Goal: Task Accomplishment & Management: Manage account settings

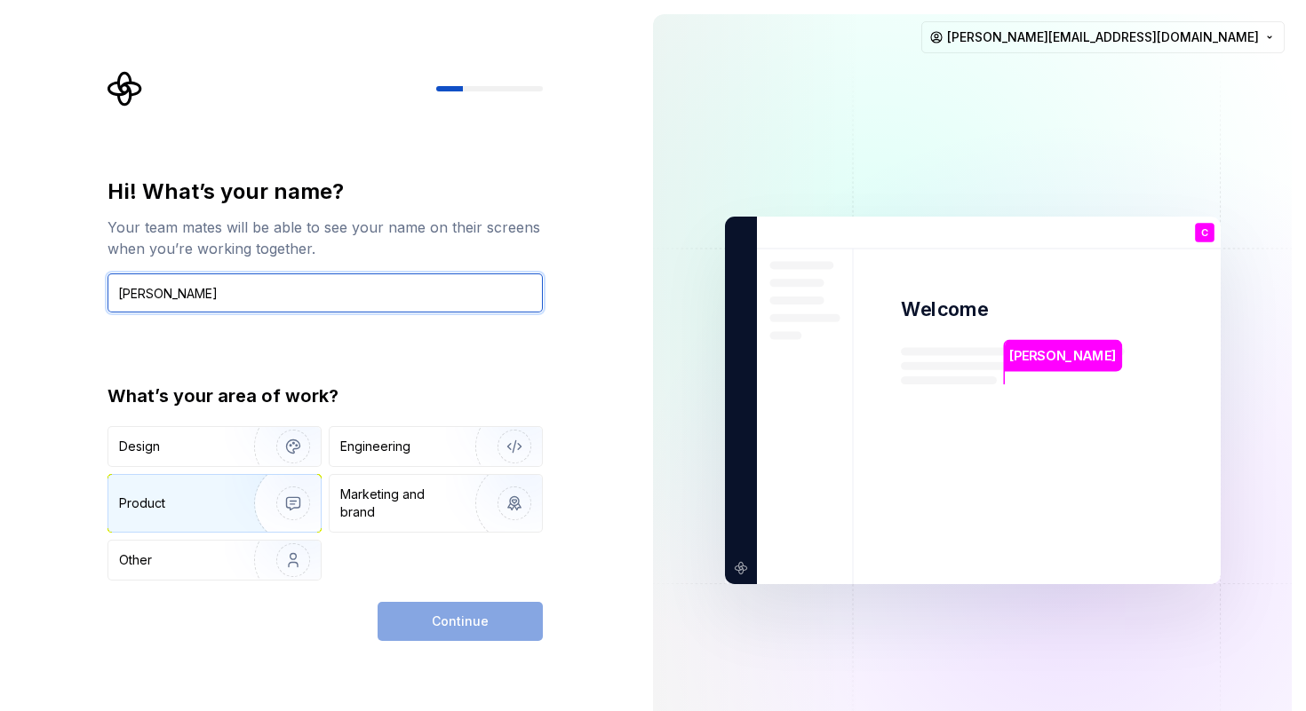
type input "Chris Direduryan"
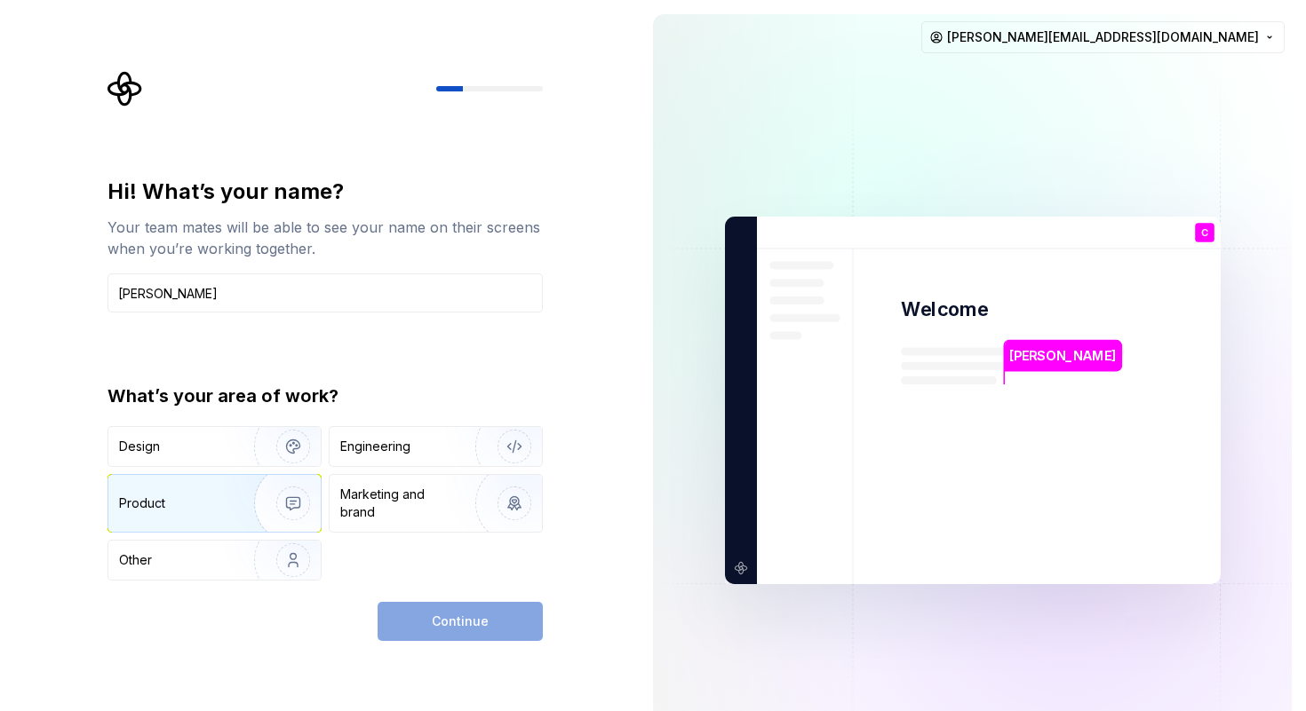
click at [240, 490] on img "button" at bounding box center [282, 503] width 114 height 119
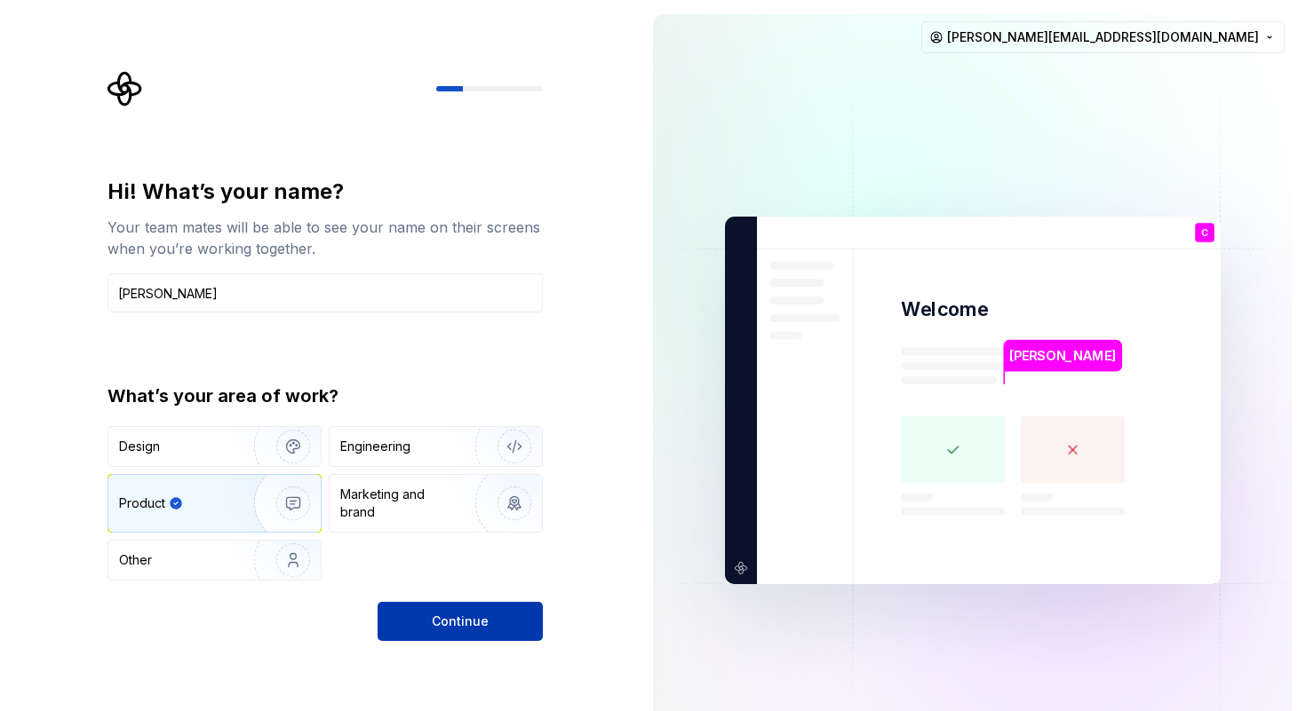
click at [425, 626] on button "Continue" at bounding box center [459, 621] width 165 height 39
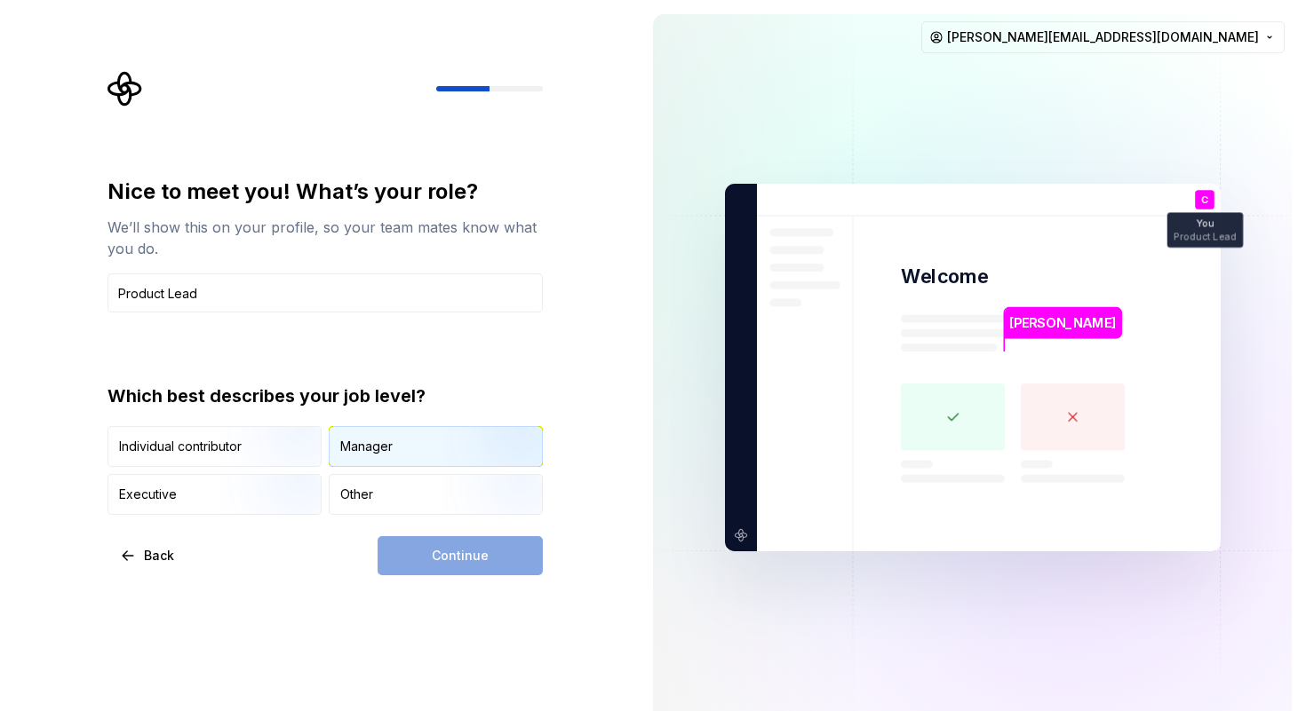
type input "Product Lead"
click at [389, 448] on div "Manager" at bounding box center [366, 447] width 52 height 18
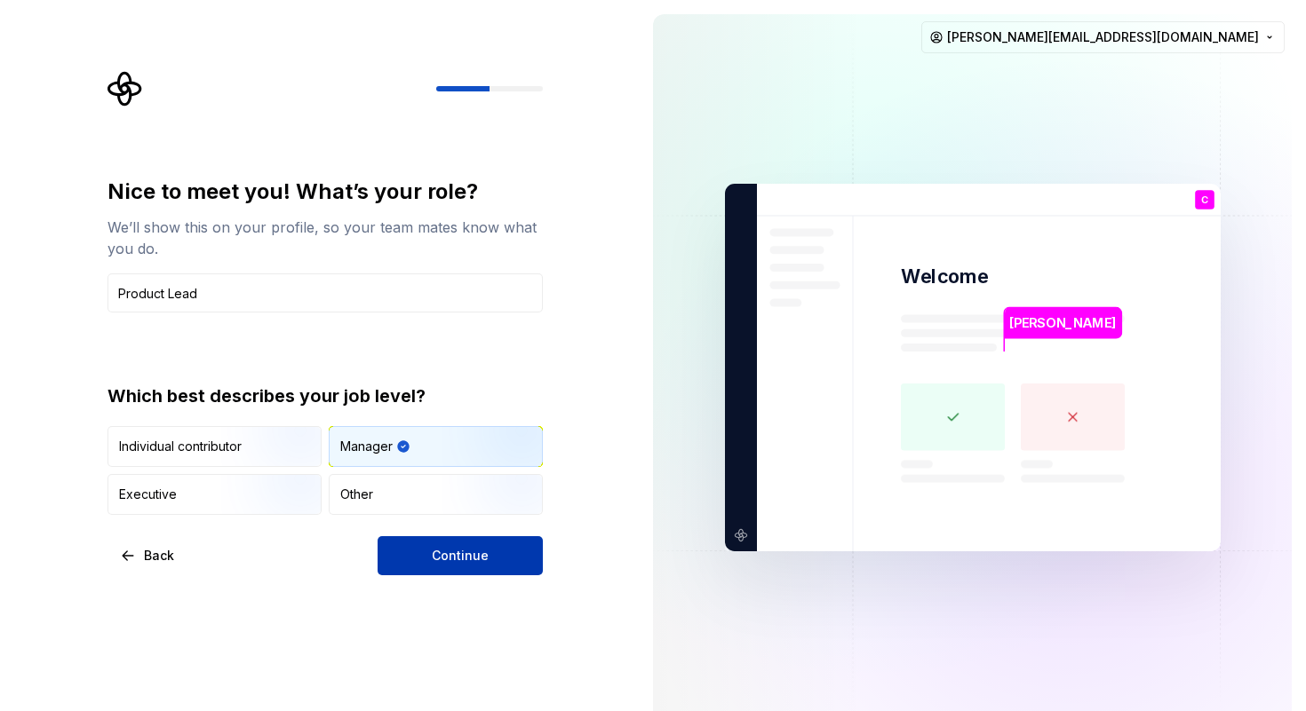
click at [431, 557] on button "Continue" at bounding box center [459, 555] width 165 height 39
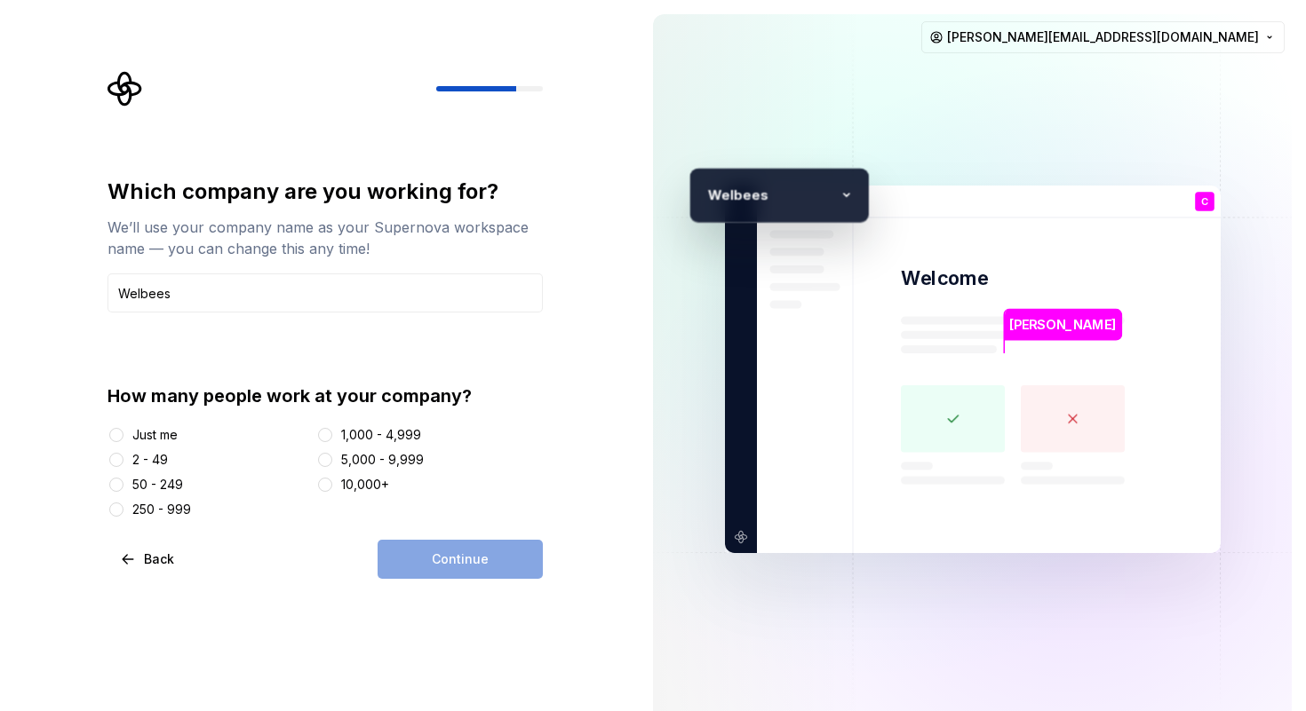
type input "Welbees"
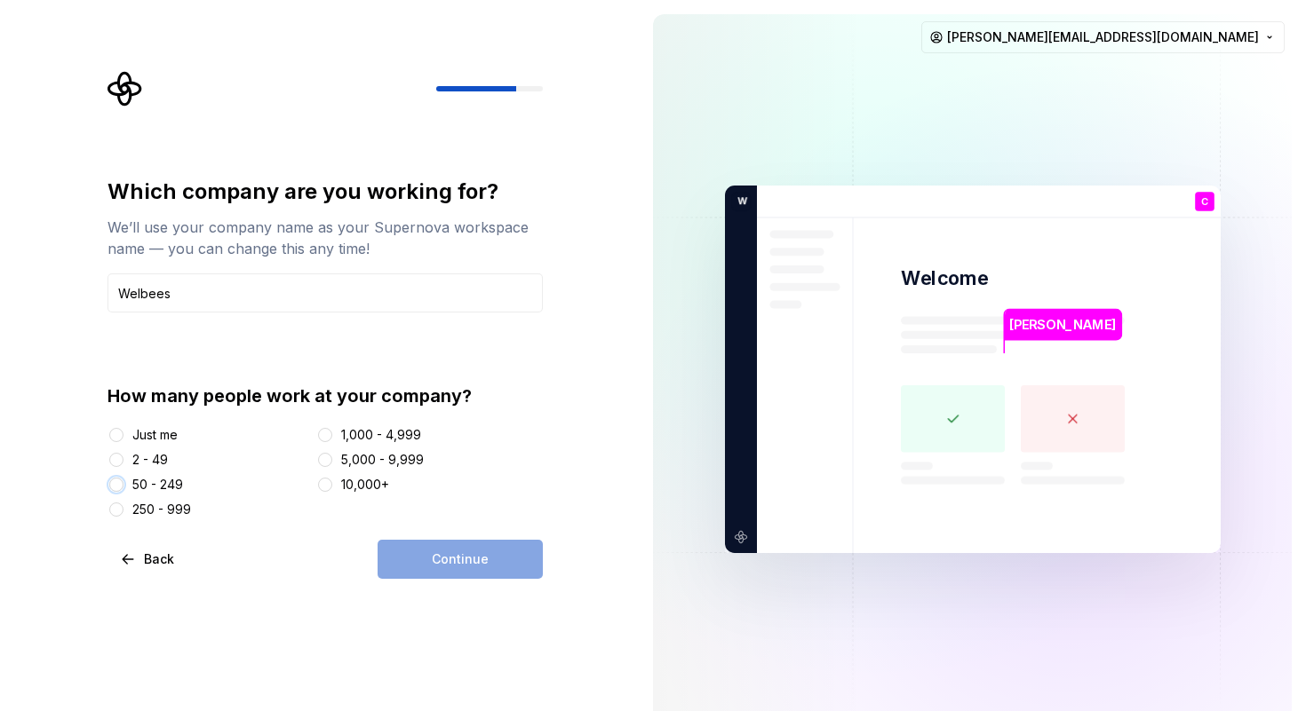
click at [115, 482] on button "50 - 249" at bounding box center [116, 485] width 14 height 14
click at [455, 564] on span "Continue" at bounding box center [460, 560] width 57 height 18
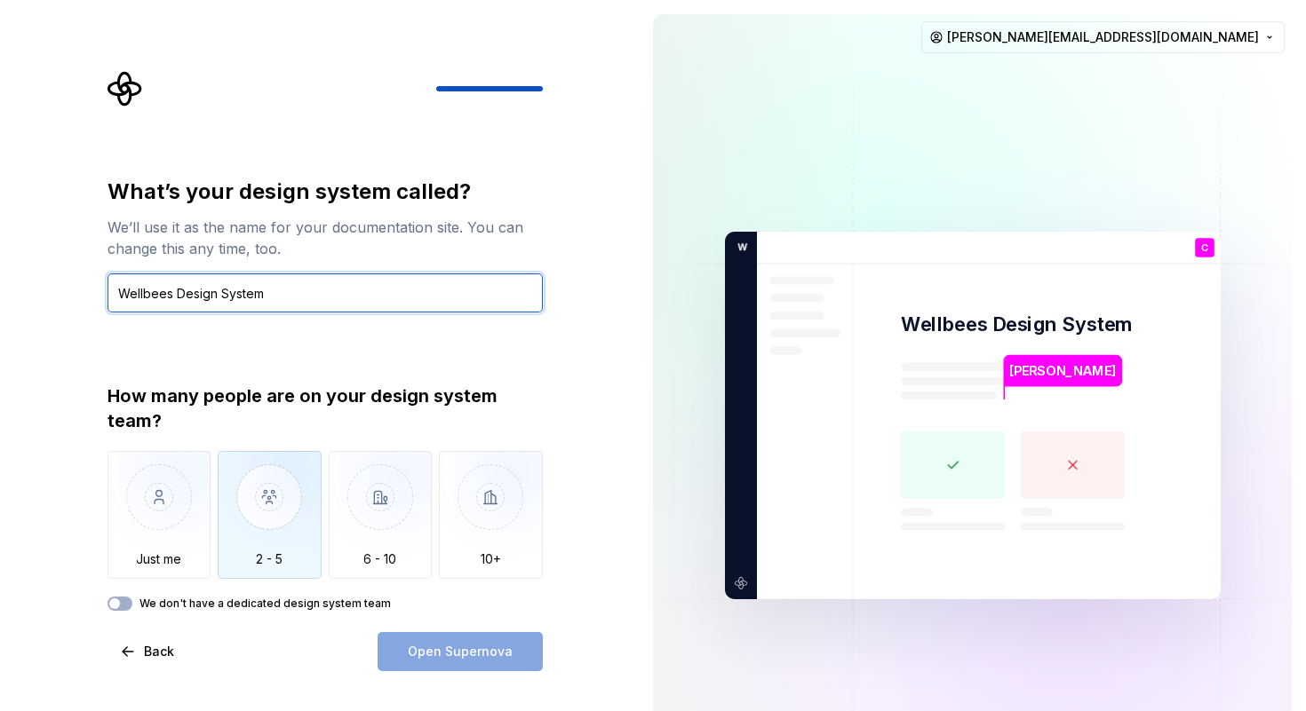
type input "Wellbees Design System"
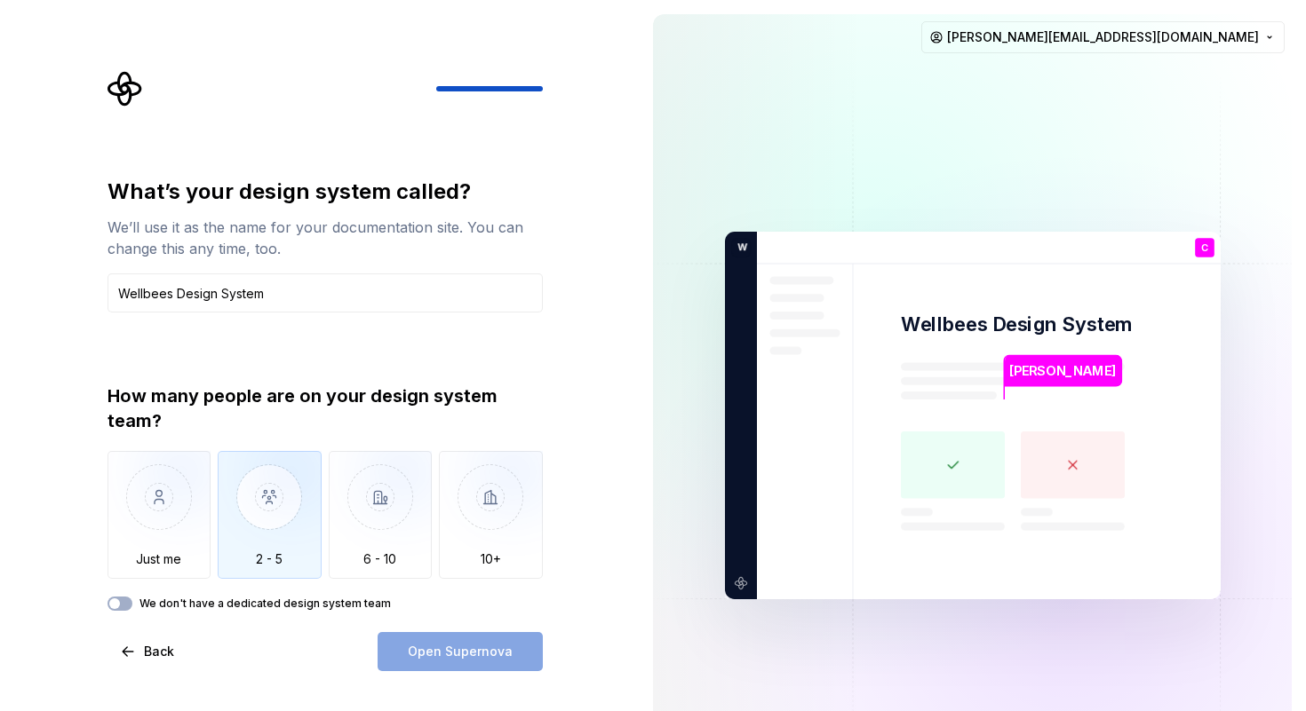
click at [266, 477] on img "button" at bounding box center [270, 510] width 104 height 119
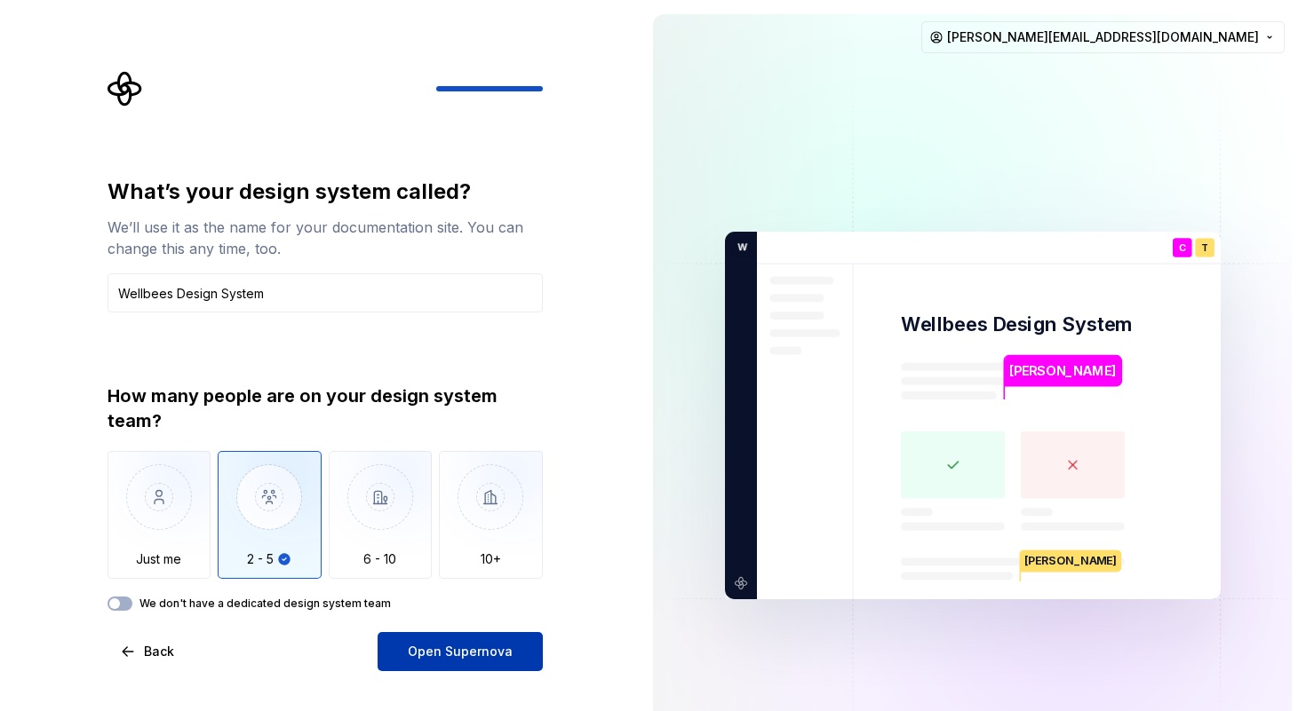
click at [413, 649] on span "Open Supernova" at bounding box center [460, 652] width 105 height 18
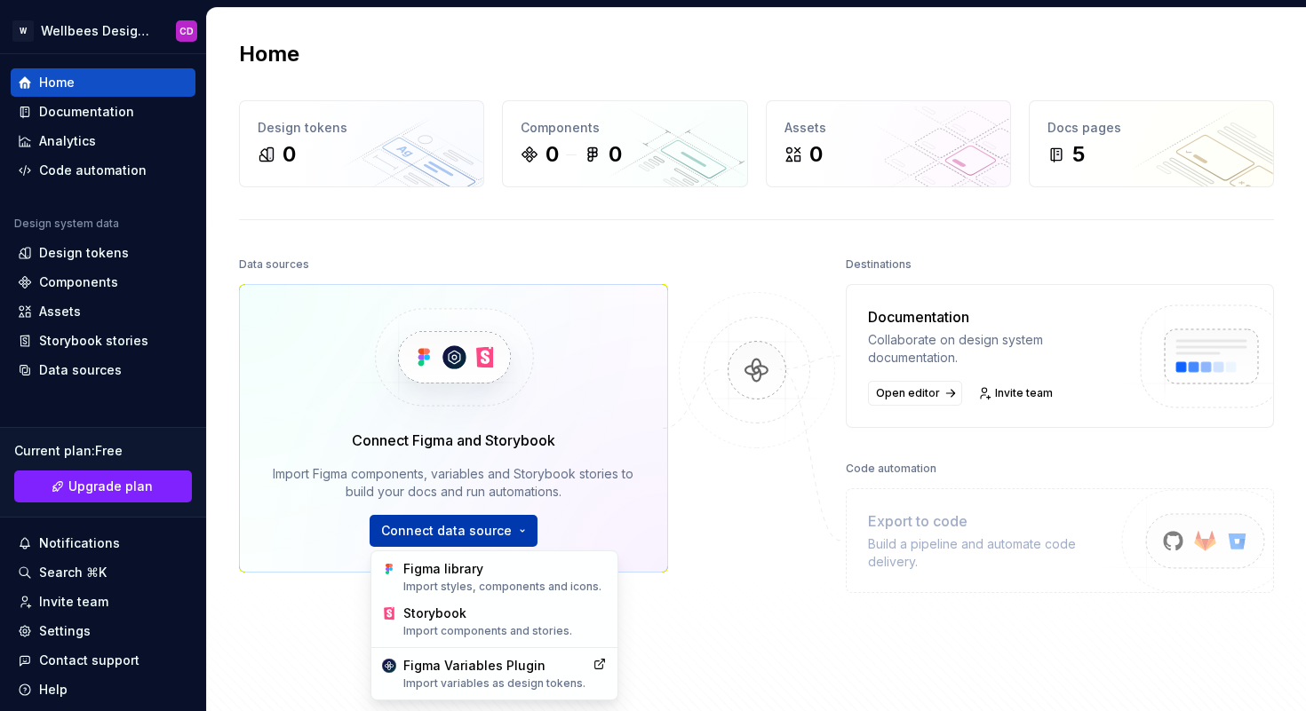
click at [458, 526] on html "W Wellbees Design System CD Home Documentation Analytics Code automation Design…" at bounding box center [653, 355] width 1306 height 711
click at [481, 665] on div "Figma Variables Plugin Import variables as design tokens." at bounding box center [494, 674] width 182 height 34
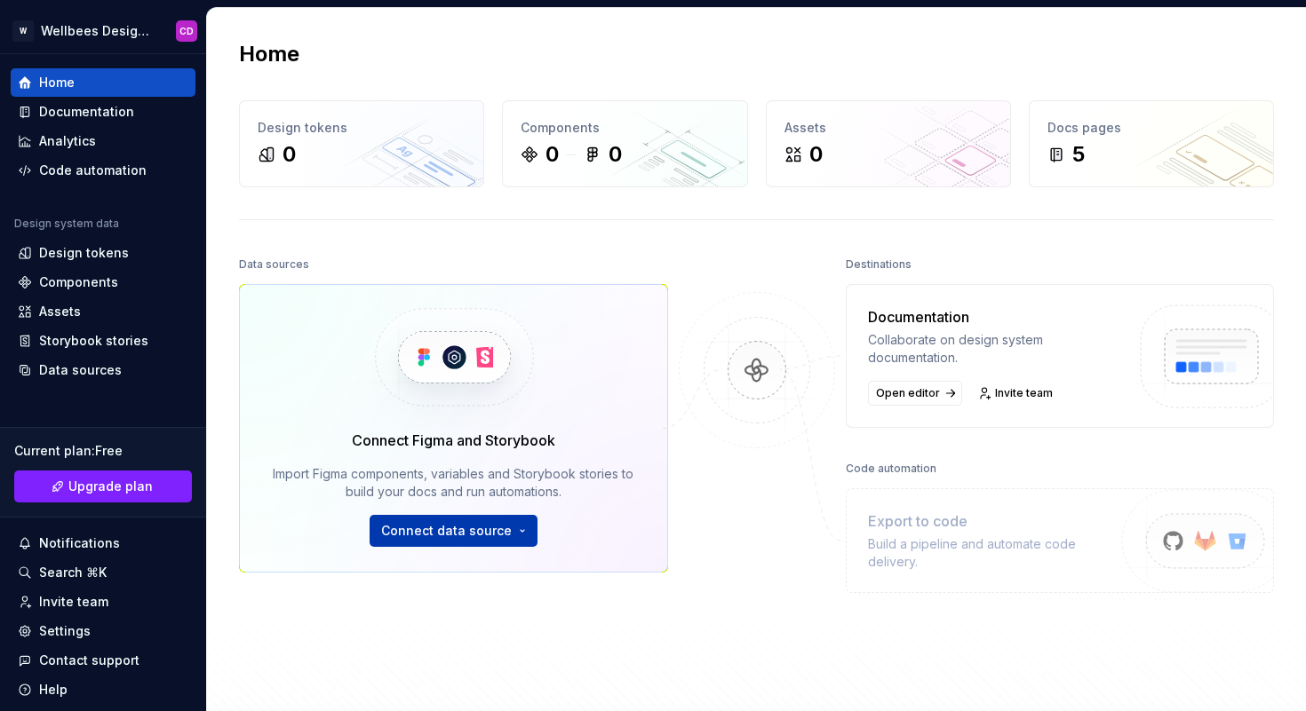
click at [427, 526] on html "W Wellbees Design System CD Home Documentation Analytics Code automation Design…" at bounding box center [653, 355] width 1306 height 711
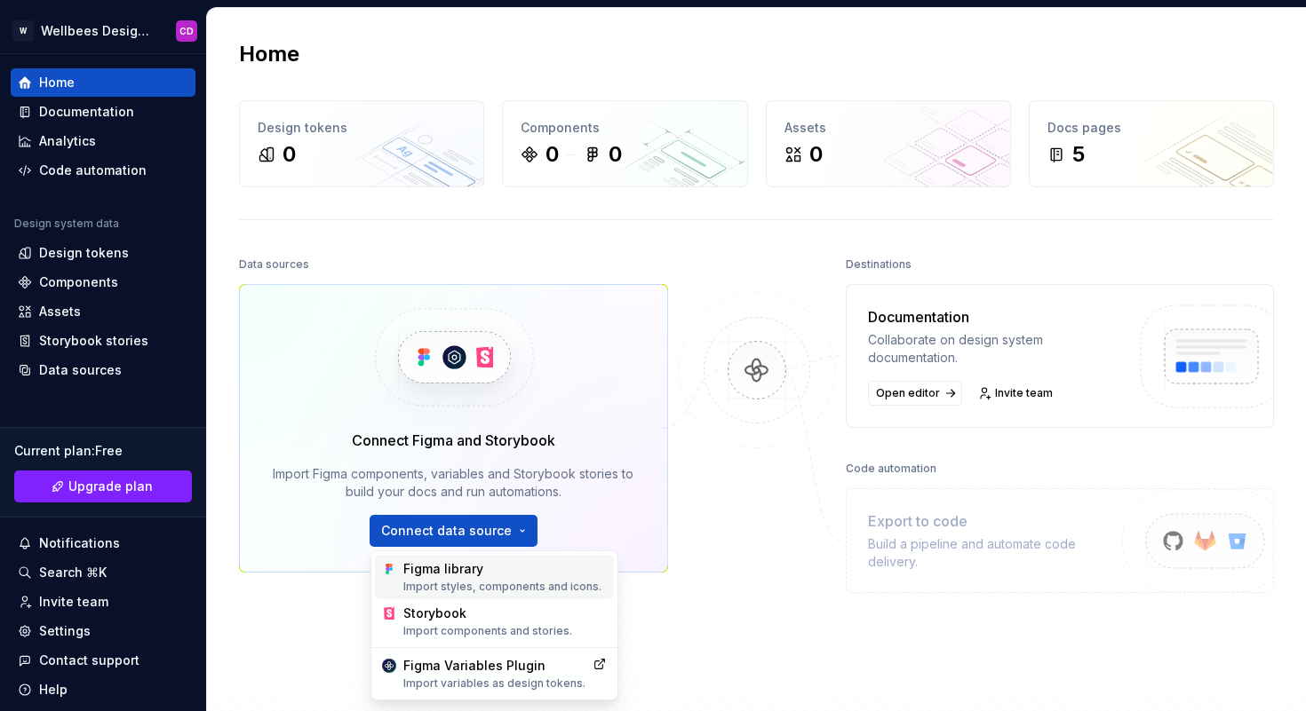
click at [434, 570] on div "Figma library Import styles, components and icons." at bounding box center [504, 577] width 203 height 34
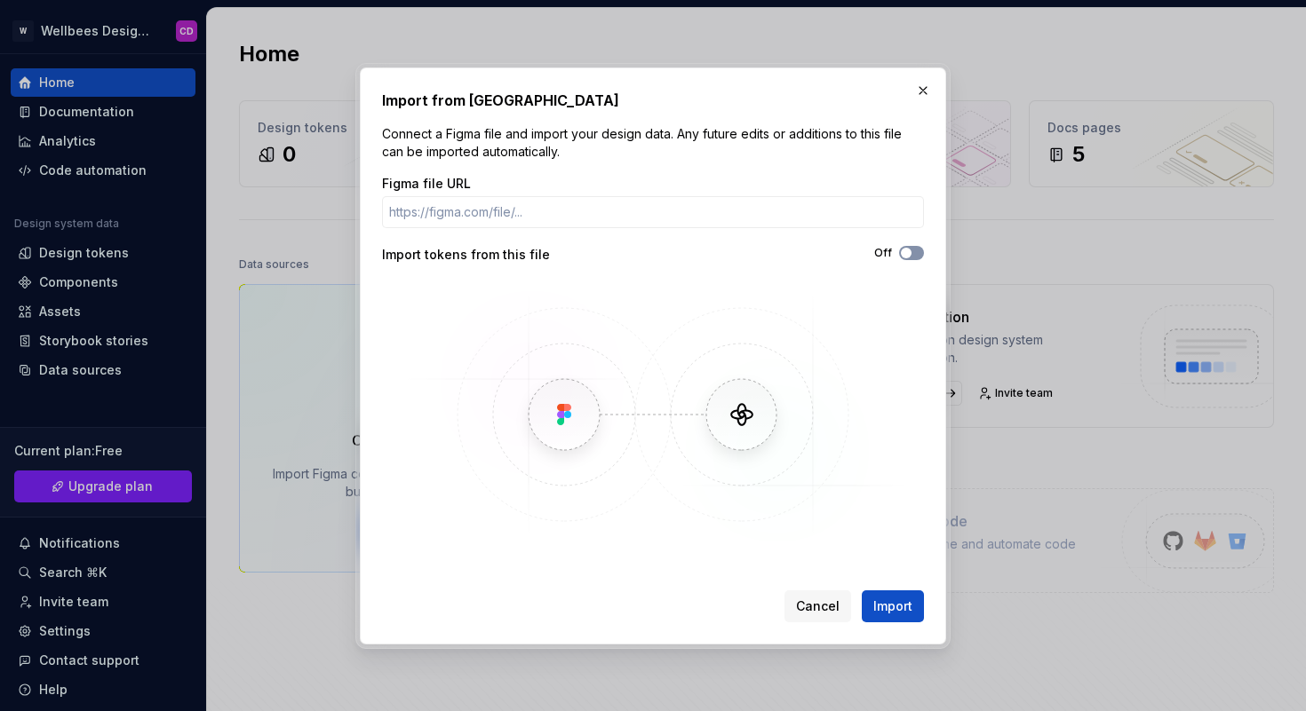
click at [909, 255] on span "button" at bounding box center [906, 253] width 11 height 11
click at [584, 212] on input "Figma file URL" at bounding box center [653, 212] width 542 height 32
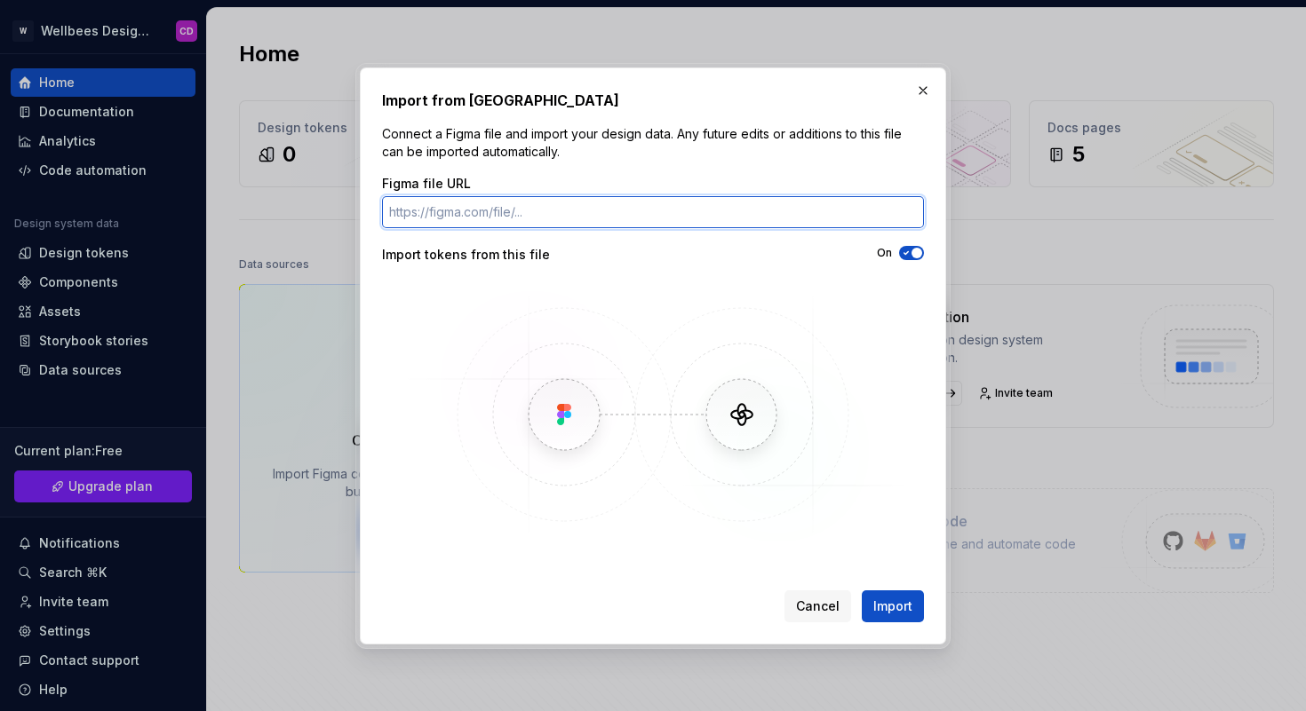
paste input "https://www.figma.com/design/gg8kiESw0gD8j6l8i5v0Ra/Design-System?node-id=831-7…"
type input "https://www.figma.com/design/gg8kiESw0gD8j6l8i5v0Ra/Design-System?node-id=831-7…"
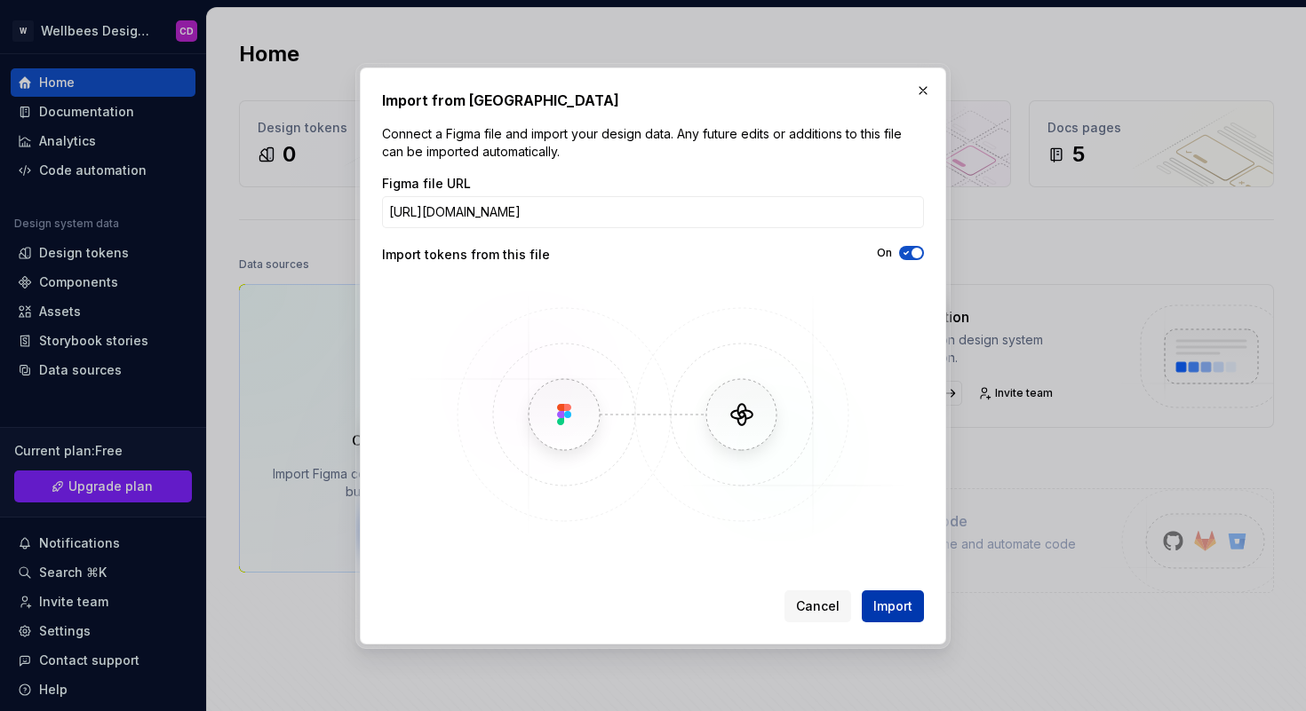
click at [881, 610] on span "Import" at bounding box center [892, 607] width 39 height 18
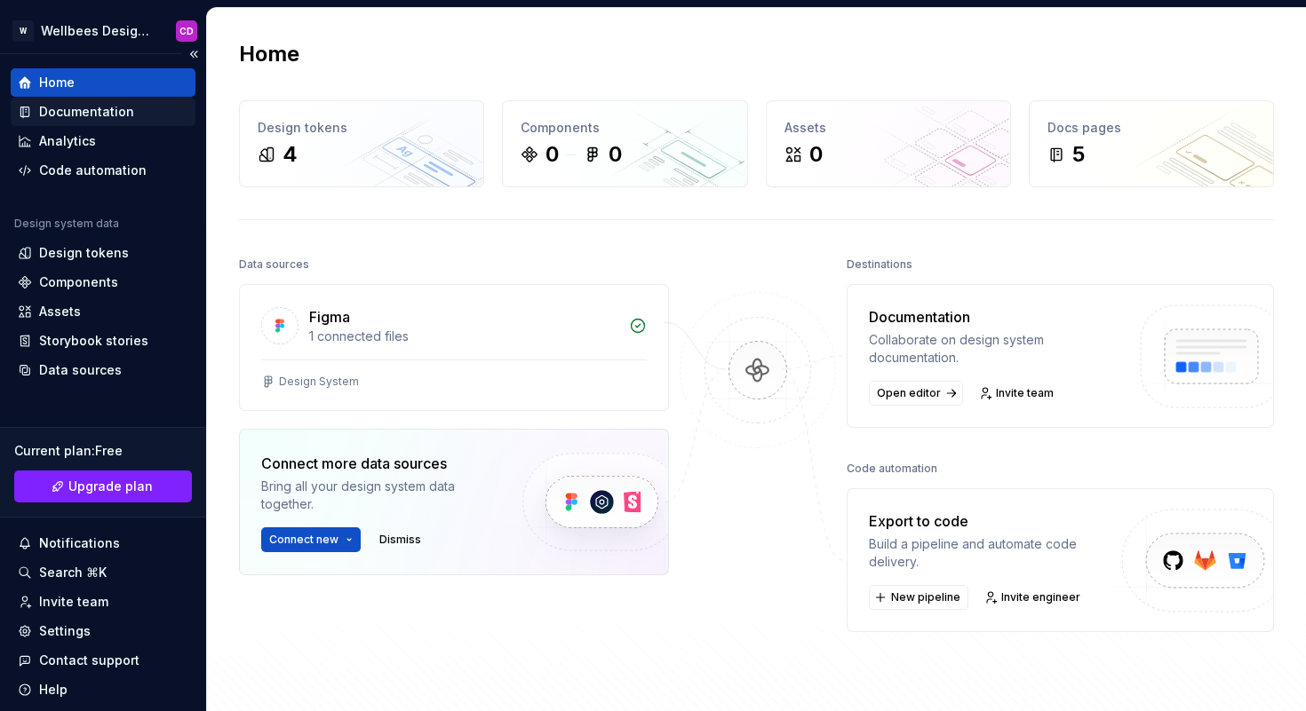
click at [83, 115] on div "Documentation" at bounding box center [86, 112] width 95 height 18
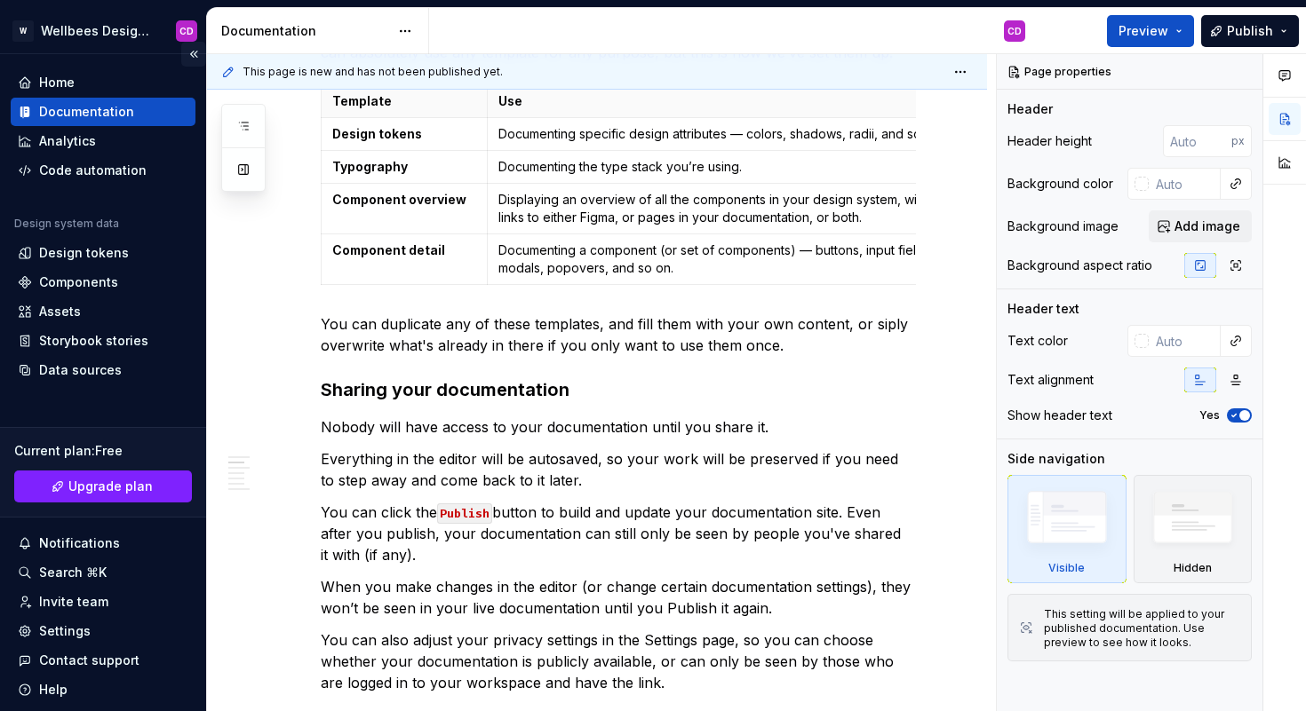
click at [184, 54] on button "Collapse sidebar" at bounding box center [193, 54] width 25 height 25
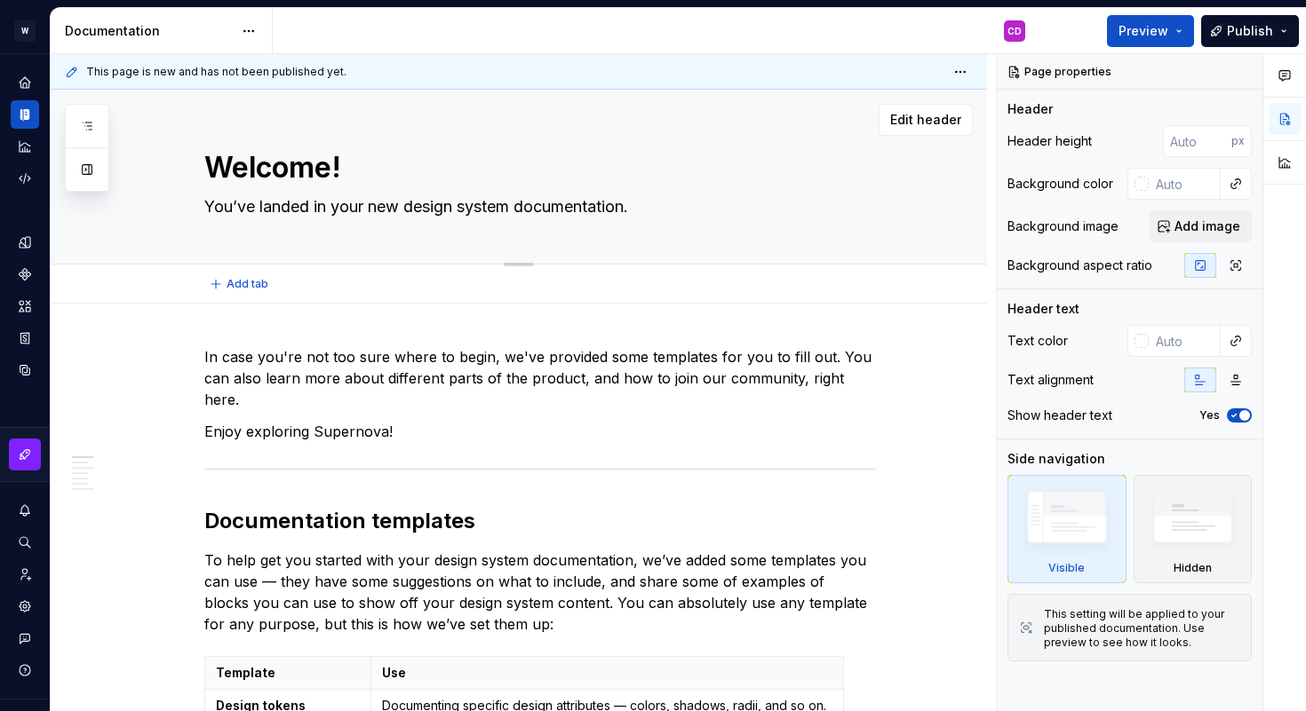
type textarea "*"
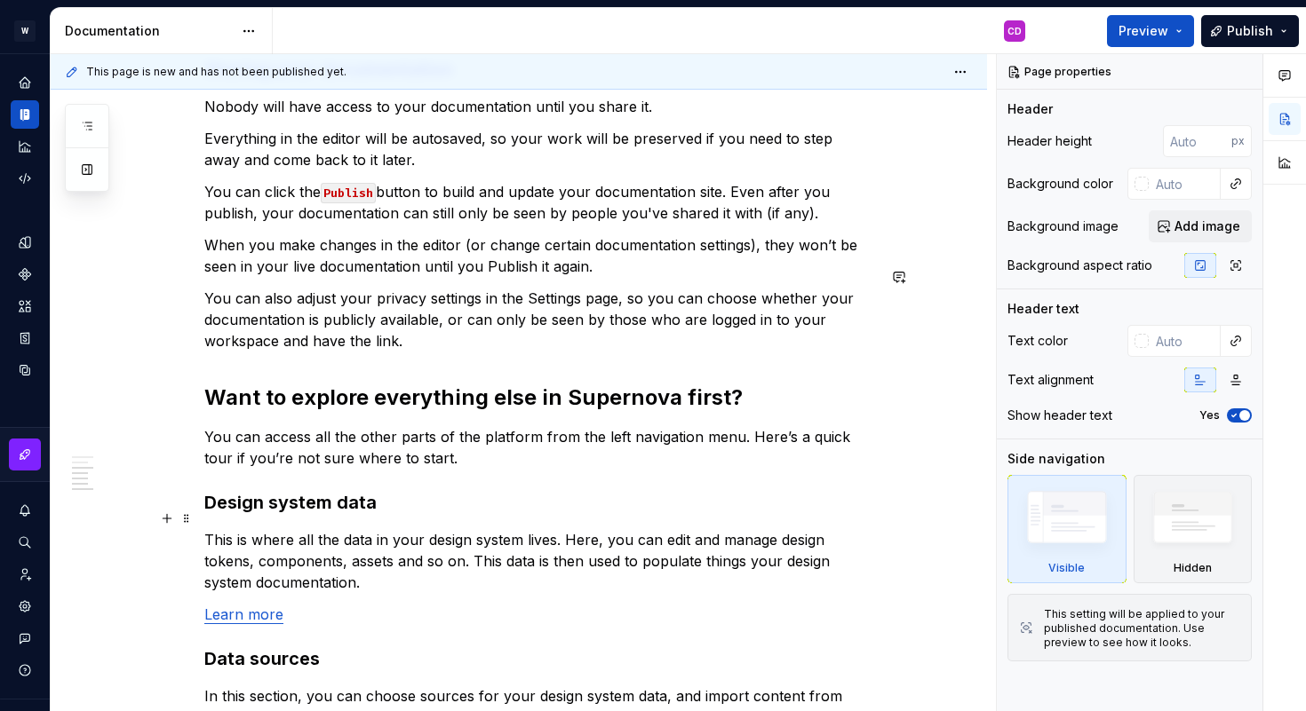
scroll to position [1503, 0]
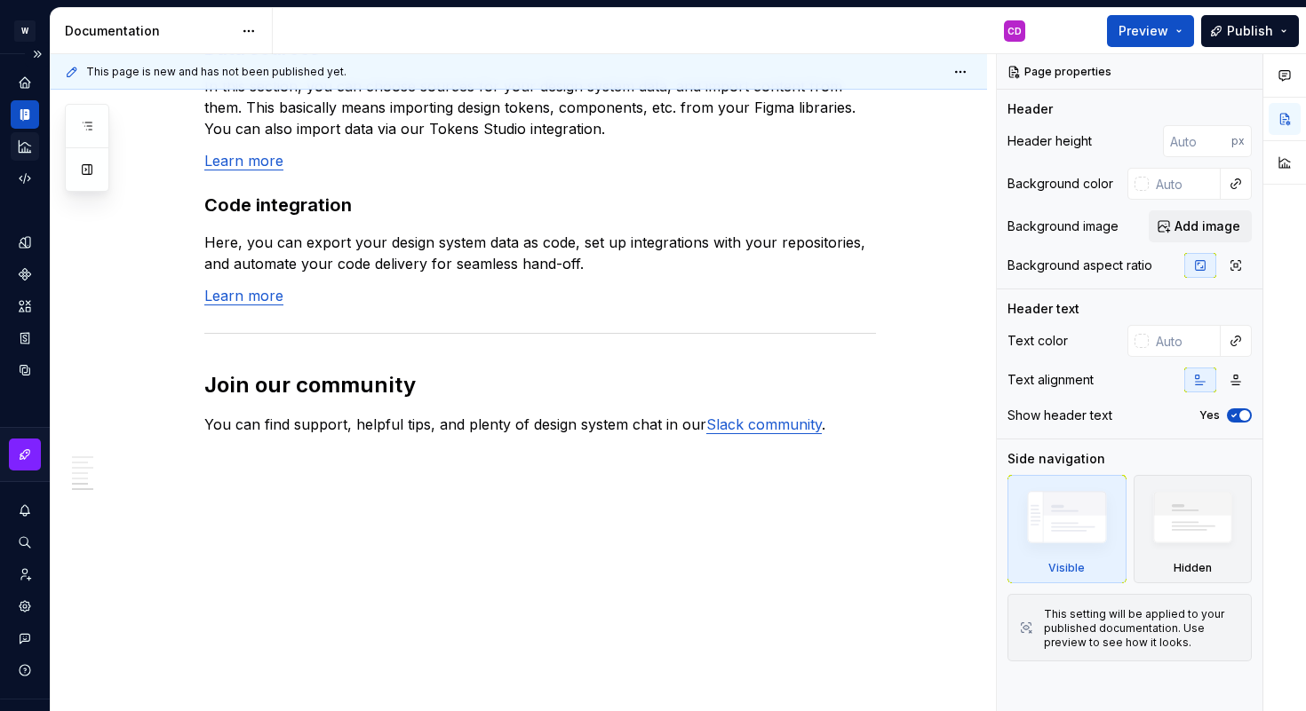
click at [22, 147] on icon "Analytics" at bounding box center [25, 147] width 16 height 16
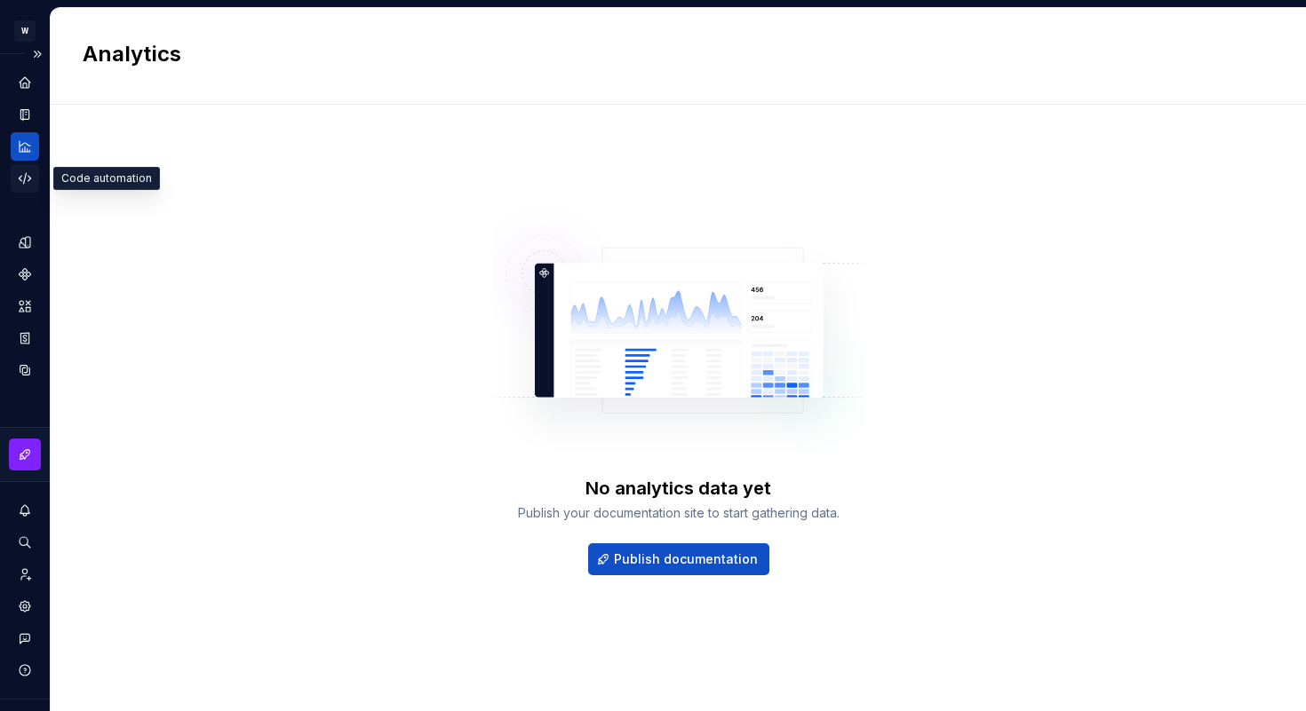
click at [22, 179] on icon "Code automation" at bounding box center [25, 179] width 16 height 16
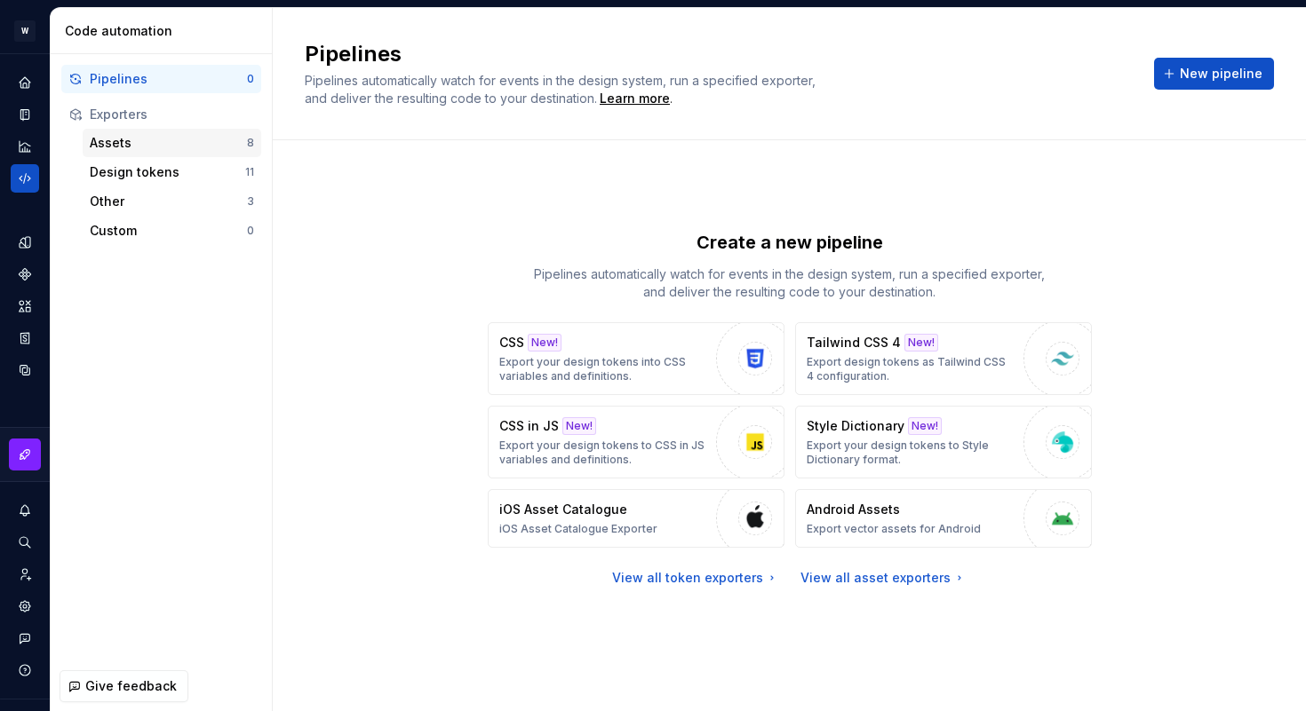
click at [113, 145] on div "Assets" at bounding box center [168, 143] width 157 height 18
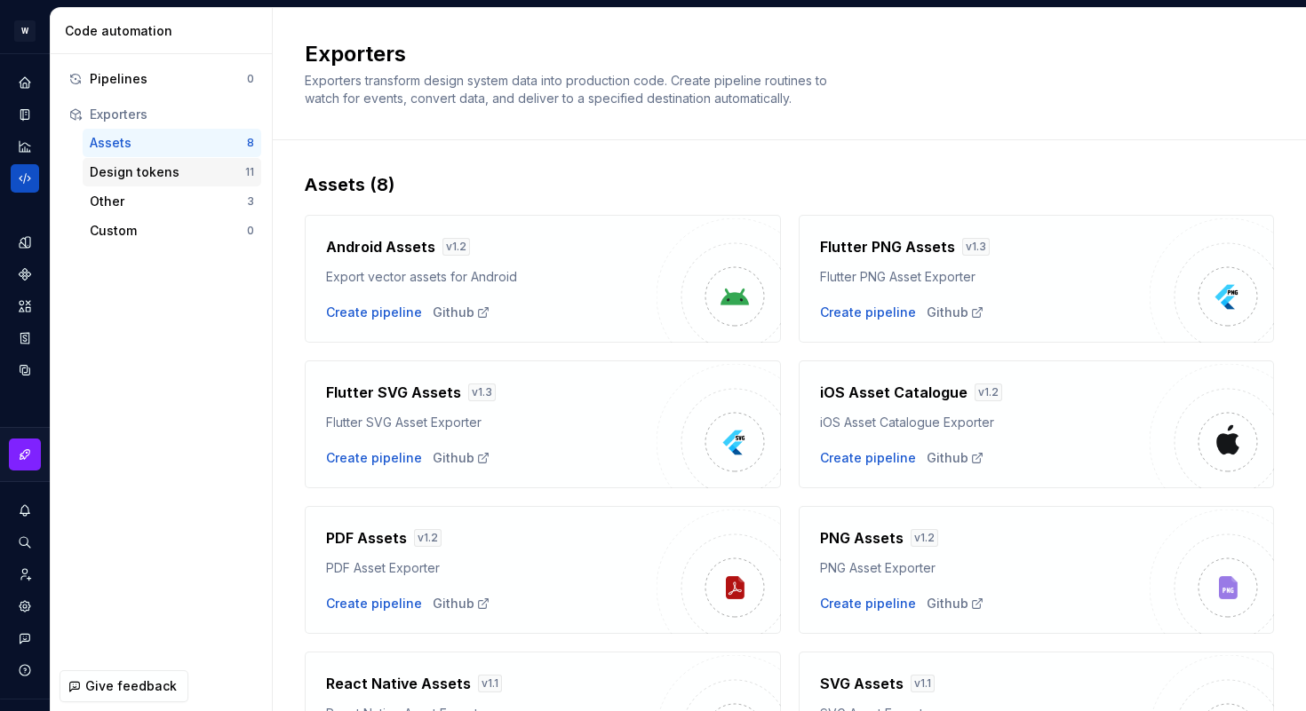
click at [113, 175] on div "Design tokens" at bounding box center [167, 172] width 155 height 18
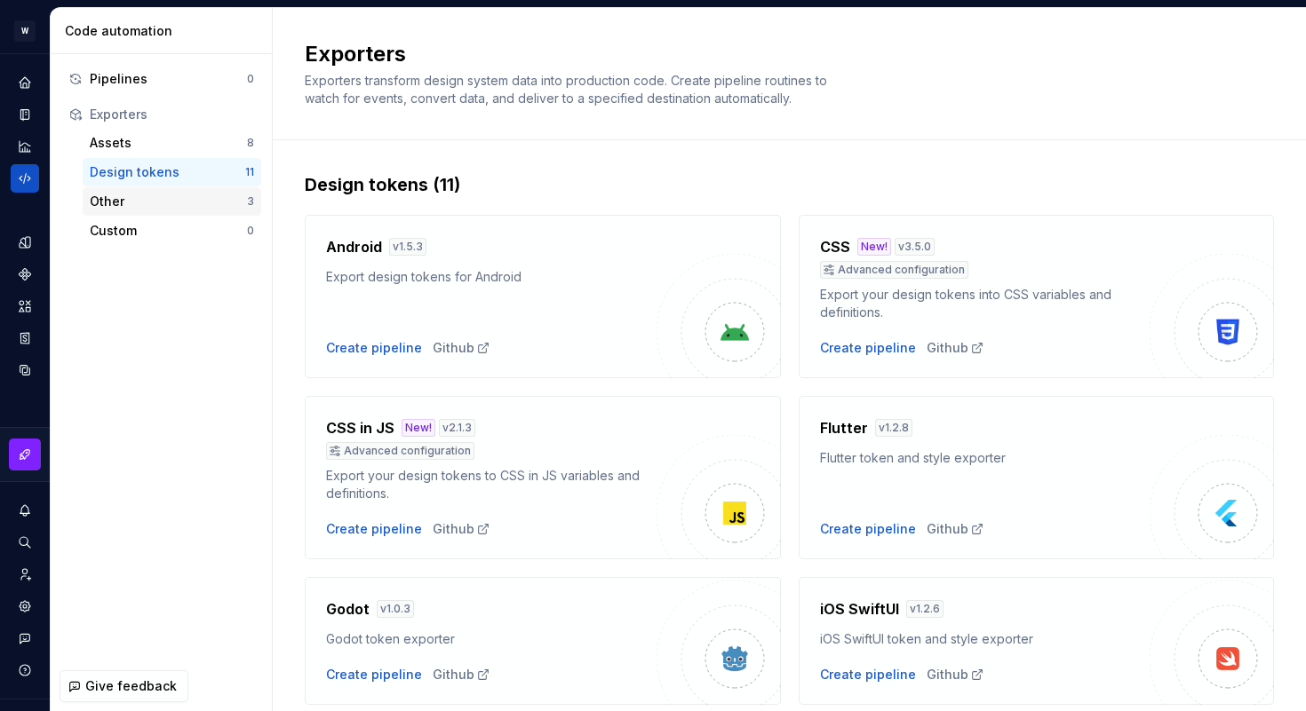
click at [107, 206] on div "Other" at bounding box center [168, 202] width 157 height 18
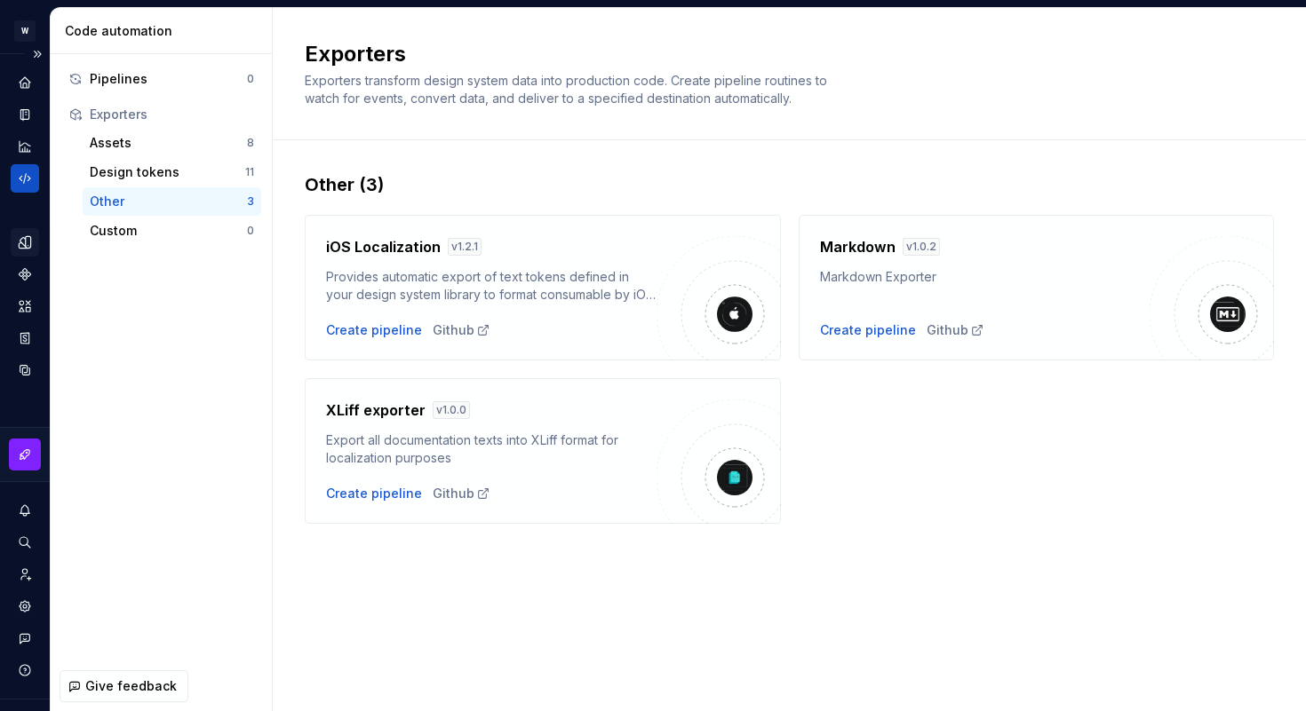
click at [27, 242] on icon "Design tokens" at bounding box center [28, 242] width 5 height 12
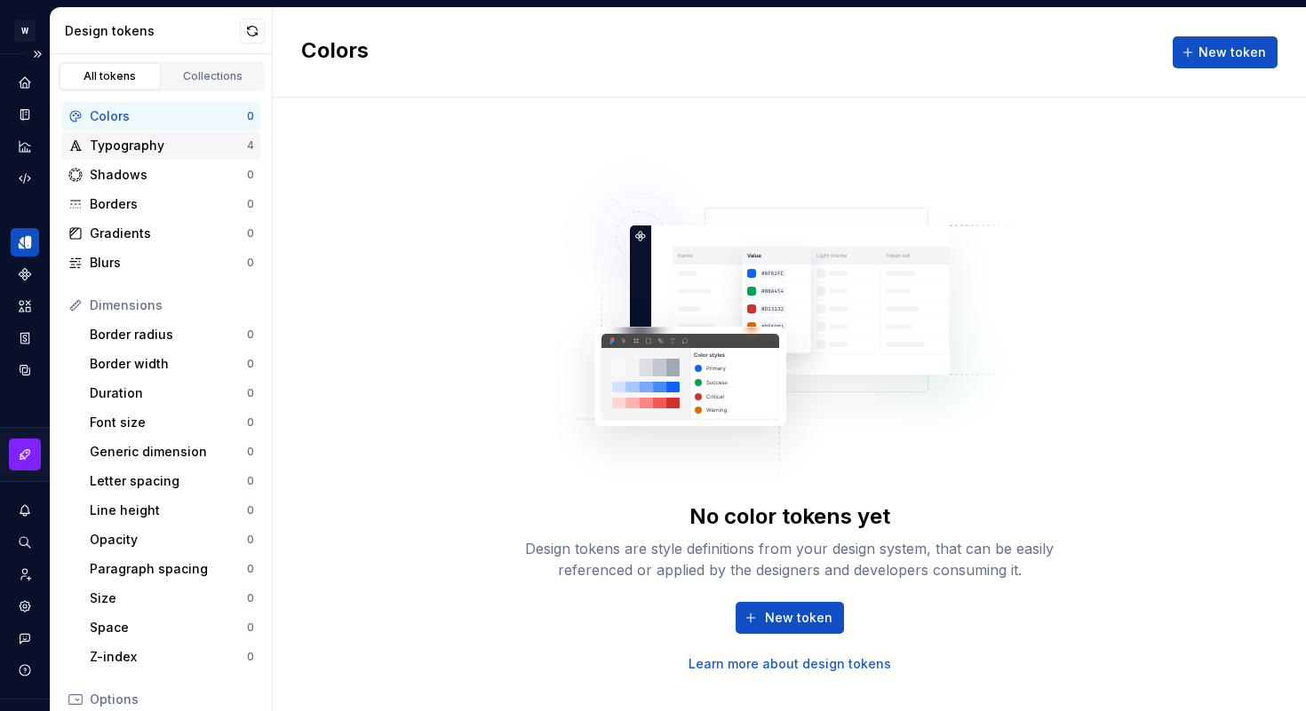
click at [151, 143] on div "Typography" at bounding box center [168, 146] width 157 height 18
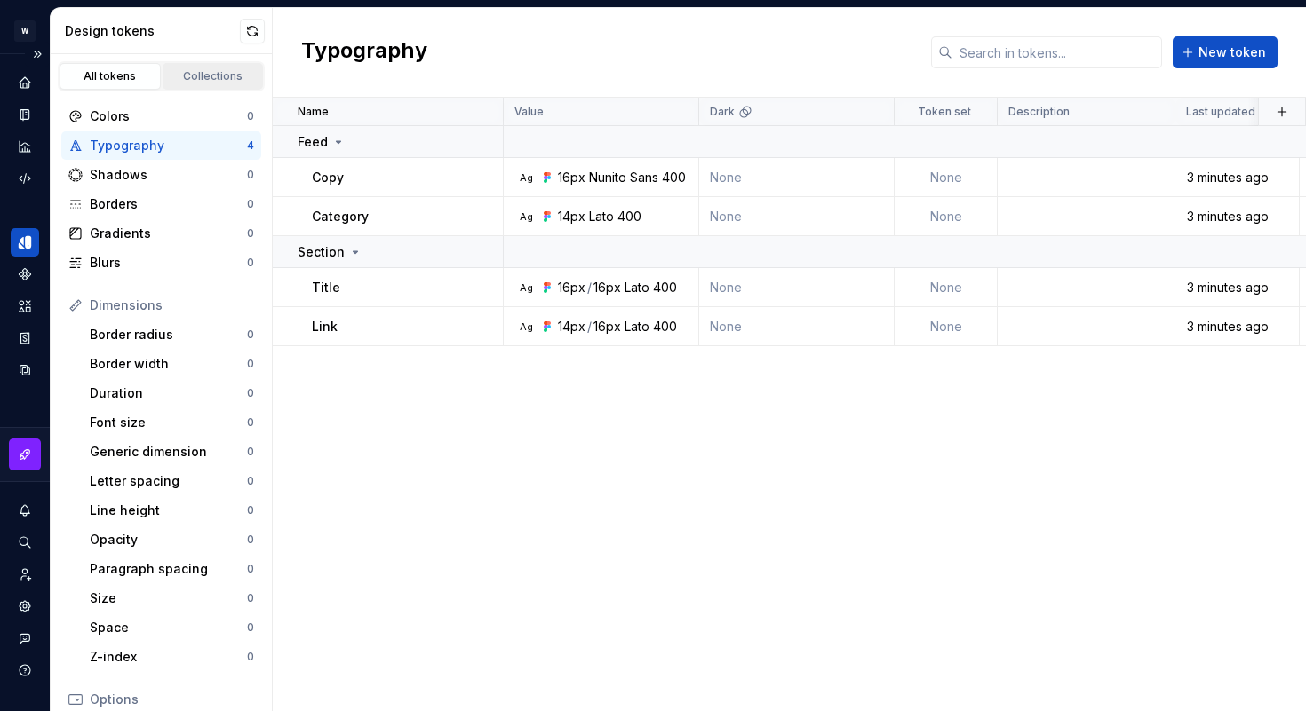
click at [192, 71] on div "Collections" at bounding box center [213, 76] width 89 height 14
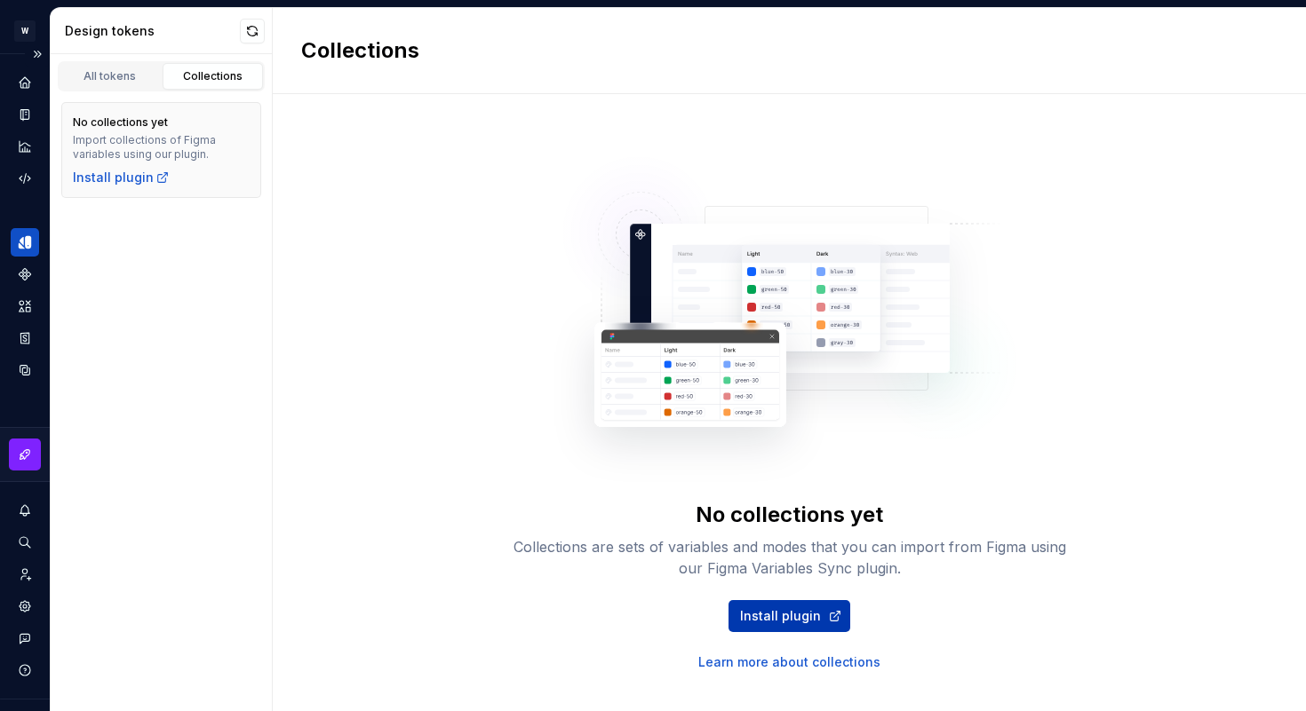
click at [773, 614] on span "Install plugin" at bounding box center [780, 616] width 81 height 18
click at [131, 83] on link "All tokens" at bounding box center [110, 76] width 101 height 27
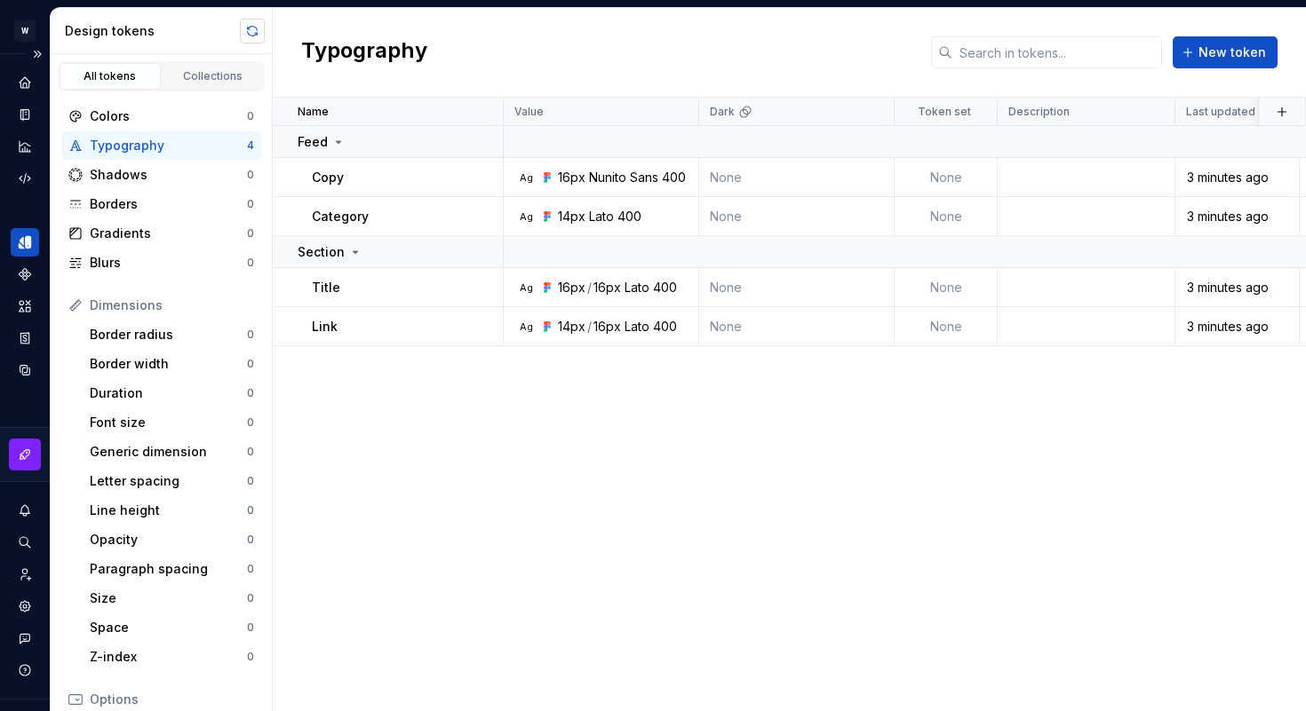
click at [251, 32] on button "button" at bounding box center [252, 31] width 25 height 25
click at [122, 173] on div "Shadows" at bounding box center [168, 175] width 157 height 18
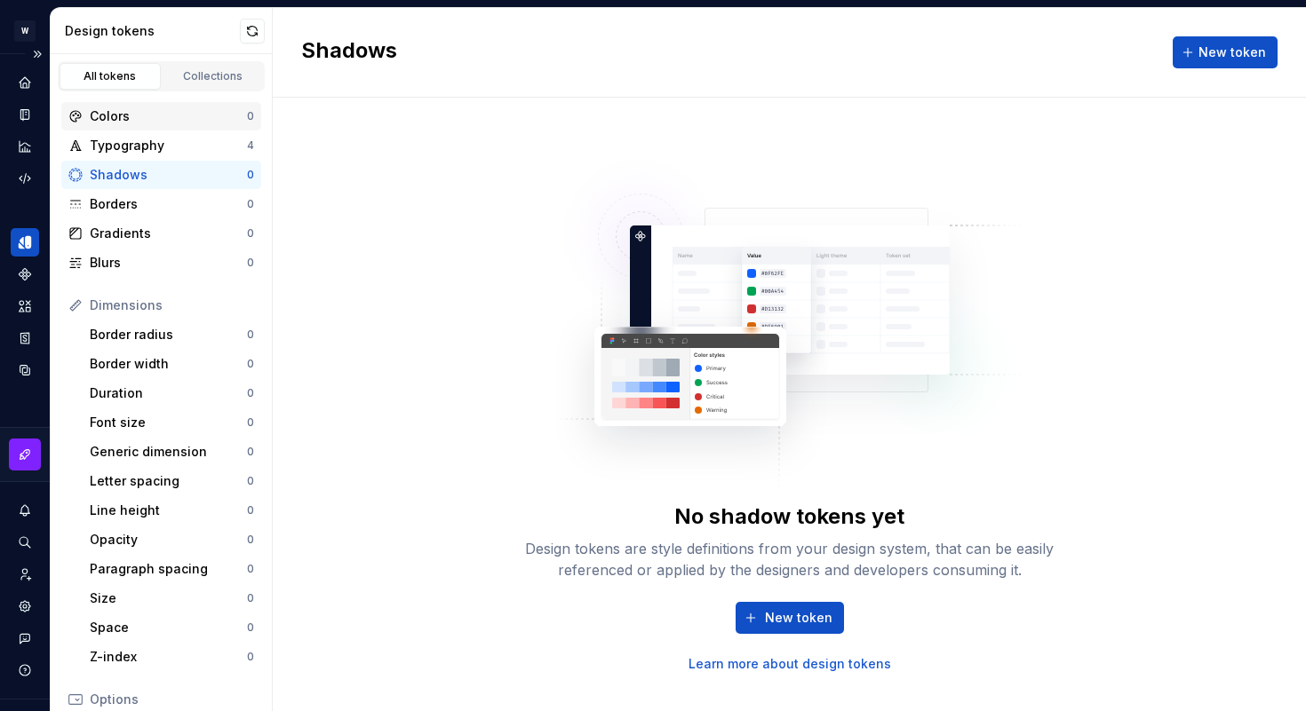
click at [115, 115] on div "Colors" at bounding box center [168, 116] width 157 height 18
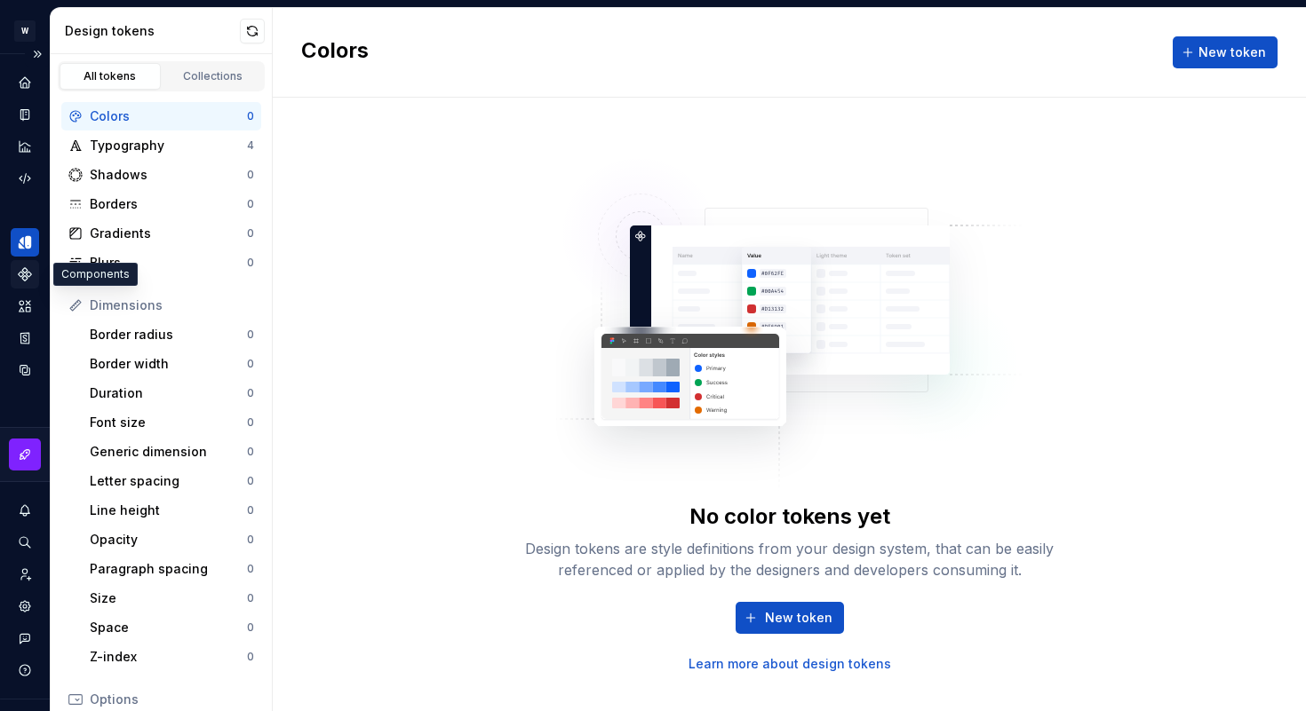
click at [23, 271] on icon "Components" at bounding box center [25, 274] width 12 height 12
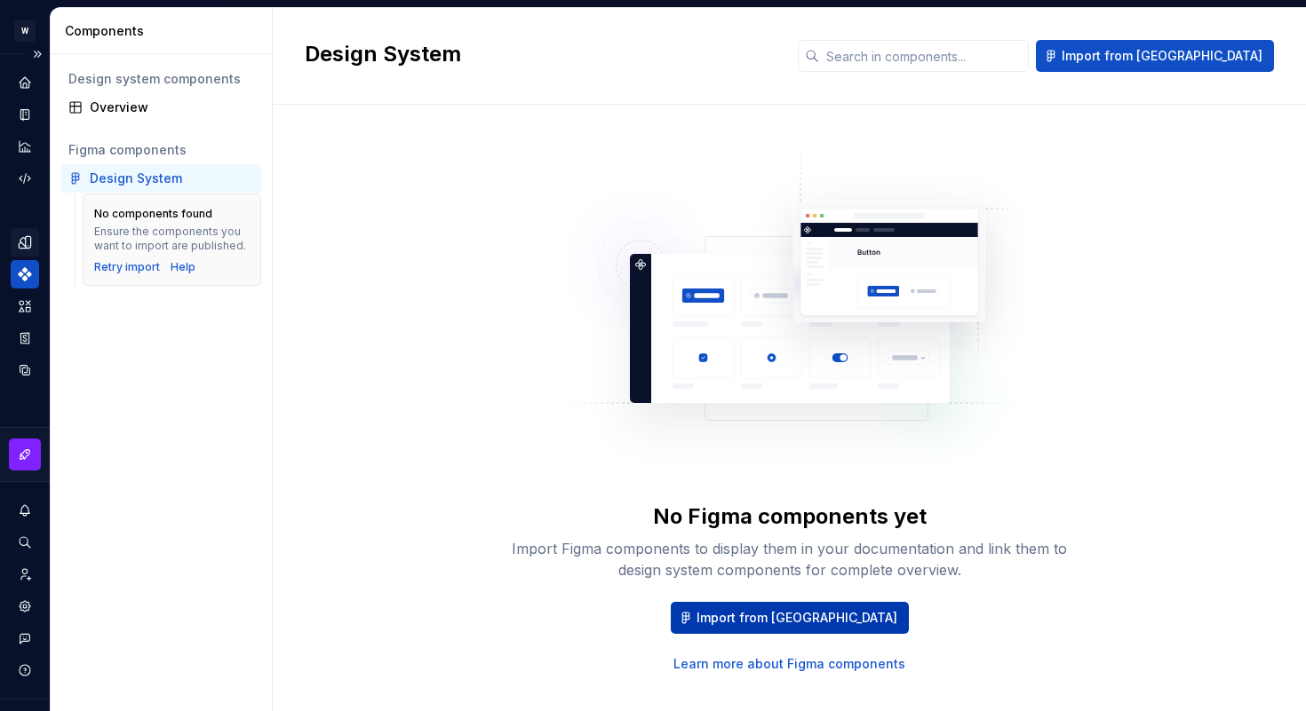
click at [775, 627] on button "Import from [GEOGRAPHIC_DATA]" at bounding box center [790, 618] width 238 height 32
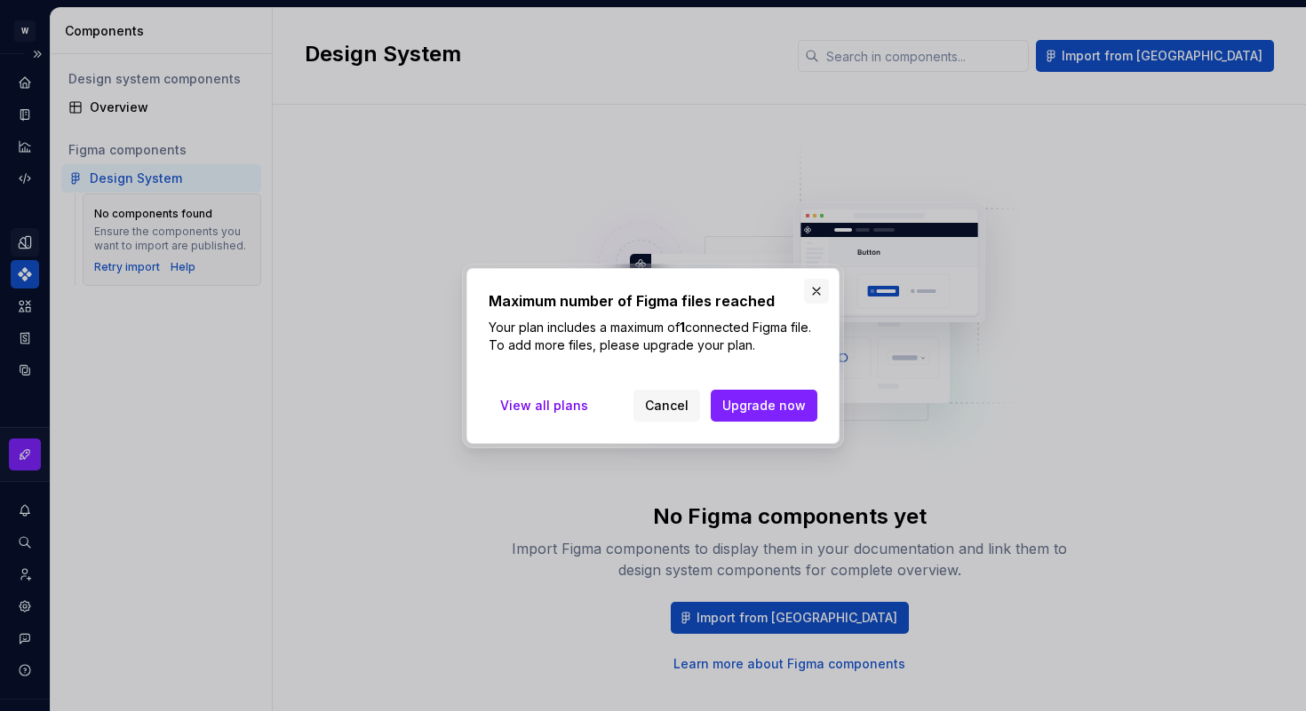
click at [818, 290] on button "button" at bounding box center [816, 291] width 25 height 25
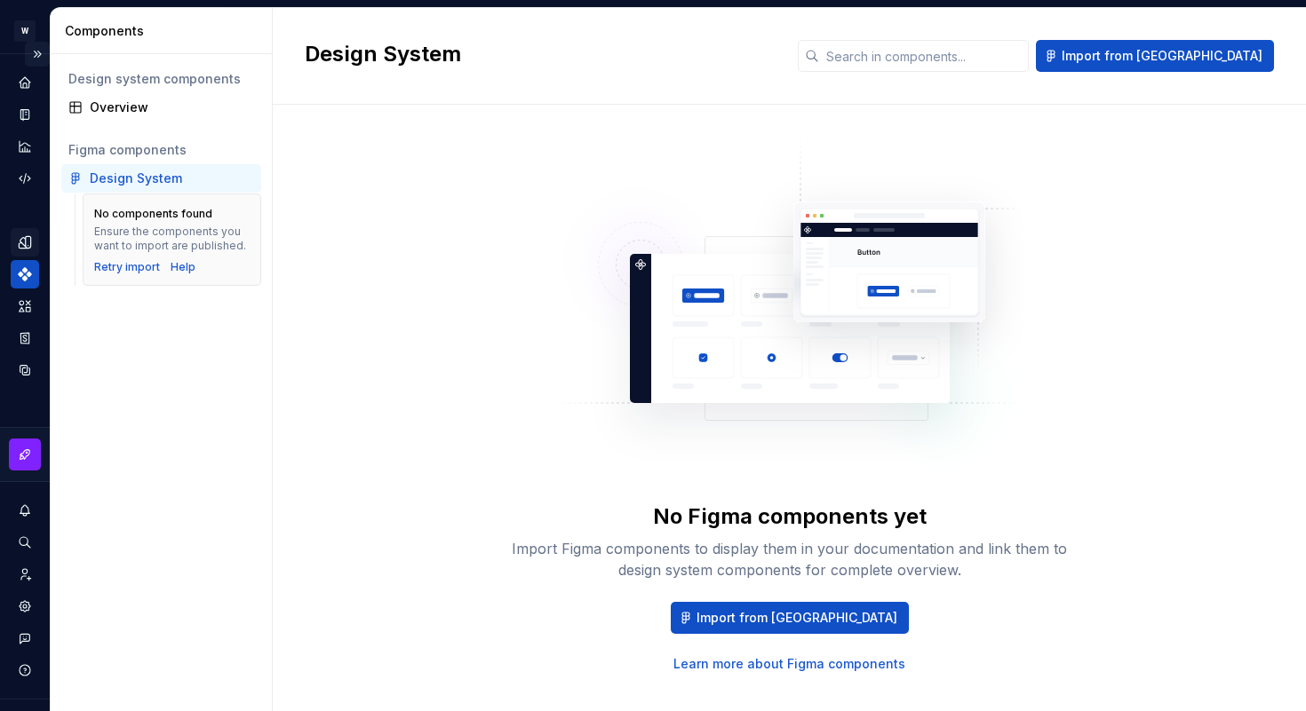
click at [25, 55] on button "Expand sidebar" at bounding box center [37, 54] width 25 height 25
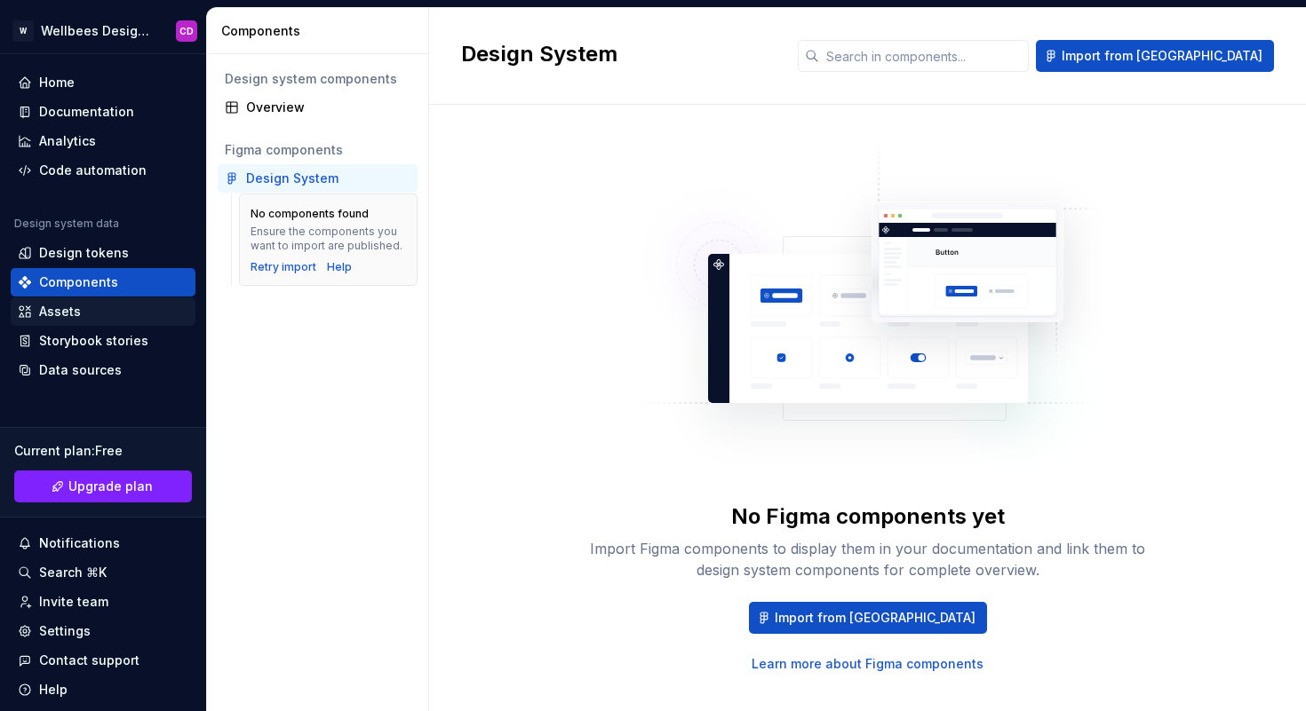
click at [70, 309] on div "Assets" at bounding box center [60, 312] width 42 height 18
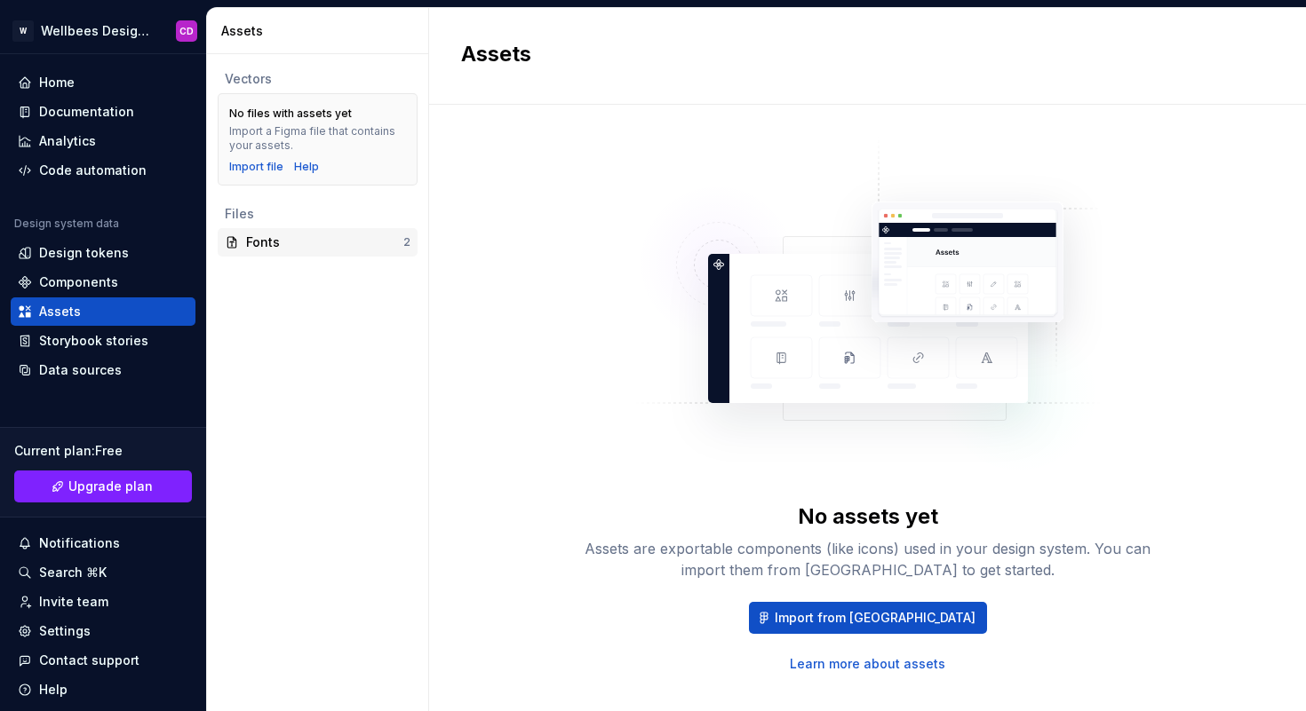
click at [264, 239] on div "Fonts" at bounding box center [324, 243] width 157 height 18
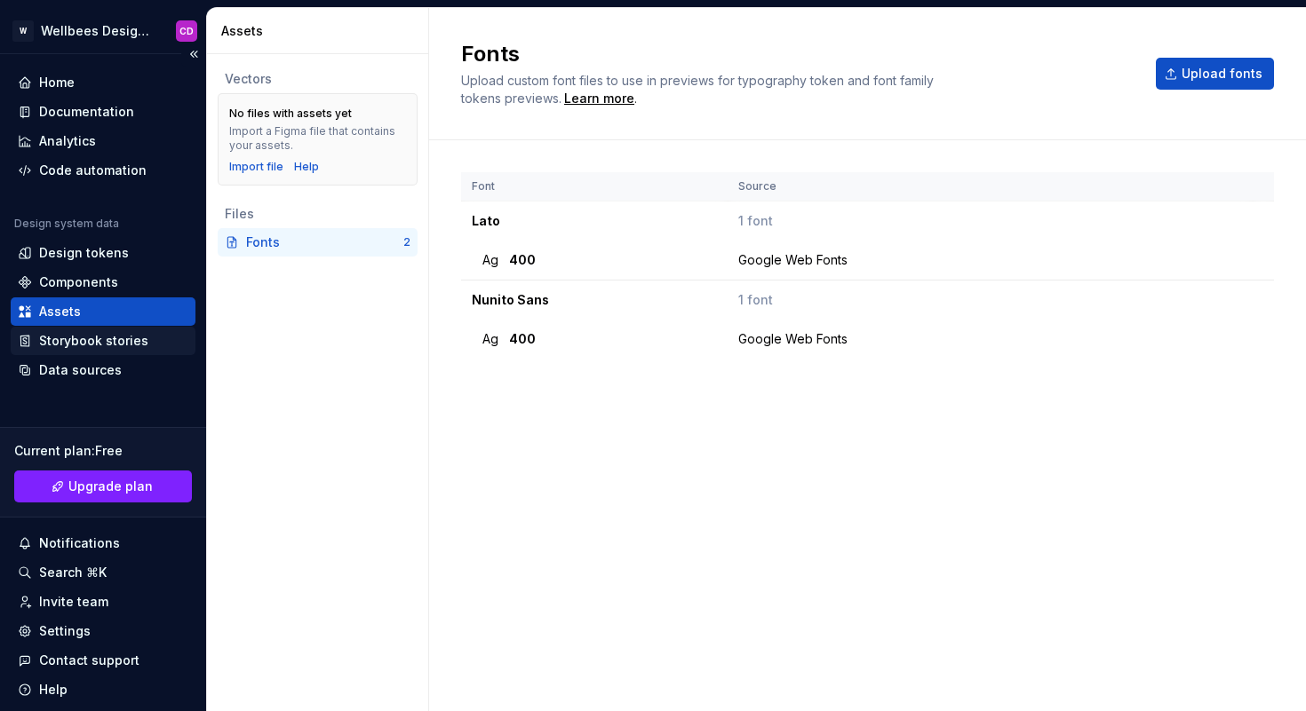
click at [108, 345] on div "Storybook stories" at bounding box center [93, 341] width 109 height 18
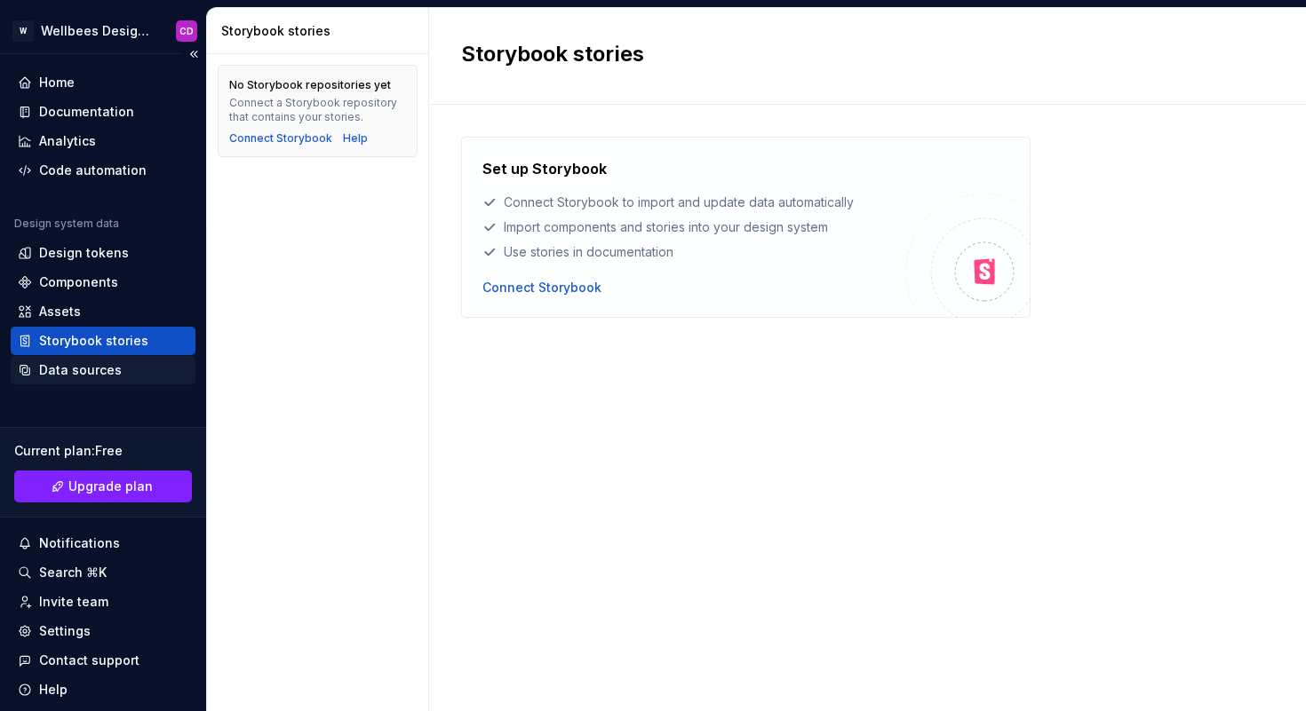
click at [86, 370] on div "Data sources" at bounding box center [80, 370] width 83 height 18
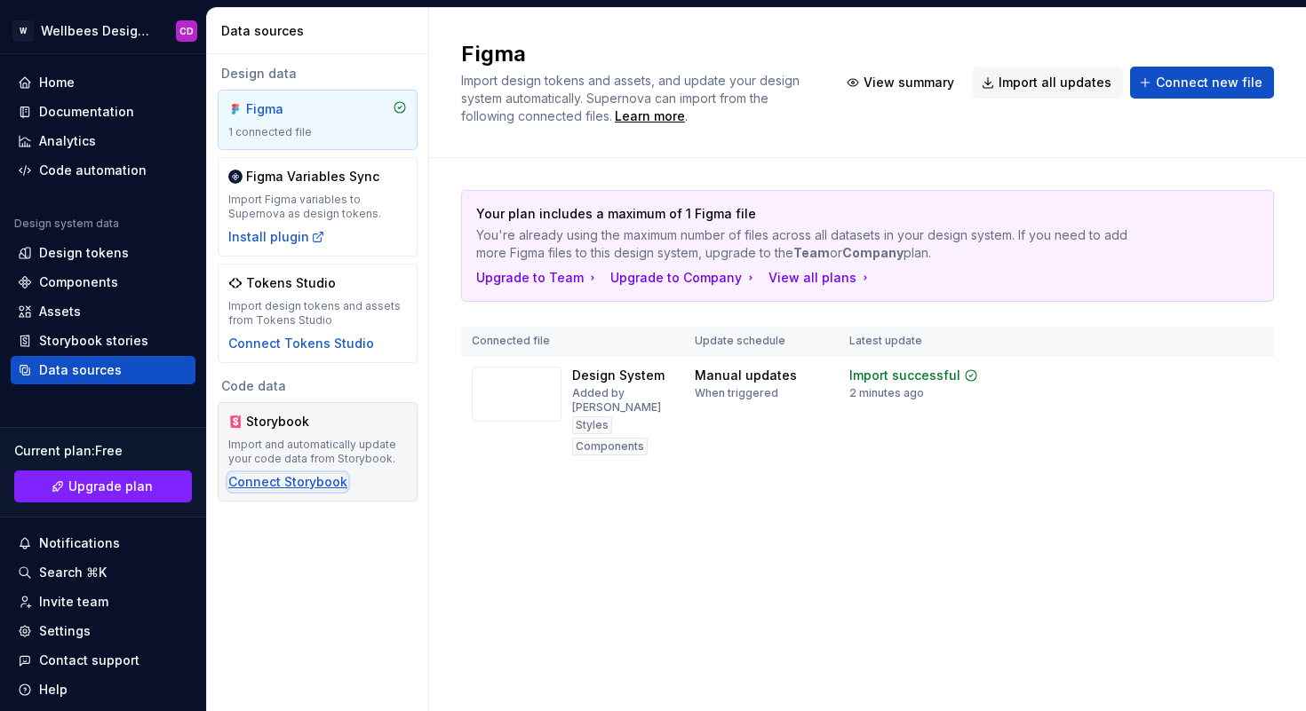
click at [271, 483] on div "Connect Storybook" at bounding box center [287, 482] width 119 height 18
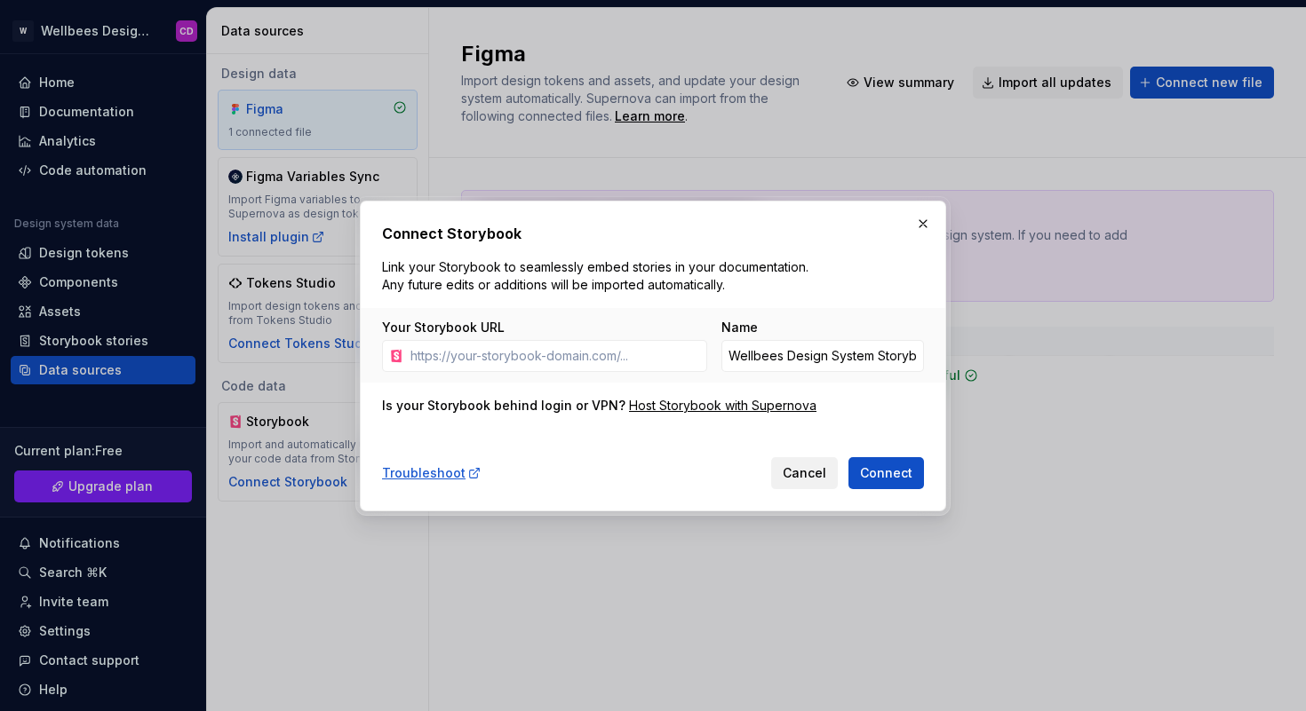
click at [799, 470] on span "Cancel" at bounding box center [804, 473] width 44 height 18
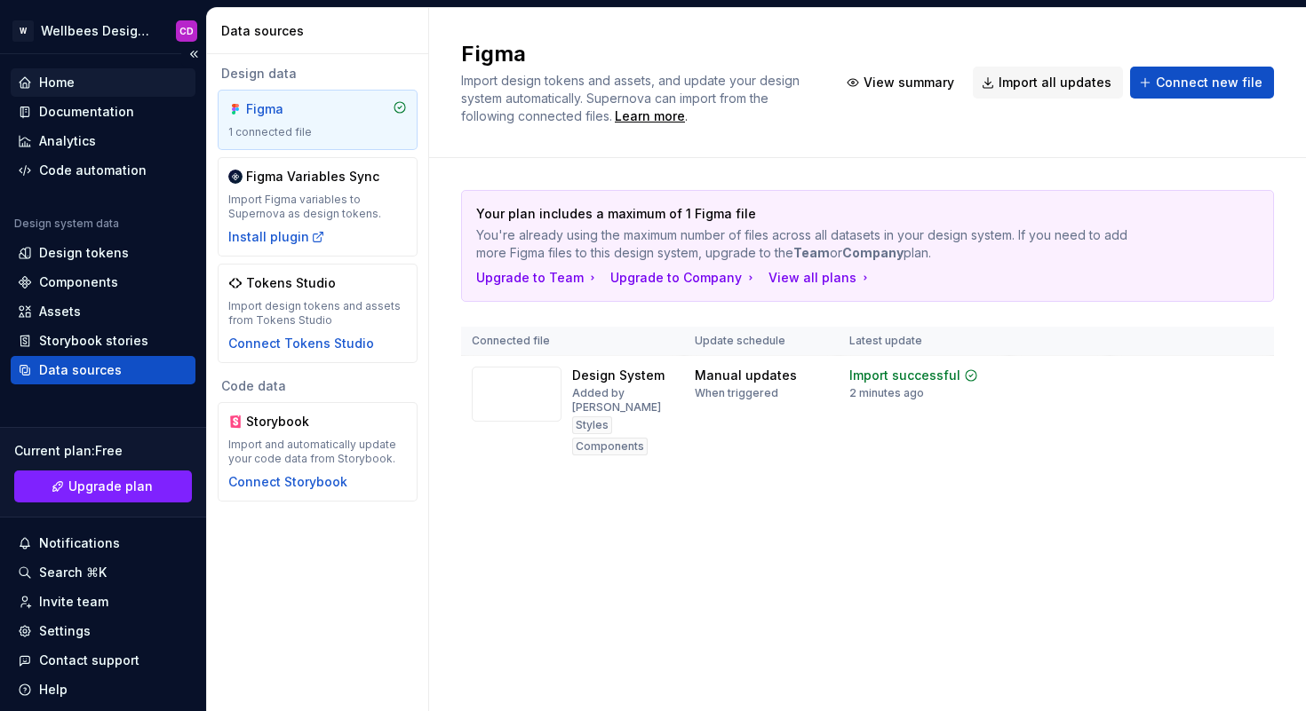
click at [52, 84] on div "Home" at bounding box center [57, 83] width 36 height 18
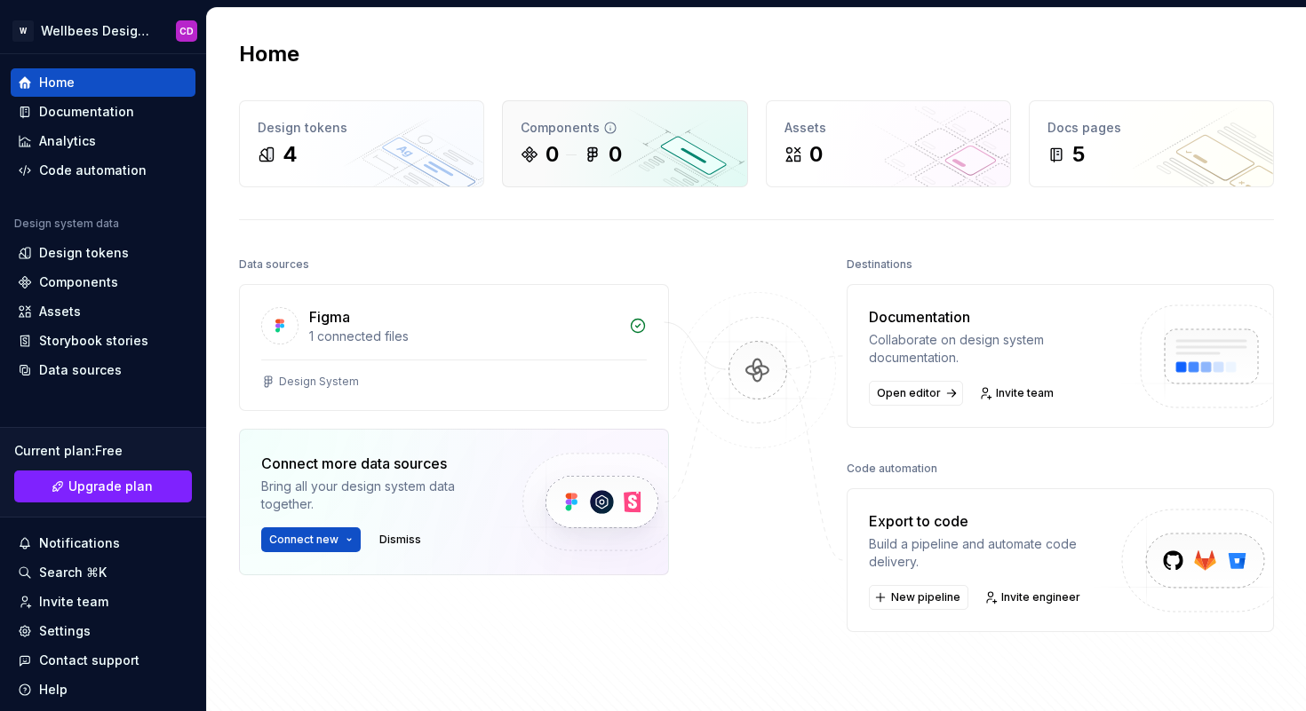
click at [532, 131] on div "Components" at bounding box center [624, 128] width 208 height 18
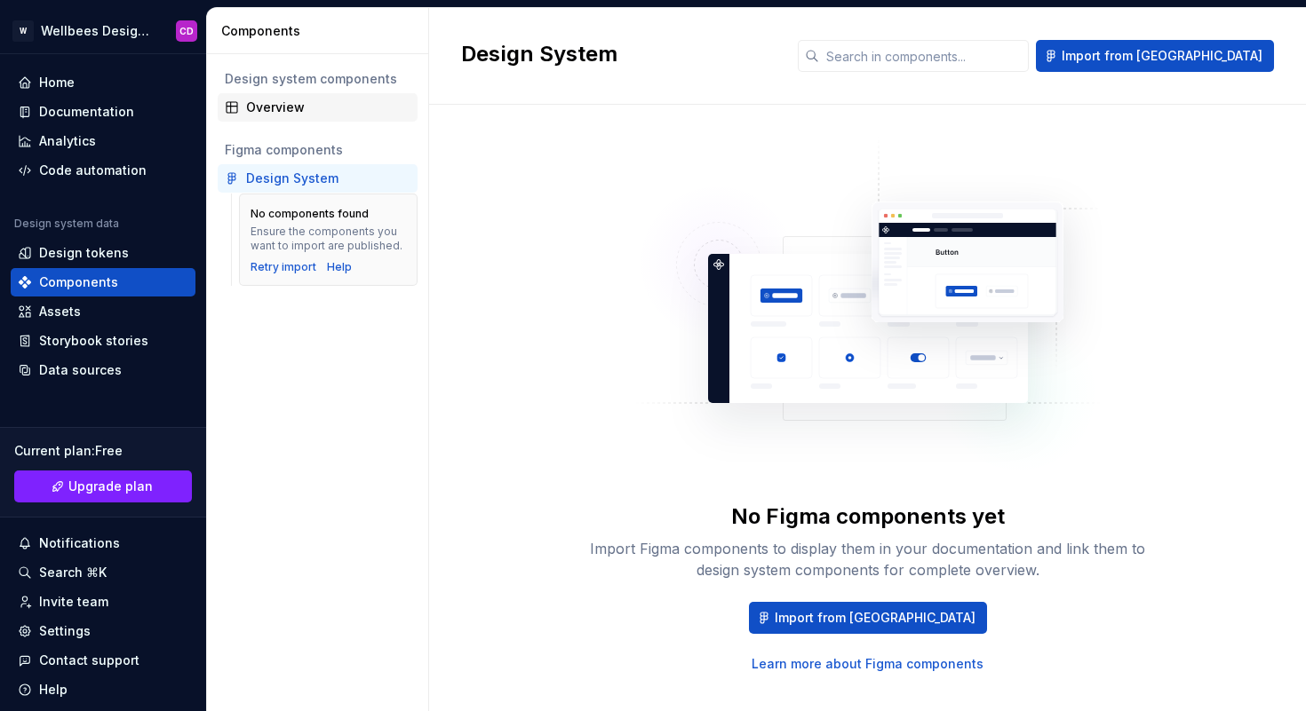
click at [289, 104] on div "Overview" at bounding box center [328, 108] width 164 height 18
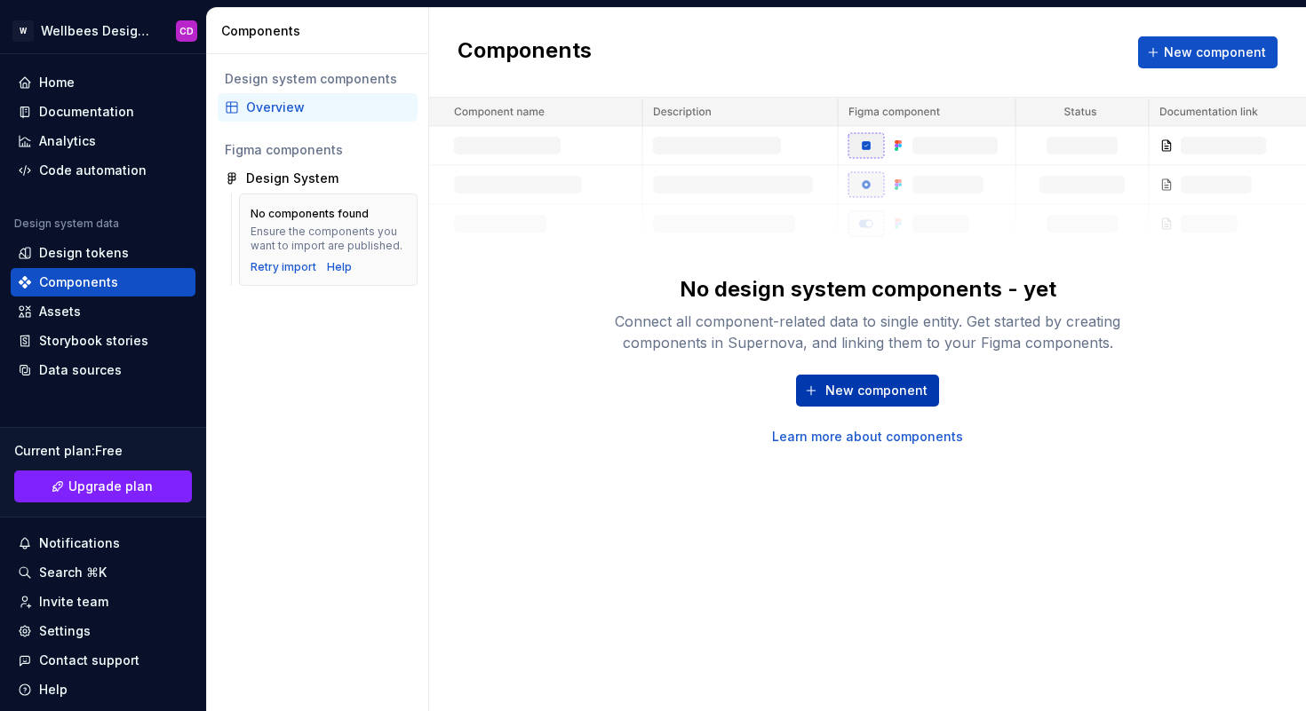
click at [864, 388] on span "New component" at bounding box center [876, 391] width 102 height 18
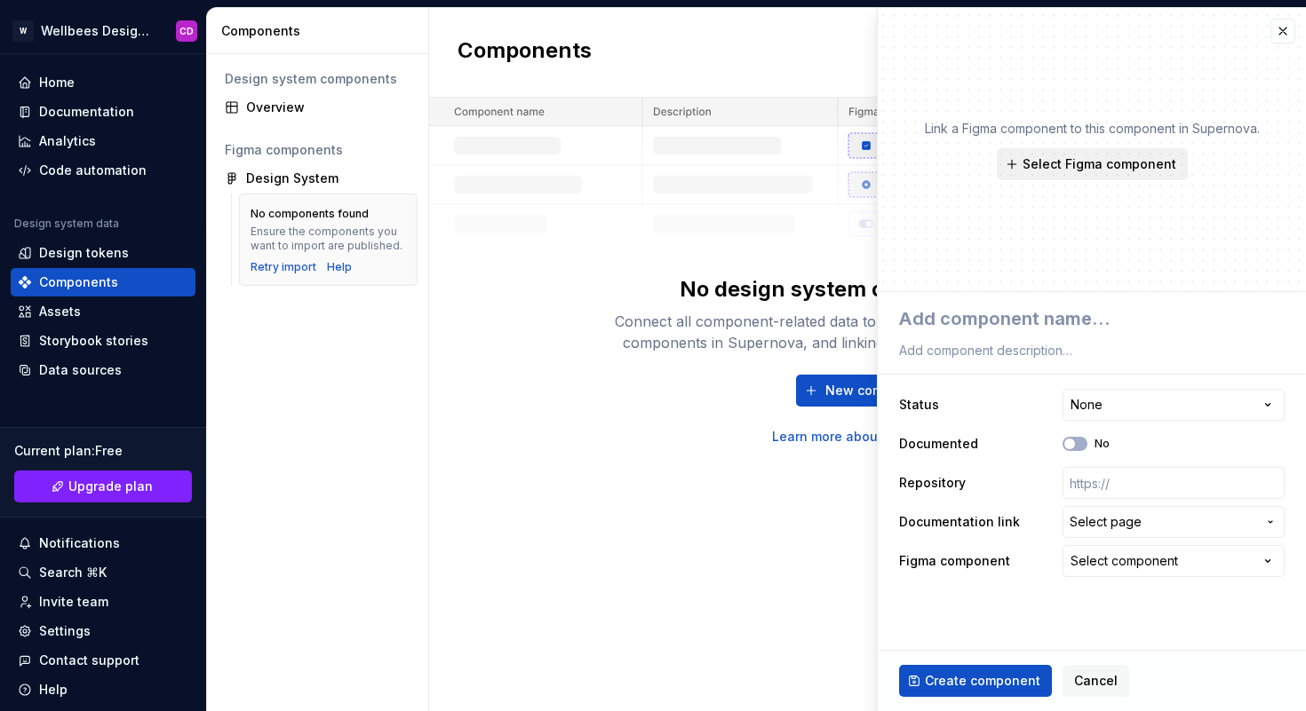
click at [1054, 167] on span "Select Figma component" at bounding box center [1099, 164] width 154 height 18
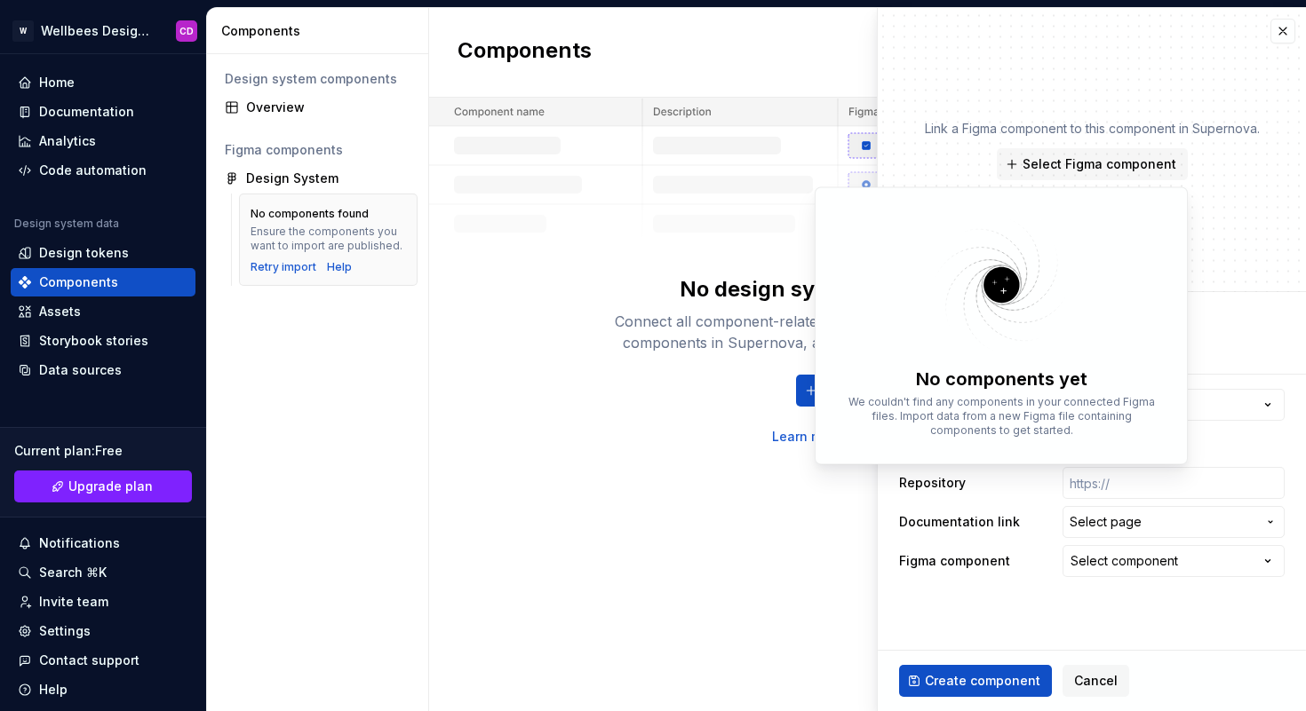
click at [948, 596] on fieldset "**********" at bounding box center [1091, 501] width 428 height 419
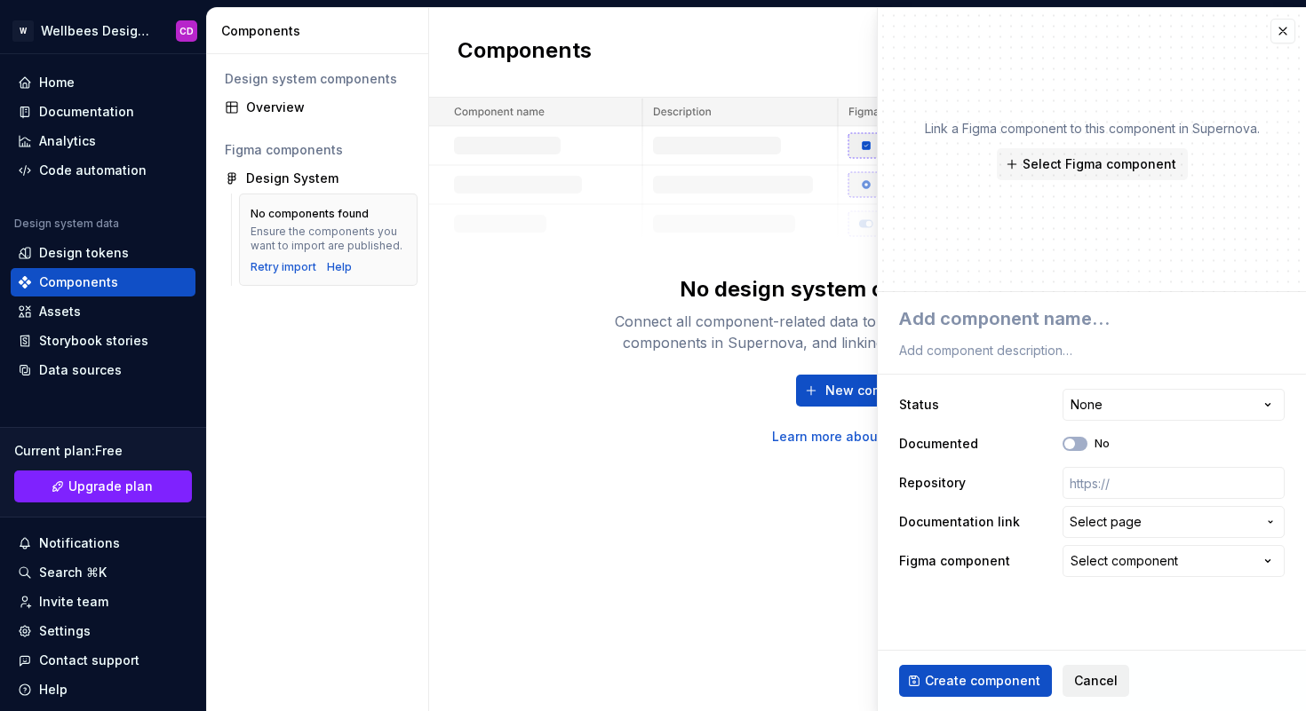
click at [1082, 680] on span "Cancel" at bounding box center [1096, 681] width 44 height 18
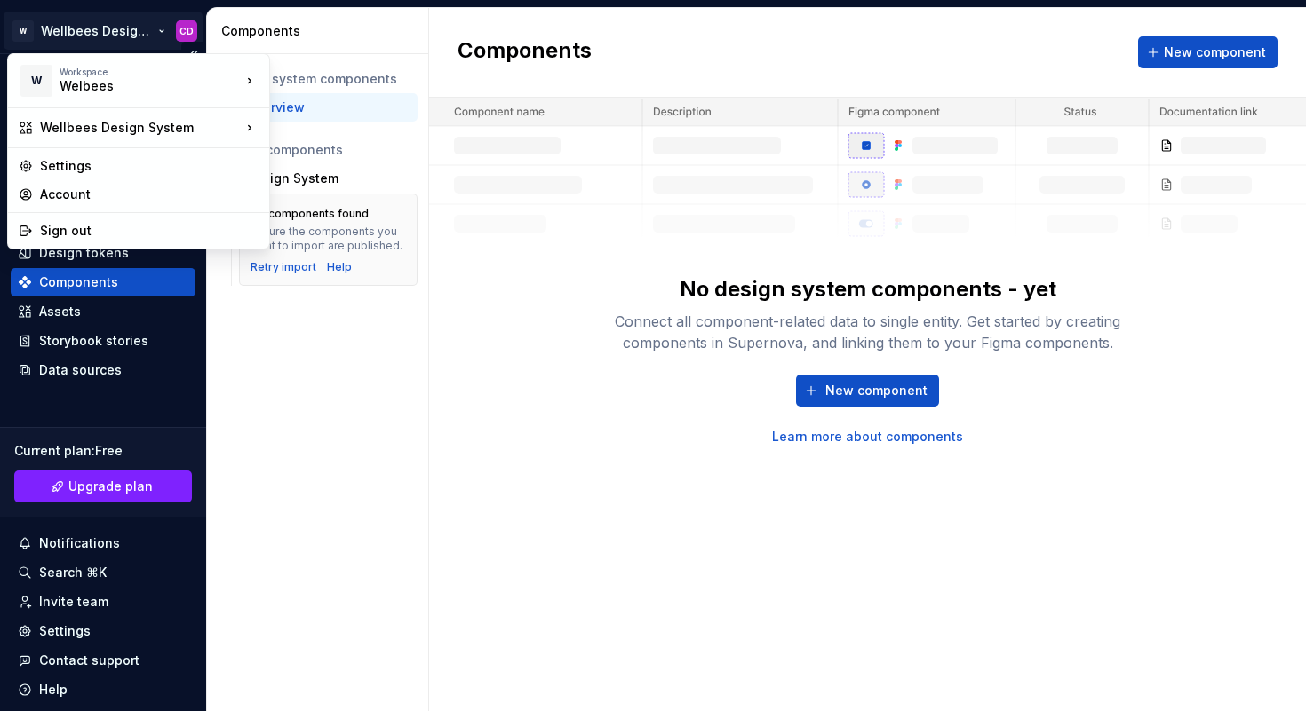
click at [75, 34] on html "W Wellbees Design System CD Home Documentation Analytics Code automation Design…" at bounding box center [653, 355] width 1306 height 711
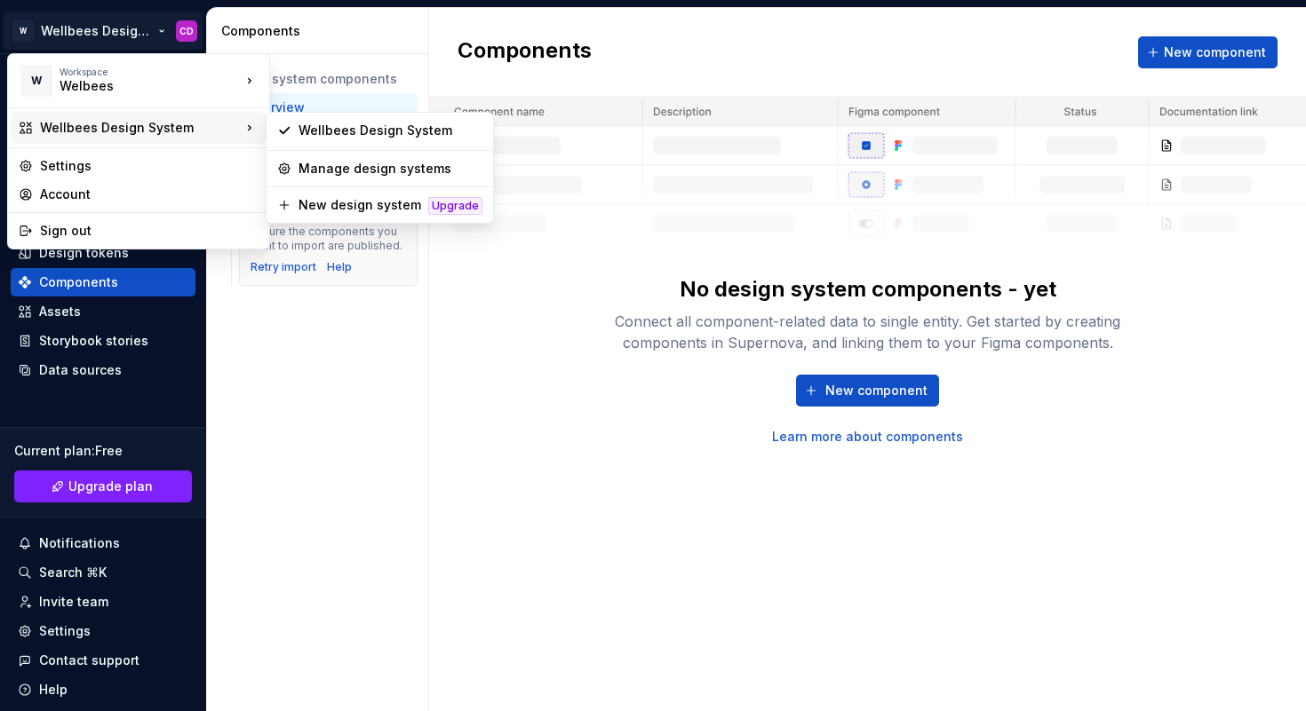
click at [91, 127] on div "Wellbees Design System" at bounding box center [140, 128] width 201 height 18
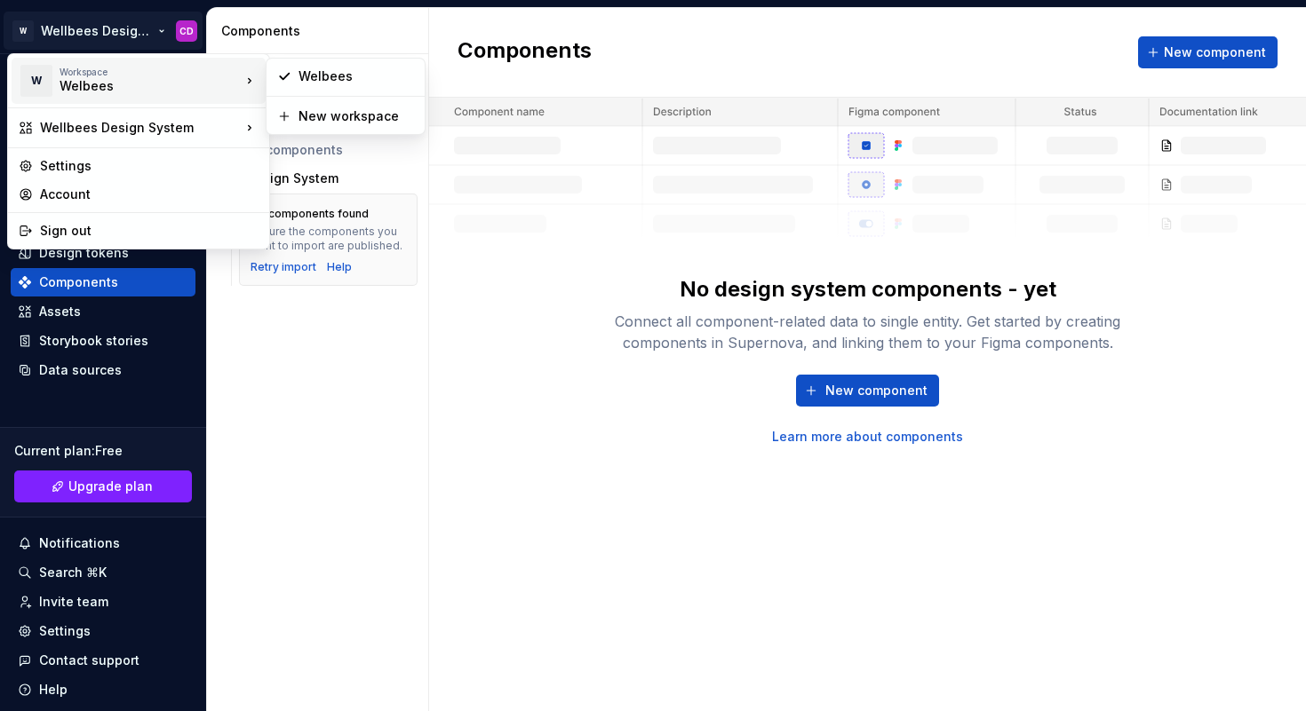
click at [139, 82] on div "Welbees" at bounding box center [135, 86] width 151 height 18
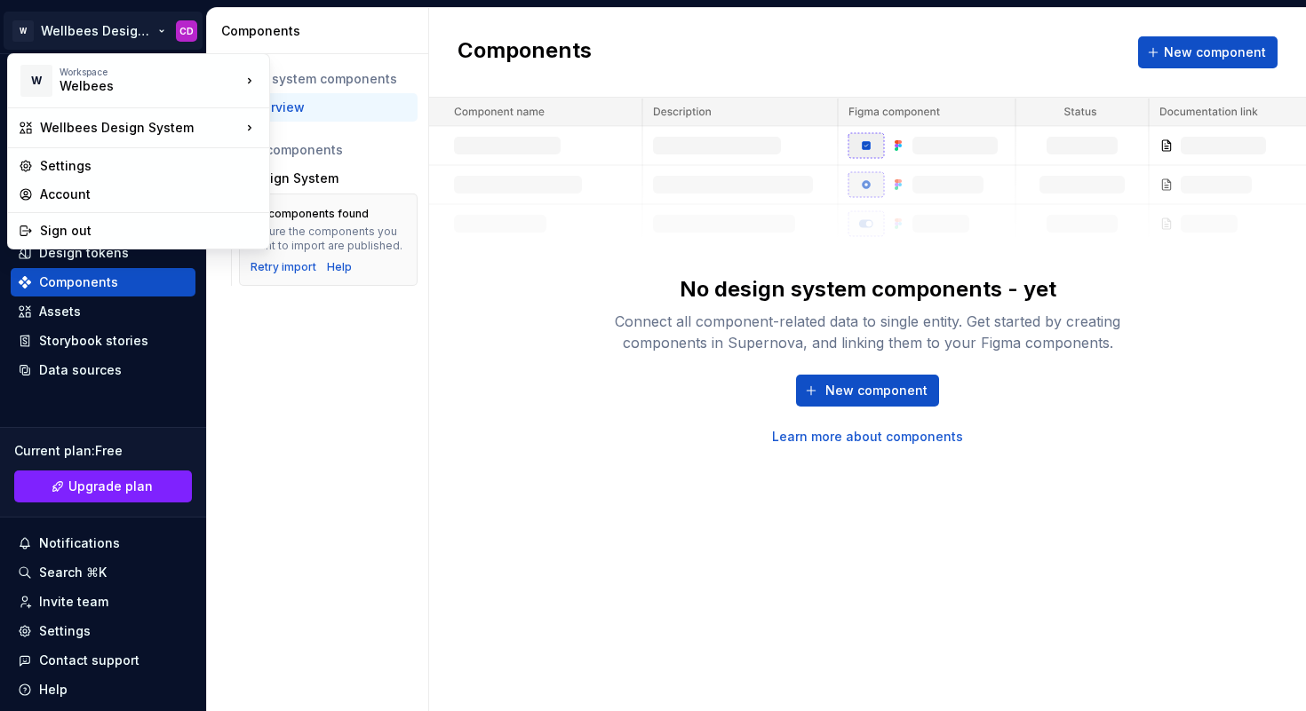
click at [102, 29] on html "W Wellbees Design System CD Home Documentation Analytics Code automation Design…" at bounding box center [653, 355] width 1306 height 711
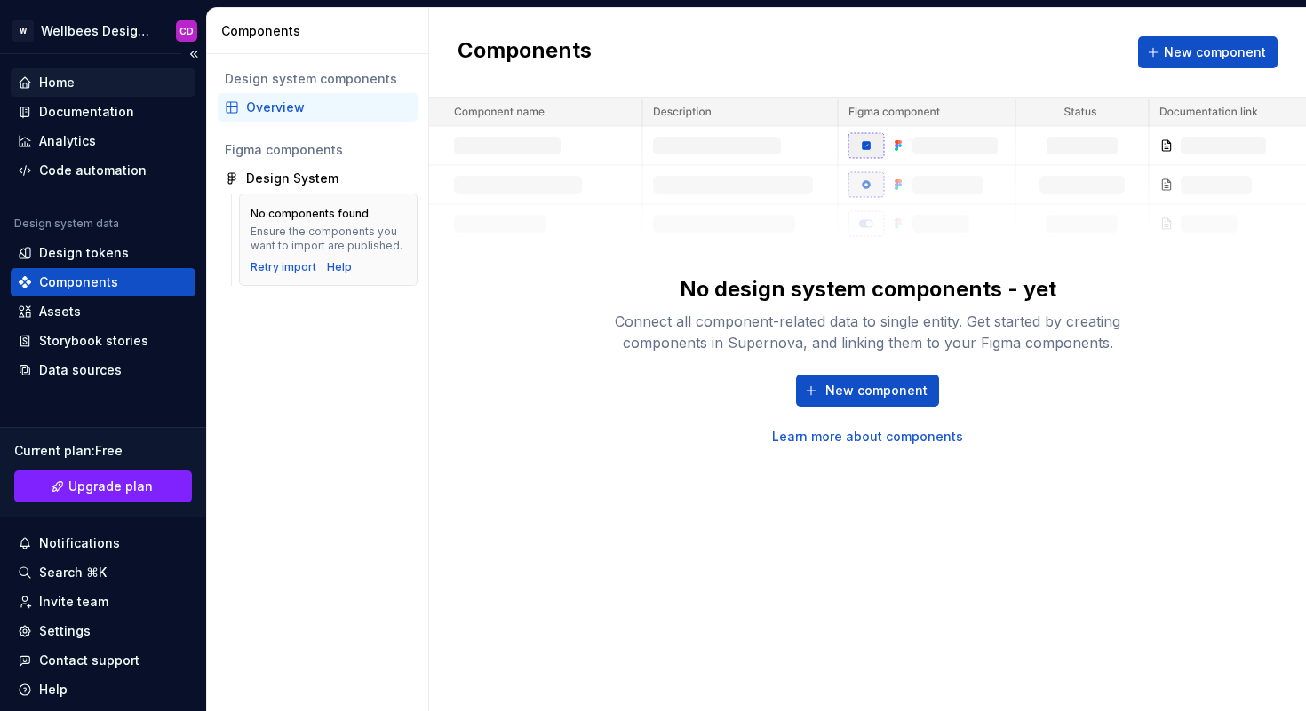
click at [57, 76] on div "Home" at bounding box center [57, 83] width 36 height 18
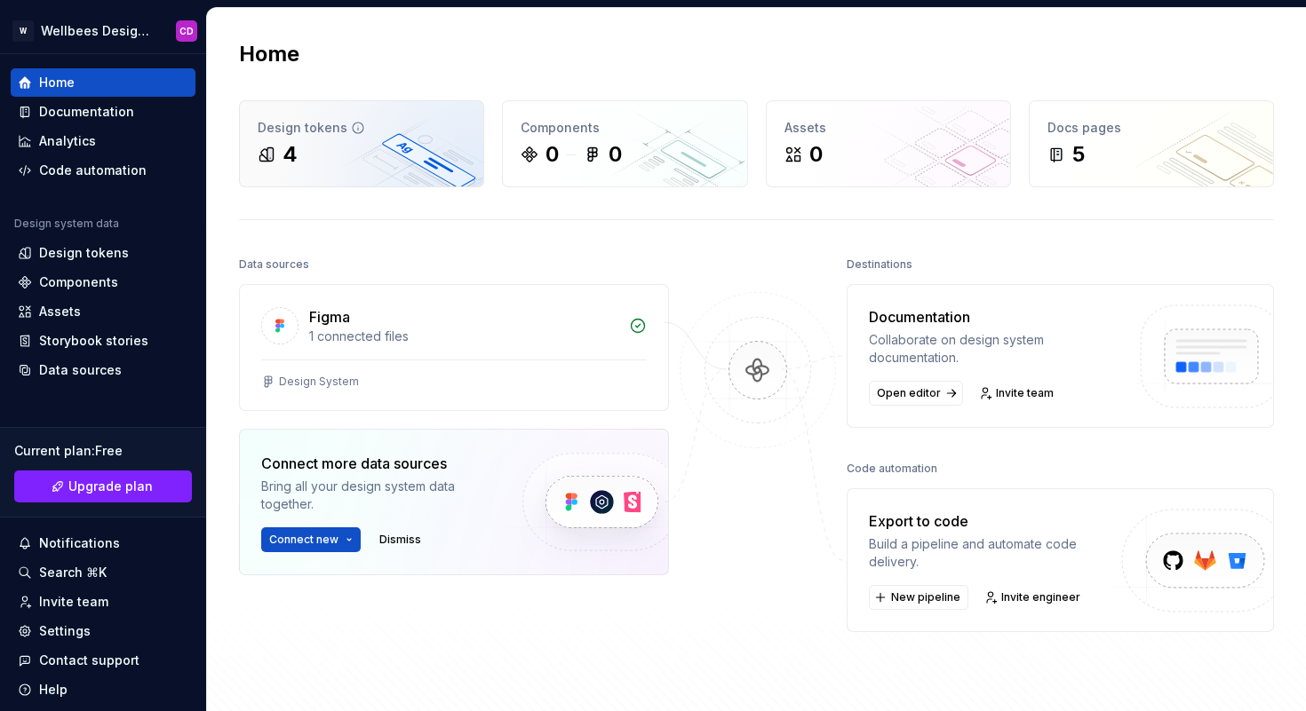
click at [329, 148] on div "4" at bounding box center [362, 154] width 208 height 28
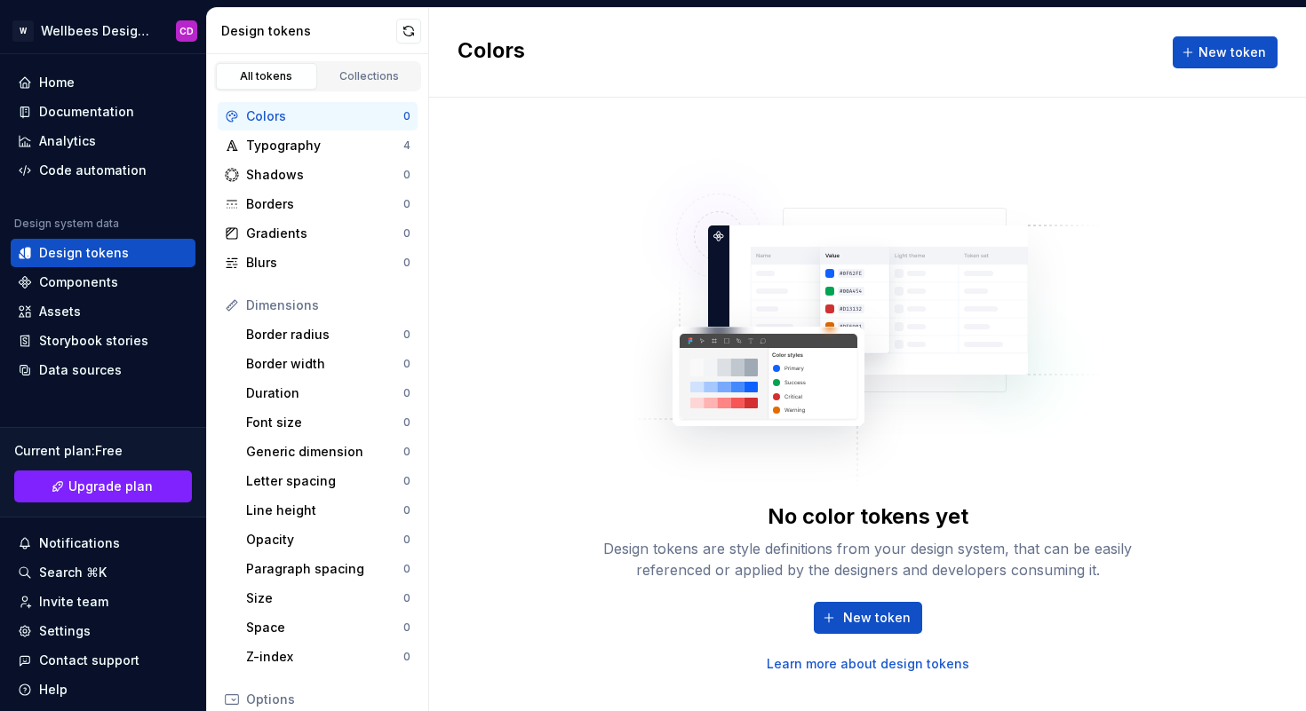
click at [329, 148] on div "Typography" at bounding box center [324, 146] width 157 height 18
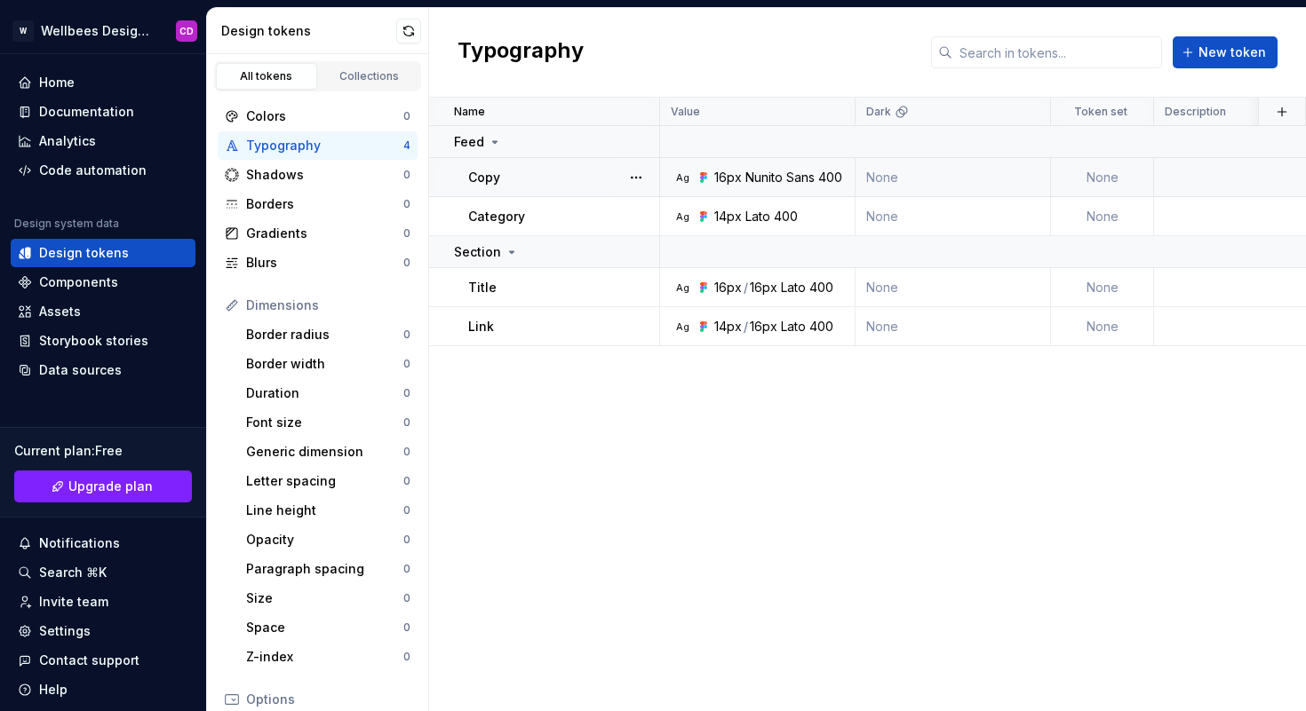
click at [755, 172] on div "Nunito Sans" at bounding box center [779, 178] width 69 height 18
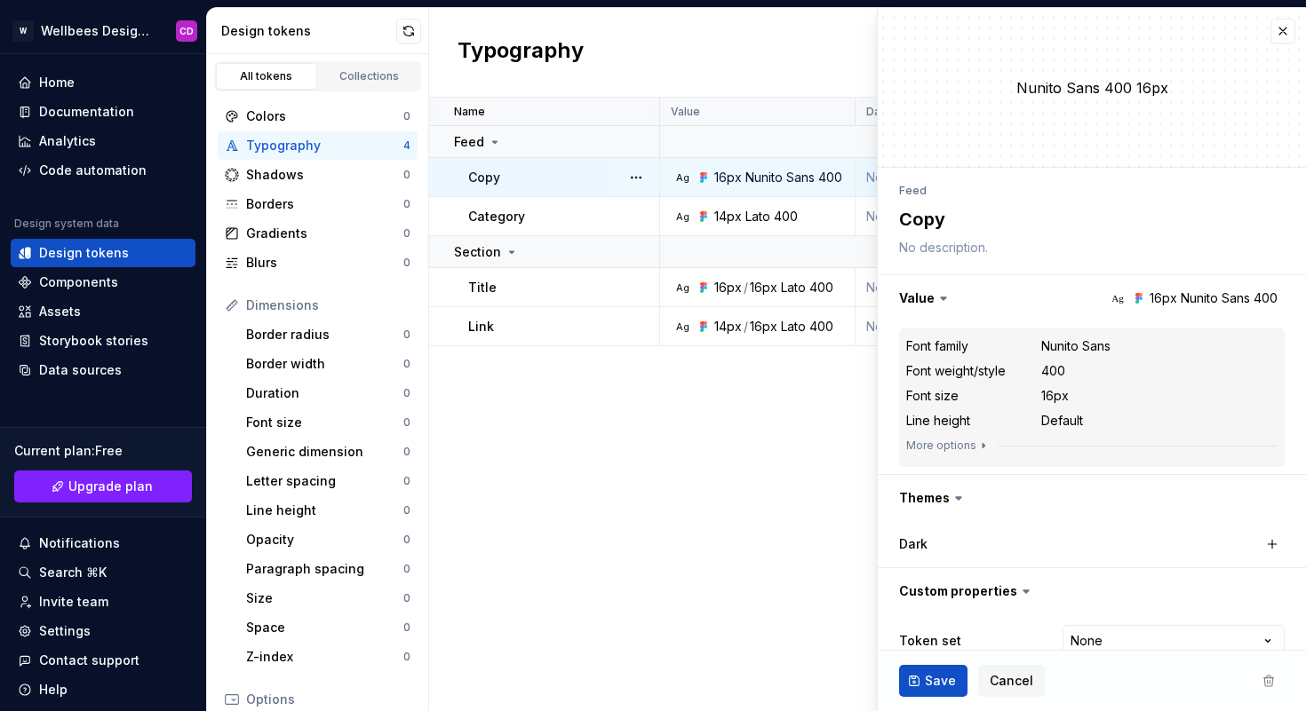
type textarea "*"
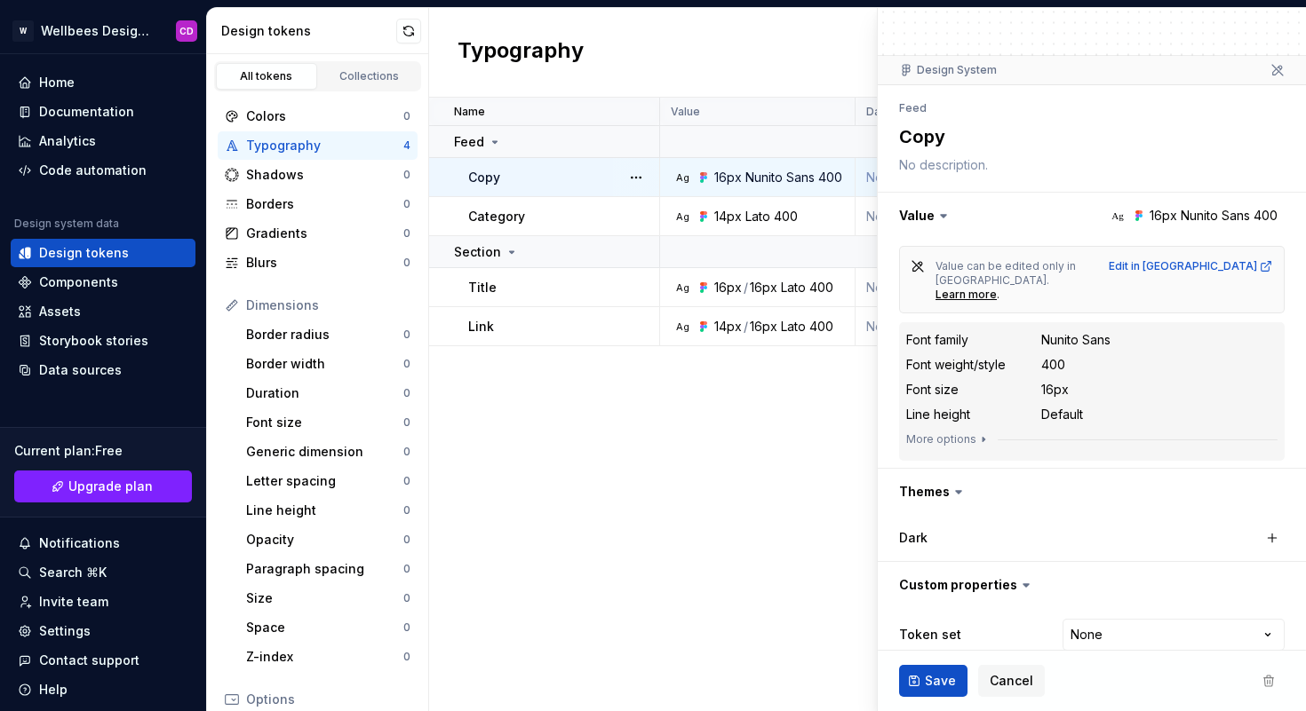
scroll to position [121, 0]
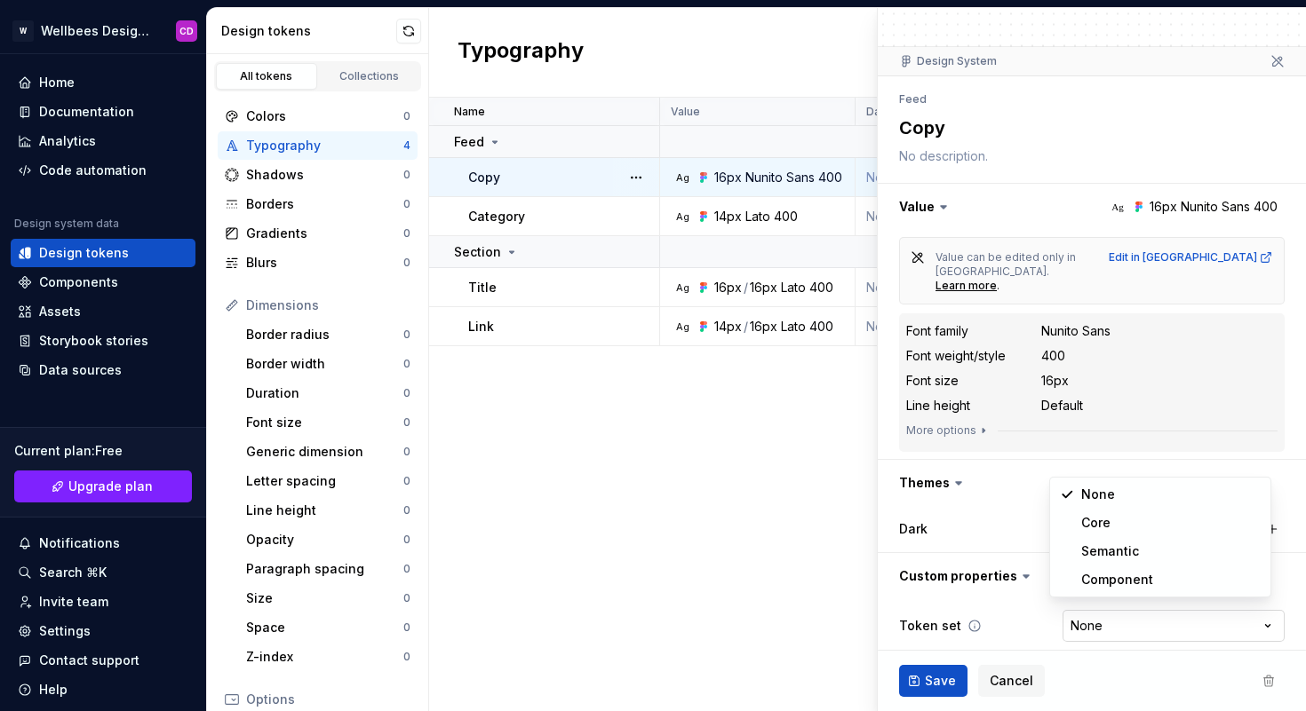
click at [1123, 601] on html "W Wellbees Design System CD Home Documentation Analytics Code automation Design…" at bounding box center [653, 355] width 1306 height 711
click at [1120, 610] on html "W Wellbees Design System CD Home Documentation Analytics Code automation Design…" at bounding box center [653, 355] width 1306 height 711
click at [1106, 601] on html "W Wellbees Design System CD Home Documentation Analytics Code automation Design…" at bounding box center [653, 355] width 1306 height 711
click at [408, 31] on button "button" at bounding box center [408, 31] width 25 height 25
click at [407, 31] on button "button" at bounding box center [408, 31] width 25 height 25
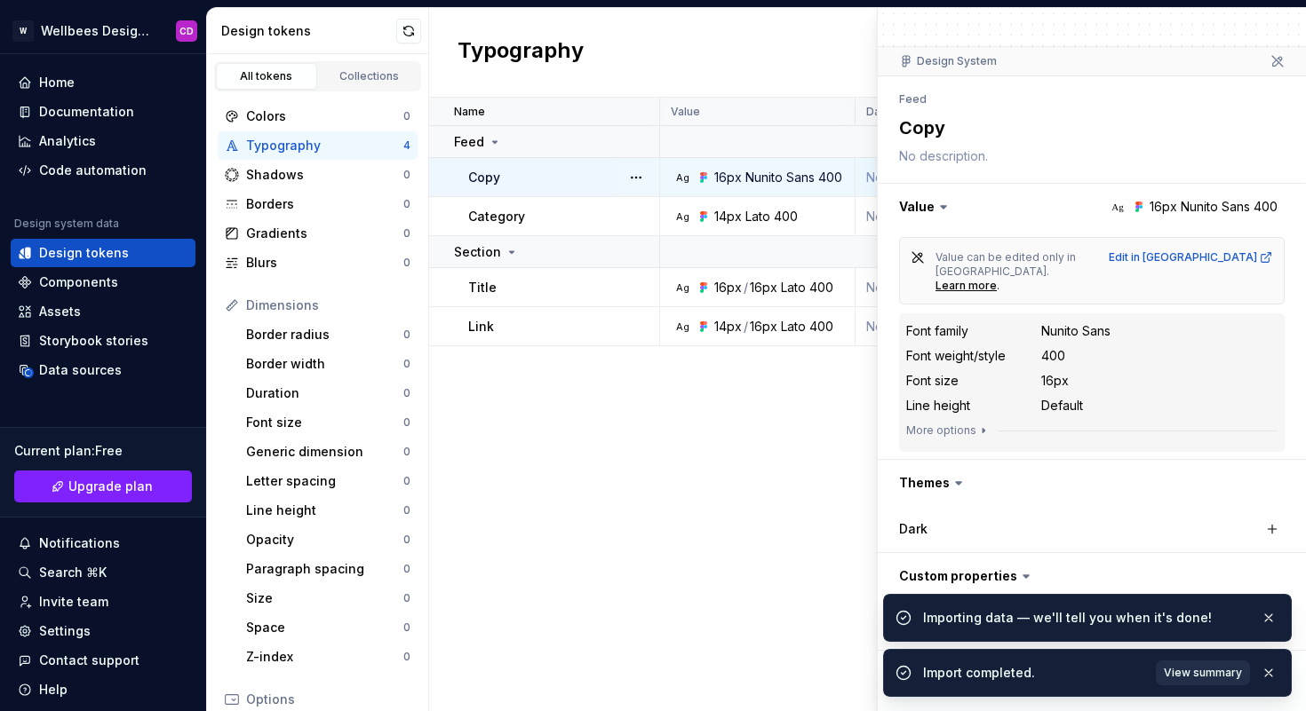
click at [1192, 675] on span "View summary" at bounding box center [1202, 673] width 78 height 14
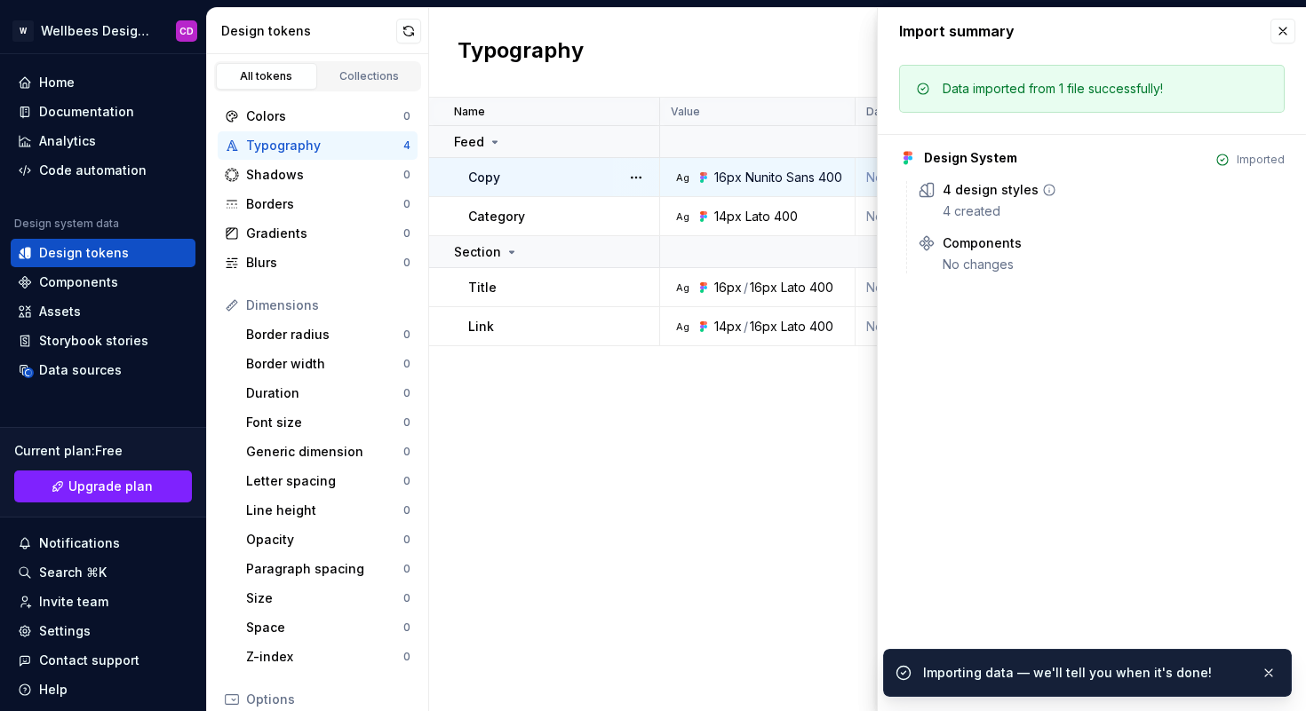
click at [1043, 193] on icon at bounding box center [1049, 190] width 14 height 14
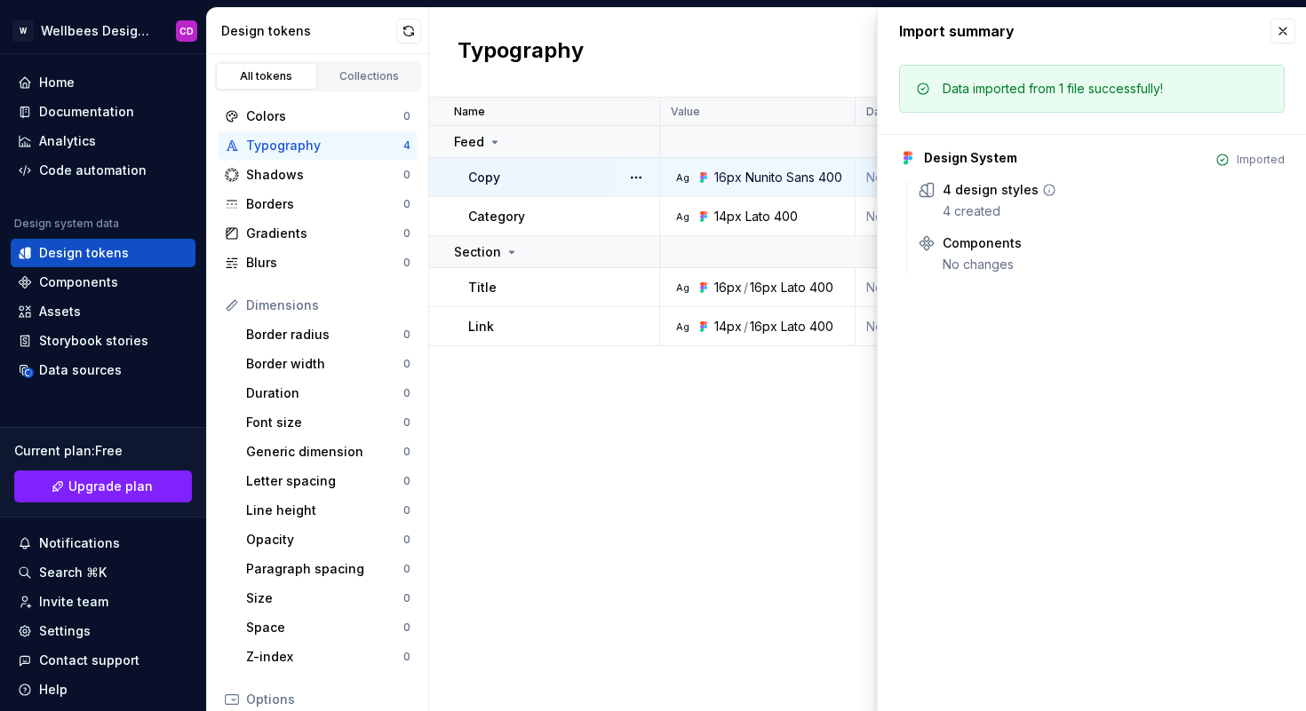
type textarea "*"
click at [1044, 185] on icon at bounding box center [1049, 190] width 11 height 11
click at [990, 213] on div "4 created" at bounding box center [1113, 211] width 342 height 18
click at [330, 117] on div "Colors" at bounding box center [324, 116] width 157 height 18
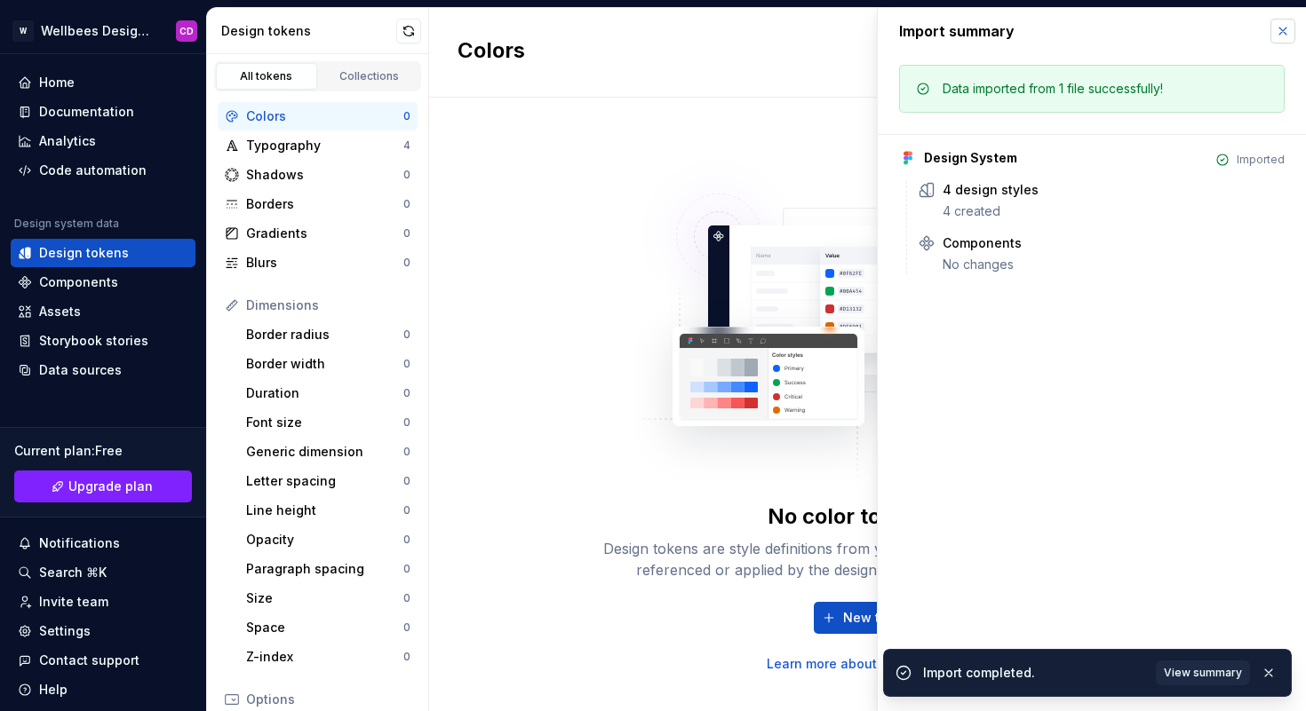
click at [1283, 32] on button "button" at bounding box center [1282, 31] width 25 height 25
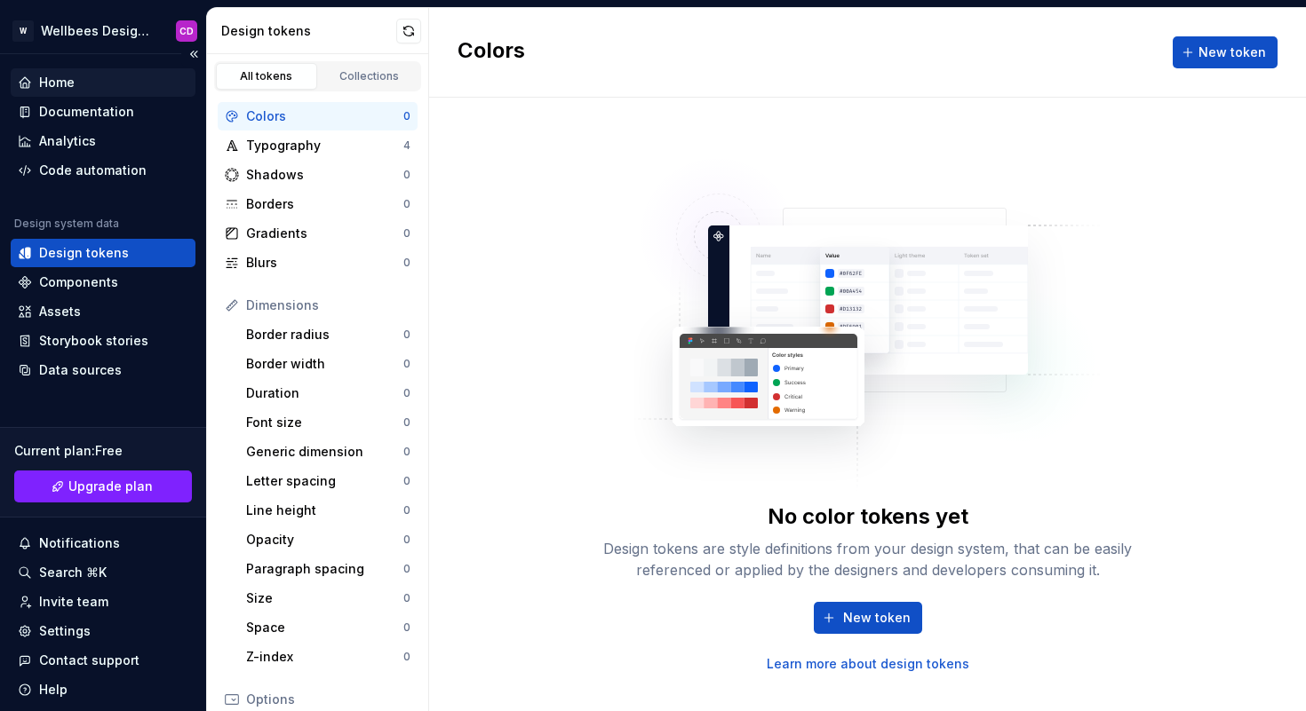
click at [60, 79] on div "Home" at bounding box center [57, 83] width 36 height 18
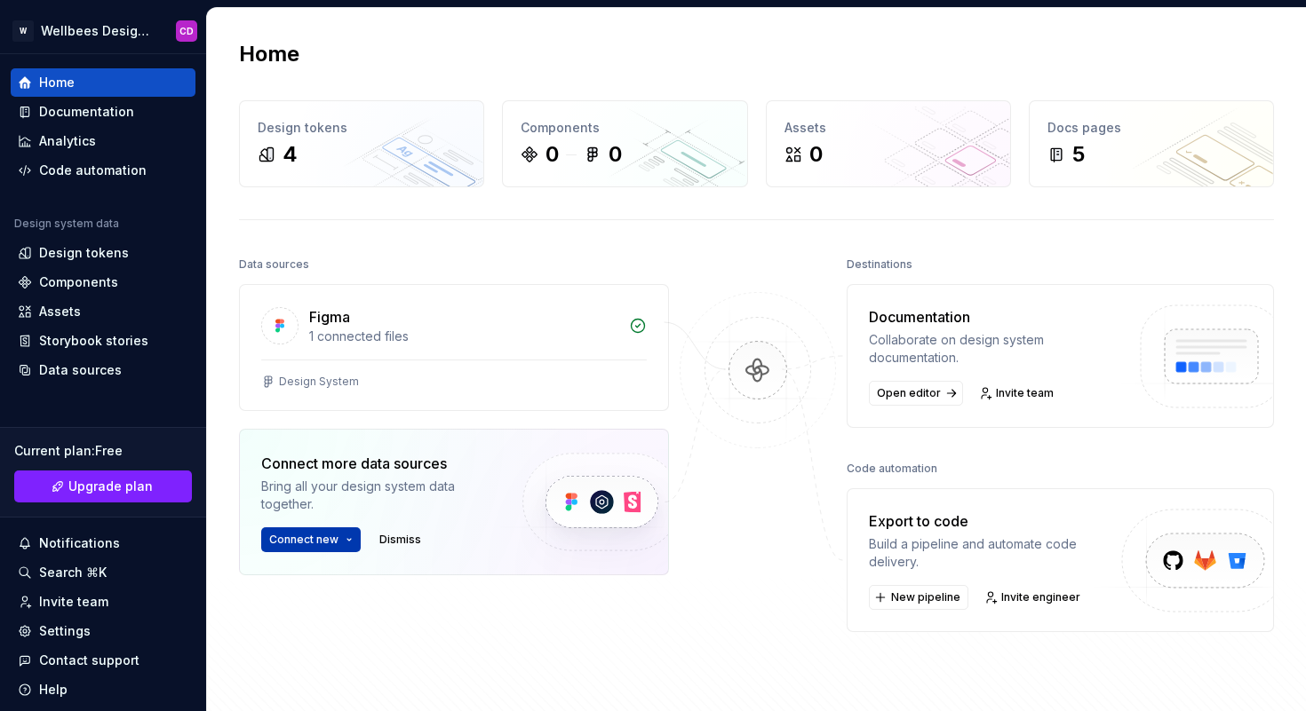
click at [353, 536] on html "W Wellbees Design System CD Home Documentation Analytics Code automation Design…" at bounding box center [653, 355] width 1306 height 711
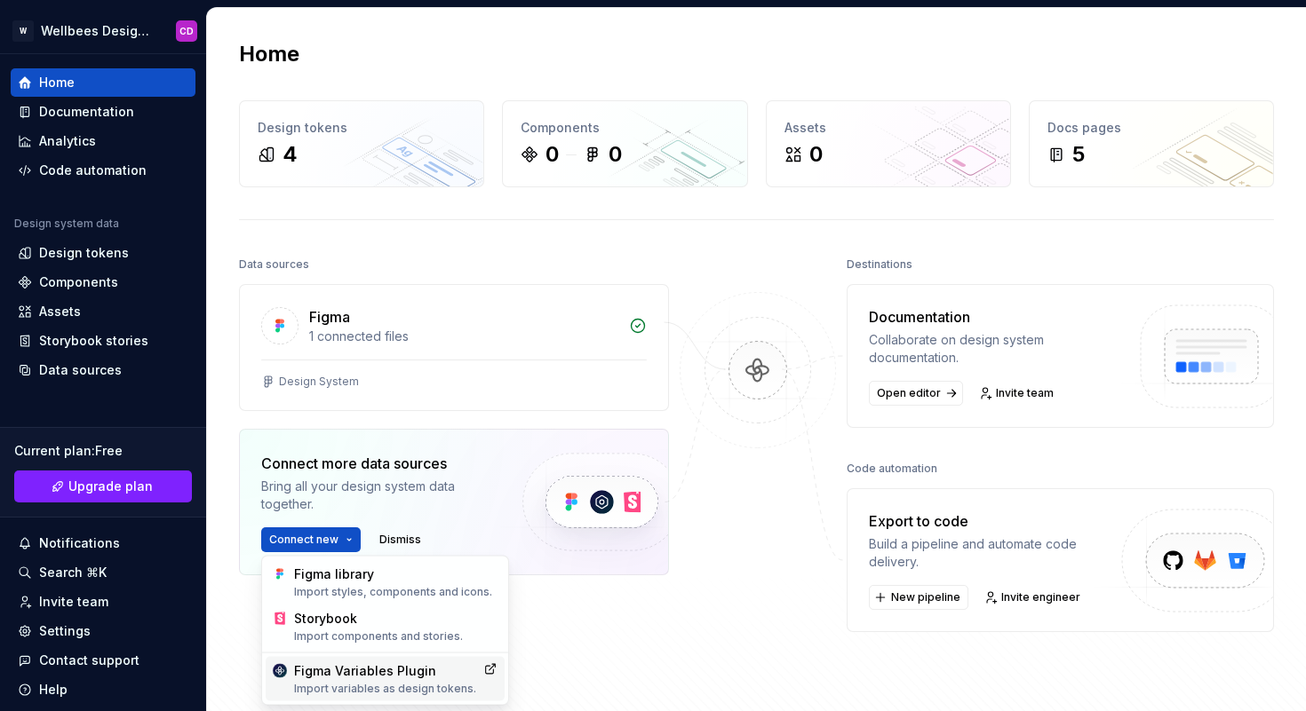
click at [384, 679] on div "Figma Variables Plugin Import variables as design tokens." at bounding box center [385, 680] width 182 height 34
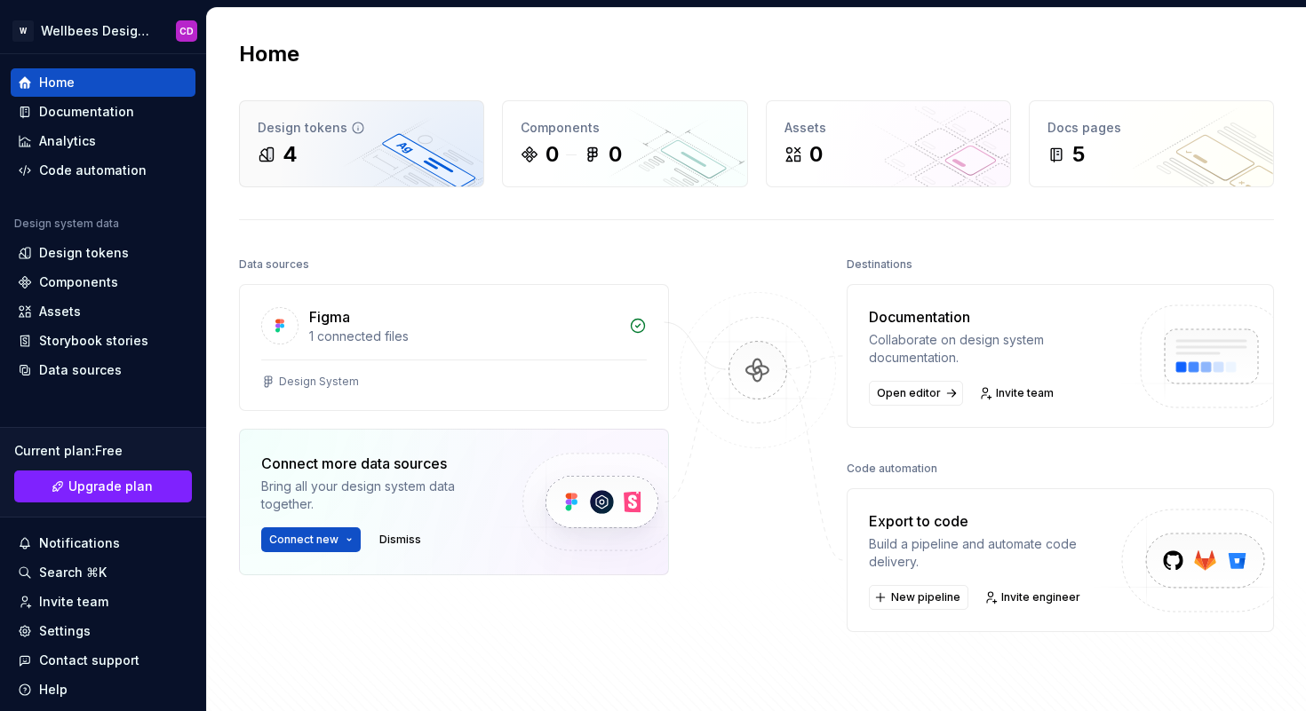
click at [361, 158] on div "4" at bounding box center [362, 154] width 208 height 28
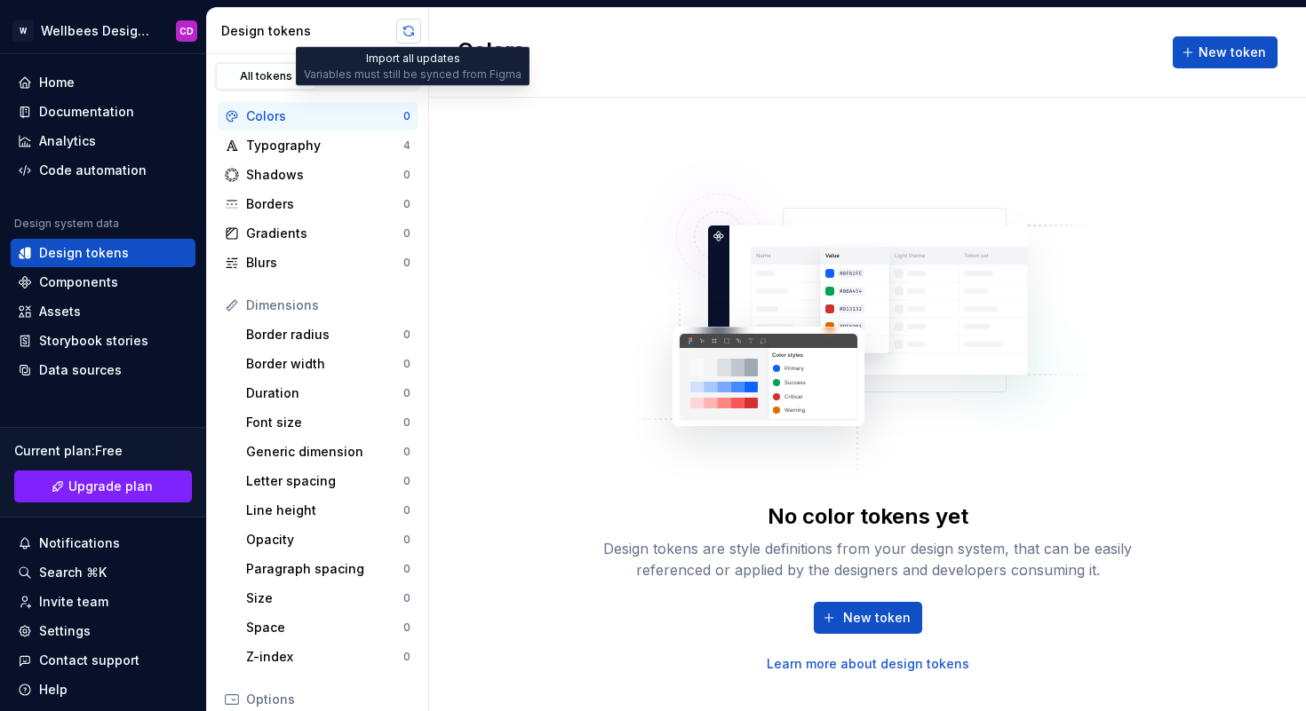
click at [409, 31] on button "button" at bounding box center [408, 31] width 25 height 25
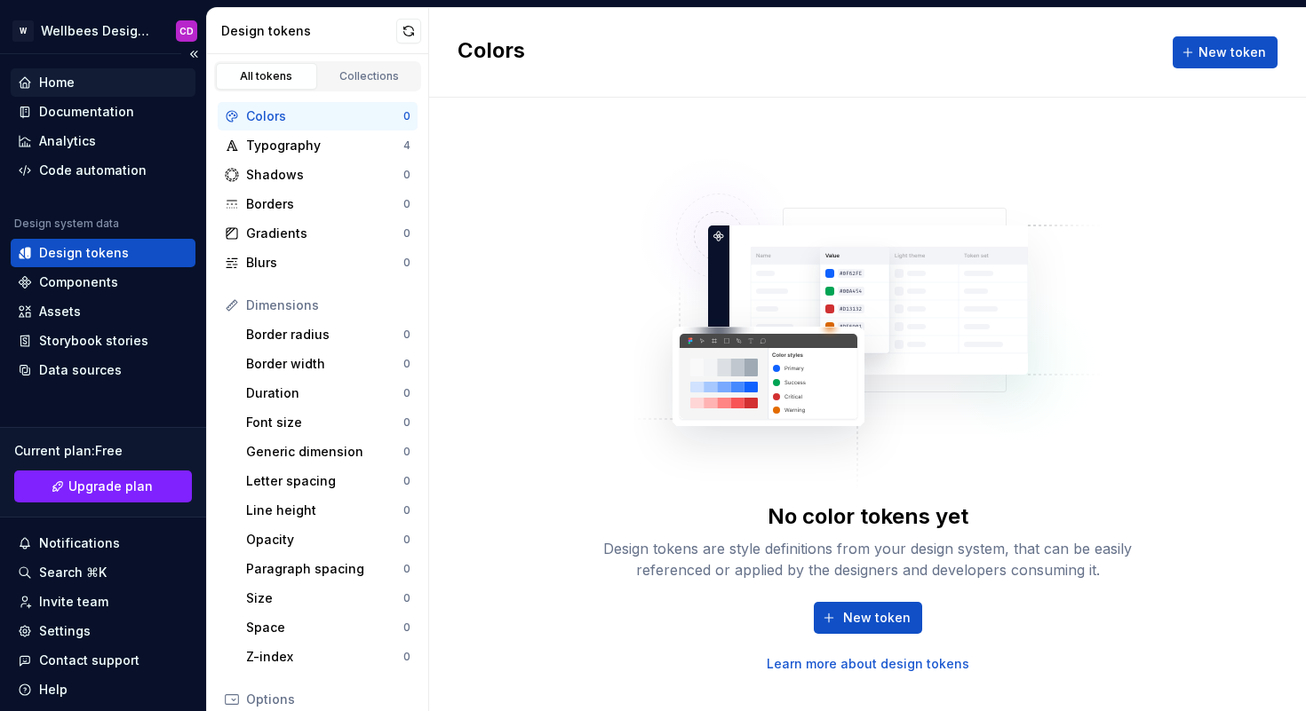
click at [75, 75] on div "Home" at bounding box center [103, 83] width 171 height 18
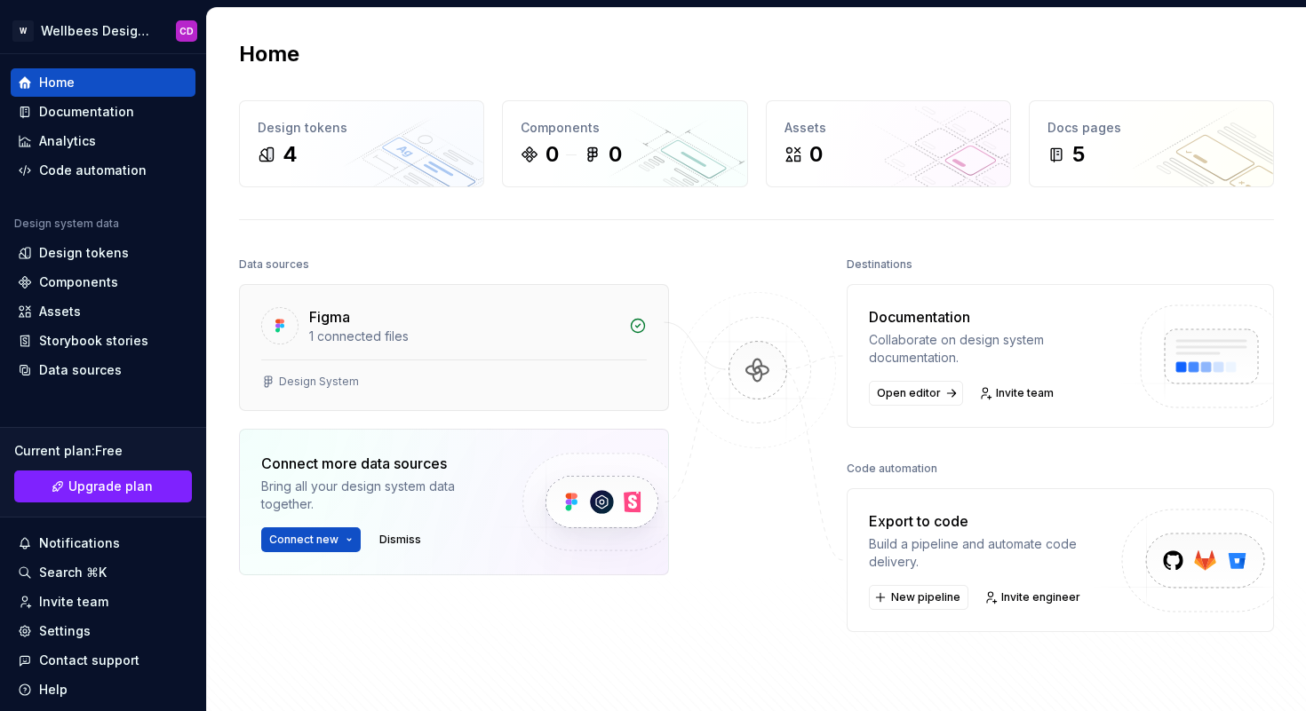
click at [502, 314] on div "Figma" at bounding box center [463, 316] width 309 height 21
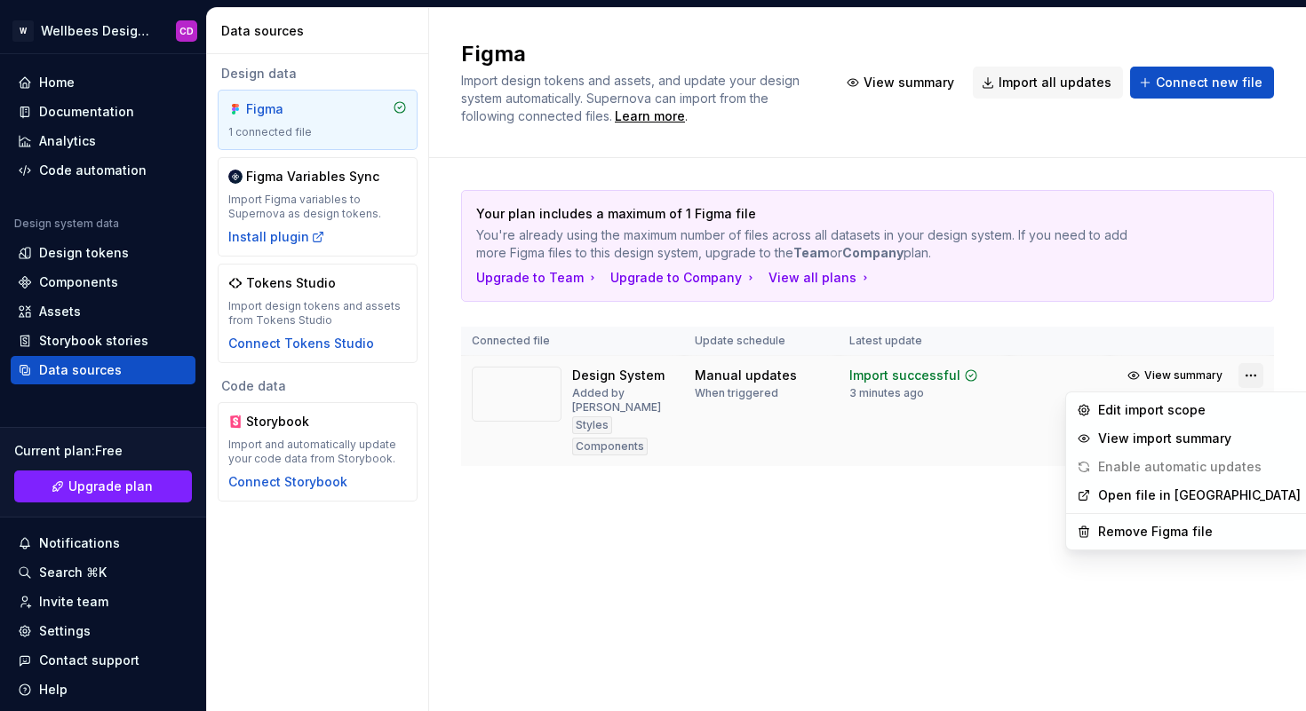
click at [1256, 376] on html "W Wellbees Design System CD Home Documentation Analytics Code automation Design…" at bounding box center [653, 355] width 1306 height 711
click at [1165, 374] on html "W Wellbees Design System CD Home Documentation Analytics Code automation Design…" at bounding box center [653, 355] width 1306 height 711
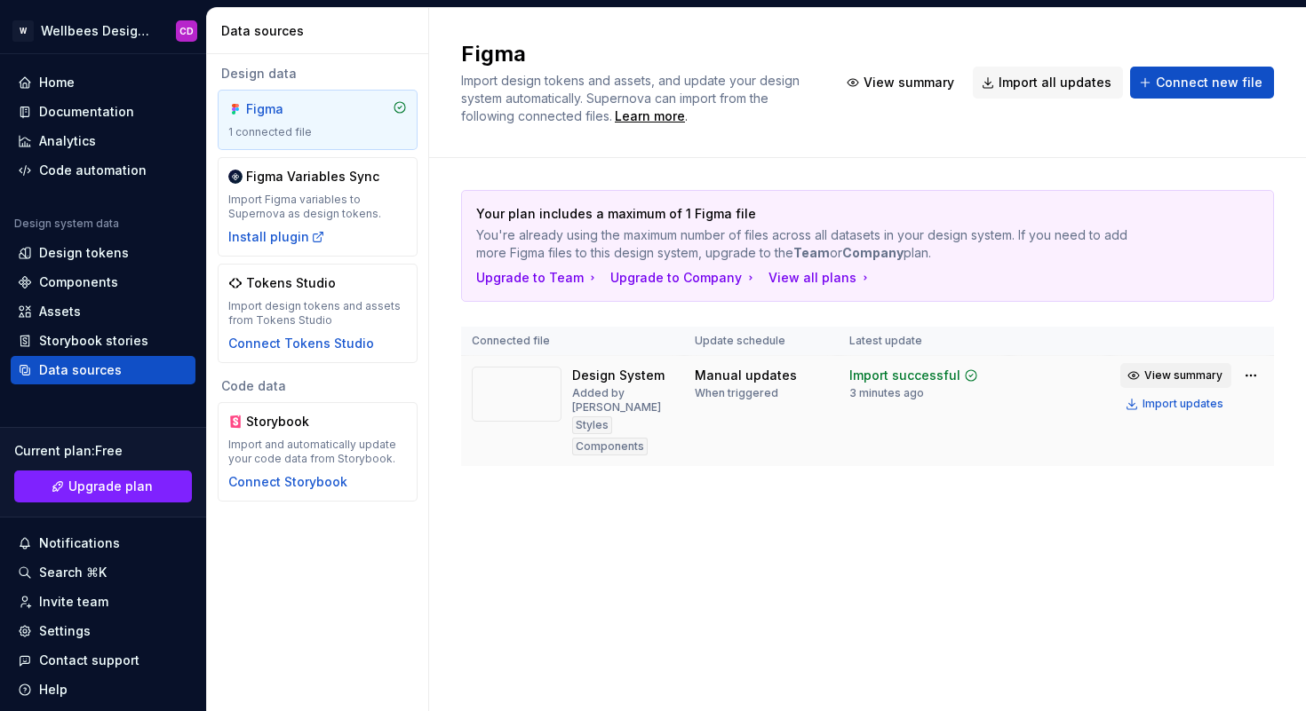
click at [1163, 374] on span "View summary" at bounding box center [1183, 376] width 78 height 14
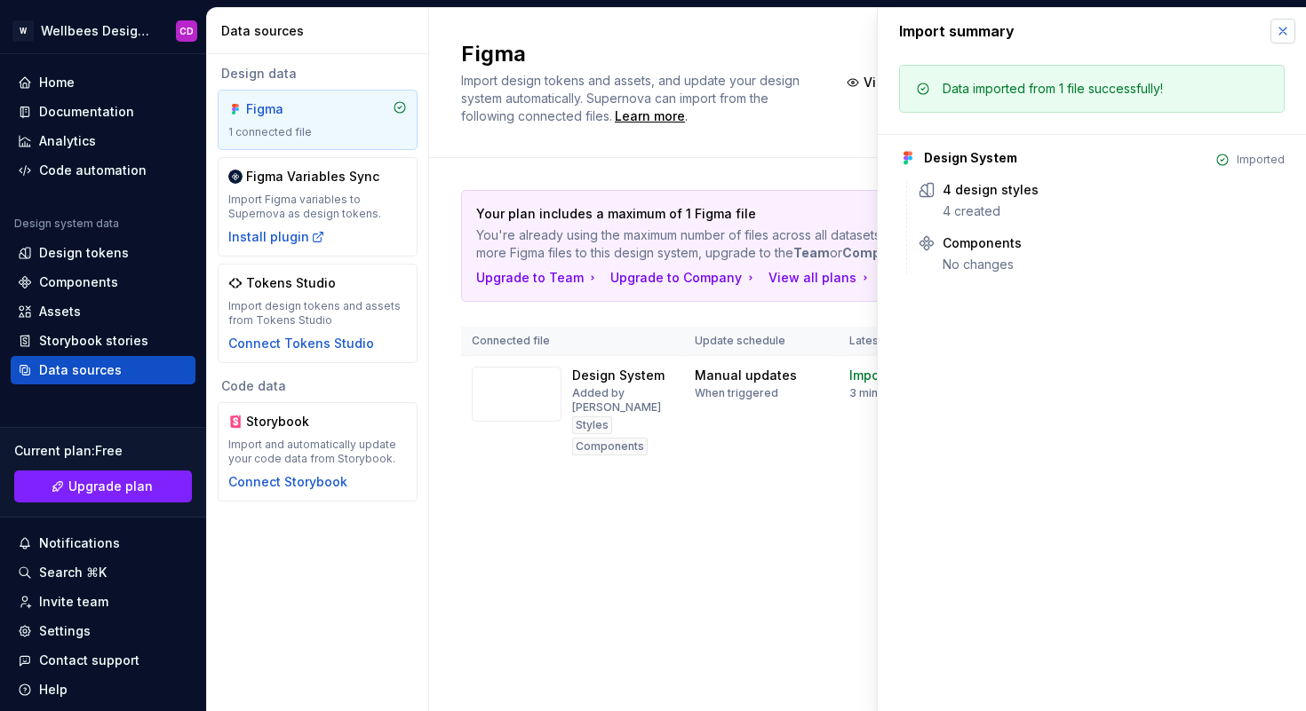
click at [1288, 27] on button "button" at bounding box center [1282, 31] width 25 height 25
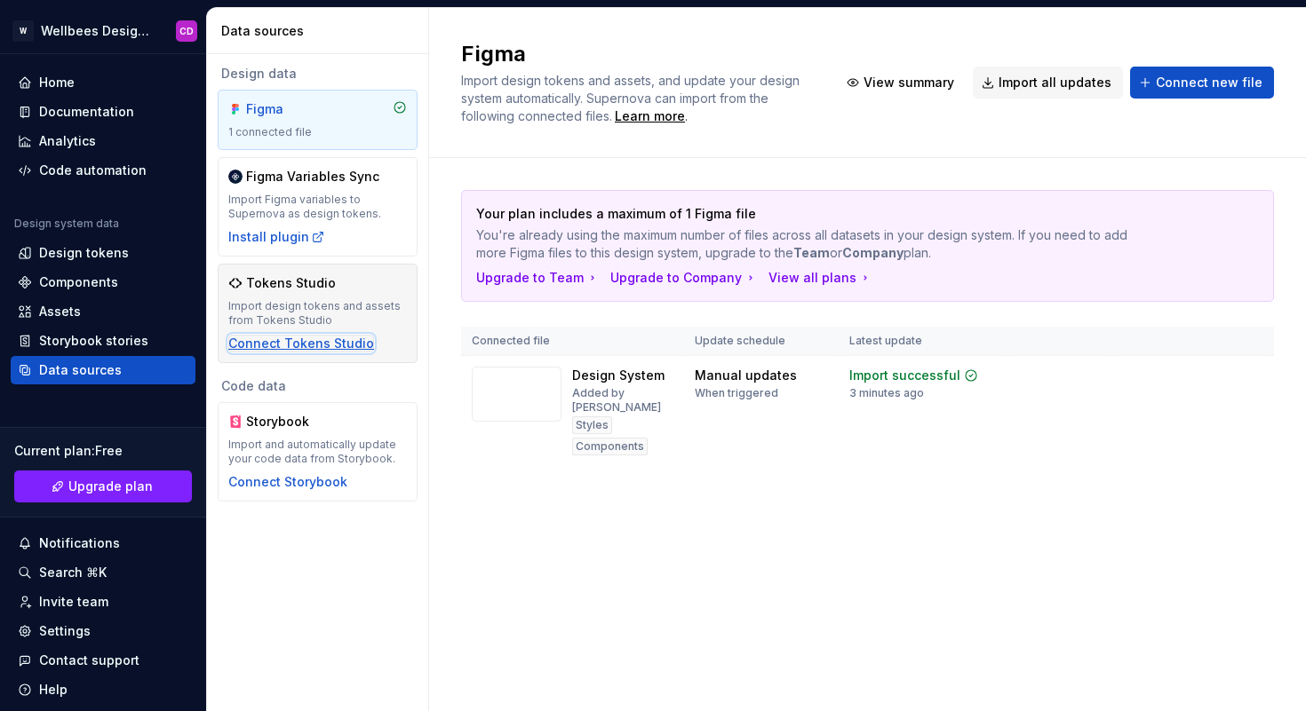
click at [344, 342] on div "Connect Tokens Studio" at bounding box center [301, 344] width 146 height 18
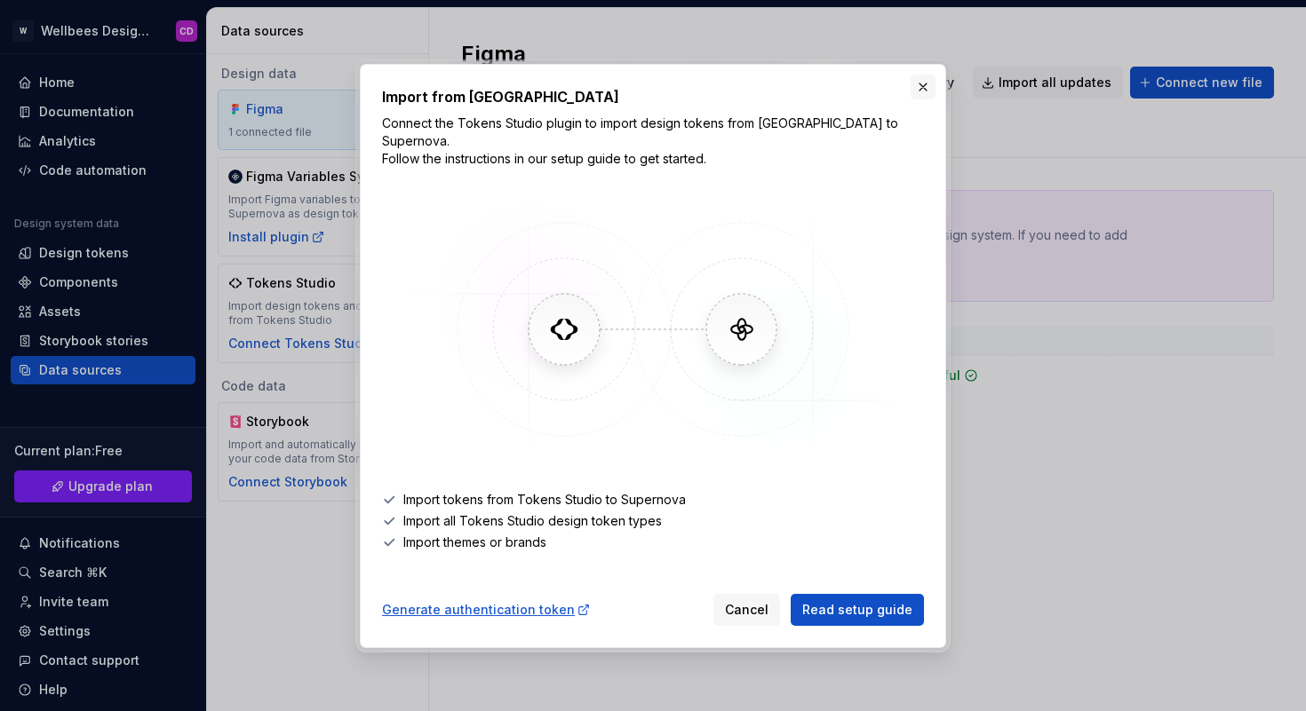
click at [920, 89] on button "button" at bounding box center [922, 87] width 25 height 25
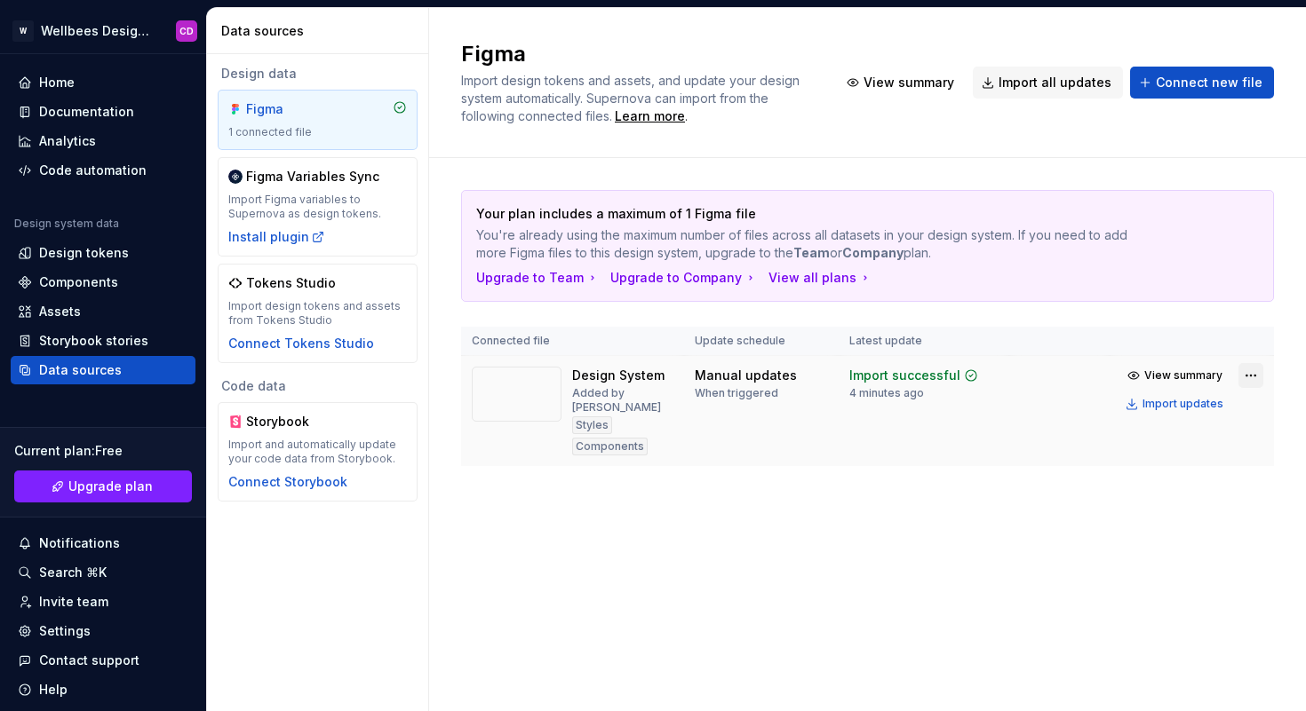
click at [1251, 371] on html "W Wellbees Design System CD Home Documentation Analytics Code automation Design…" at bounding box center [653, 355] width 1306 height 711
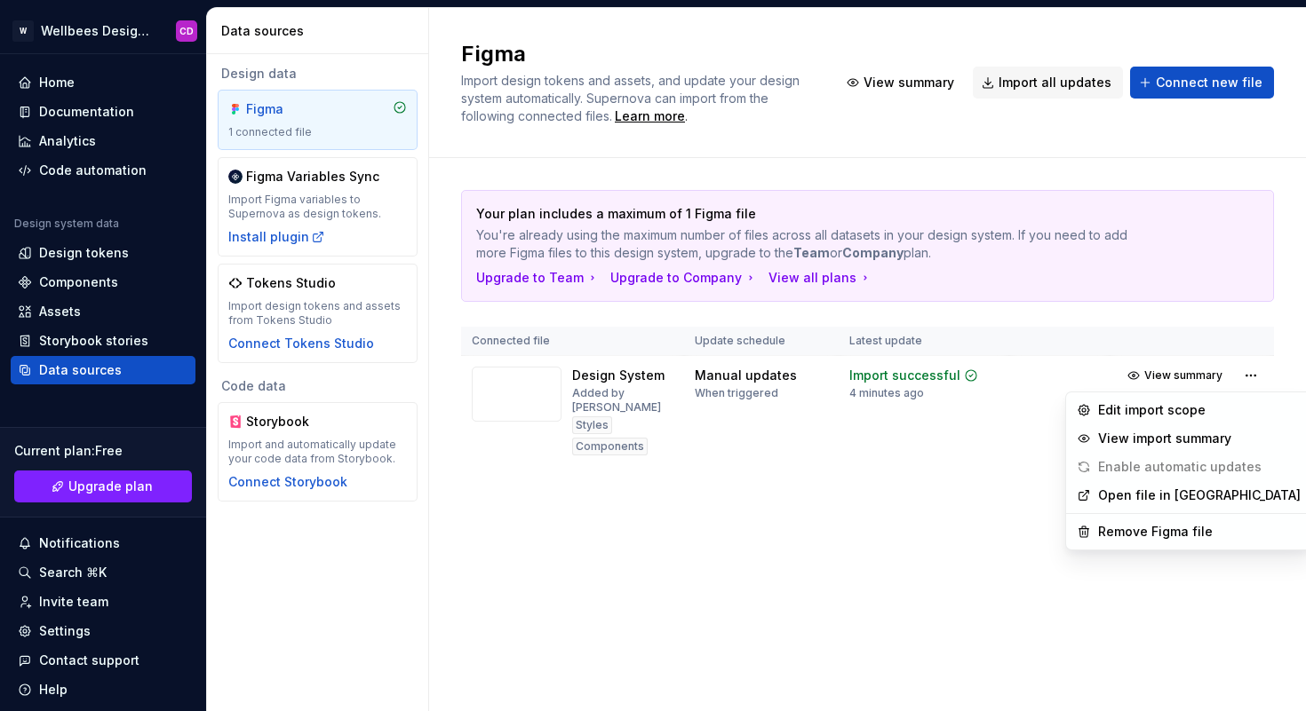
click at [1004, 528] on html "W Wellbees Design System CD Home Documentation Analytics Code automation Design…" at bounding box center [653, 355] width 1306 height 711
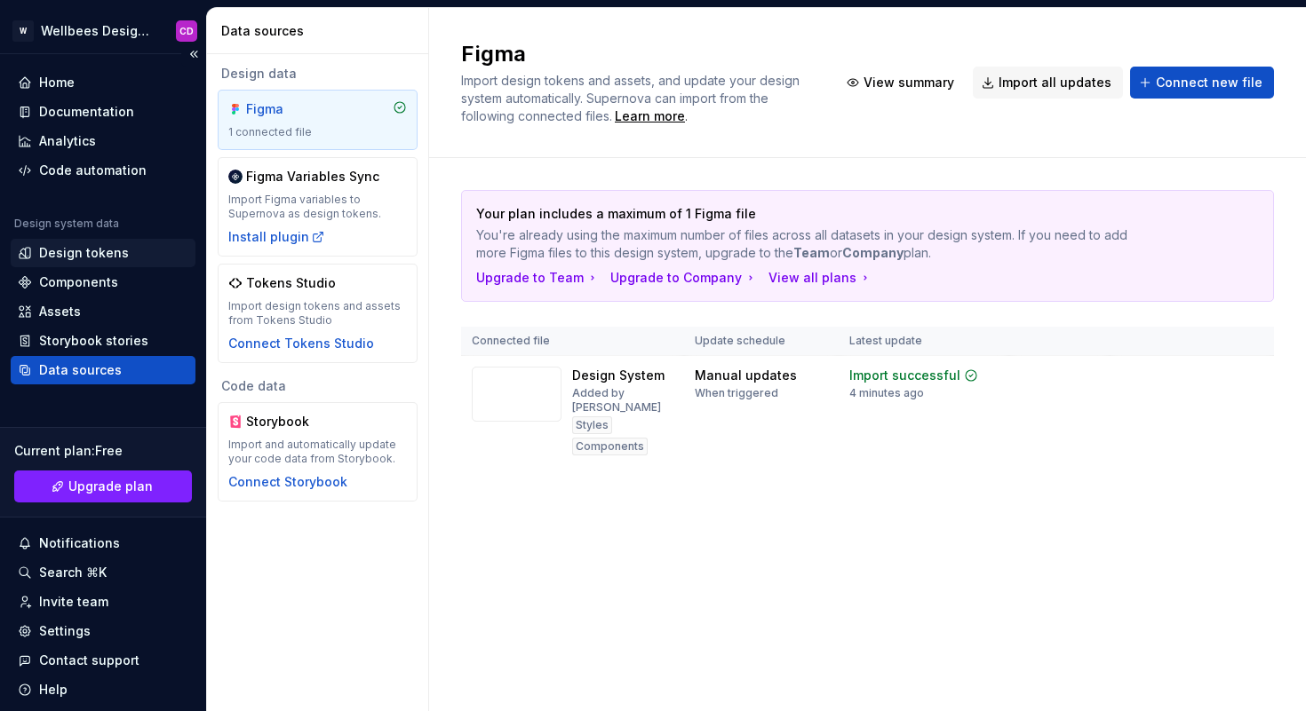
click at [93, 251] on div "Design tokens" at bounding box center [84, 253] width 90 height 18
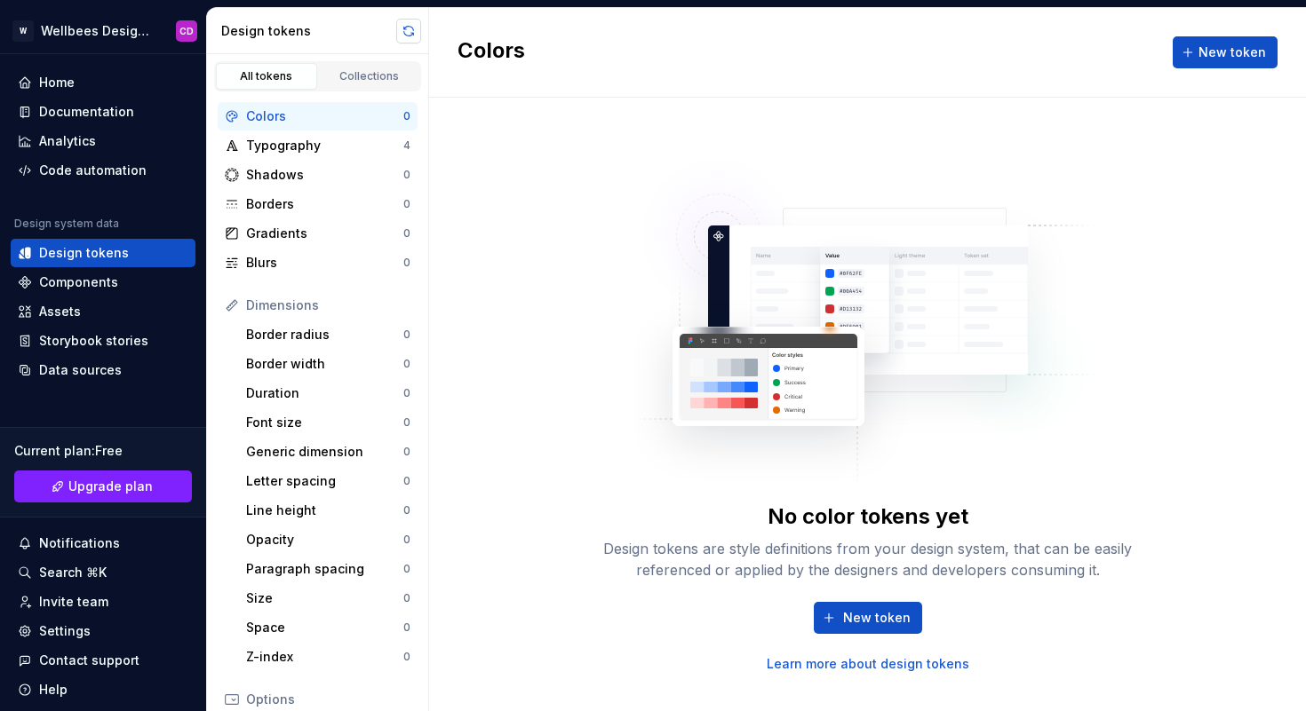
click at [409, 25] on button "button" at bounding box center [408, 31] width 25 height 25
click at [91, 370] on div "Data sources" at bounding box center [80, 370] width 83 height 18
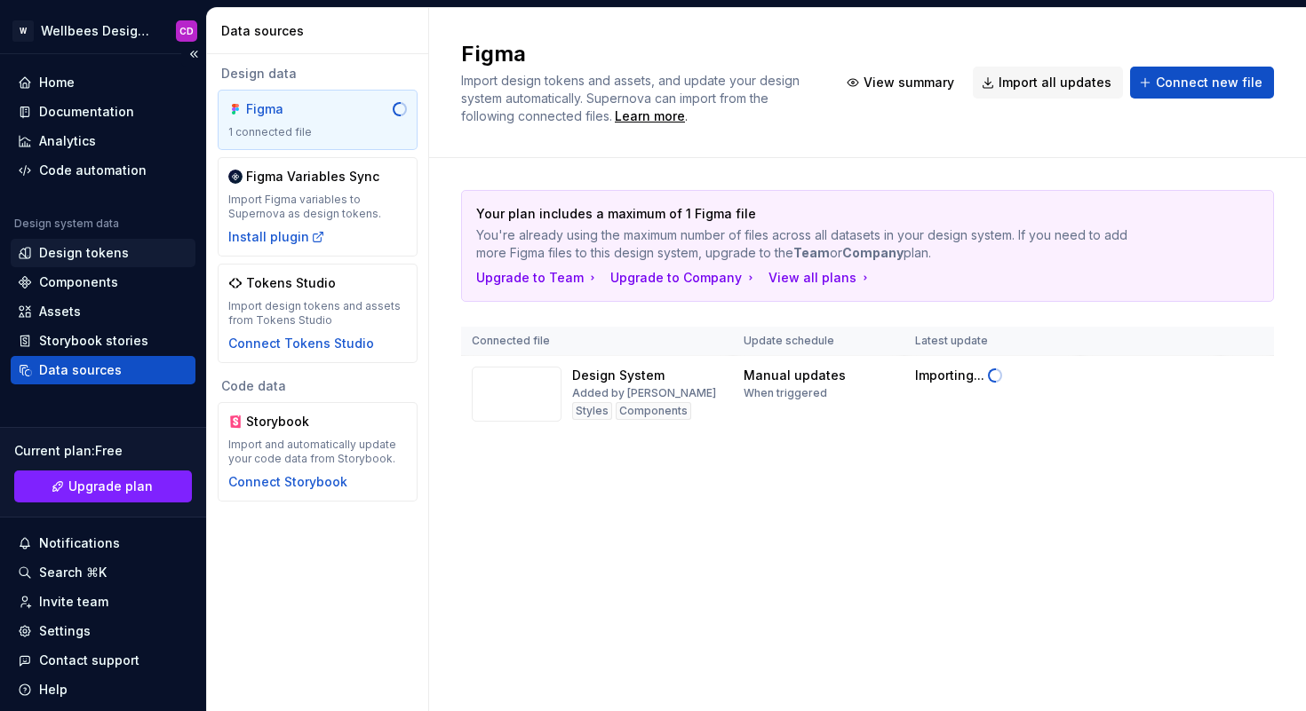
click at [93, 253] on div "Design tokens" at bounding box center [84, 253] width 90 height 18
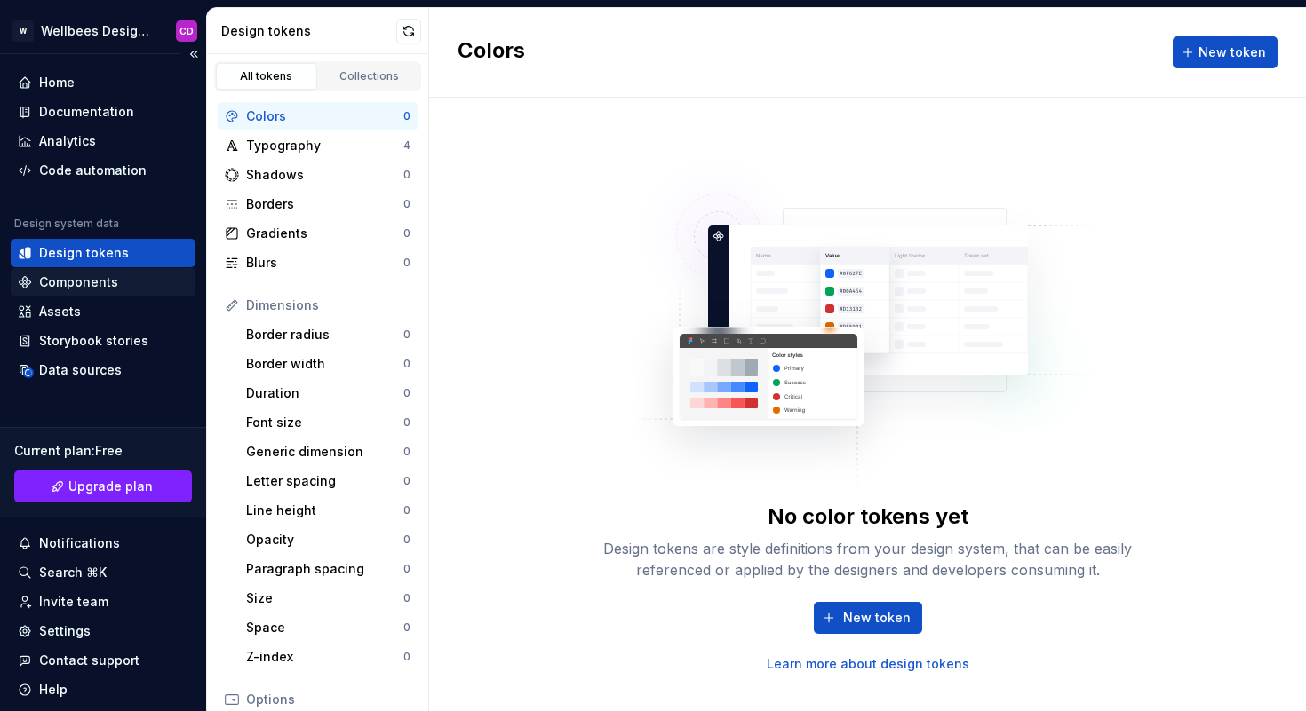
click at [92, 283] on div "Components" at bounding box center [78, 283] width 79 height 18
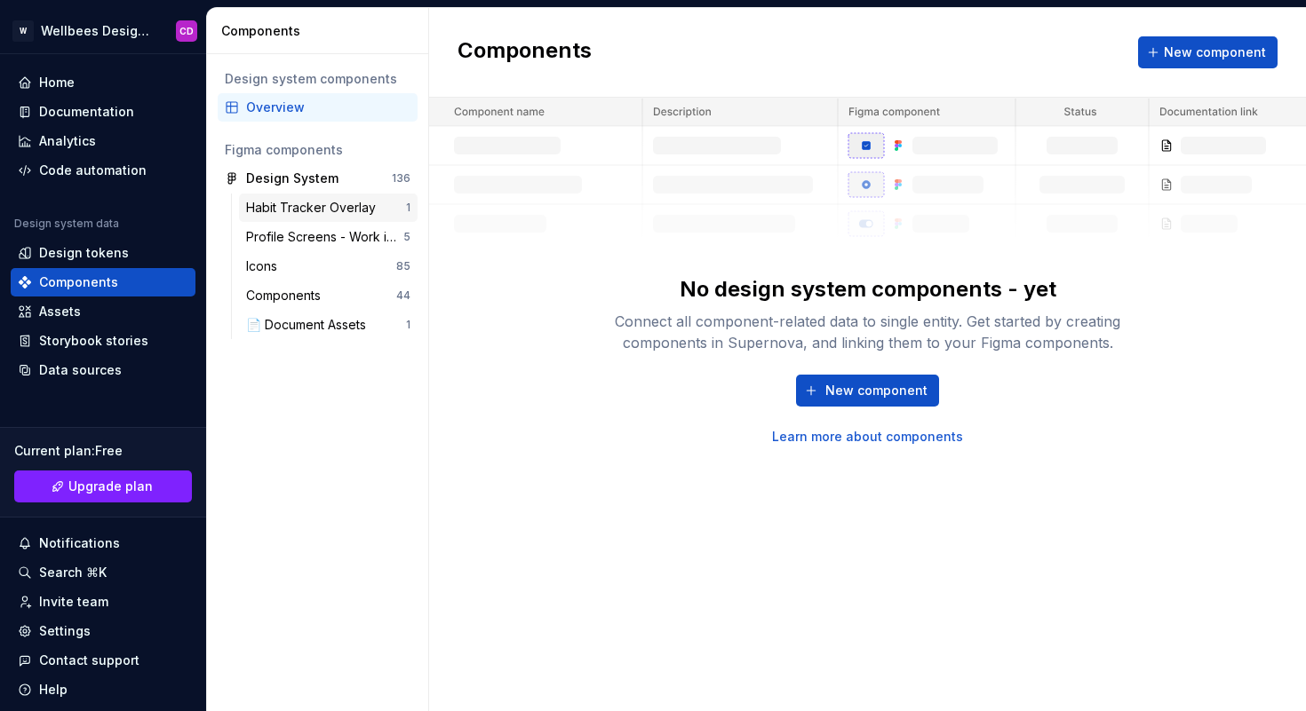
click at [288, 210] on div "Habit Tracker Overlay" at bounding box center [314, 208] width 137 height 18
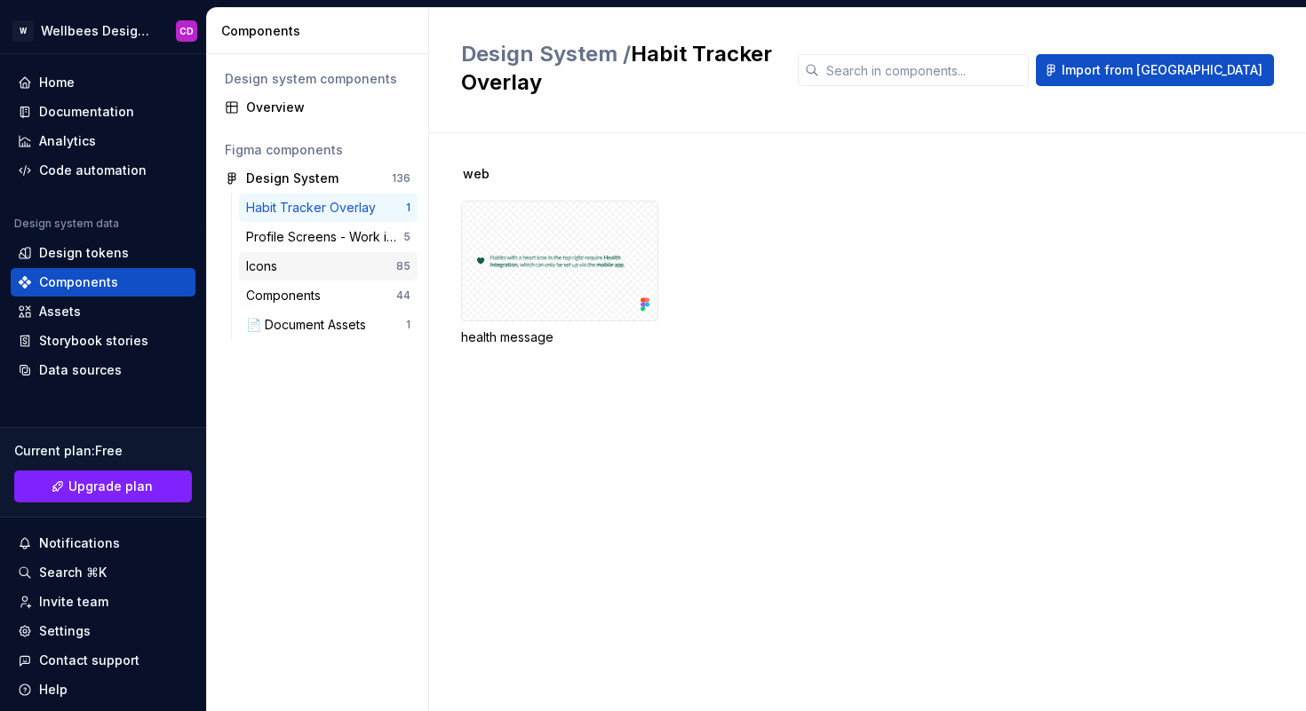
click at [280, 260] on div "Icons" at bounding box center [265, 267] width 38 height 18
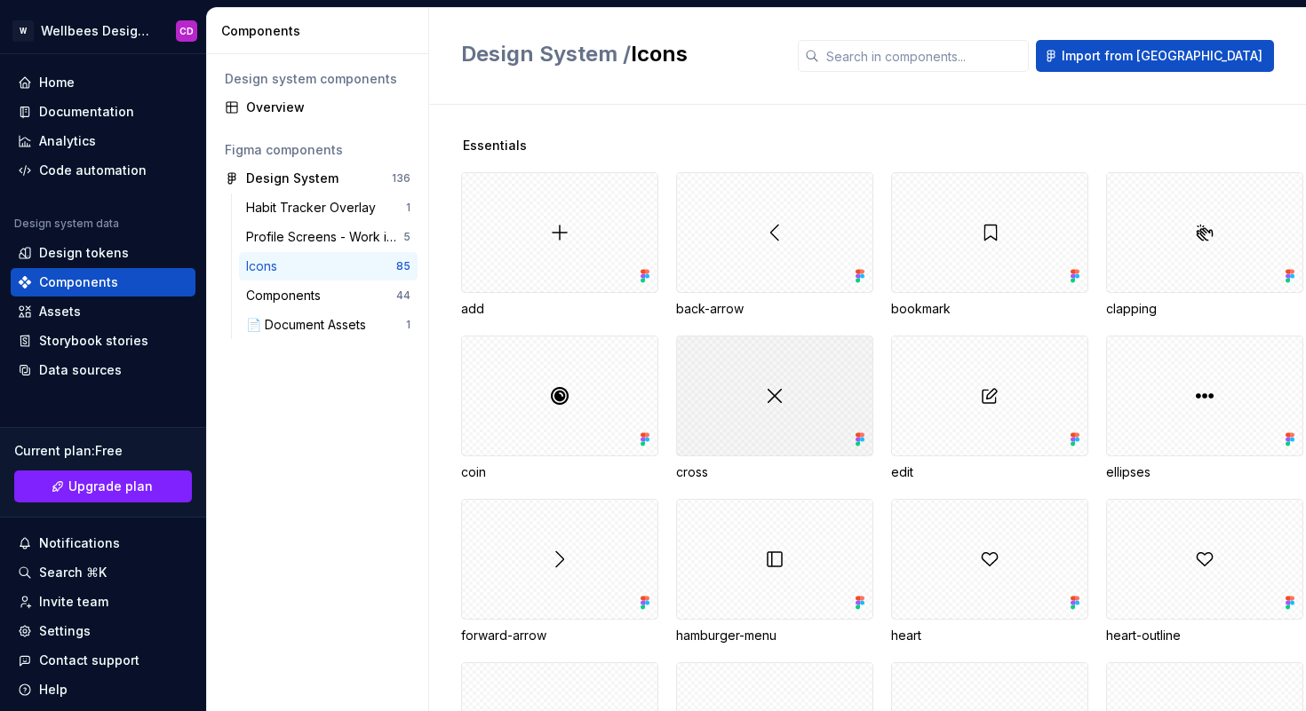
click at [873, 393] on div at bounding box center [774, 396] width 197 height 121
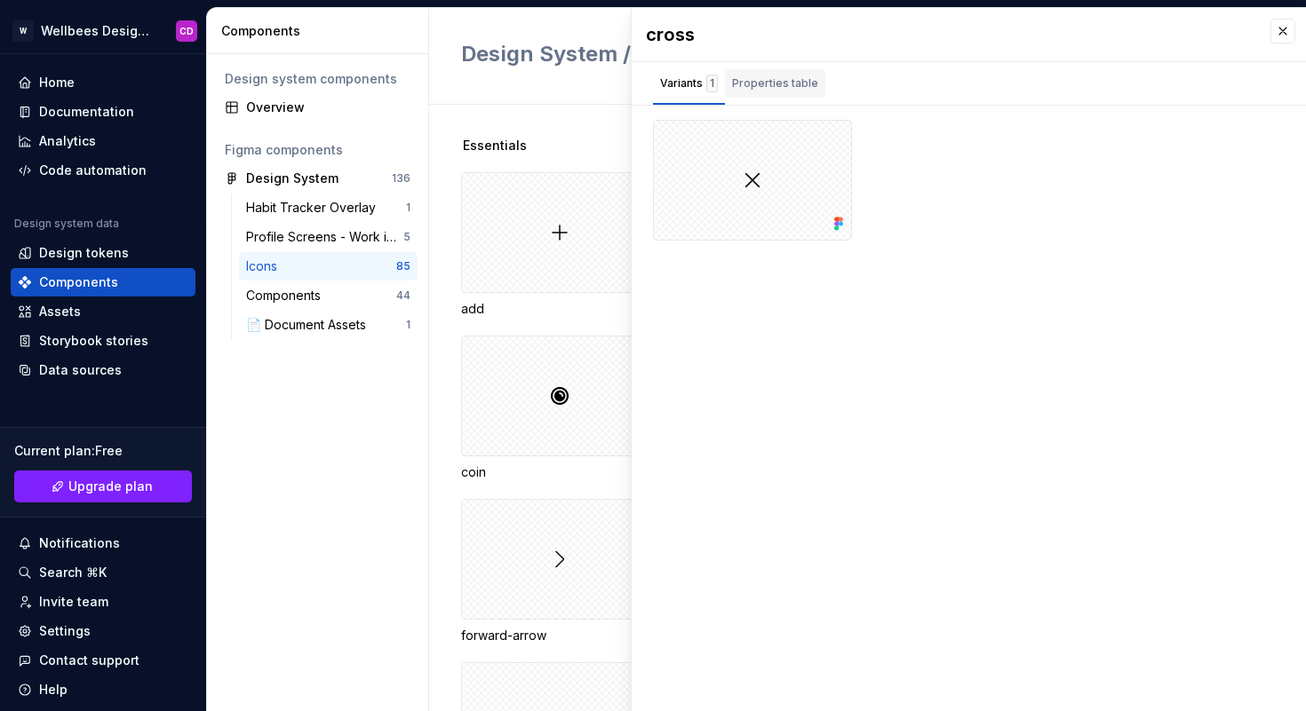
click at [773, 81] on div "Properties table" at bounding box center [775, 84] width 86 height 18
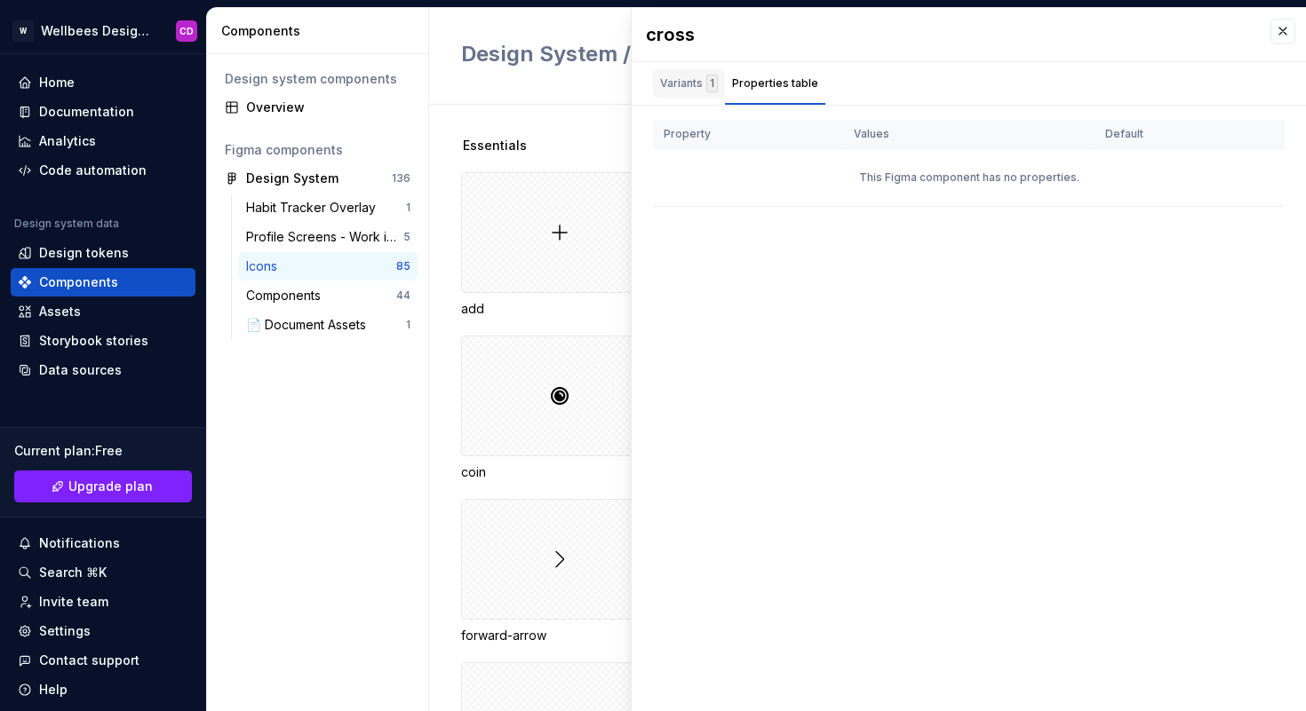
click at [697, 79] on div "Variants 1" at bounding box center [689, 84] width 58 height 18
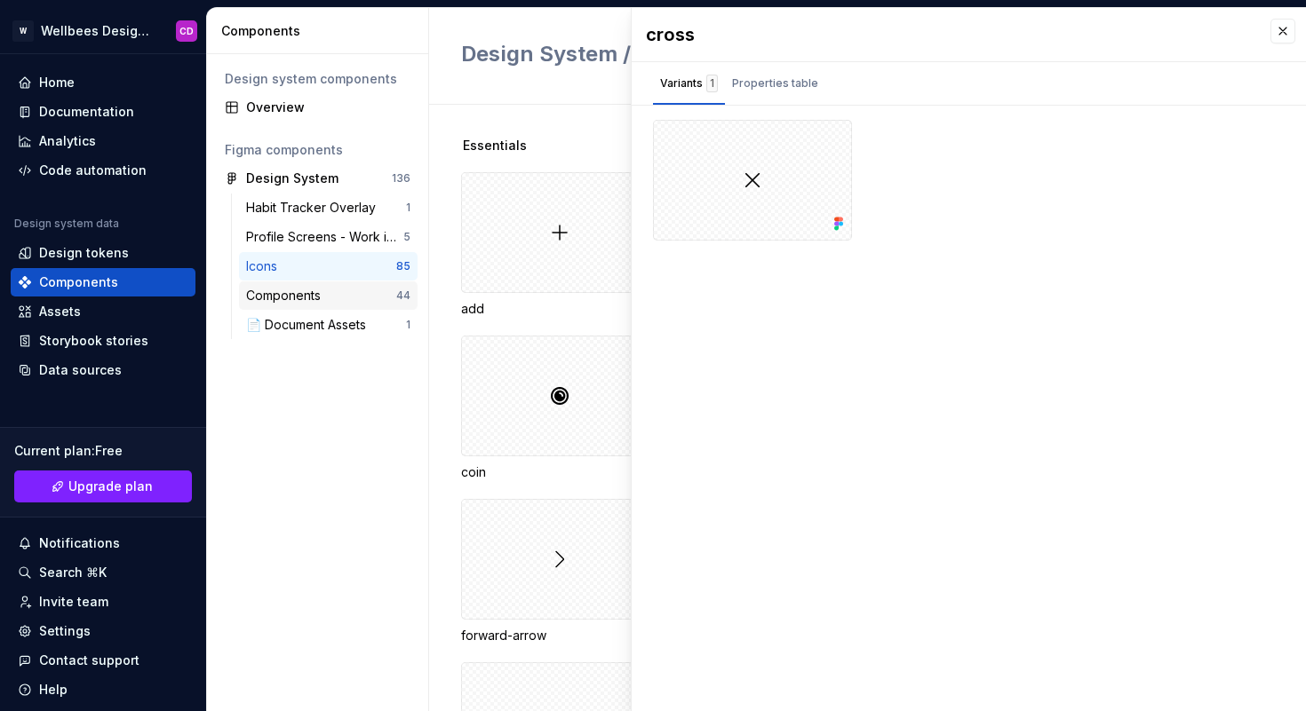
click at [317, 290] on div "Components" at bounding box center [287, 296] width 82 height 18
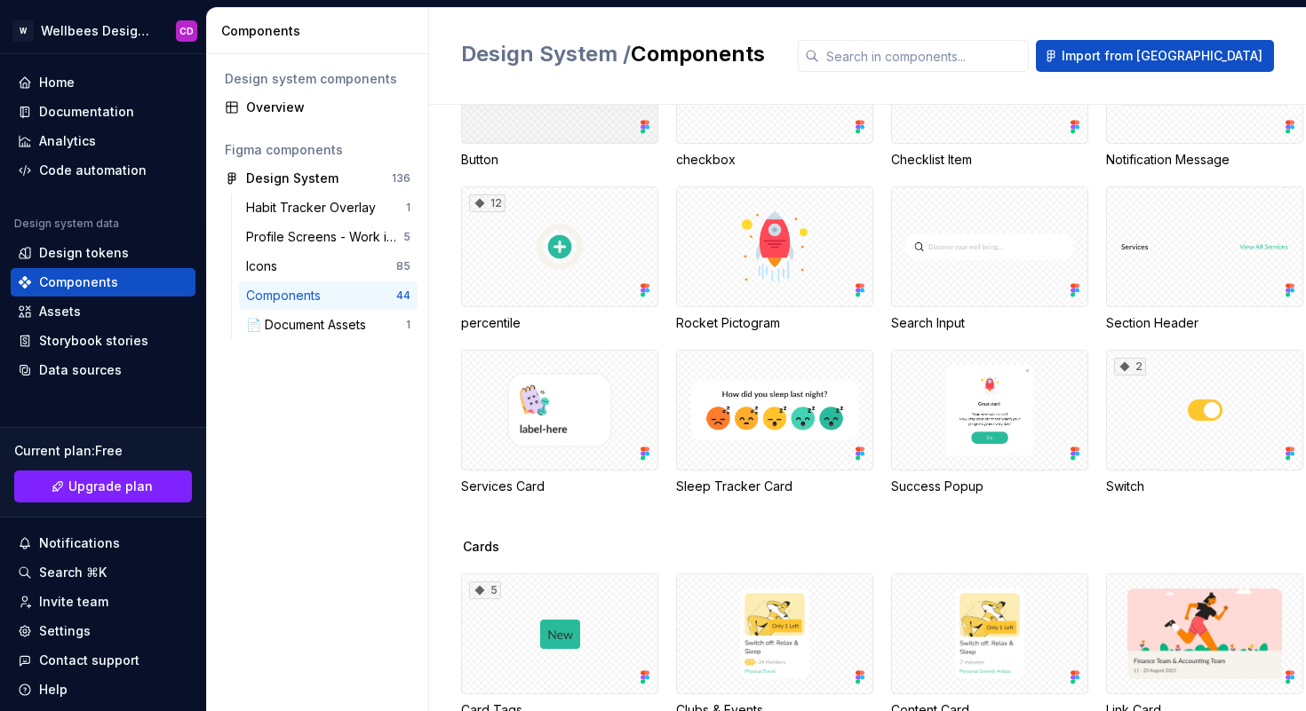
scroll to position [154, 0]
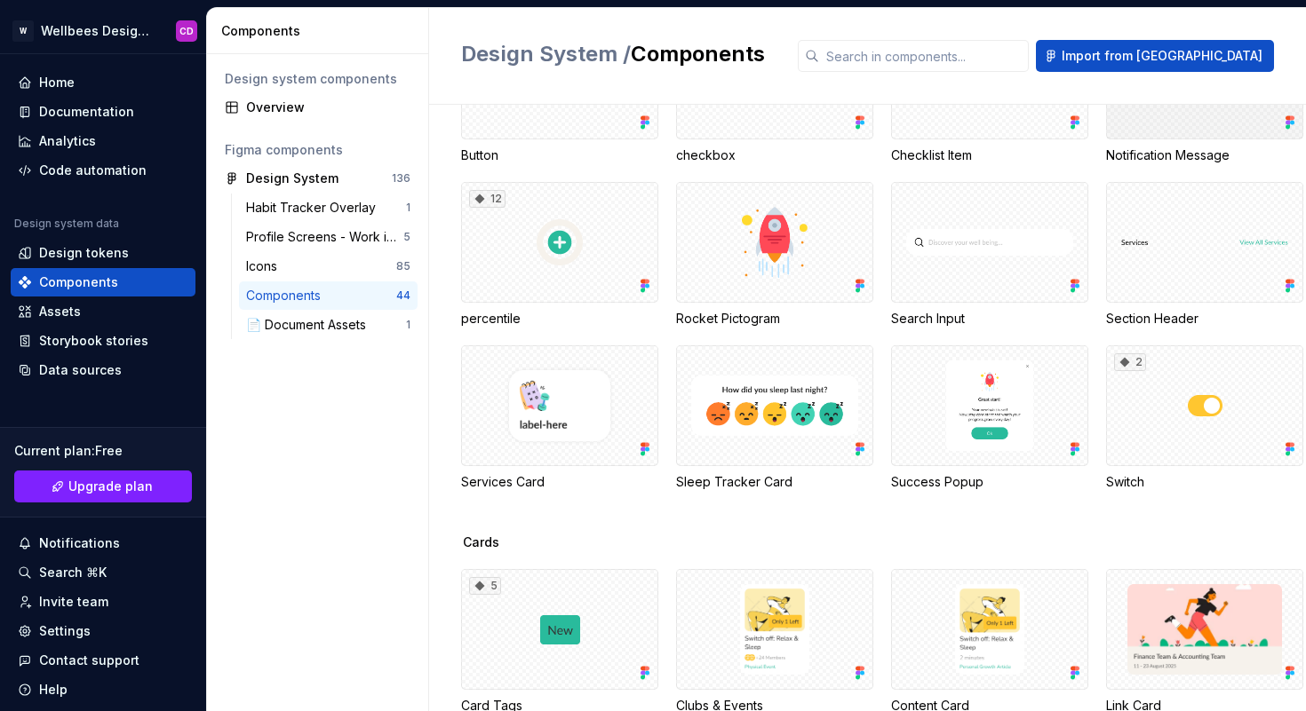
click at [1106, 139] on div at bounding box center [1204, 79] width 197 height 121
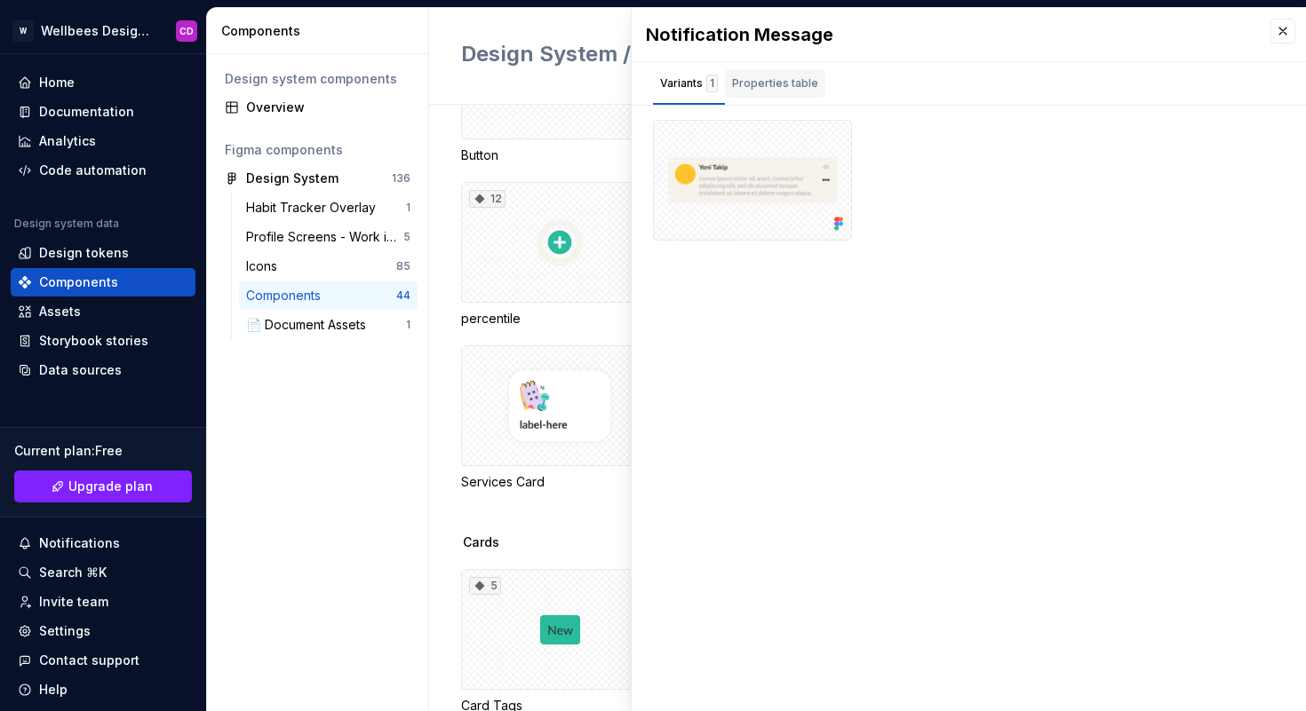
click at [751, 92] on div "Properties table" at bounding box center [775, 83] width 100 height 28
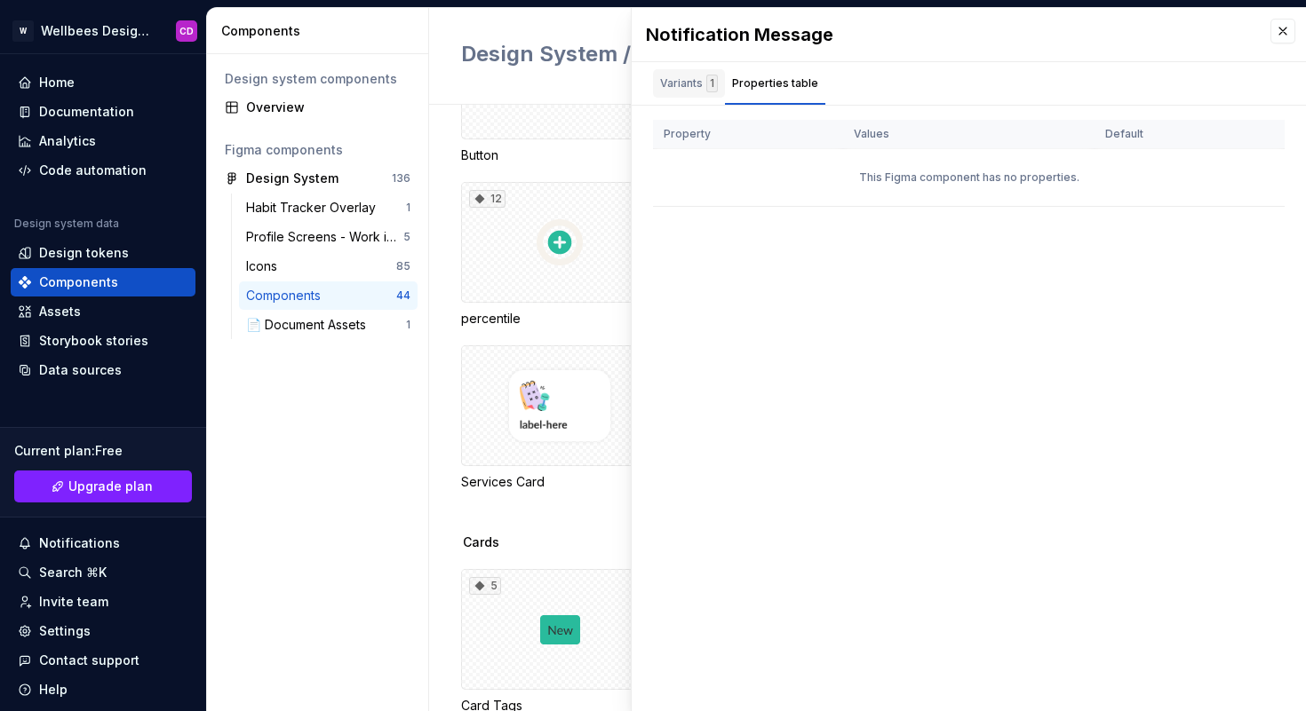
click at [693, 89] on div "Variants 1" at bounding box center [689, 84] width 58 height 18
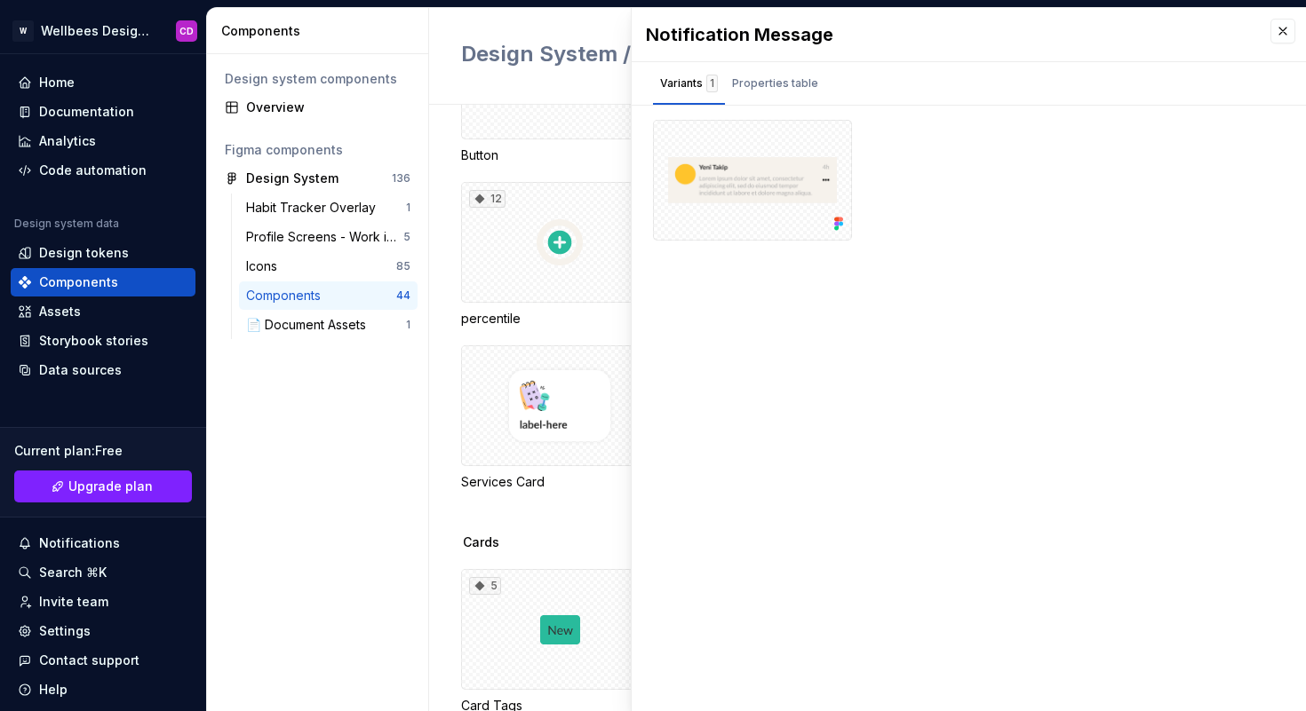
click at [377, 440] on div "Design system components Overview Figma components Design System 136 Habit Trac…" at bounding box center [317, 382] width 221 height 657
click at [1280, 26] on button "button" at bounding box center [1282, 31] width 25 height 25
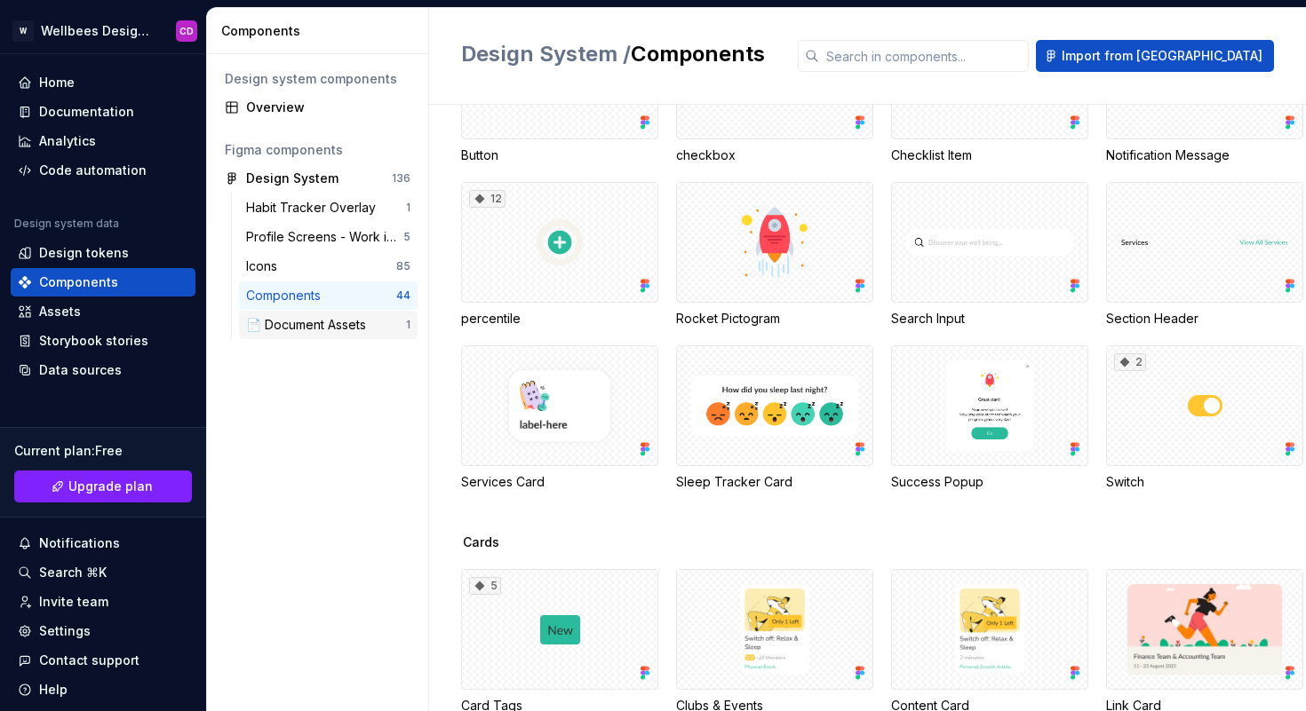
click at [317, 325] on div "📄 Document Assets" at bounding box center [309, 325] width 127 height 18
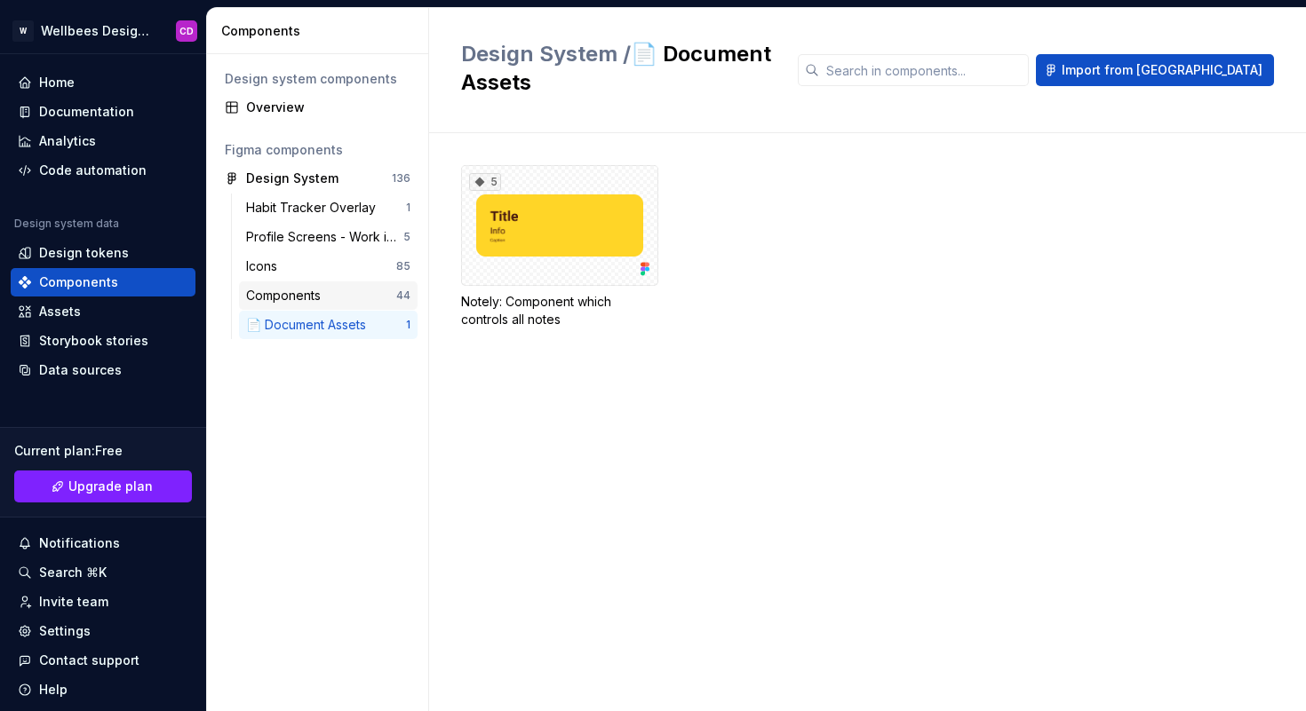
click at [304, 296] on div "Components" at bounding box center [287, 296] width 82 height 18
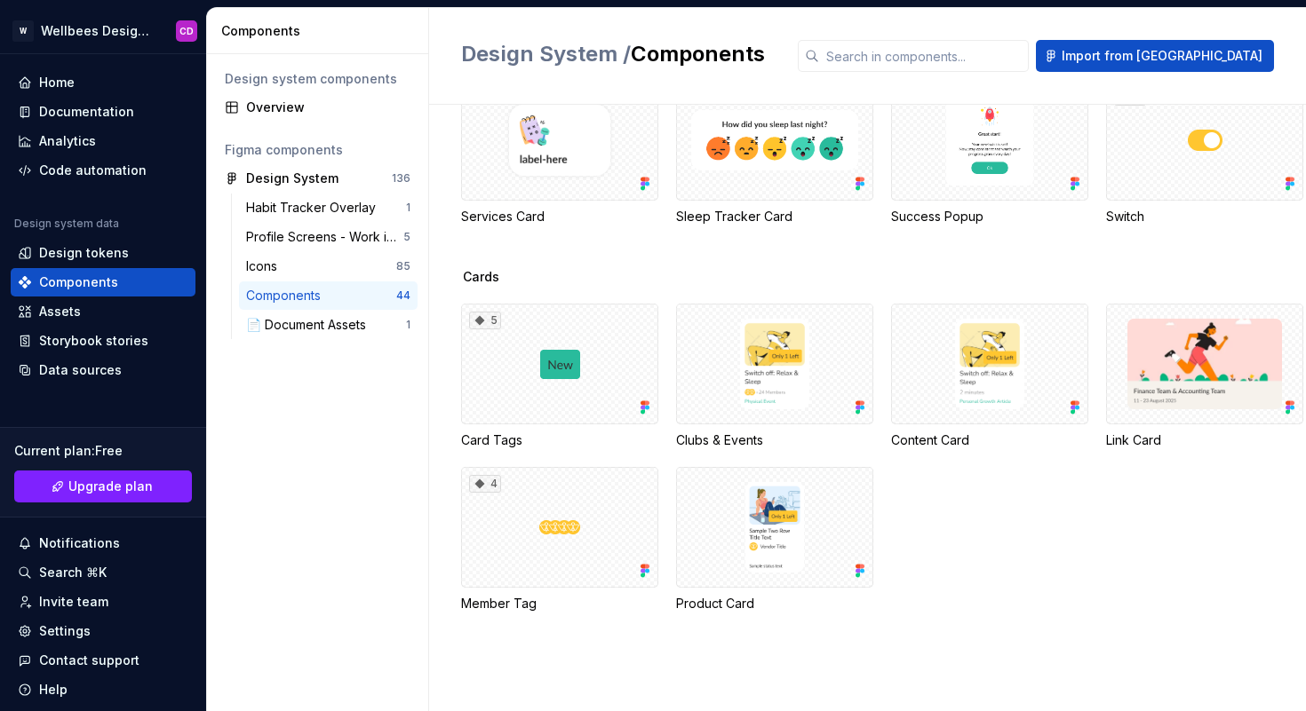
scroll to position [599, 0]
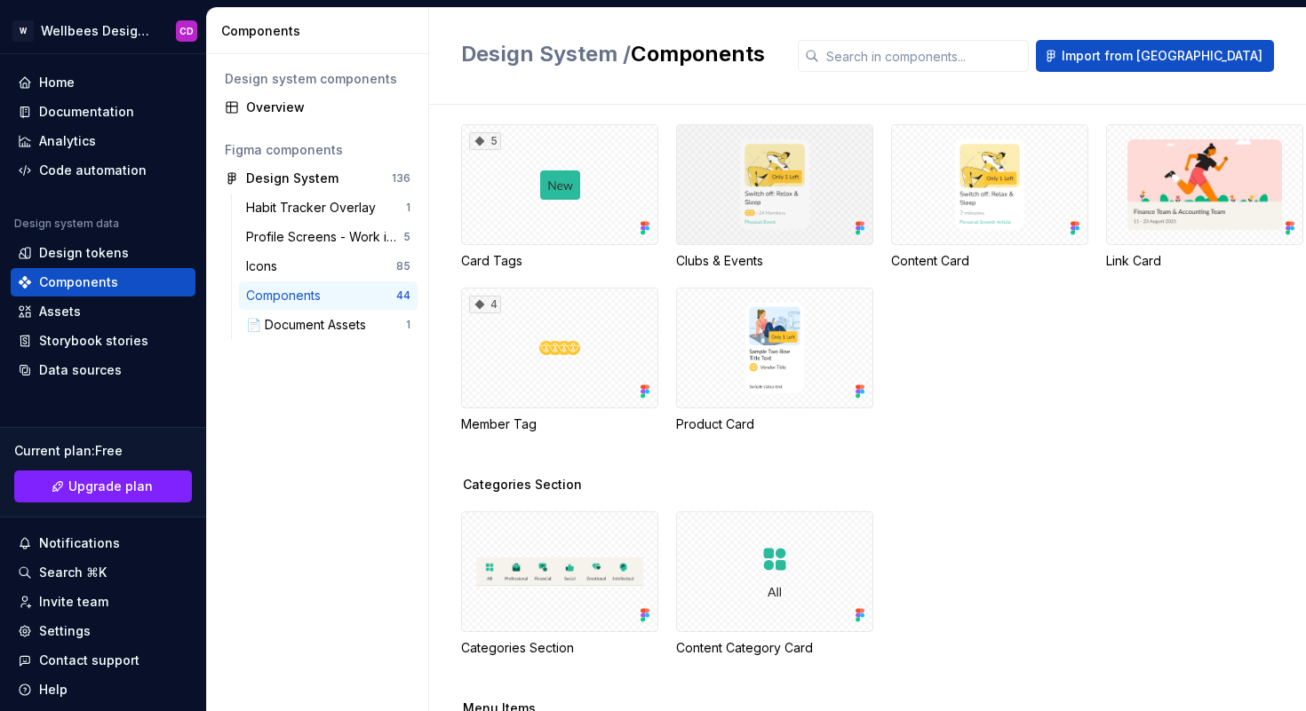
click at [790, 245] on div at bounding box center [774, 184] width 197 height 121
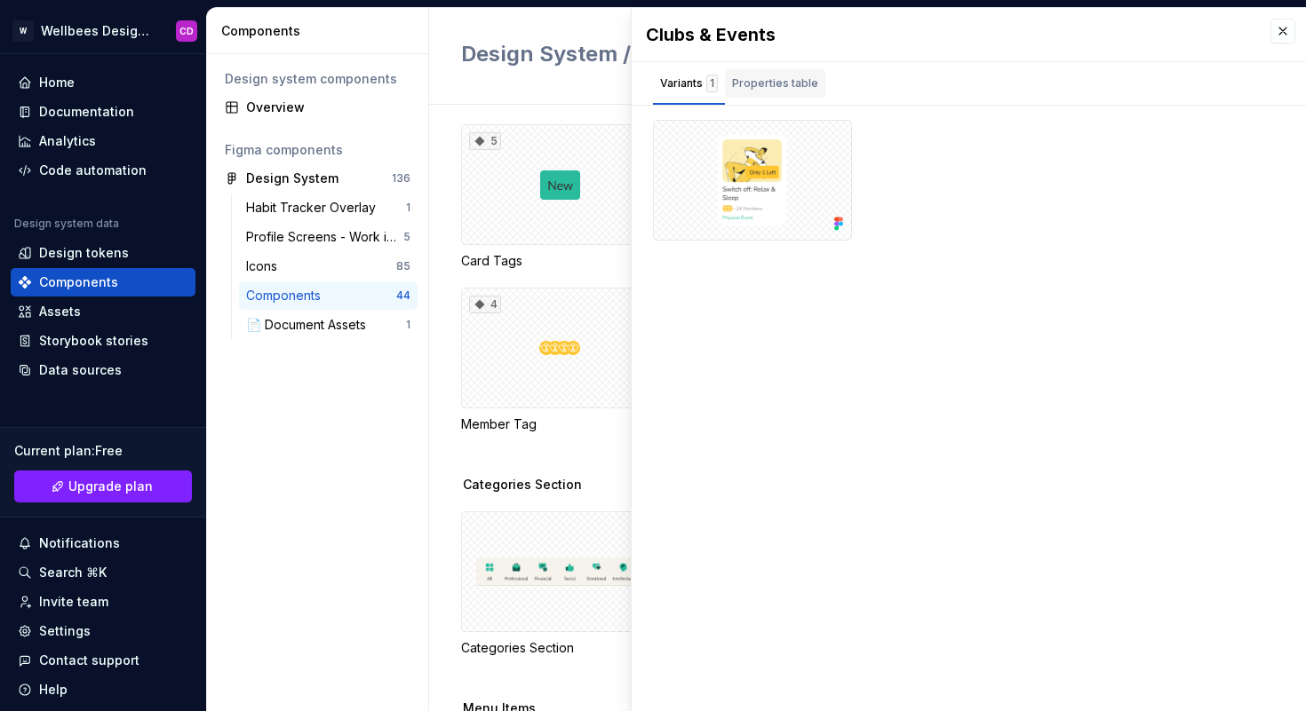
click at [797, 81] on div "Properties table" at bounding box center [775, 84] width 86 height 18
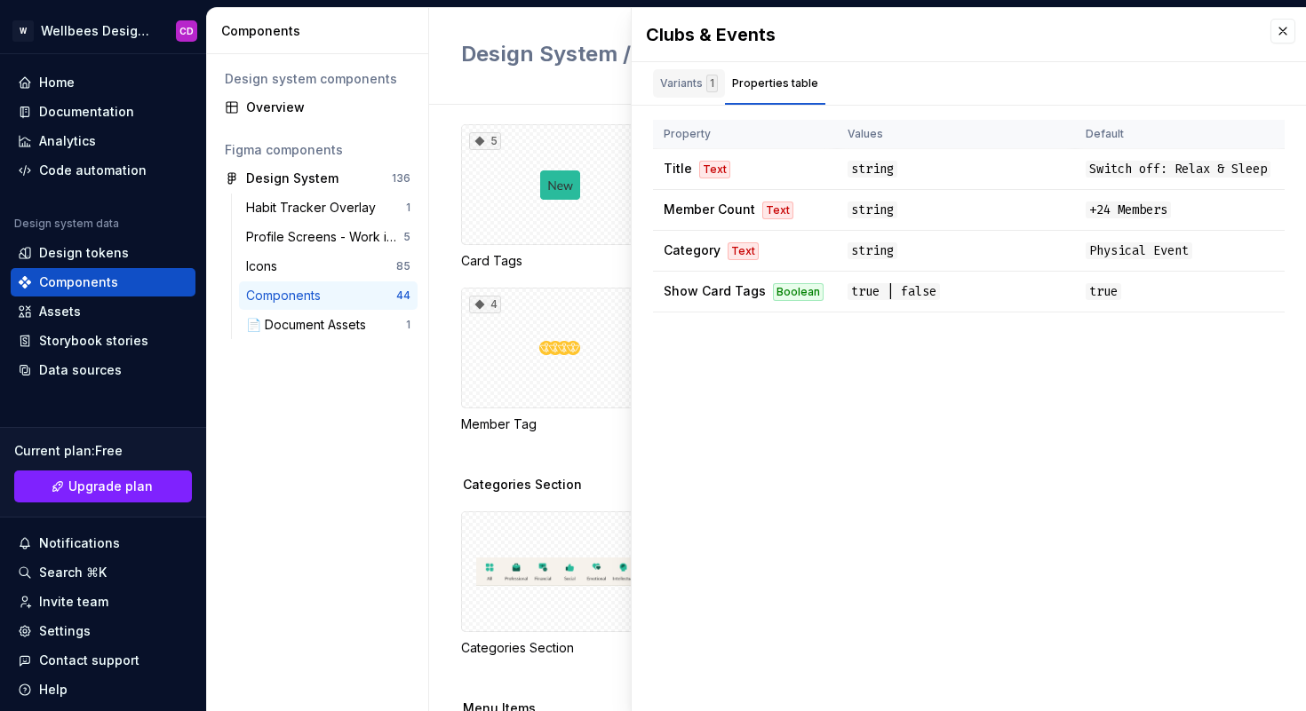
click at [681, 89] on div "Variants 1" at bounding box center [689, 84] width 58 height 18
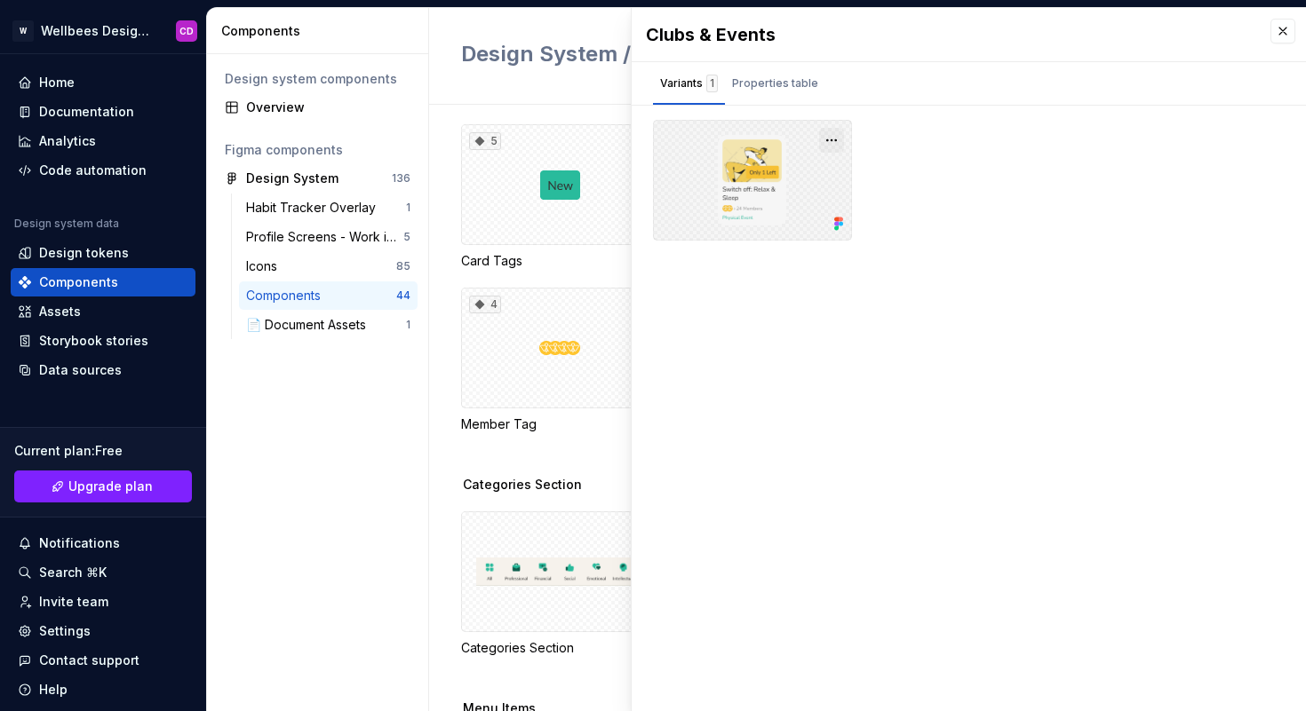
click at [827, 135] on button "button" at bounding box center [831, 140] width 25 height 25
click at [806, 296] on div "Clubs & Events Variants 1 Properties table Property Values Default Title Text s…" at bounding box center [968, 359] width 674 height 703
click at [393, 403] on div "Design system components Overview Figma components Design System 136 Habit Trac…" at bounding box center [317, 382] width 221 height 657
click at [302, 267] on div "Icons" at bounding box center [321, 267] width 150 height 18
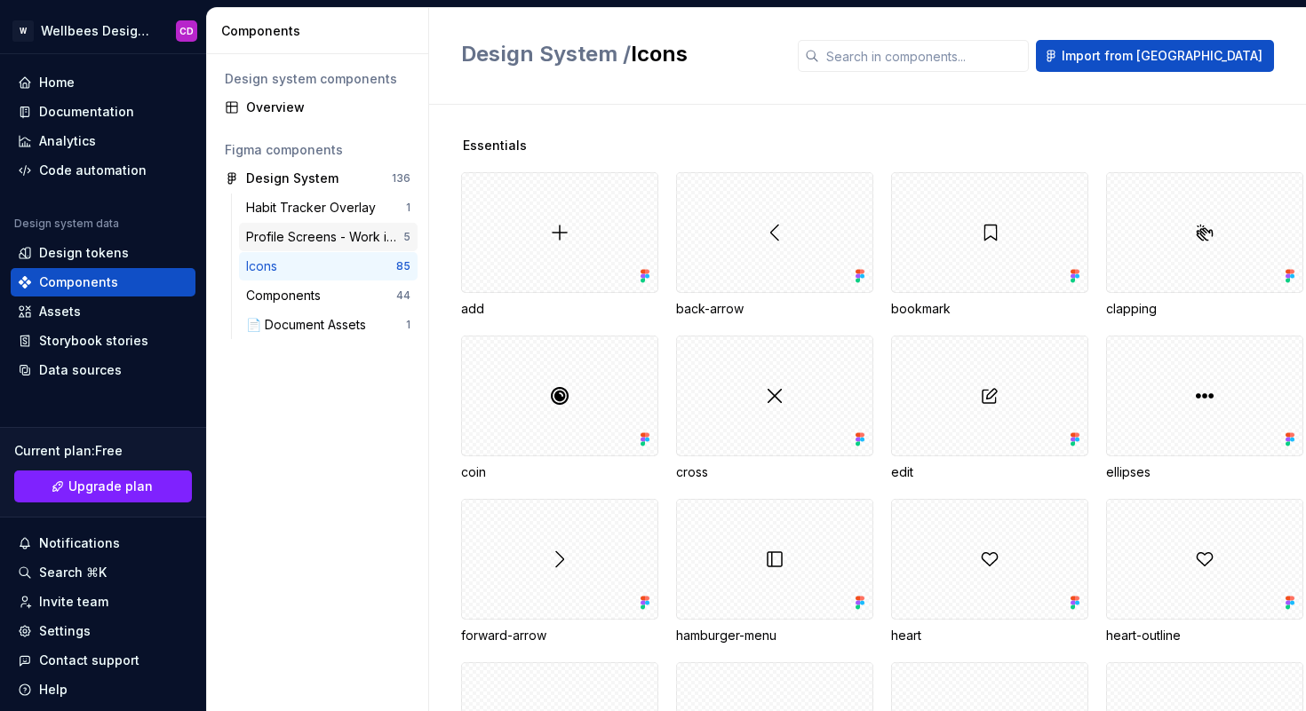
click at [304, 241] on div "Profile Screens - Work in prgress" at bounding box center [324, 237] width 157 height 18
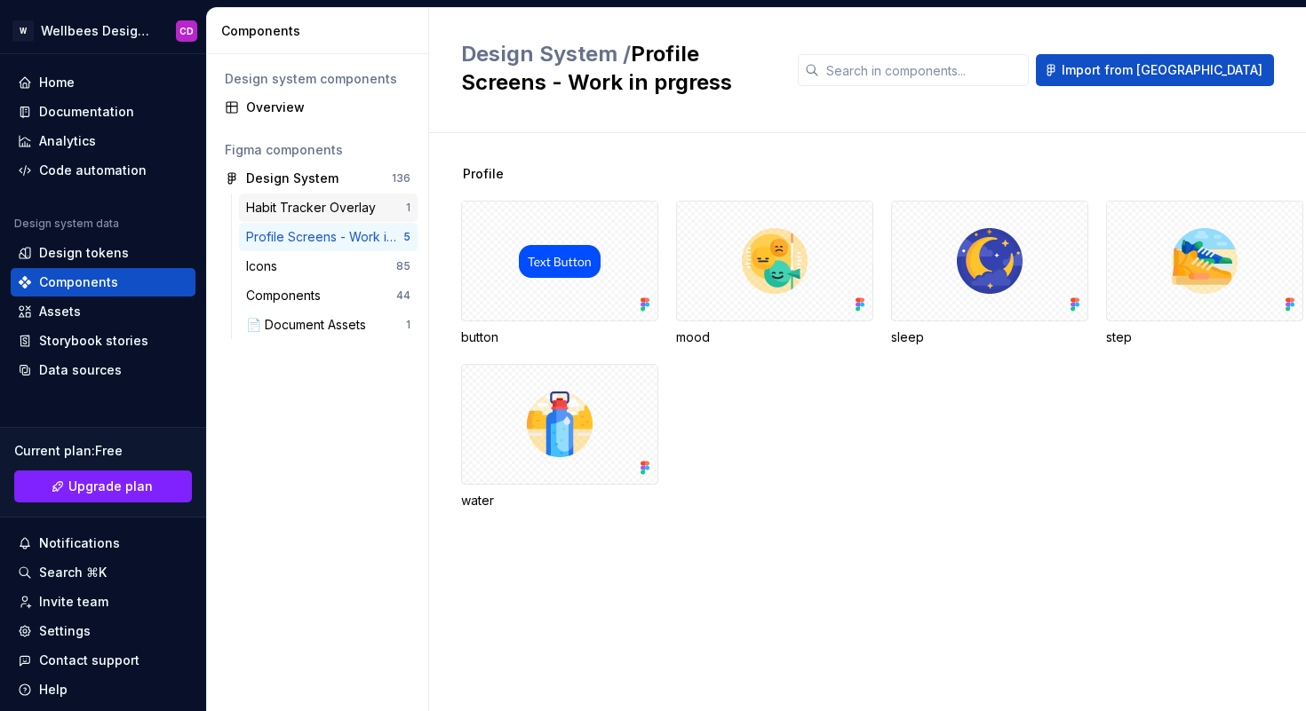
click at [300, 216] on div "Habit Tracker Overlay" at bounding box center [314, 208] width 137 height 18
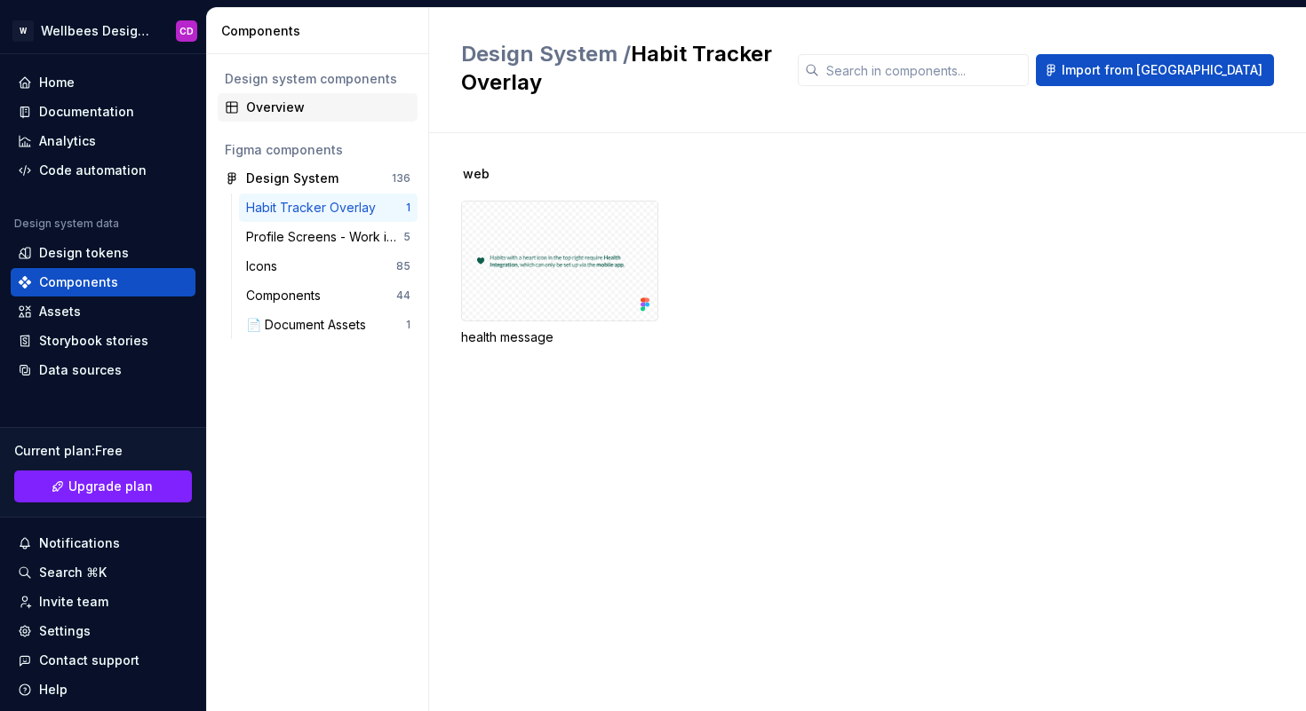
click at [282, 110] on div "Overview" at bounding box center [328, 108] width 164 height 18
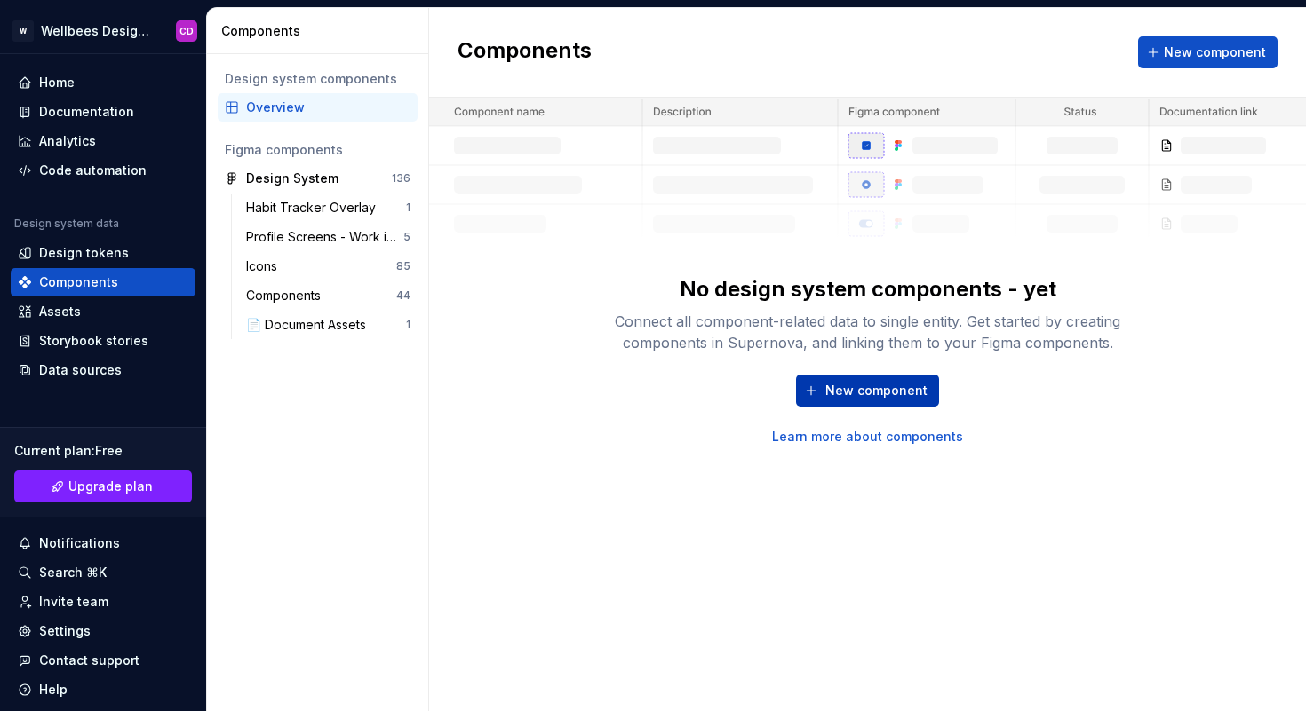
click at [840, 393] on span "New component" at bounding box center [876, 391] width 102 height 18
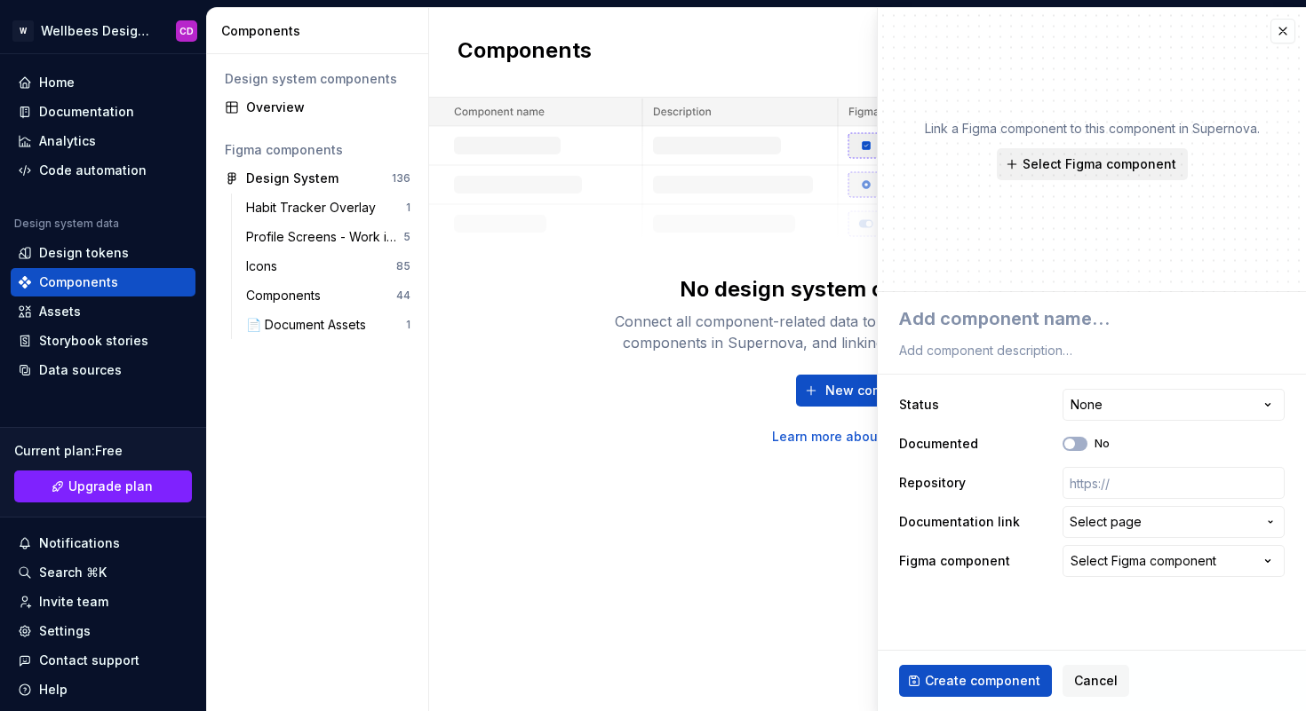
click at [1079, 167] on span "Select Figma component" at bounding box center [1099, 164] width 154 height 18
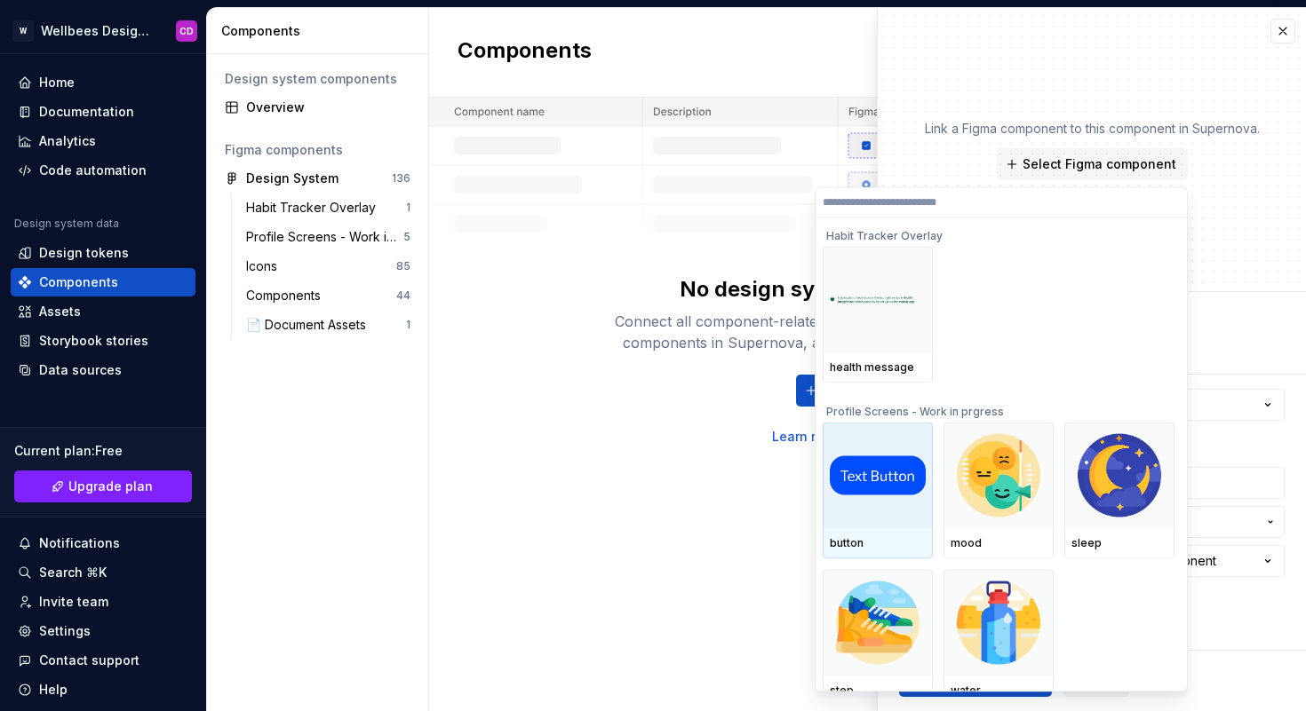
click at [866, 472] on img at bounding box center [877, 475] width 96 height 38
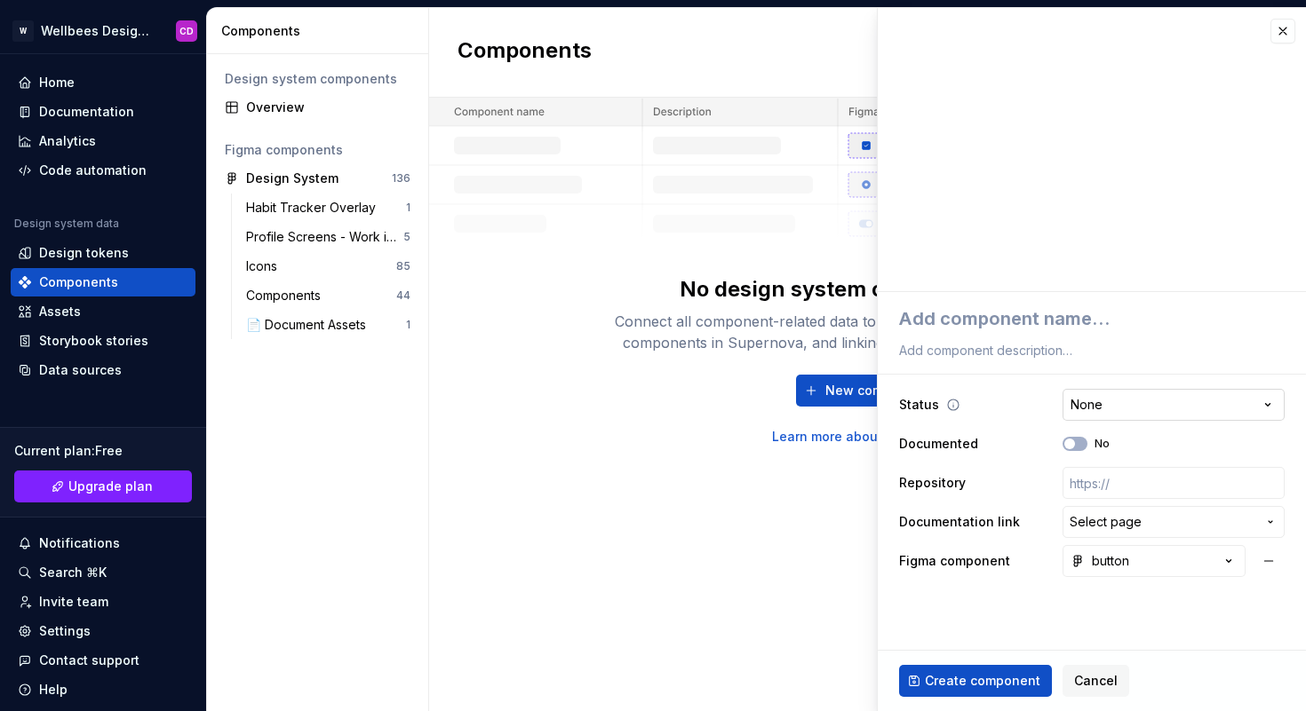
click at [1120, 415] on html "**********" at bounding box center [653, 355] width 1306 height 711
click at [1033, 611] on html "**********" at bounding box center [653, 355] width 1306 height 711
click at [1113, 518] on span "Select page" at bounding box center [1105, 522] width 72 height 18
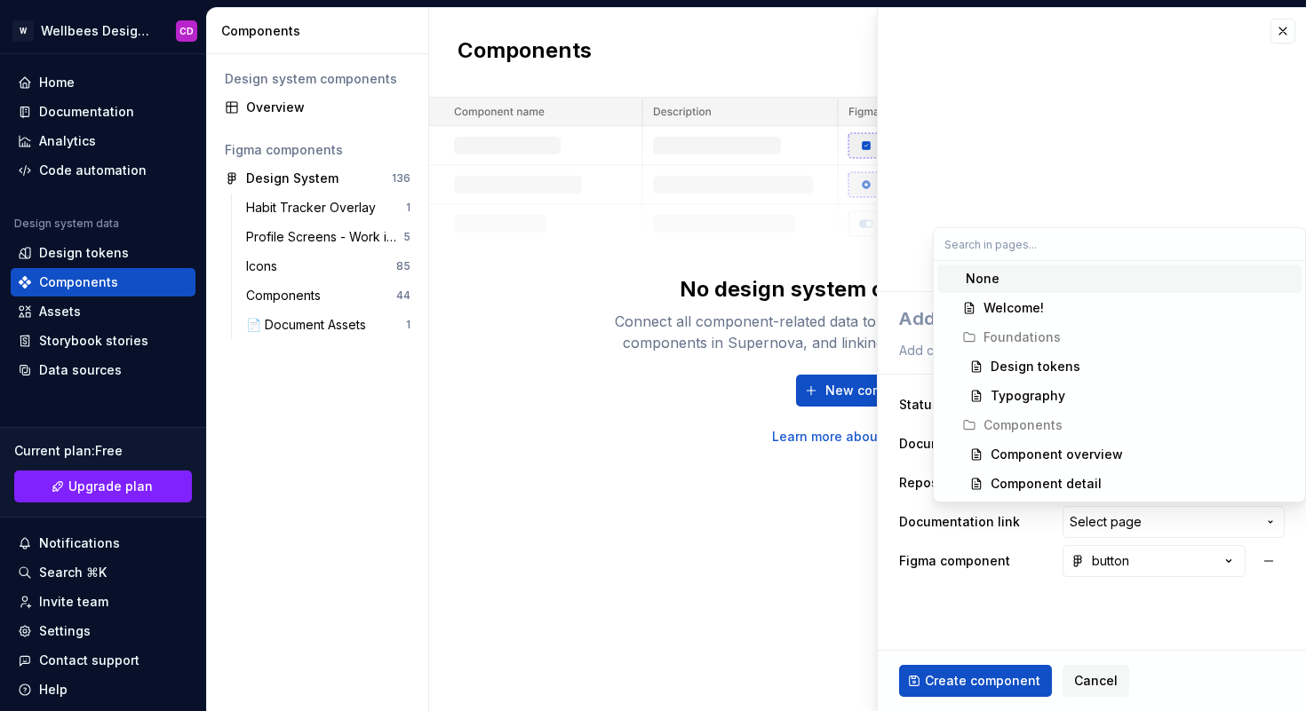
click at [1077, 612] on html "**********" at bounding box center [653, 355] width 1306 height 711
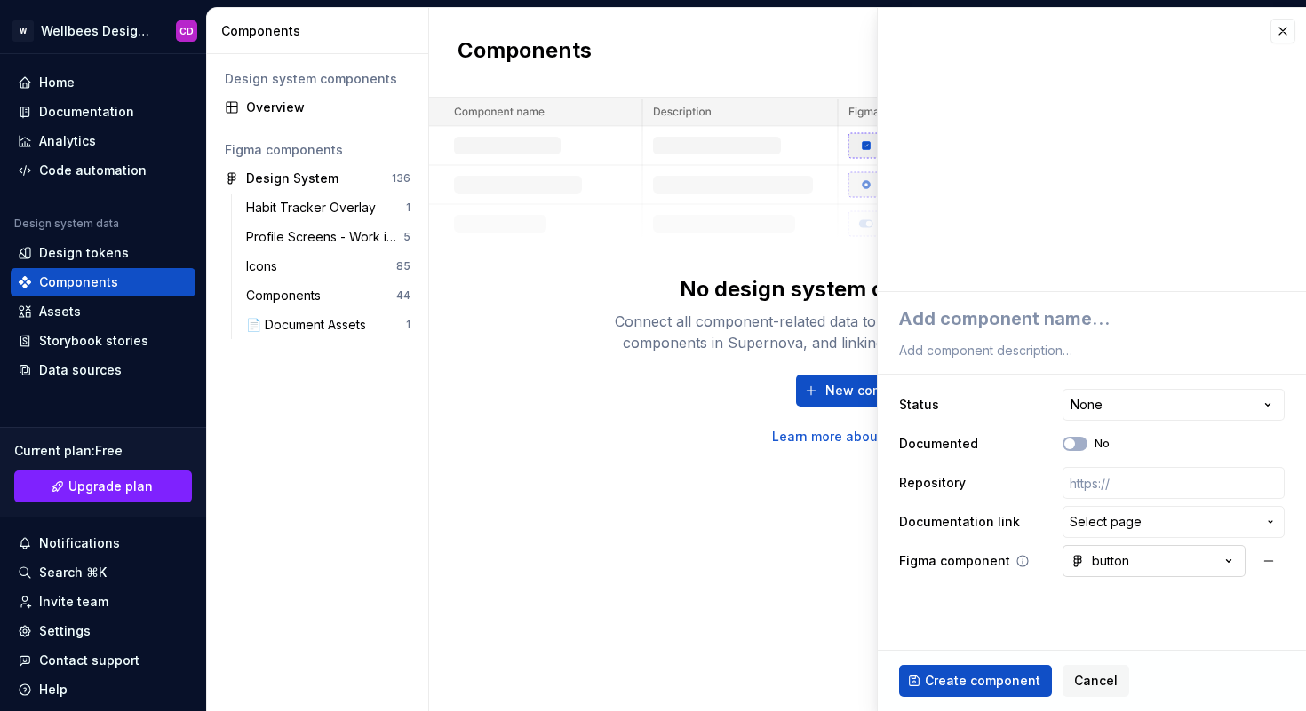
click at [1102, 564] on div "button" at bounding box center [1099, 561] width 59 height 18
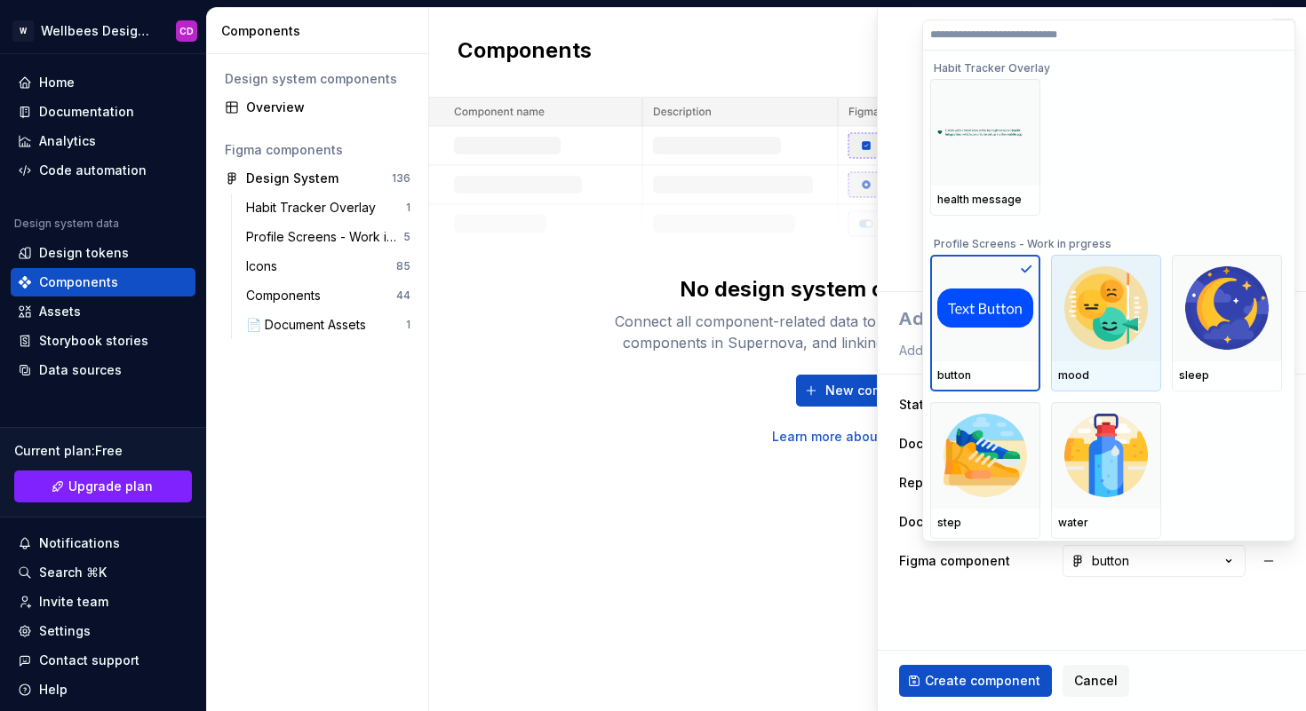
click at [1089, 349] on img at bounding box center [1105, 308] width 92 height 92
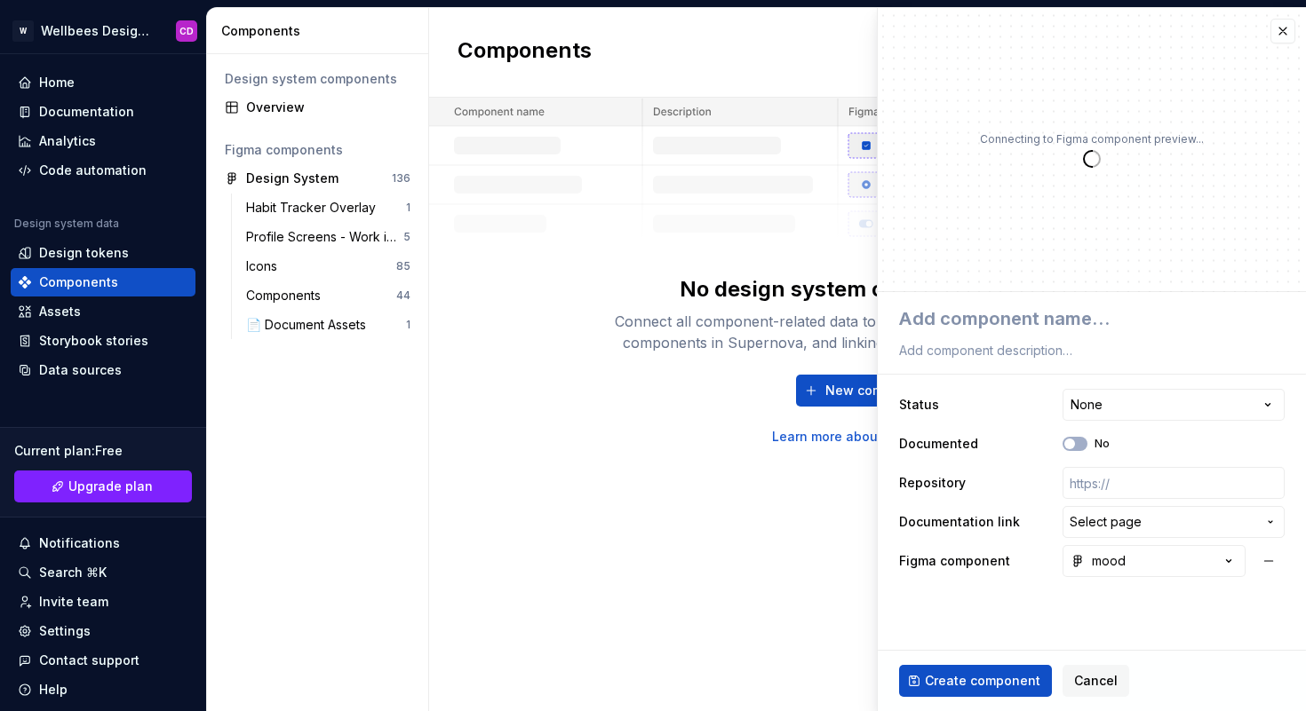
type textarea "*"
click at [1086, 670] on button "Cancel" at bounding box center [1095, 681] width 67 height 32
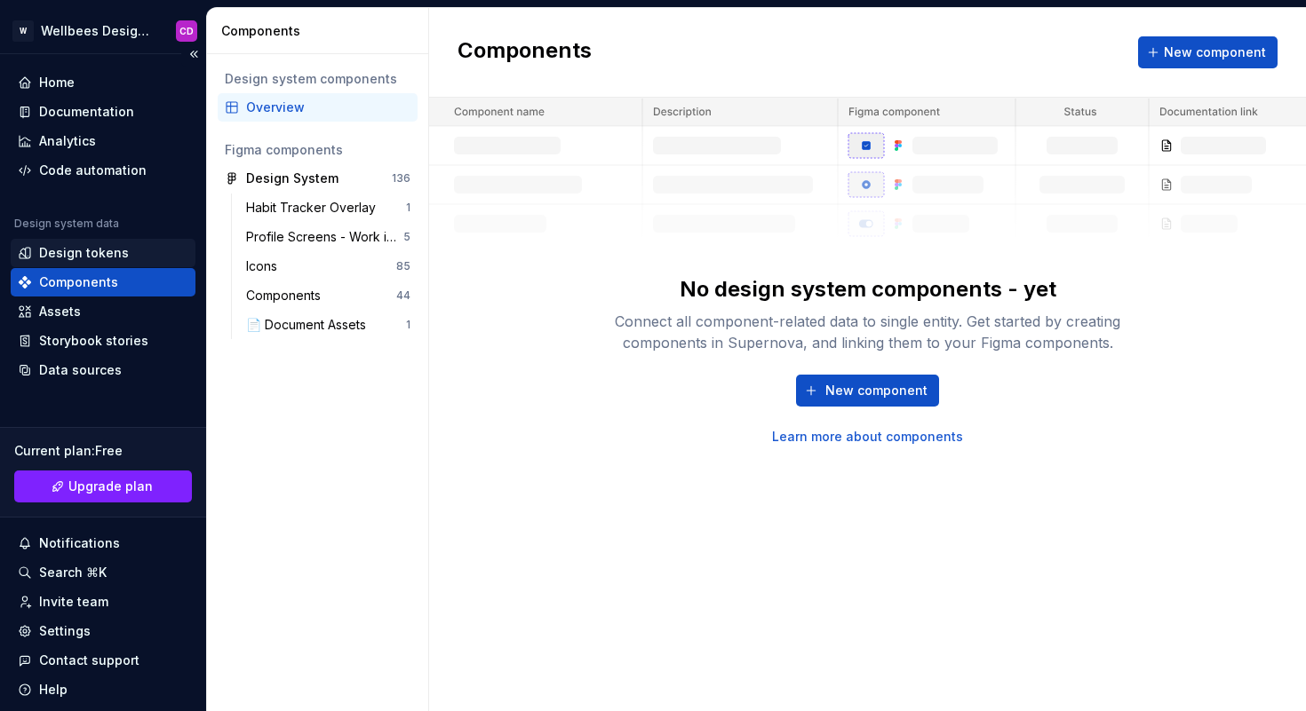
click at [87, 251] on div "Design tokens" at bounding box center [84, 253] width 90 height 18
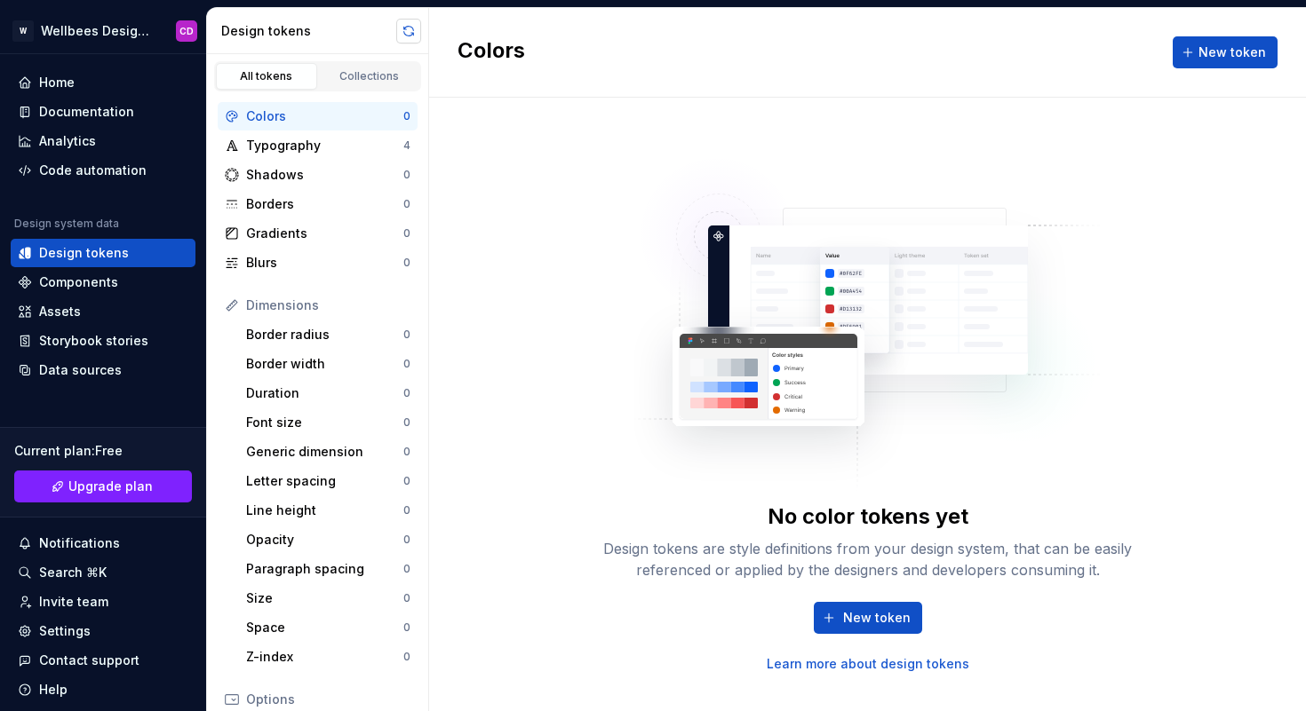
click at [413, 31] on button "button" at bounding box center [408, 31] width 25 height 25
click at [361, 75] on div "Collections" at bounding box center [369, 76] width 89 height 14
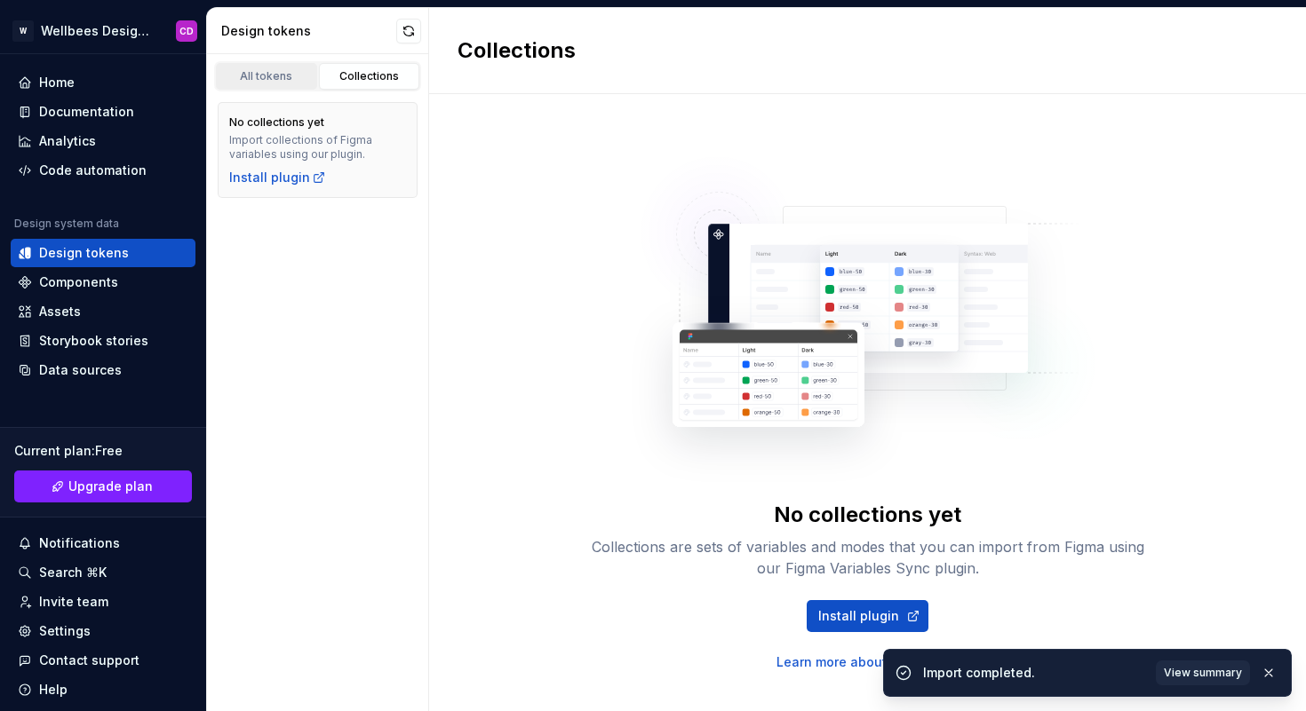
click at [293, 73] on div "All tokens" at bounding box center [266, 76] width 89 height 14
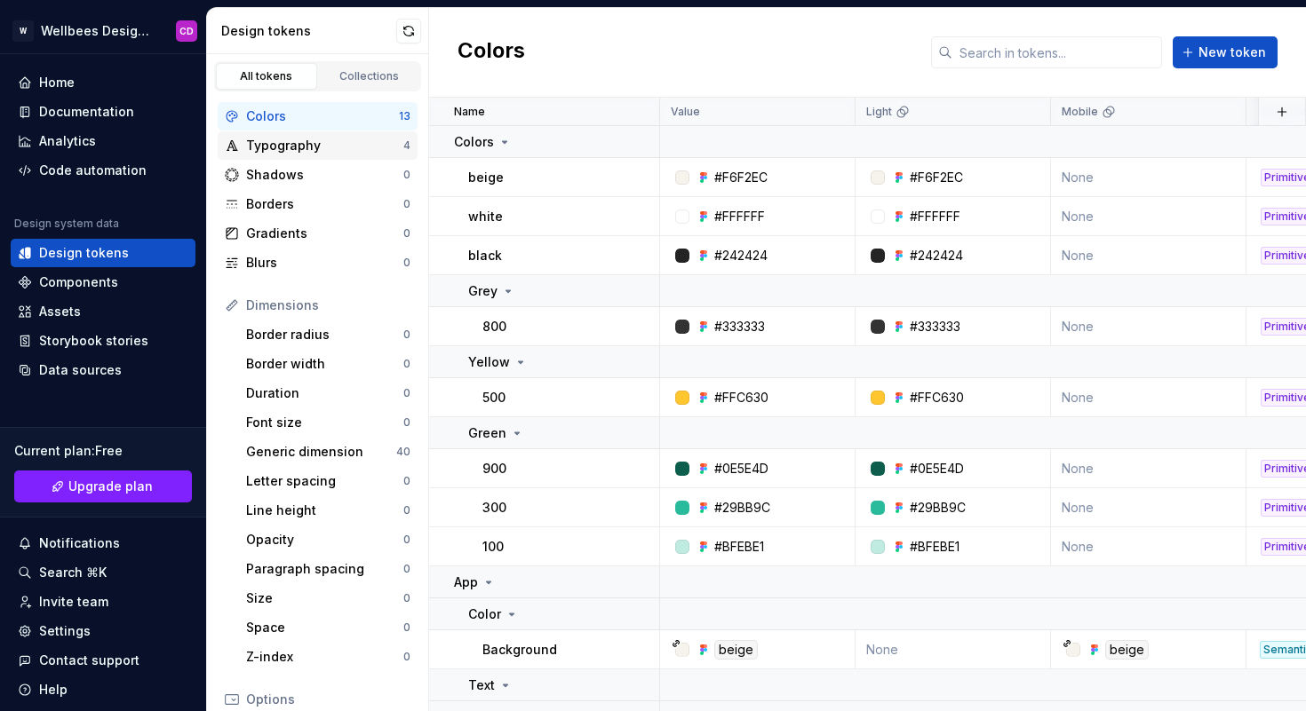
click at [345, 144] on div "Typography" at bounding box center [324, 146] width 157 height 18
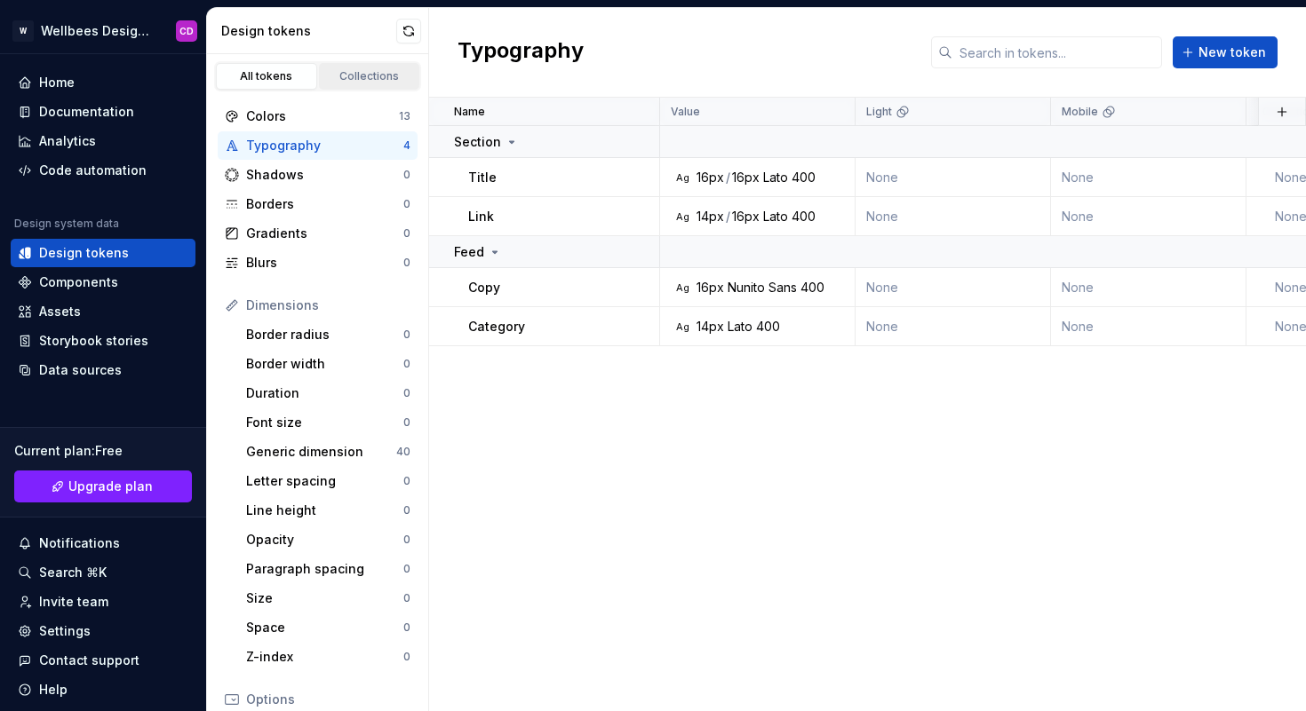
click at [352, 75] on div "Collections" at bounding box center [369, 76] width 89 height 14
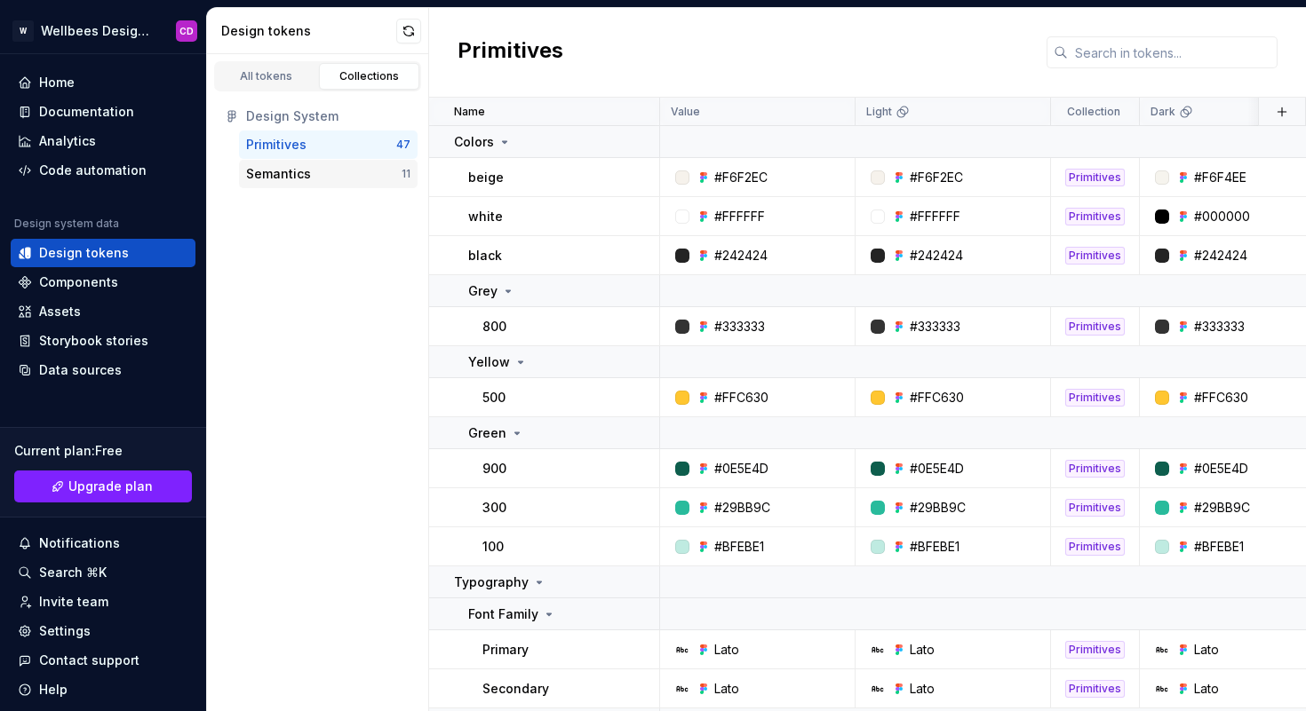
click at [336, 179] on div "Semantics" at bounding box center [323, 174] width 155 height 18
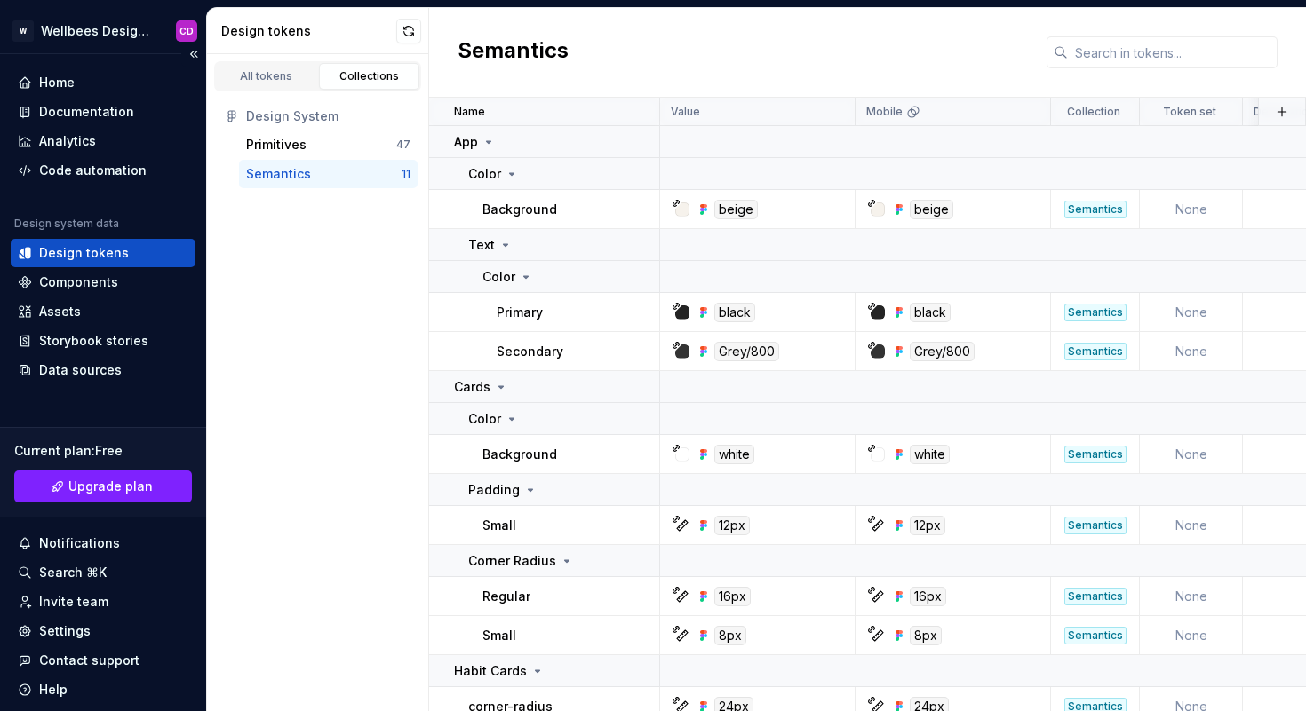
click at [94, 250] on div "Design tokens" at bounding box center [84, 253] width 90 height 18
click at [292, 74] on div "All tokens" at bounding box center [266, 76] width 89 height 14
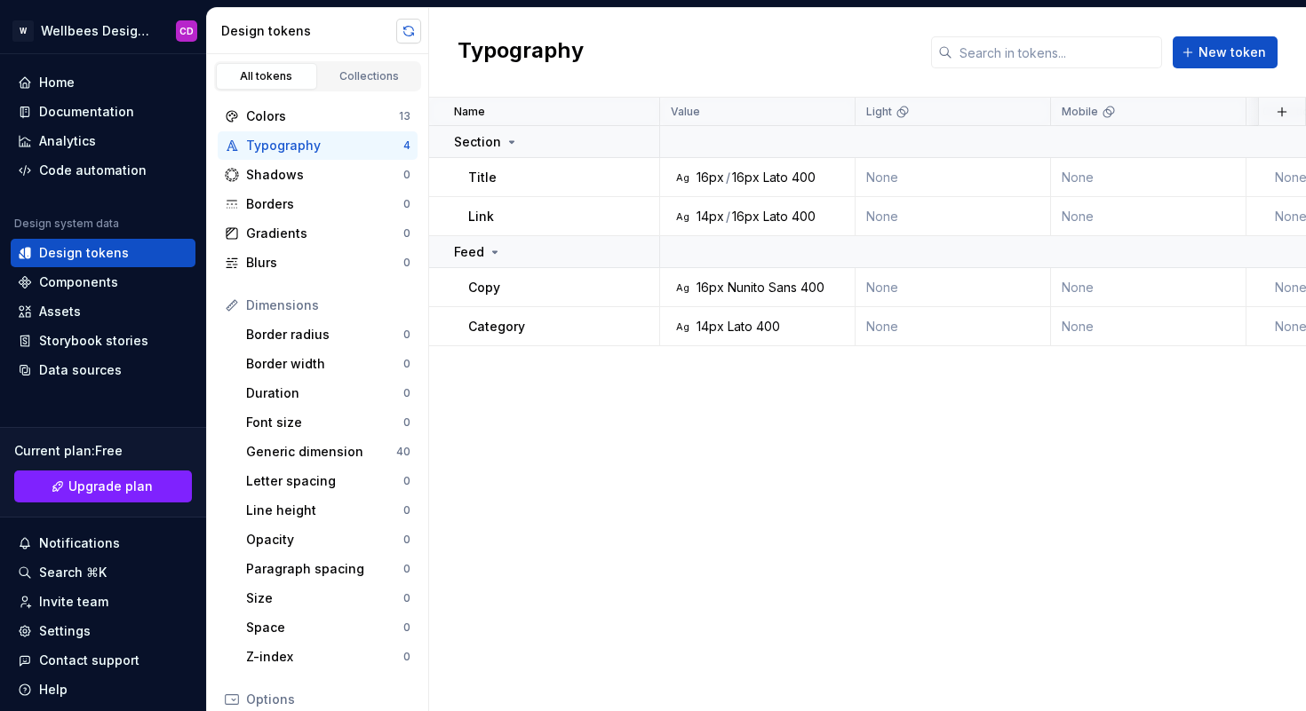
click at [407, 30] on button "button" at bounding box center [408, 31] width 25 height 25
click at [345, 120] on div "Colors" at bounding box center [322, 116] width 153 height 18
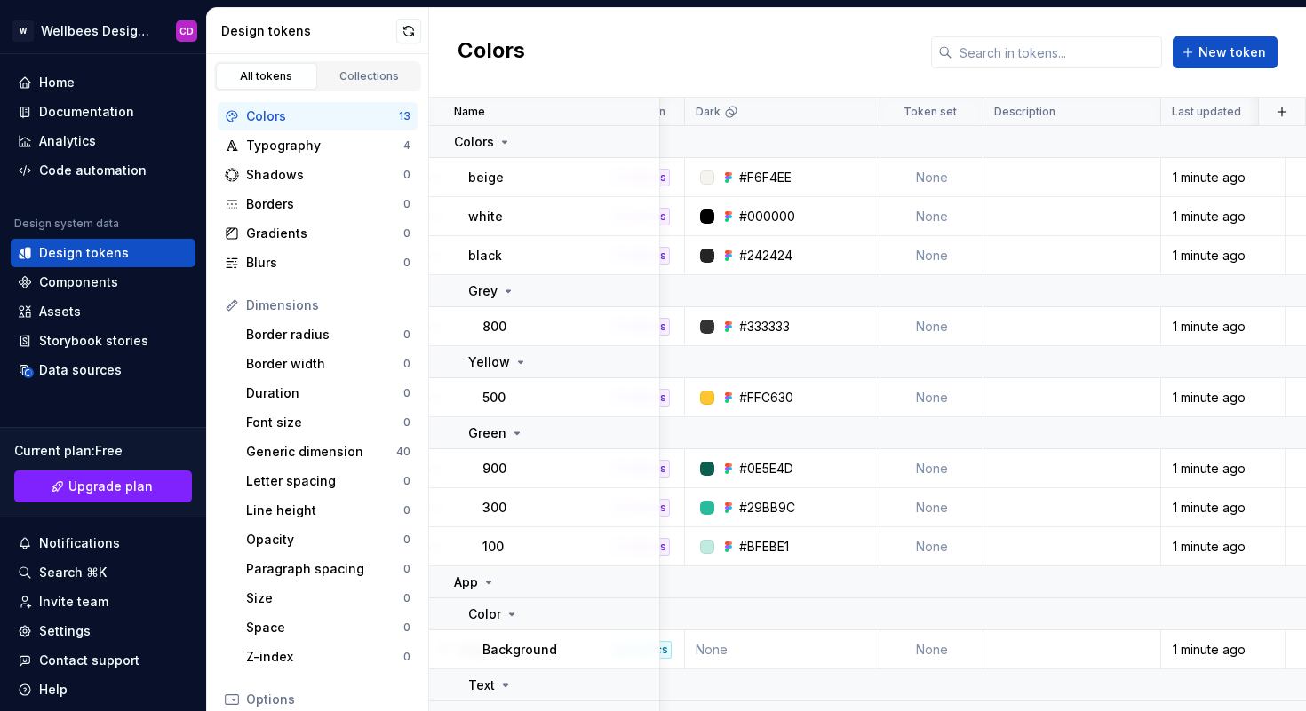
scroll to position [0, 653]
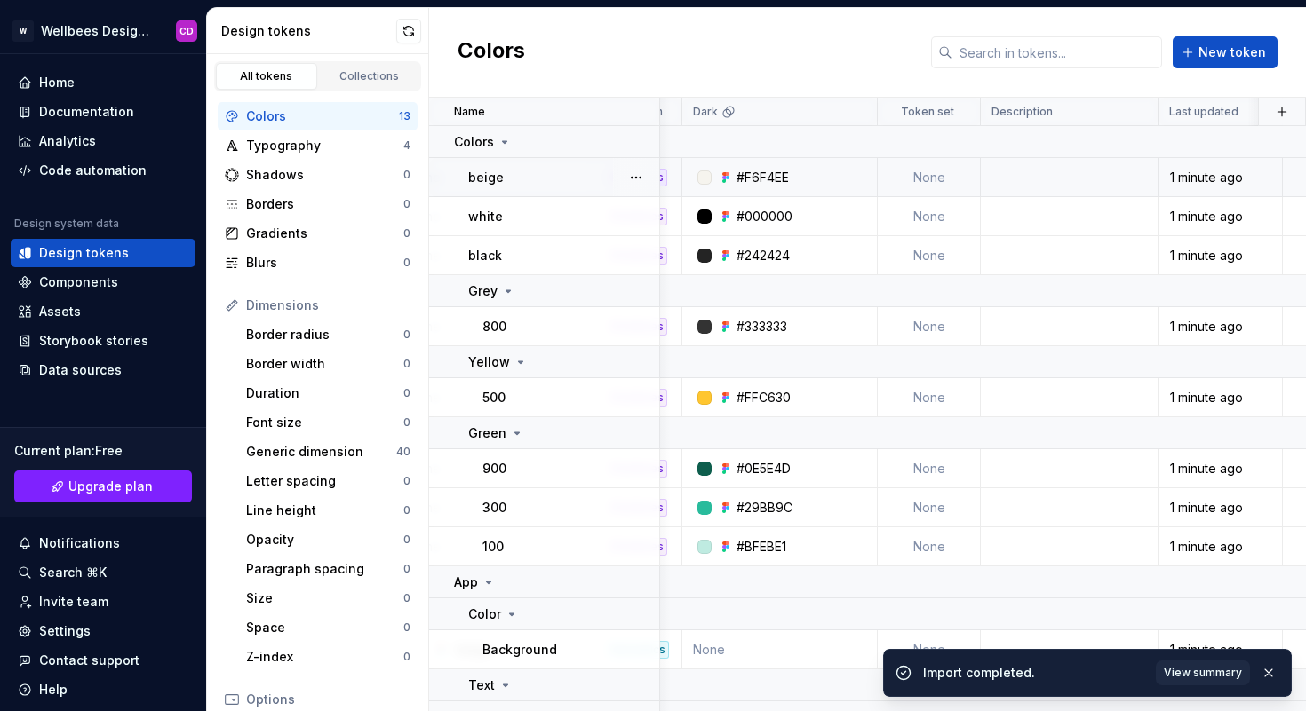
click at [932, 175] on td "None" at bounding box center [928, 177] width 103 height 39
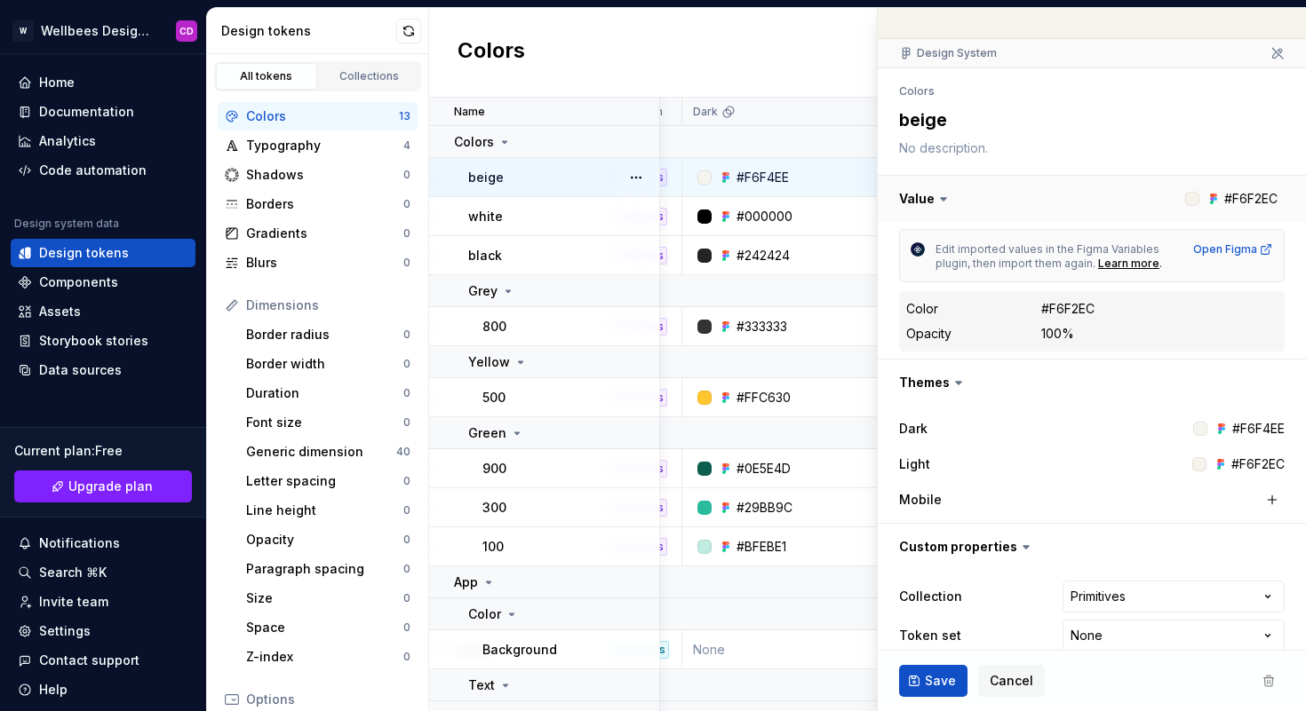
scroll to position [153, 0]
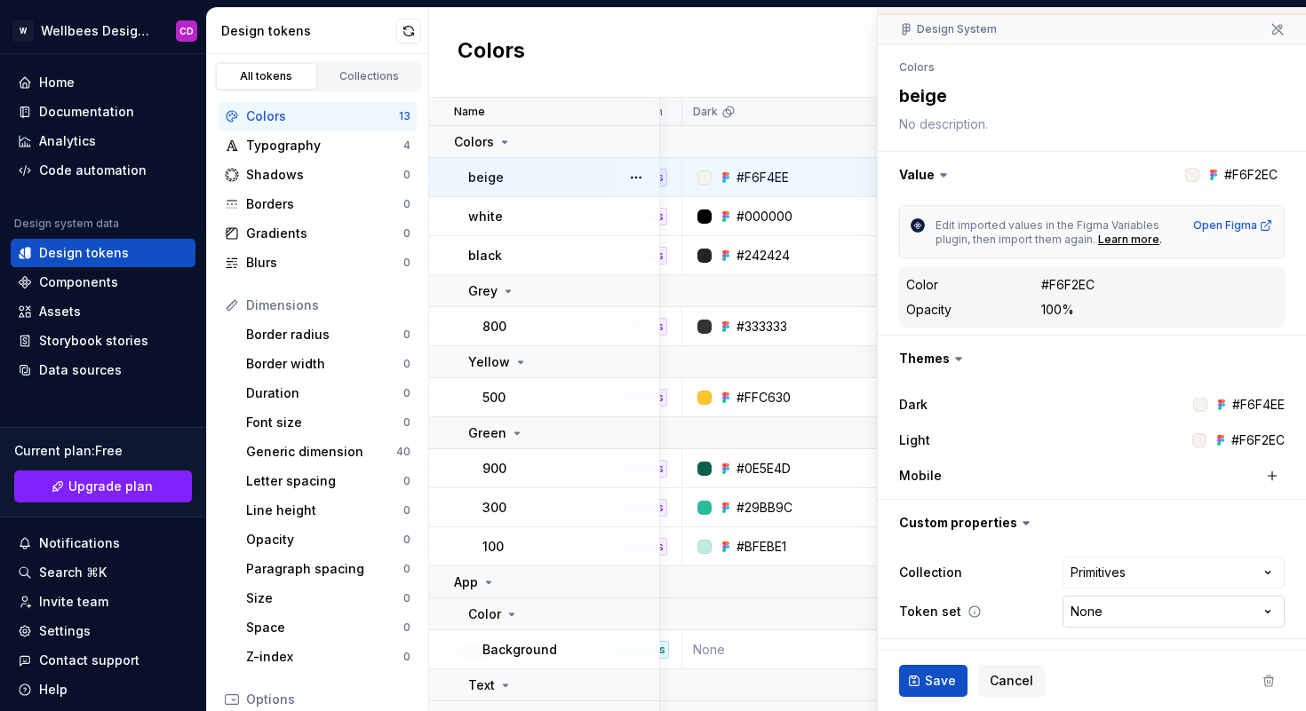
click at [1091, 617] on html "W Wellbees Design System CD Home Documentation Analytics Code automation Design…" at bounding box center [653, 355] width 1306 height 711
type textarea "*"
select select "**********"
click at [1099, 575] on html "W Wellbees Design System CD Home Documentation Analytics Code automation Design…" at bounding box center [653, 355] width 1306 height 711
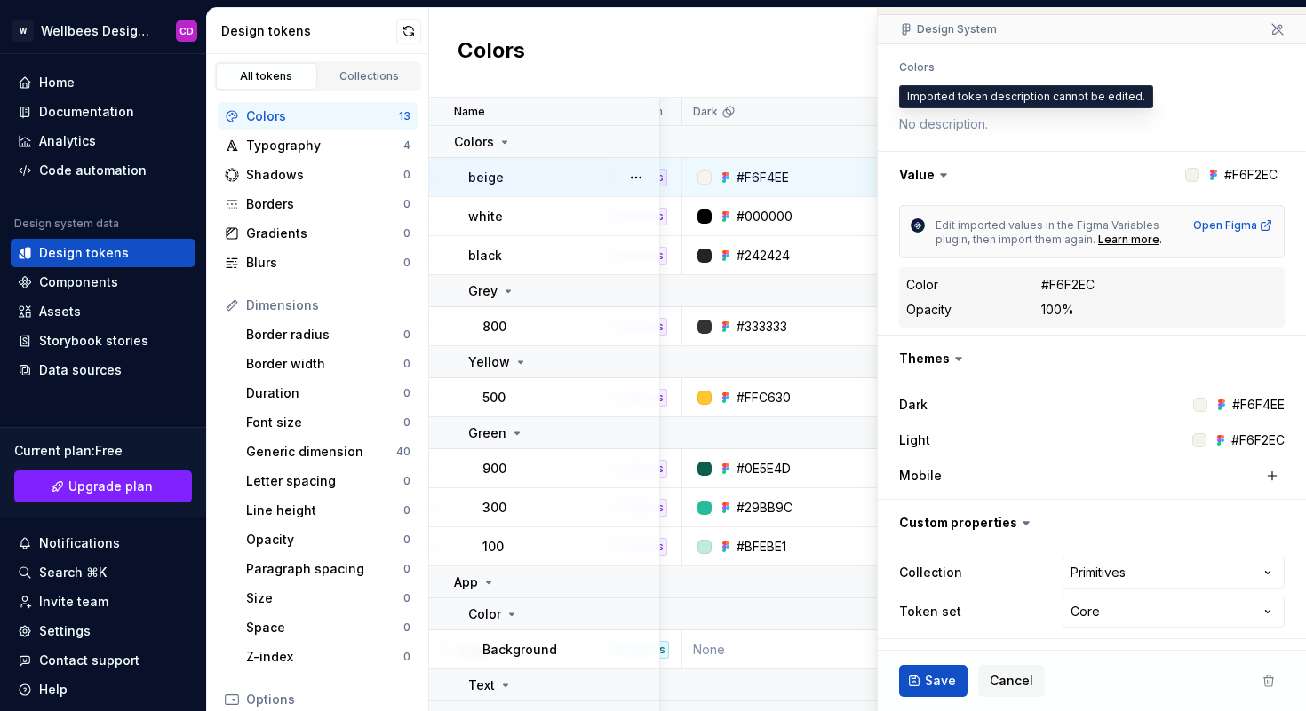
click at [957, 128] on textarea at bounding box center [1087, 124] width 385 height 25
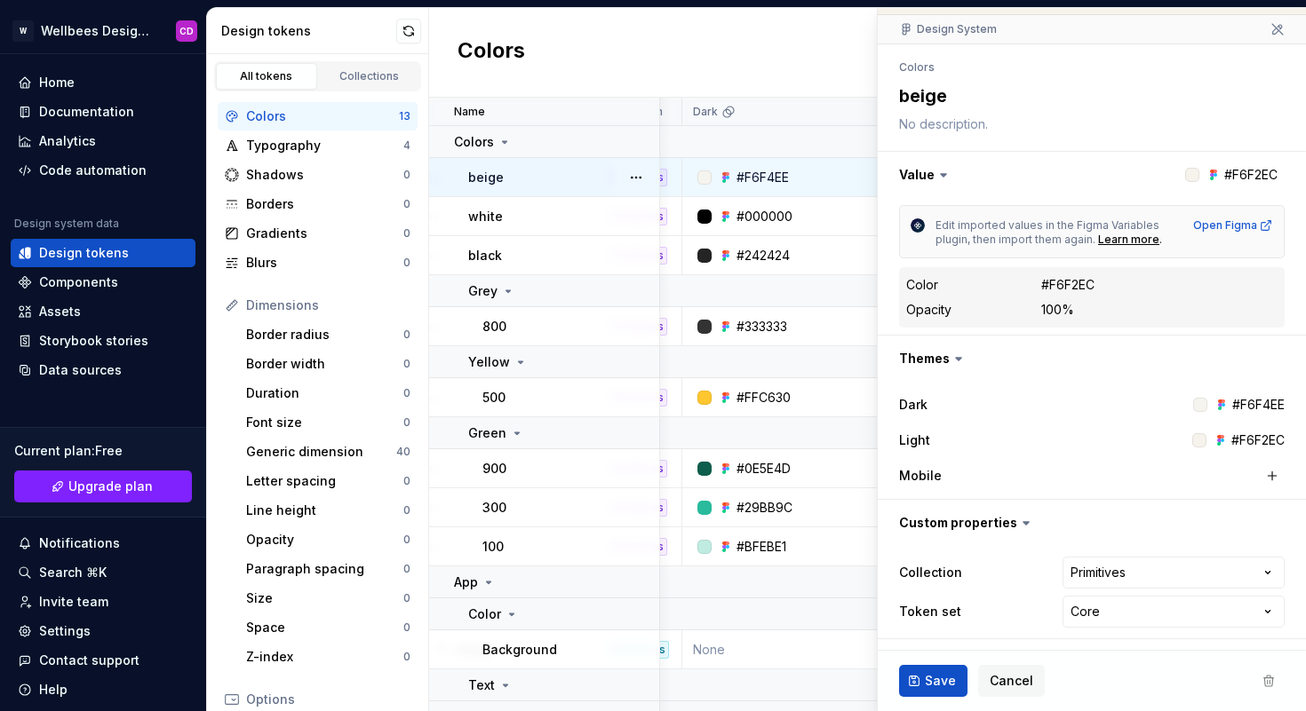
click at [950, 127] on textarea at bounding box center [1087, 124] width 385 height 25
click at [955, 126] on textarea at bounding box center [1087, 124] width 385 height 25
click at [947, 111] on textarea "beige" at bounding box center [1087, 96] width 385 height 32
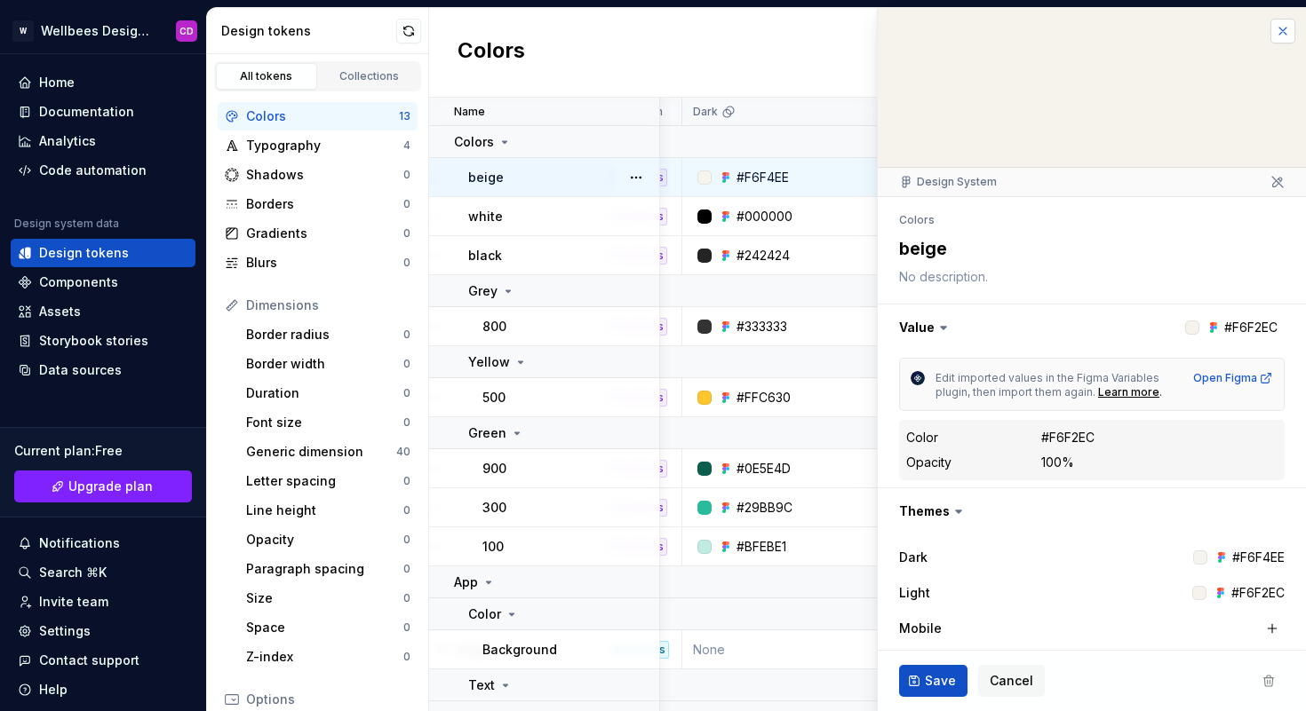
click at [1270, 29] on button "button" at bounding box center [1282, 31] width 25 height 25
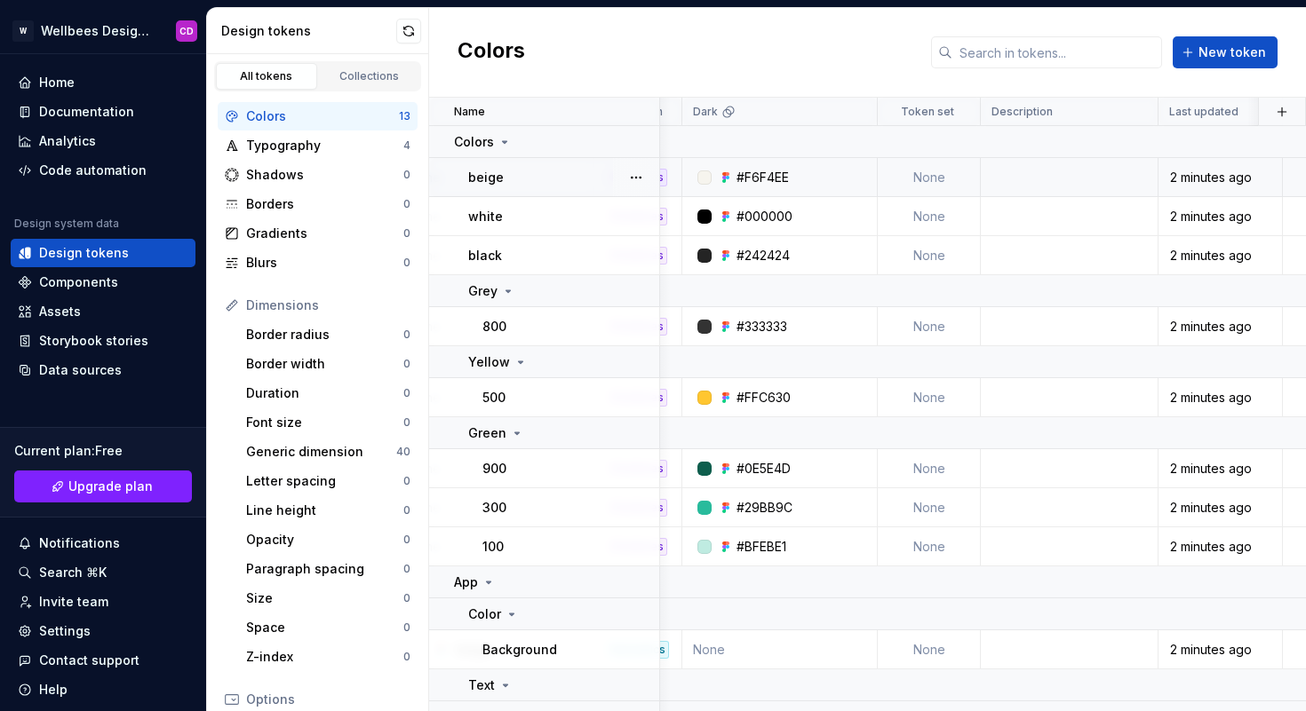
click at [935, 181] on td "None" at bounding box center [928, 177] width 103 height 39
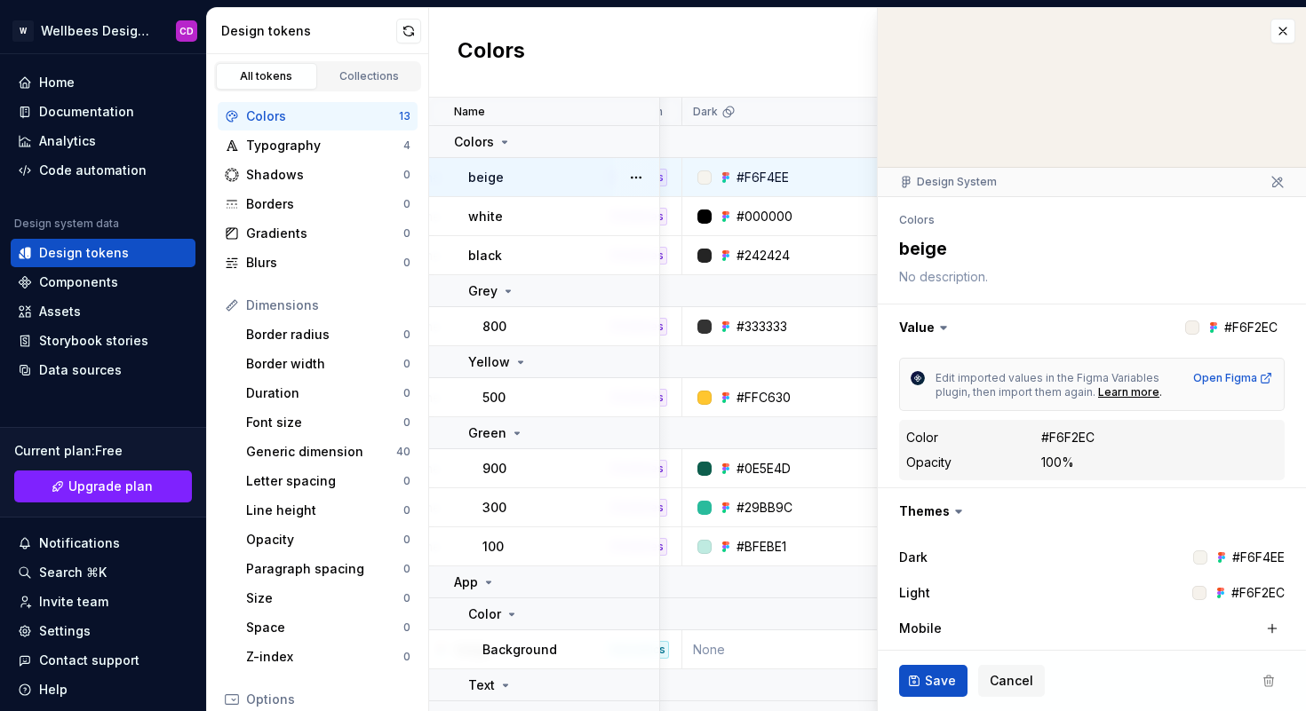
type textarea "*"
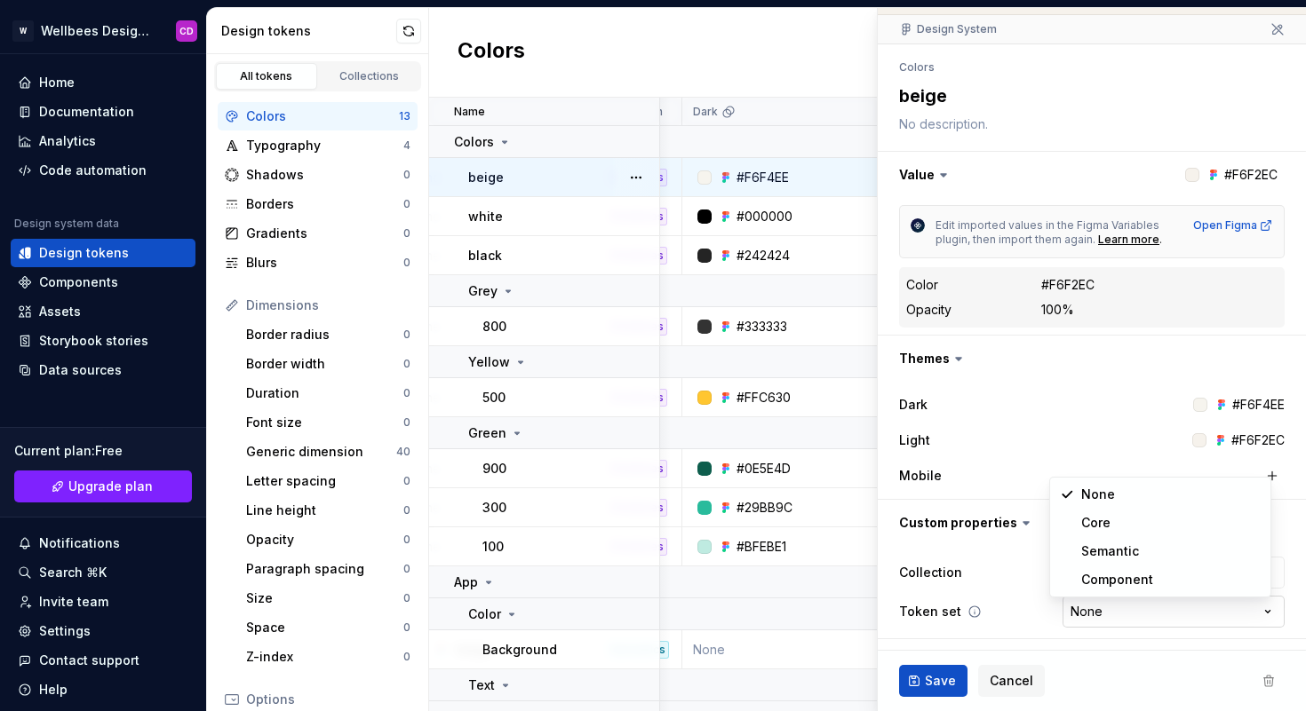
click at [1074, 614] on html "W Wellbees Design System CD Home Documentation Analytics Code automation Design…" at bounding box center [653, 355] width 1306 height 711
select select "**********"
click at [938, 676] on span "Save" at bounding box center [940, 681] width 31 height 18
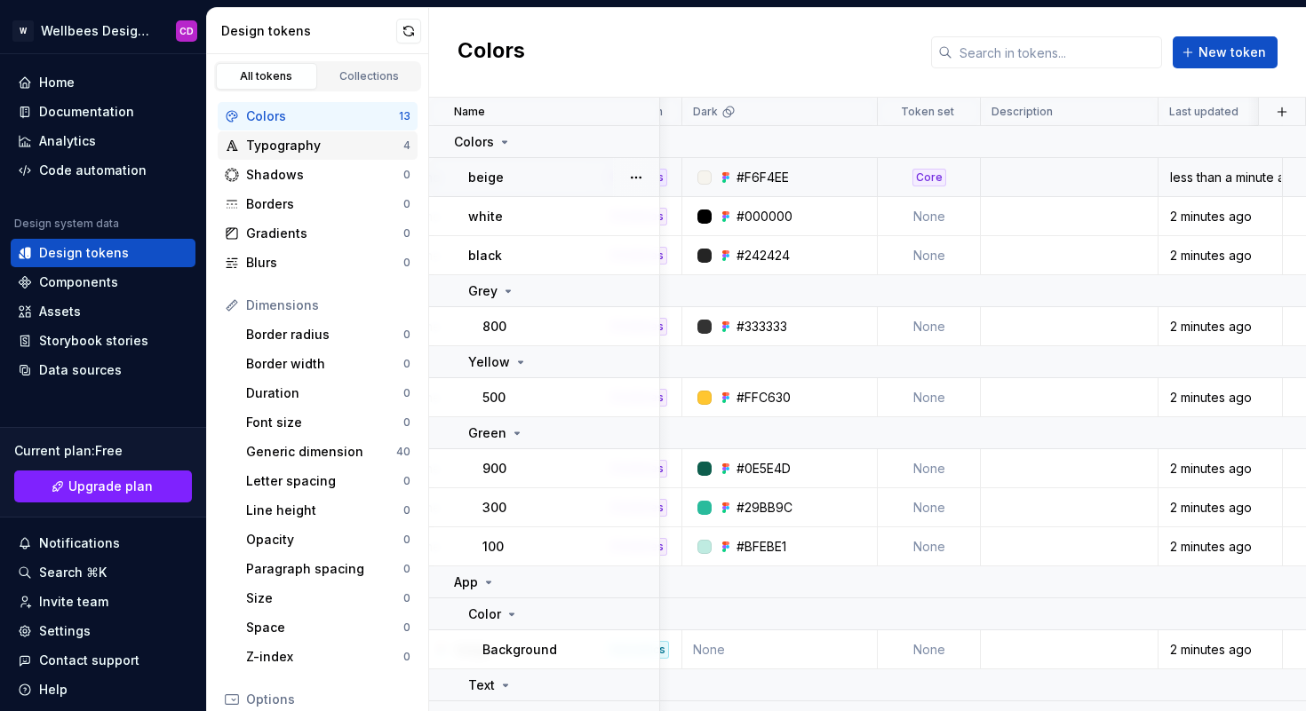
click at [306, 150] on div "Typography" at bounding box center [324, 146] width 157 height 18
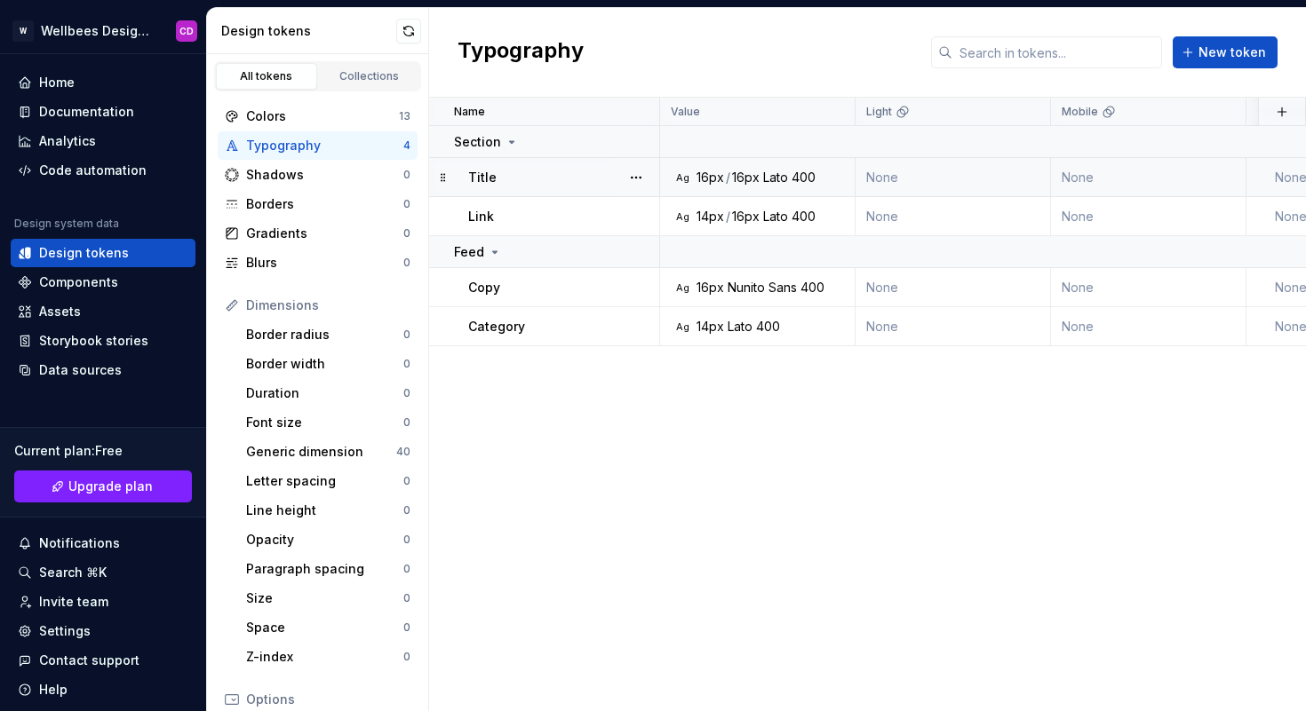
click at [522, 180] on div "Title" at bounding box center [563, 178] width 190 height 18
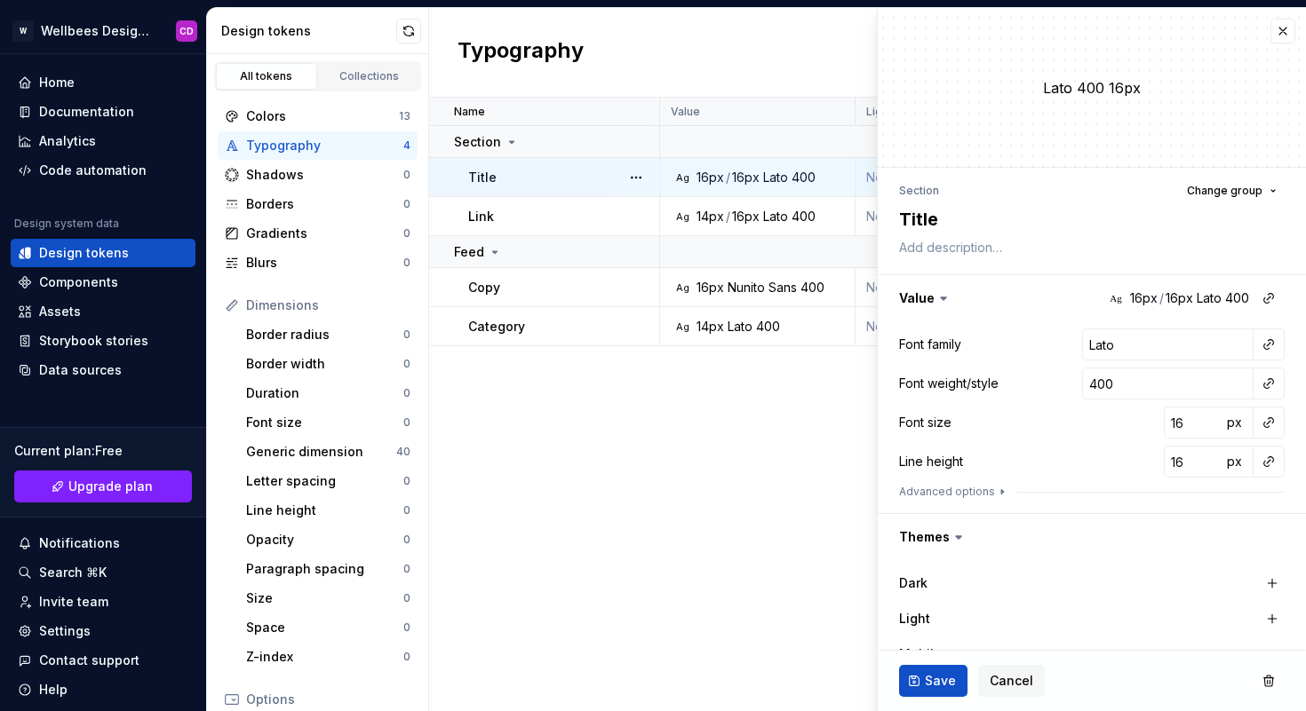
type textarea "*"
click at [997, 676] on span "Cancel" at bounding box center [1011, 681] width 44 height 18
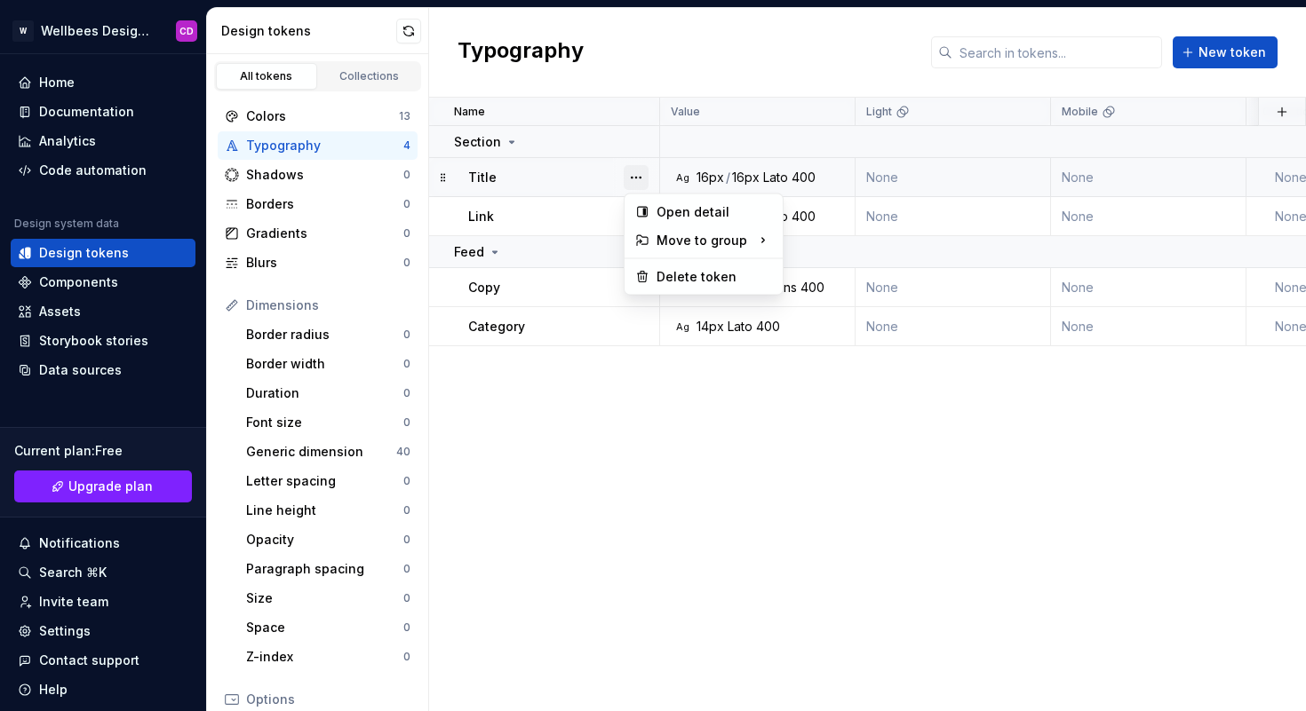
click at [642, 179] on button "button" at bounding box center [635, 177] width 25 height 25
click at [675, 272] on div "Delete token" at bounding box center [713, 277] width 115 height 18
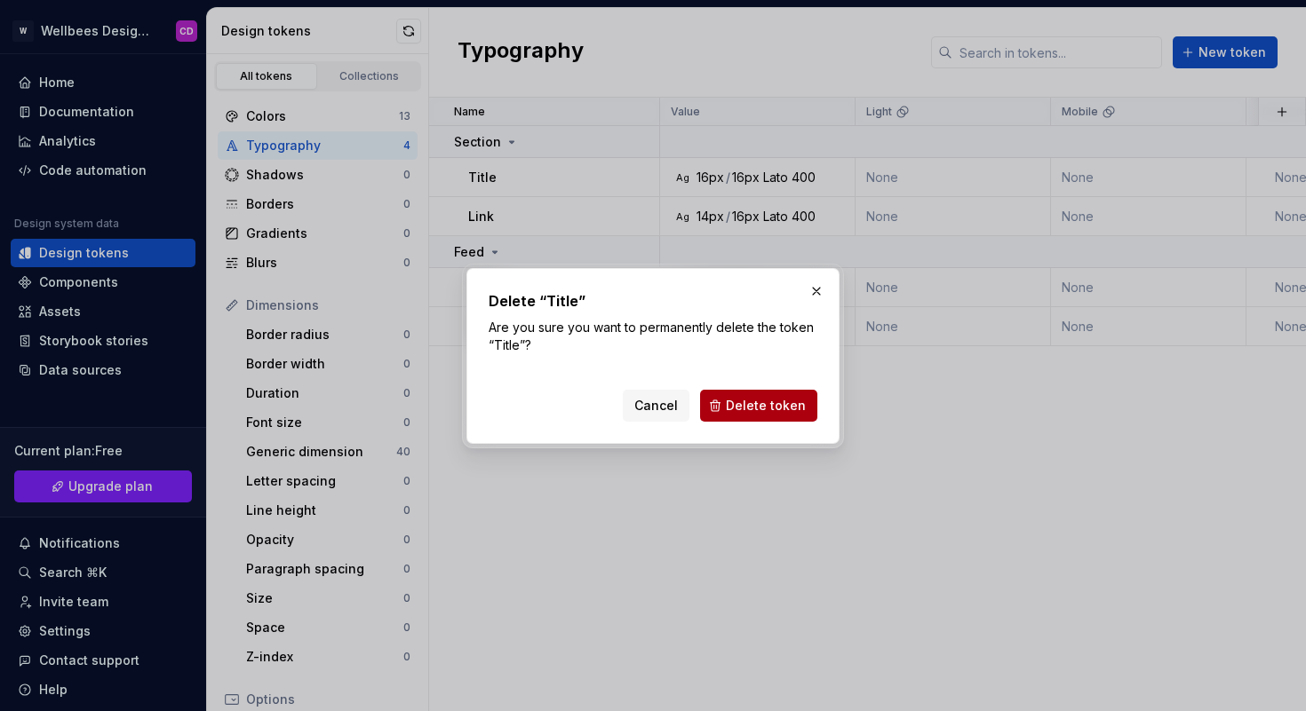
click at [787, 405] on span "Delete token" at bounding box center [766, 406] width 80 height 18
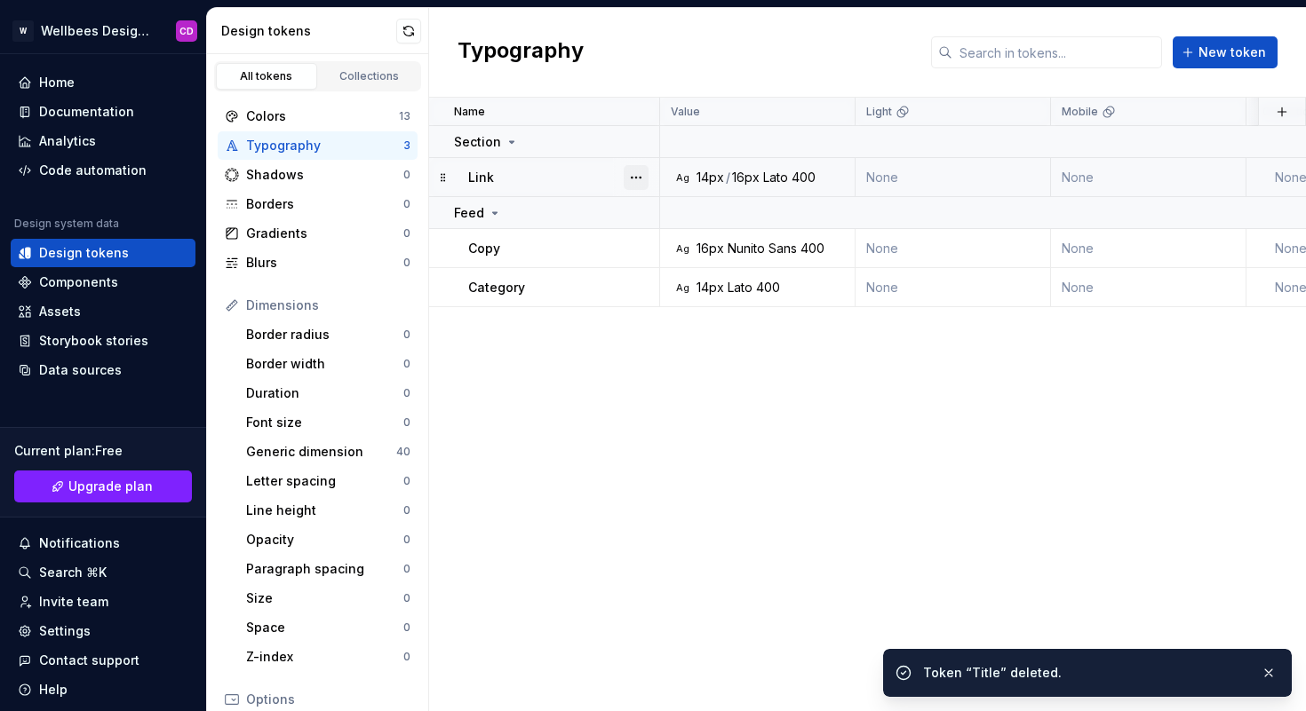
click at [639, 176] on button "button" at bounding box center [635, 177] width 25 height 25
click at [675, 278] on div "Delete token" at bounding box center [713, 277] width 115 height 18
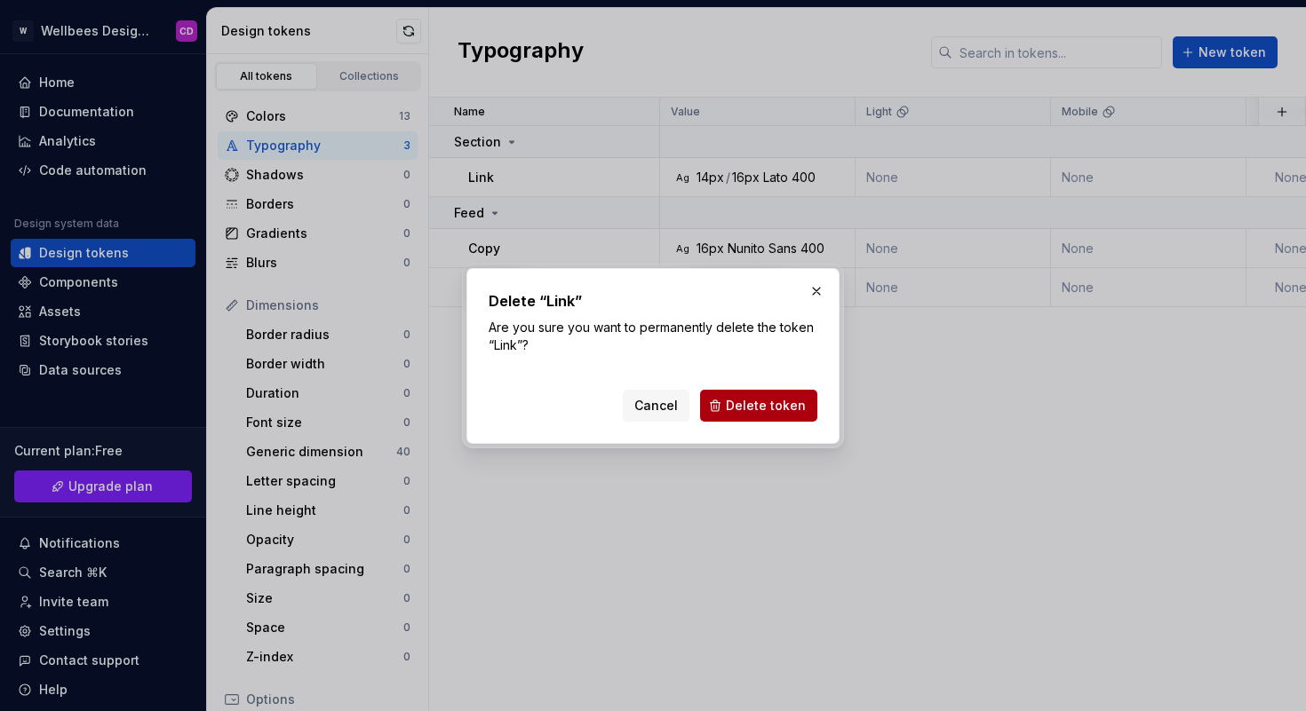
click at [758, 403] on span "Delete token" at bounding box center [766, 406] width 80 height 18
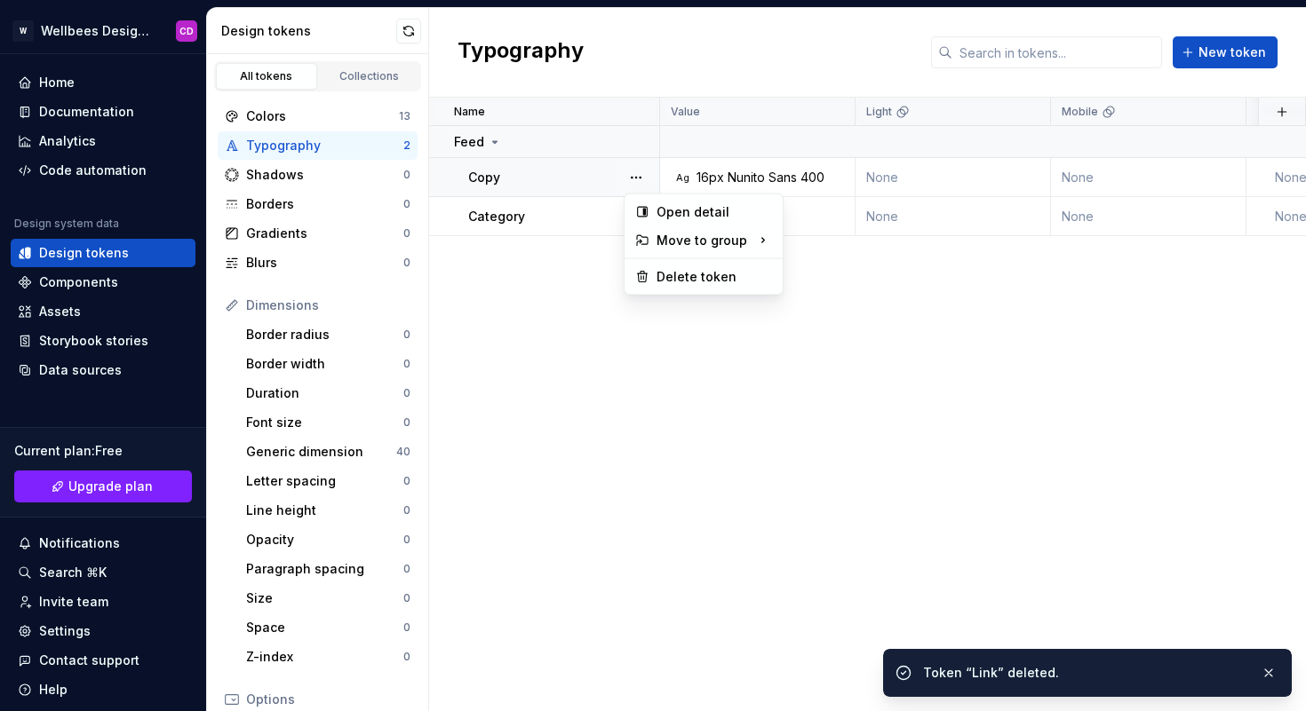
click at [634, 169] on button "button" at bounding box center [635, 177] width 25 height 25
click at [668, 272] on div "Delete token" at bounding box center [713, 277] width 115 height 18
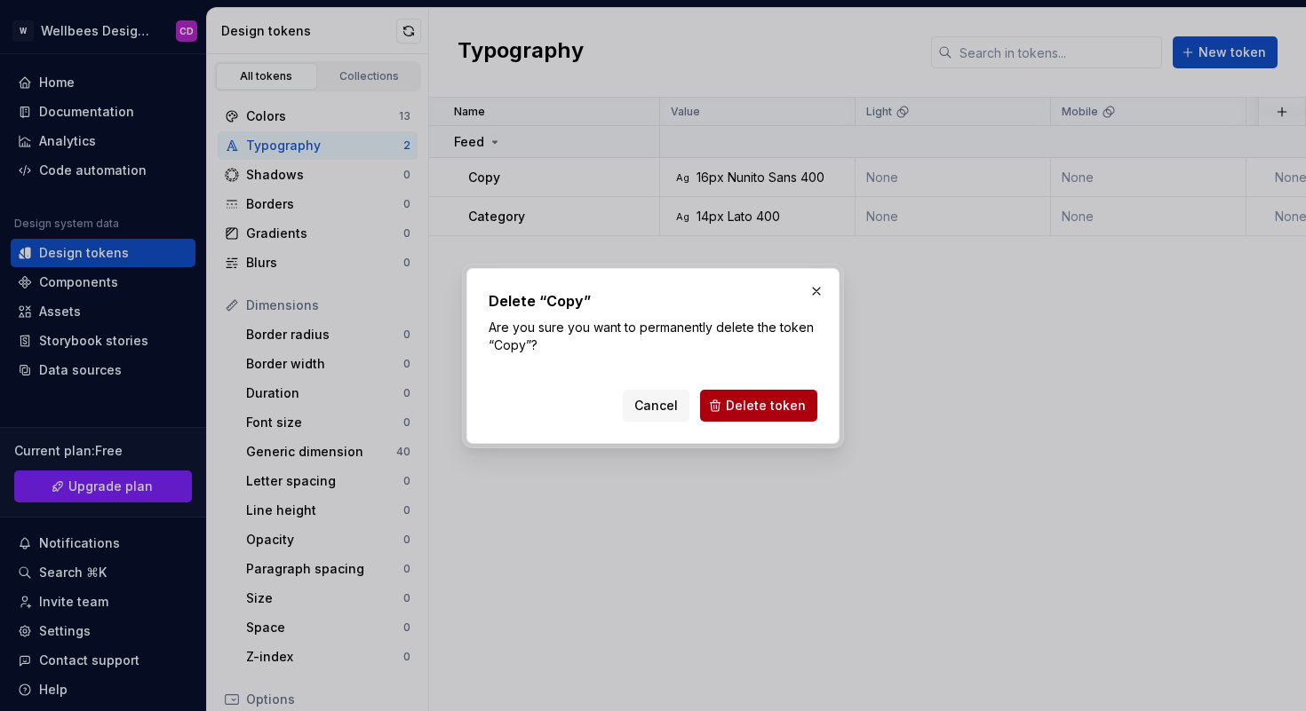
click at [729, 399] on button "Delete token" at bounding box center [758, 406] width 117 height 32
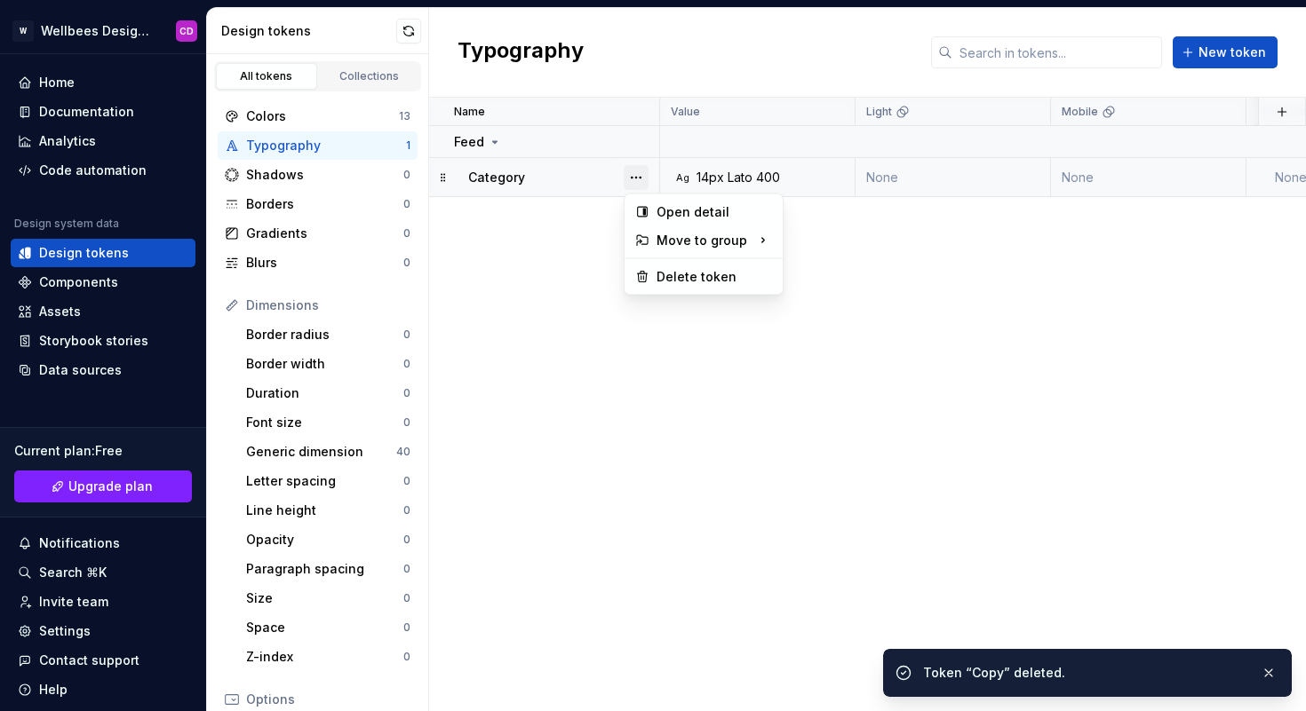
click at [639, 176] on button "button" at bounding box center [635, 177] width 25 height 25
click at [679, 273] on div "Delete token" at bounding box center [713, 277] width 115 height 18
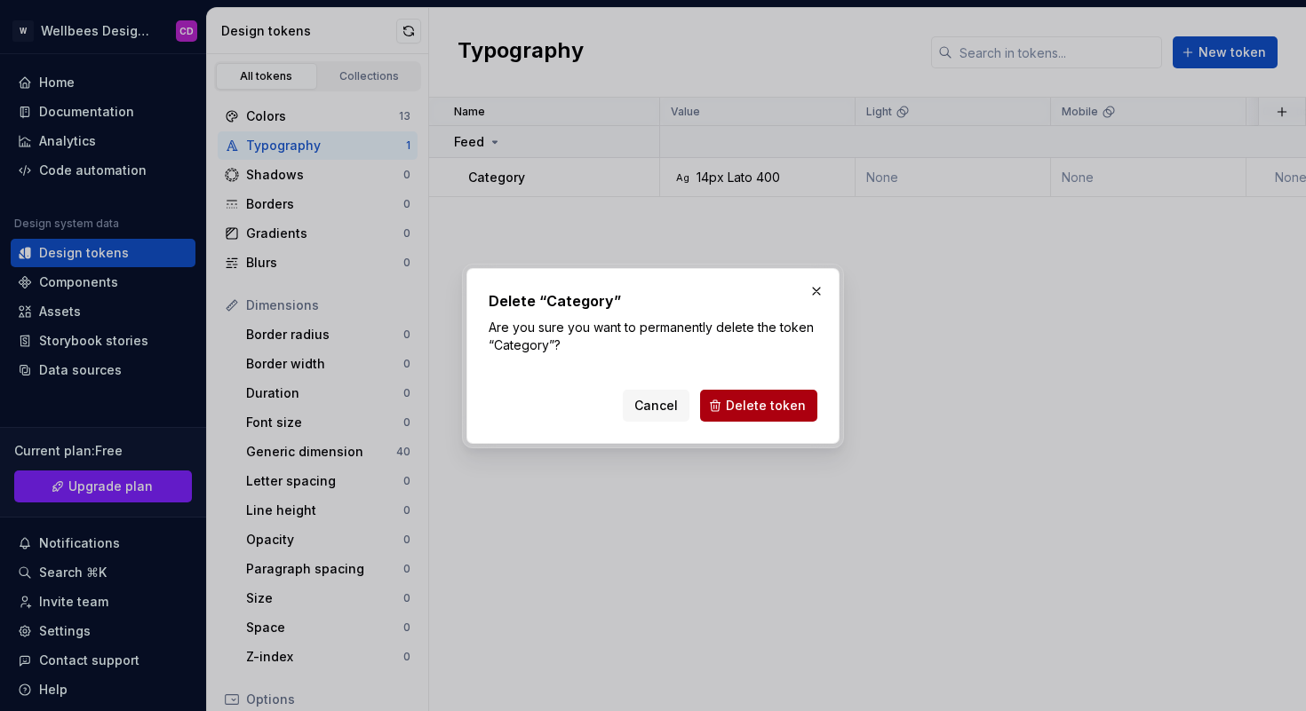
click at [722, 397] on button "Delete token" at bounding box center [758, 406] width 117 height 32
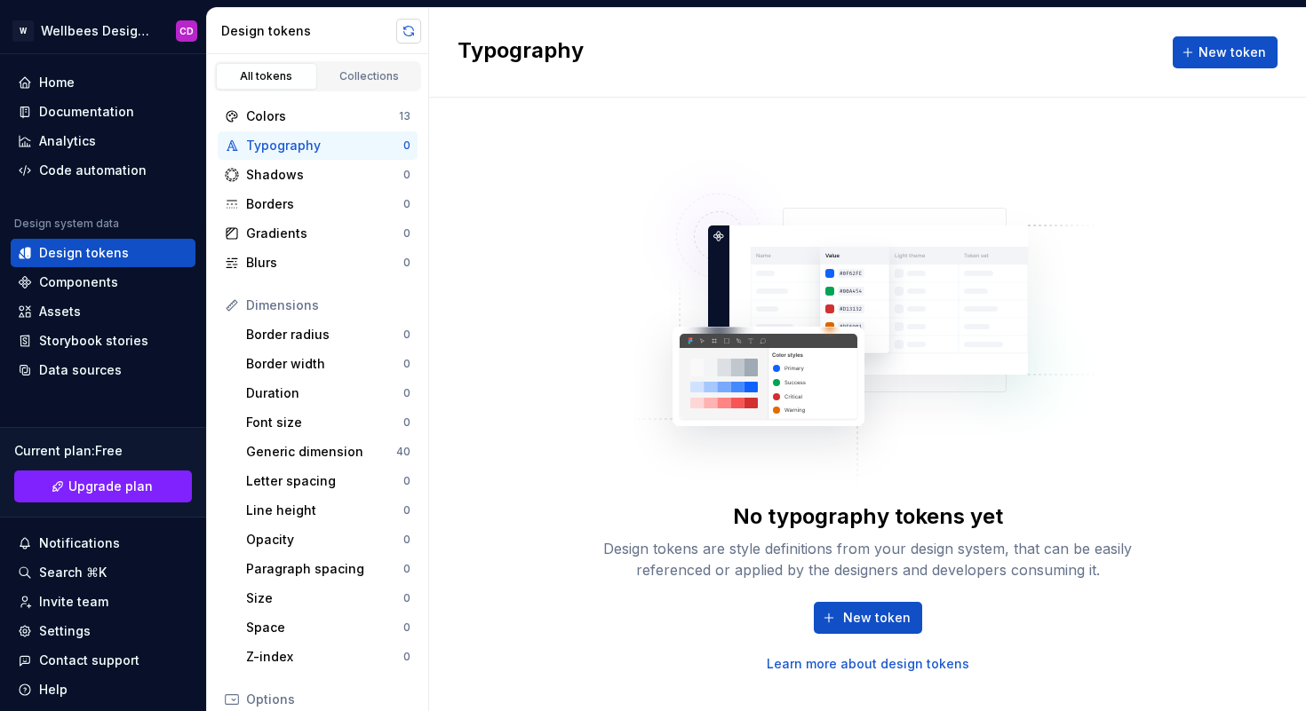
click at [409, 28] on button "button" at bounding box center [408, 31] width 25 height 25
click at [295, 115] on div "Colors" at bounding box center [322, 116] width 153 height 18
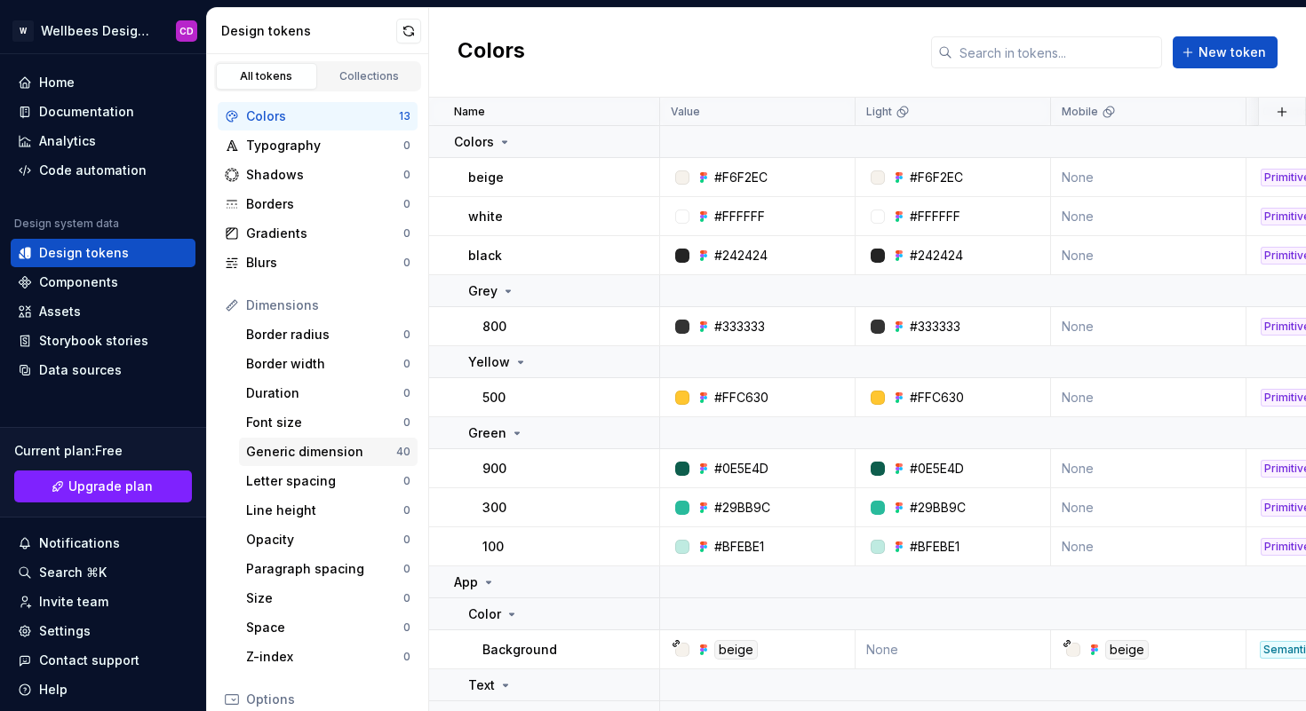
click at [333, 455] on div "Generic dimension" at bounding box center [321, 452] width 150 height 18
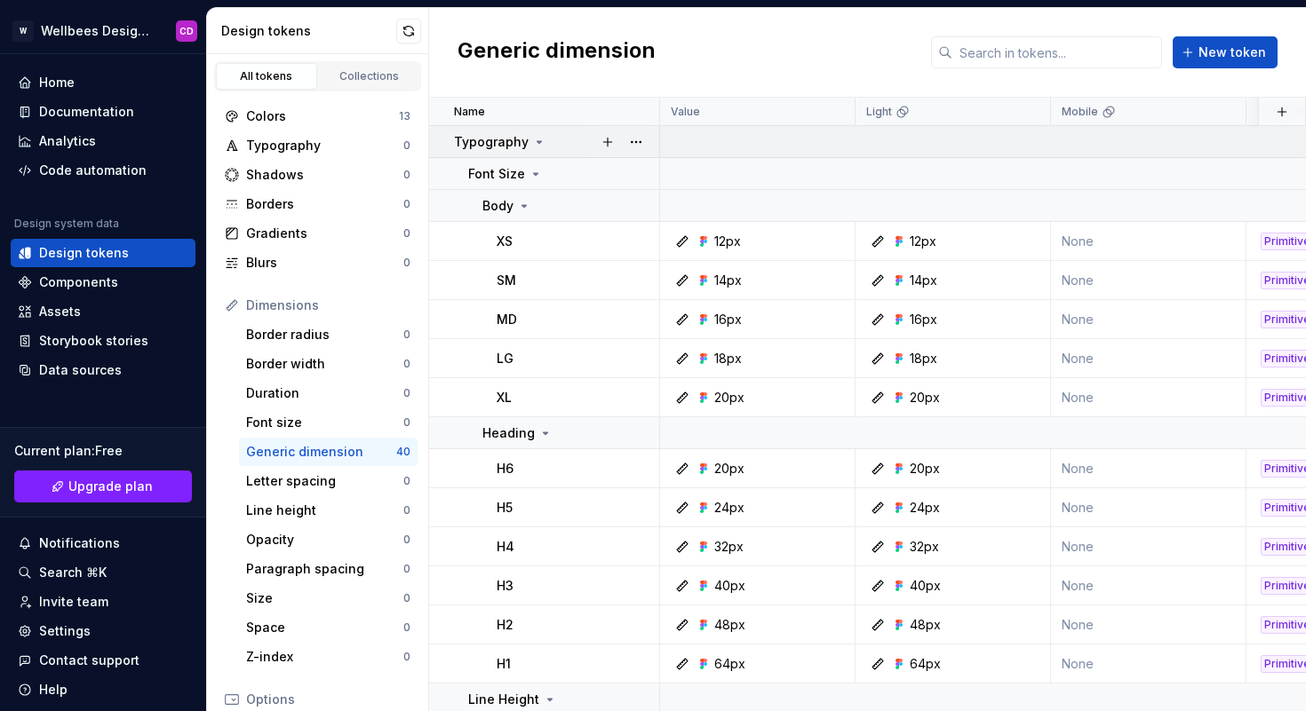
click at [486, 147] on p "Typography" at bounding box center [491, 142] width 75 height 18
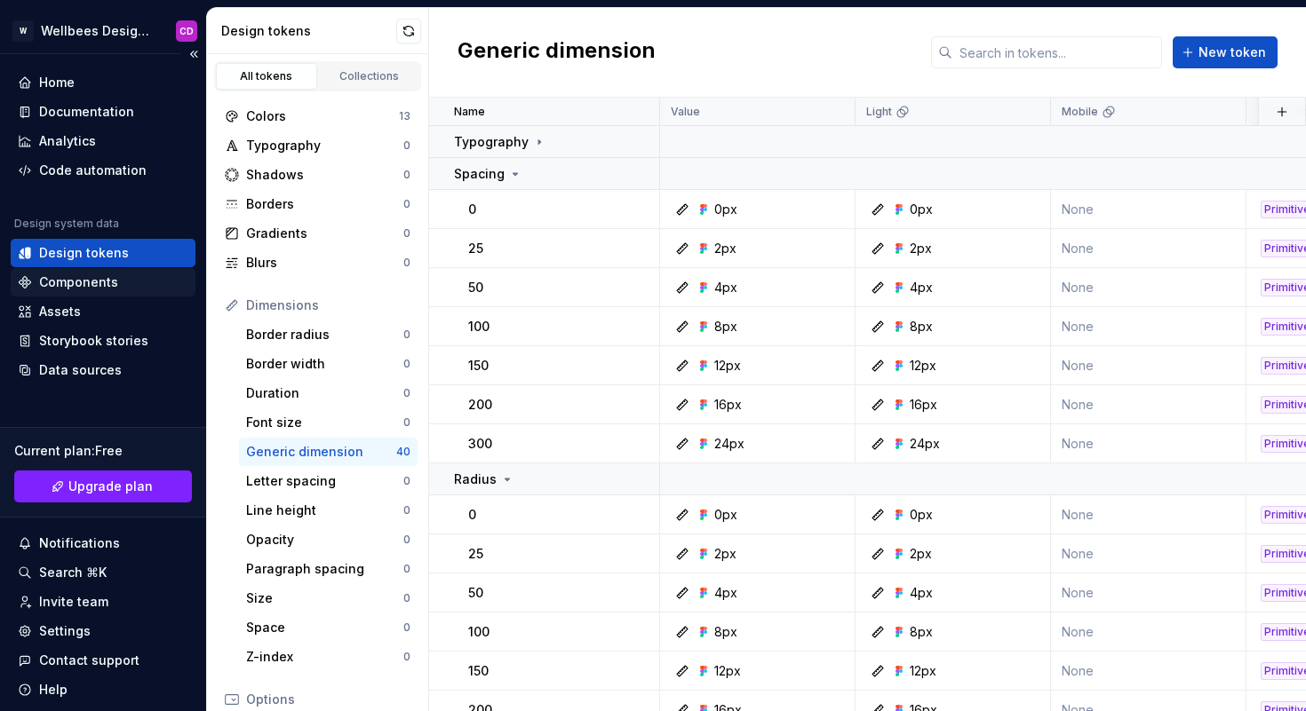
click at [127, 282] on div "Components" at bounding box center [103, 283] width 171 height 18
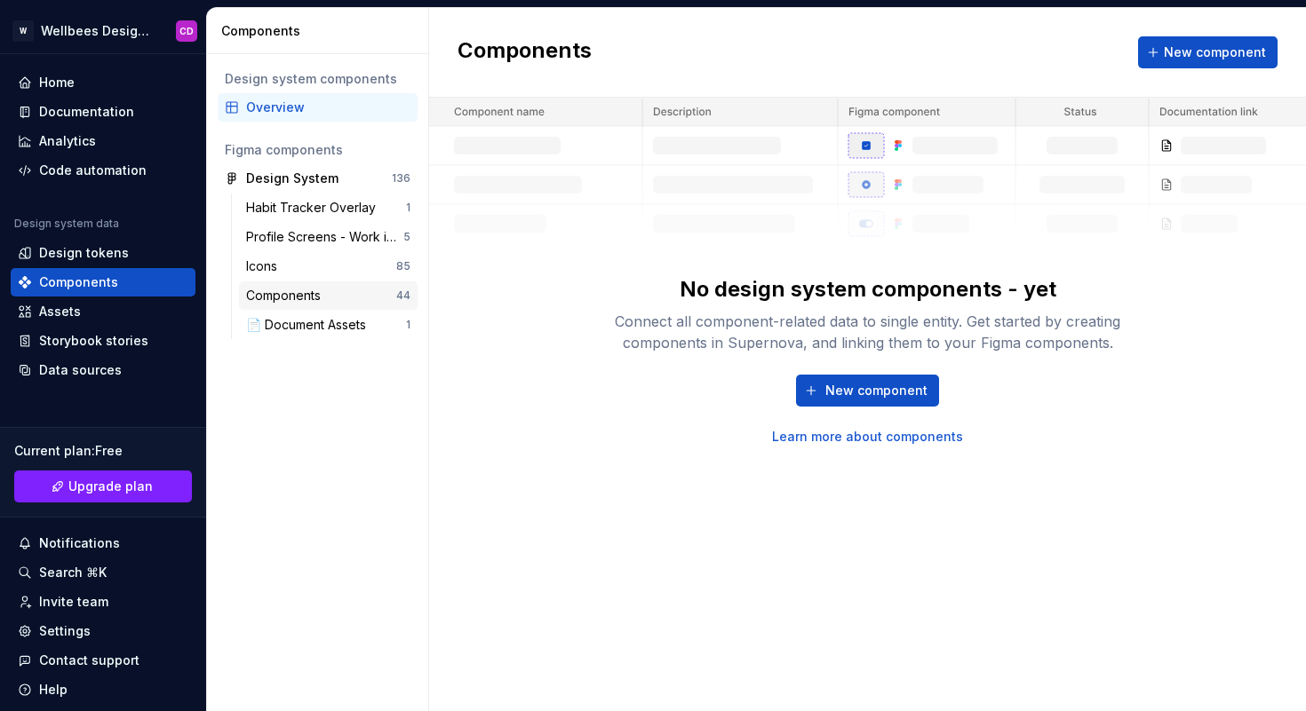
click at [294, 302] on div "Components" at bounding box center [287, 296] width 82 height 18
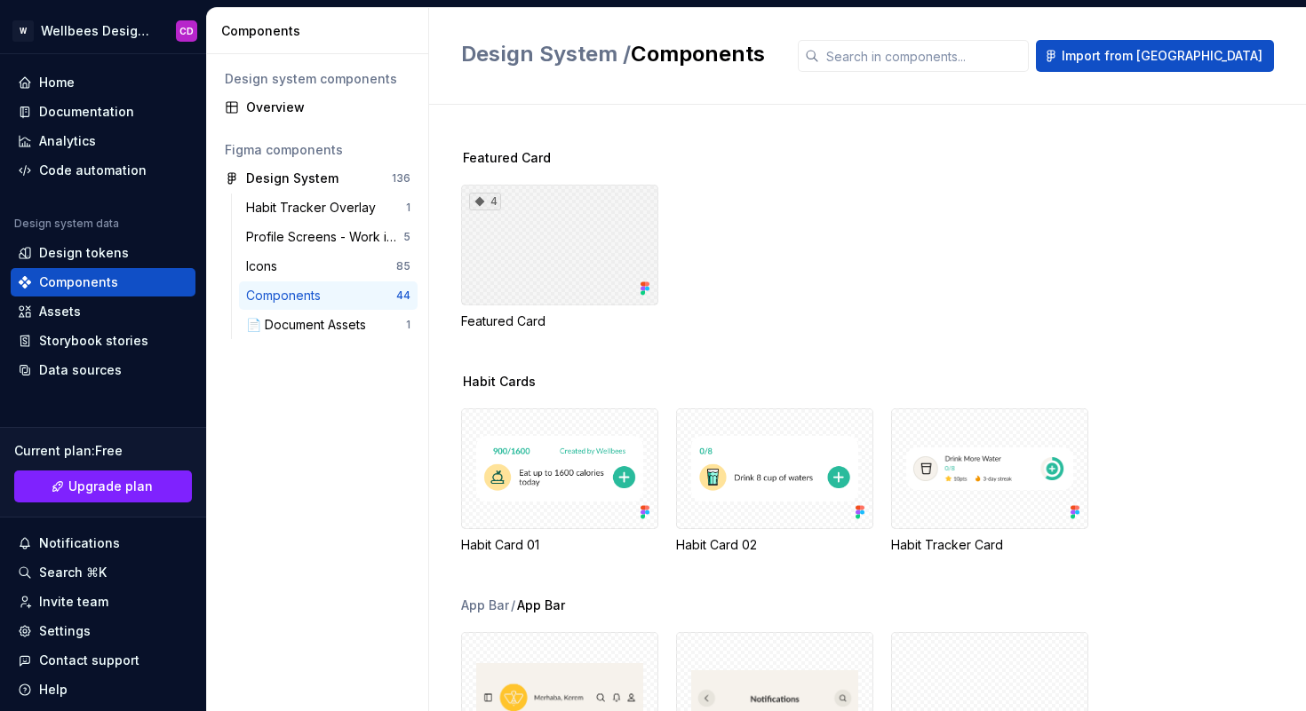
scroll to position [1766, 0]
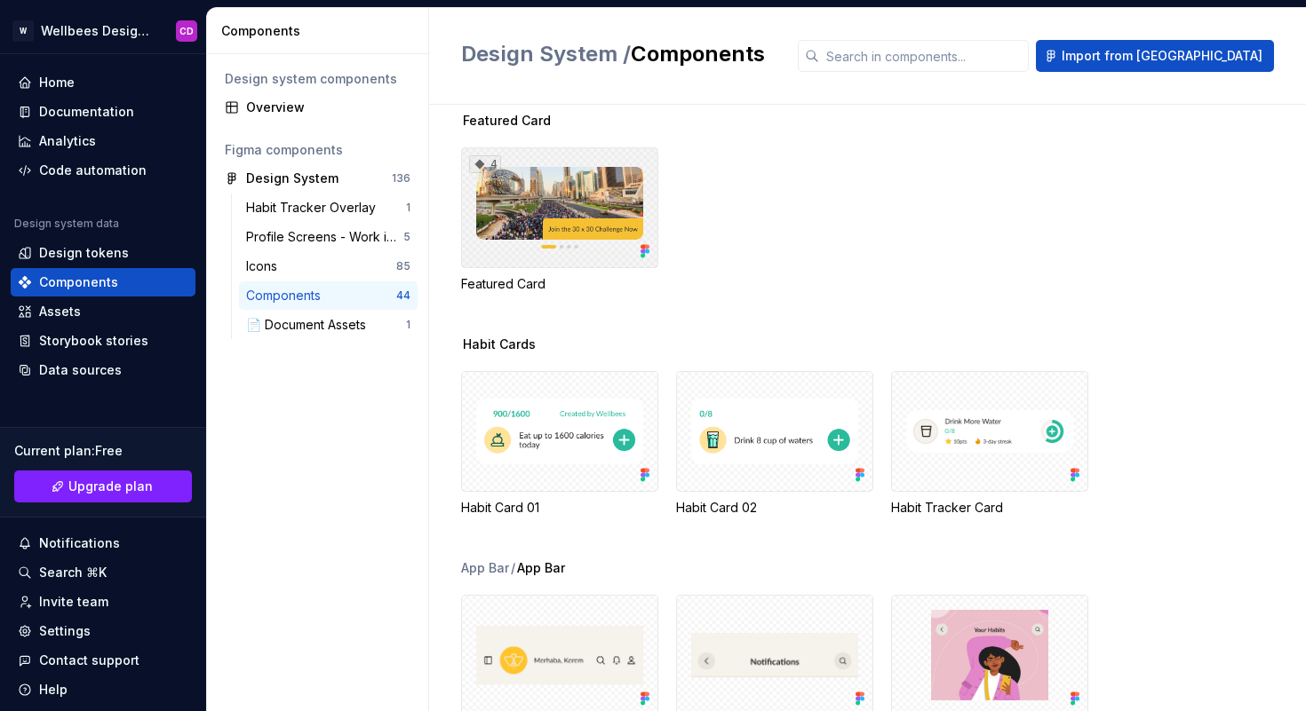
click at [578, 268] on div "4" at bounding box center [559, 207] width 197 height 121
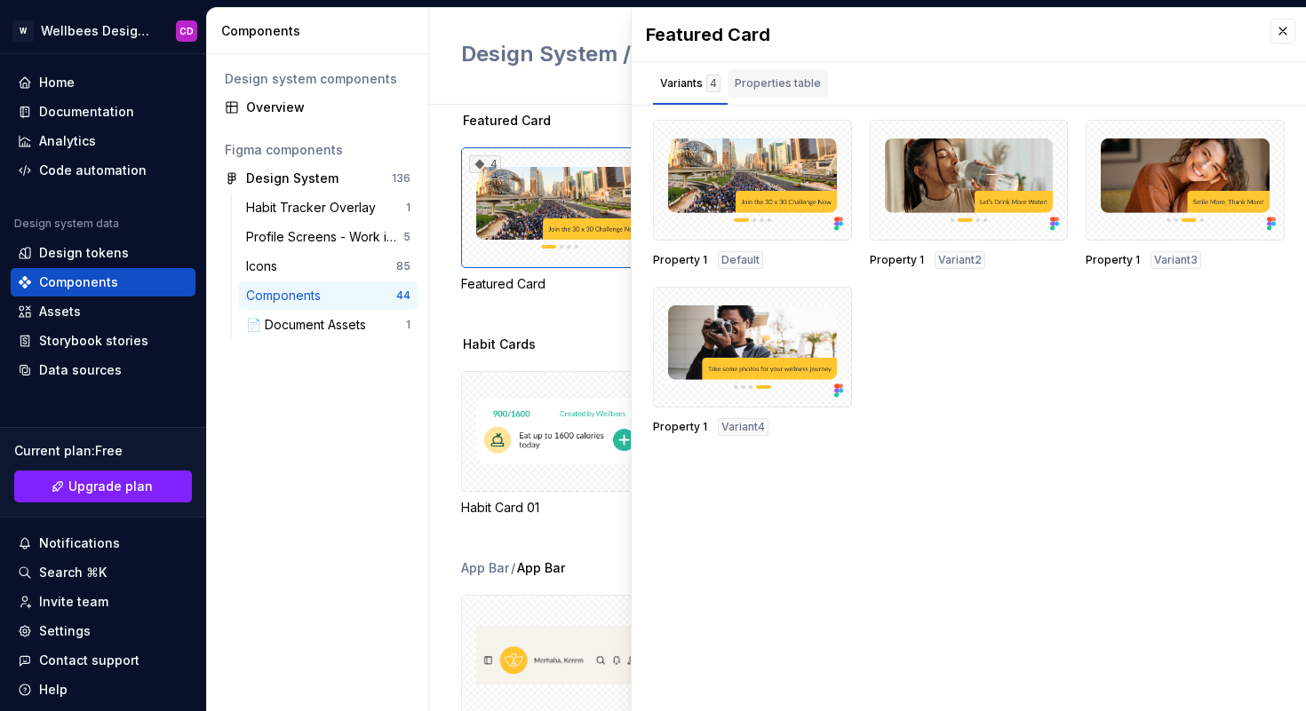
click at [757, 87] on div "Properties table" at bounding box center [777, 84] width 86 height 18
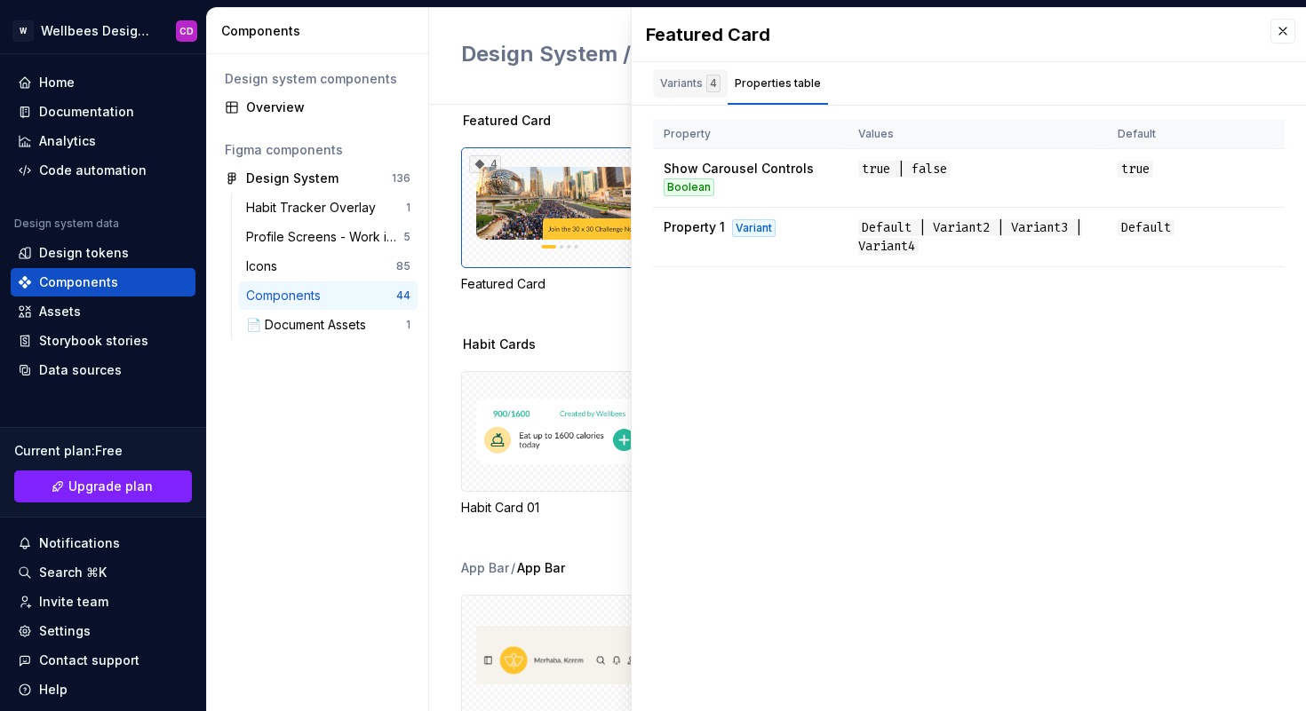
click at [694, 83] on div "Variants 4" at bounding box center [690, 84] width 60 height 18
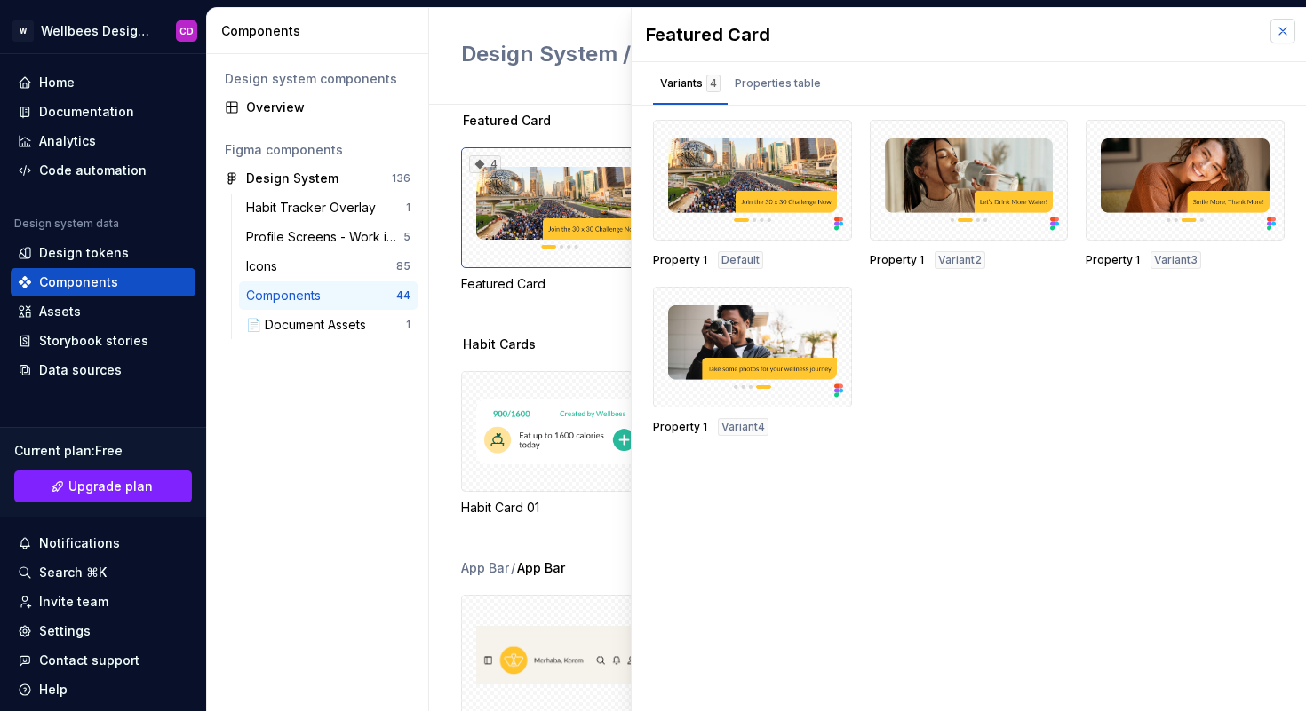
click at [1284, 32] on button "button" at bounding box center [1282, 31] width 25 height 25
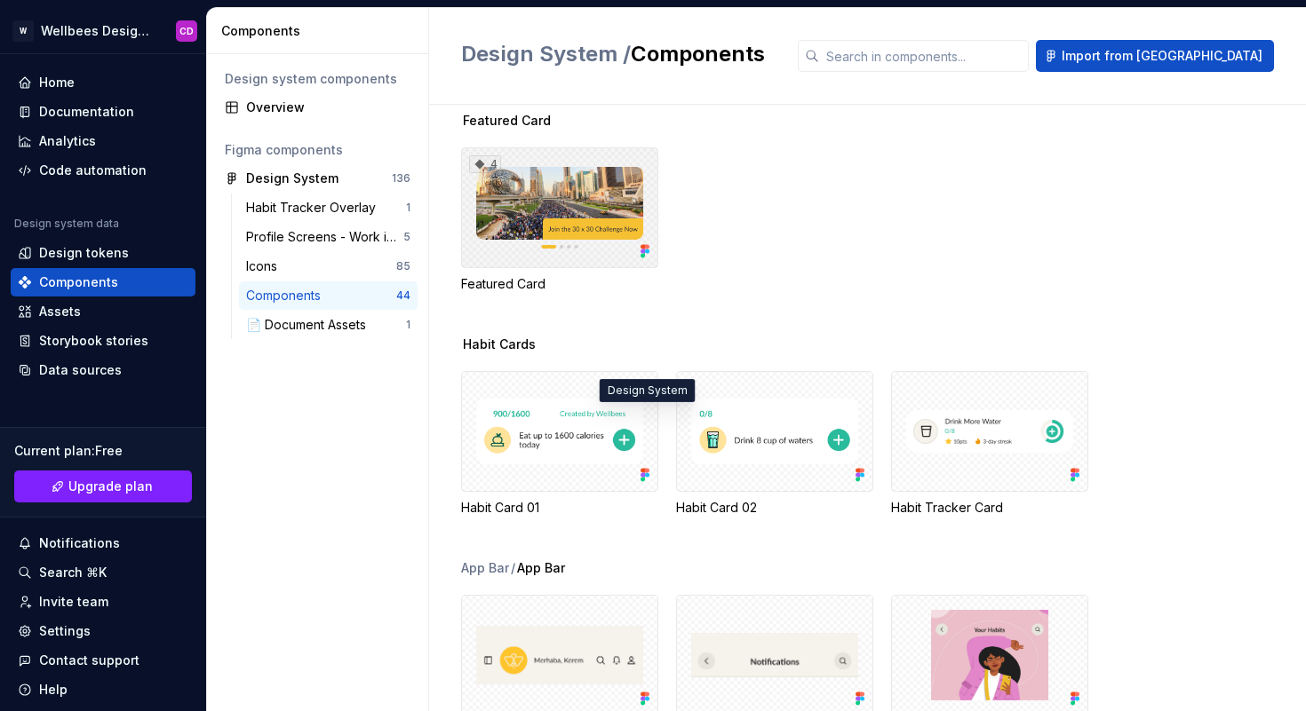
click at [645, 254] on icon at bounding box center [647, 252] width 4 height 4
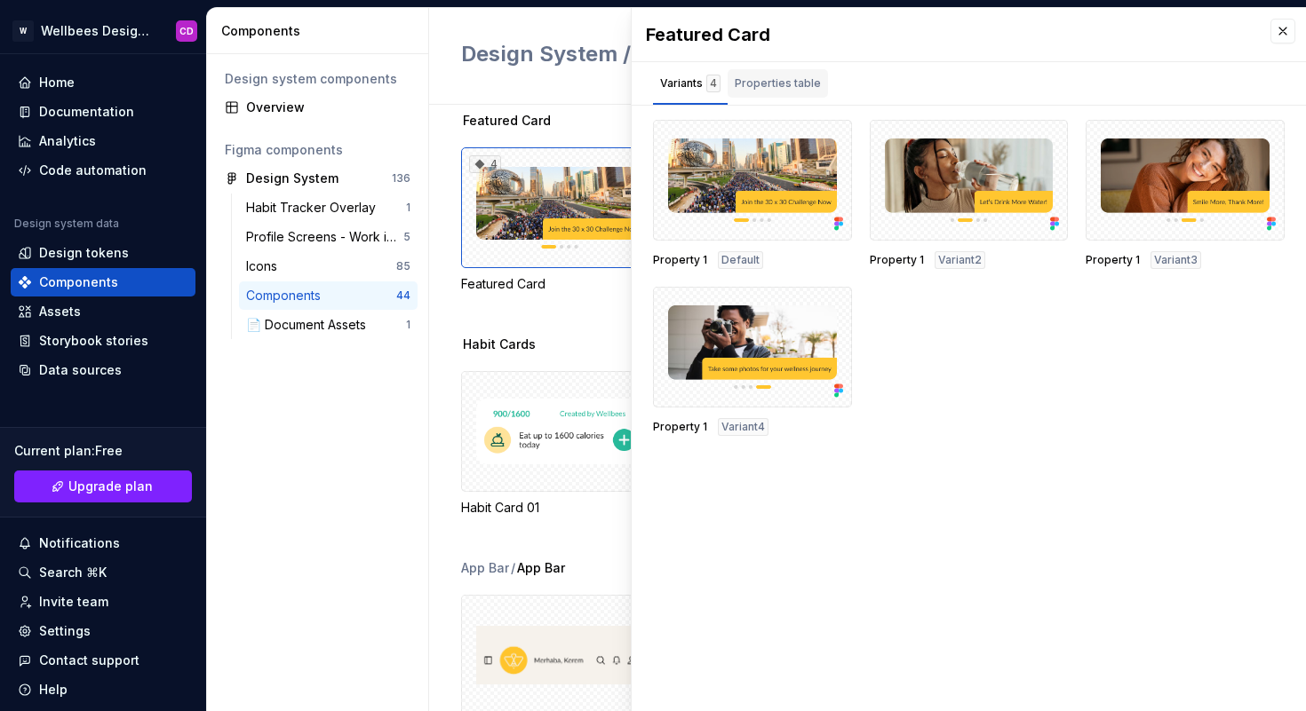
click at [790, 67] on button "Properties table" at bounding box center [777, 83] width 100 height 43
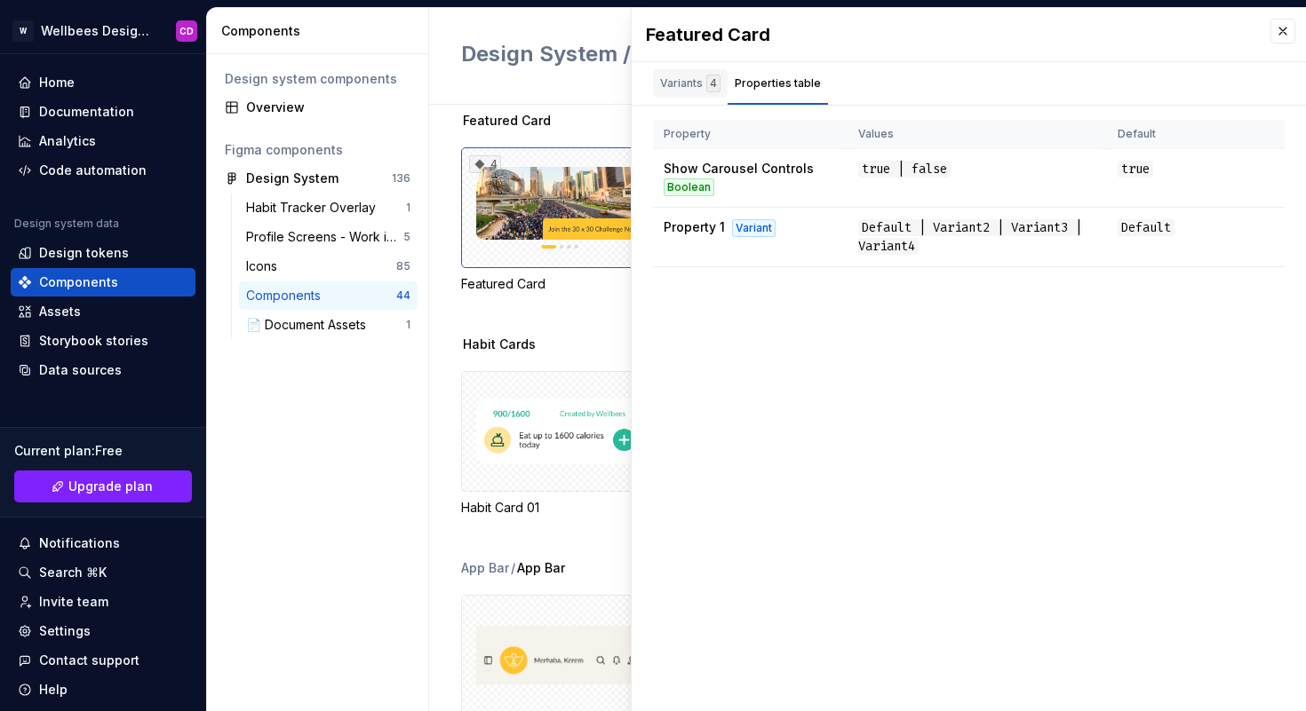
click at [683, 76] on div "Variants 4" at bounding box center [690, 84] width 60 height 18
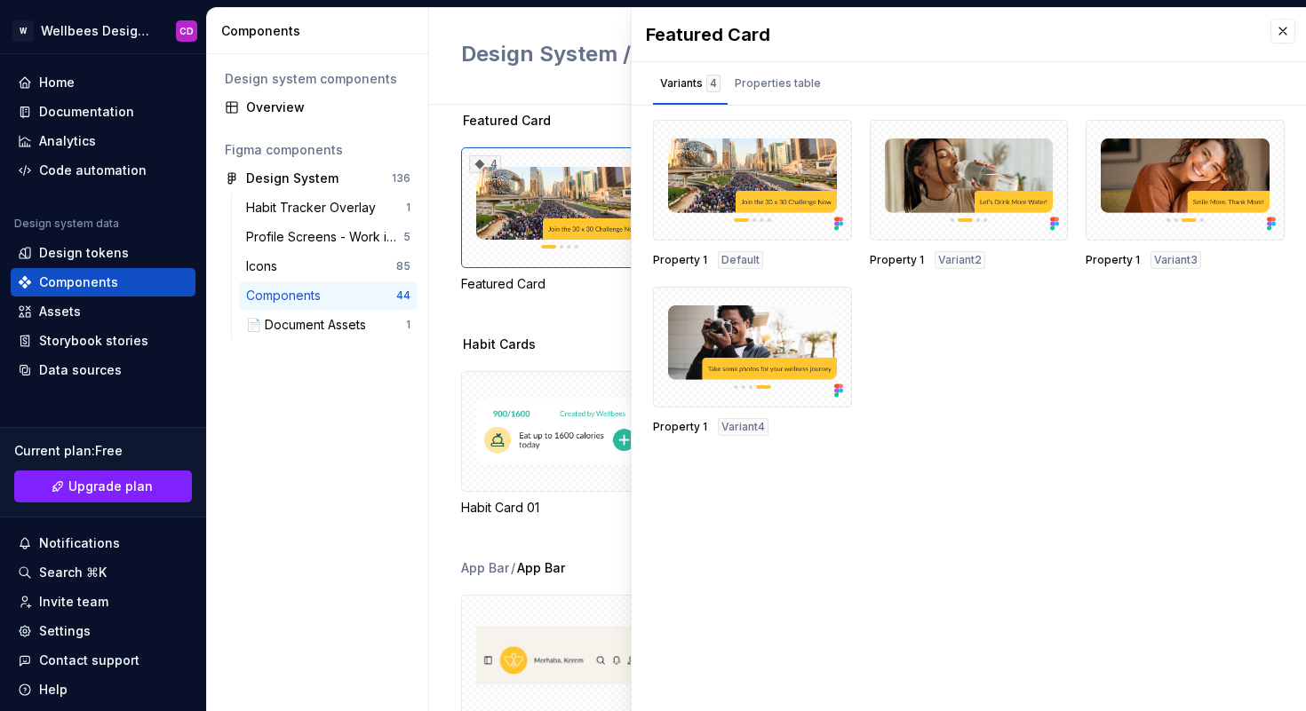
click at [416, 404] on div "Design system components Overview Figma components Design System 136 Habit Trac…" at bounding box center [317, 382] width 221 height 657
click at [479, 170] on icon at bounding box center [480, 165] width 10 height 10
click at [1287, 32] on button "button" at bounding box center [1282, 31] width 25 height 25
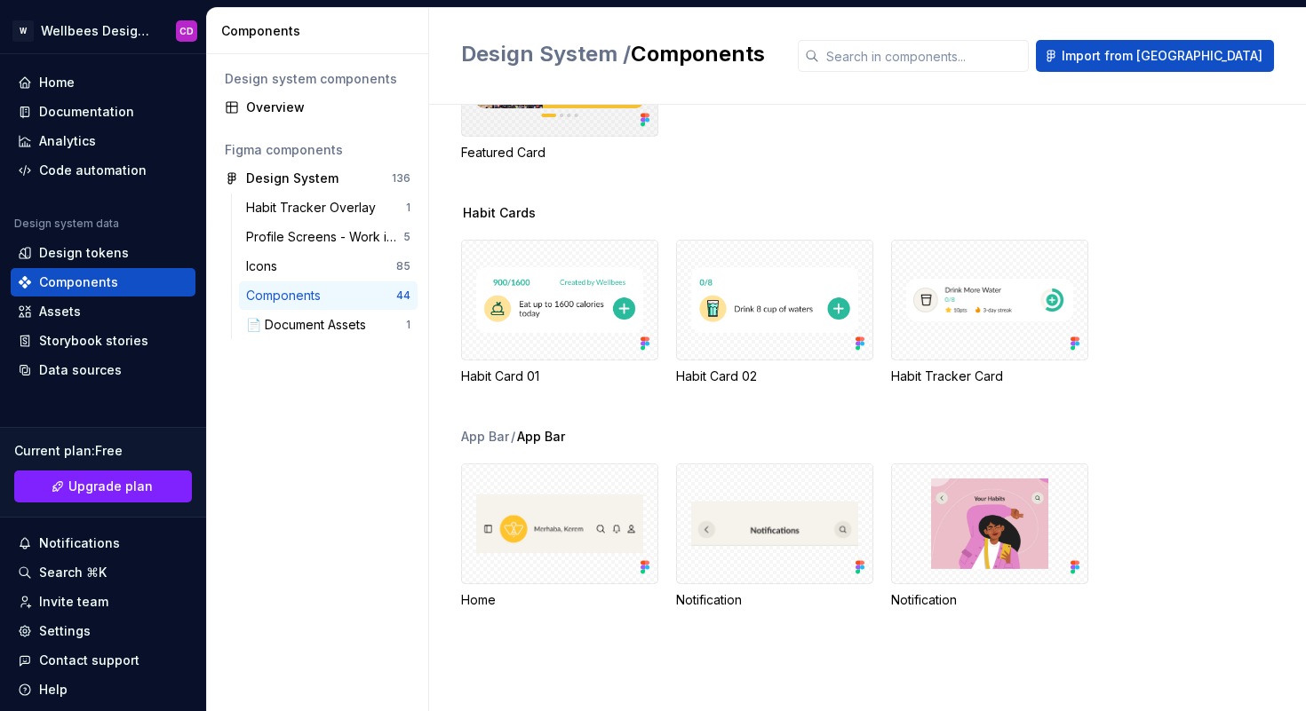
scroll to position [1906, 0]
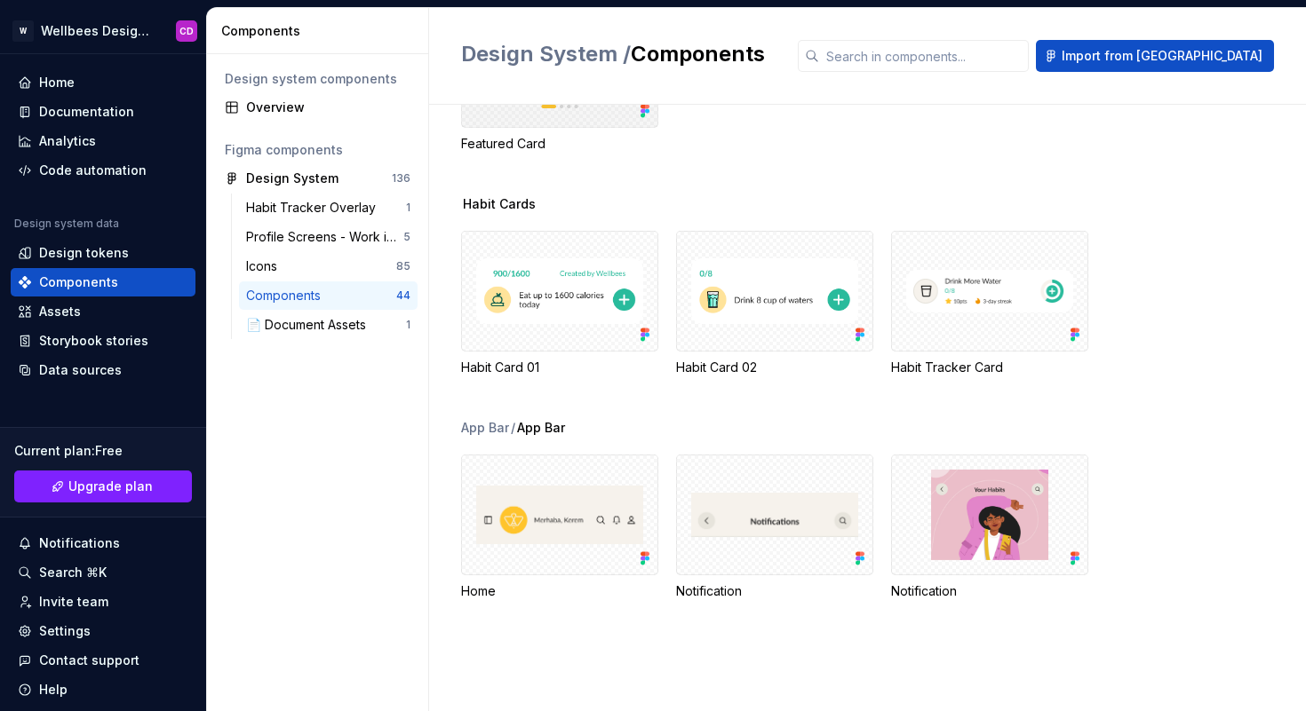
click at [589, 128] on div "4" at bounding box center [559, 67] width 197 height 121
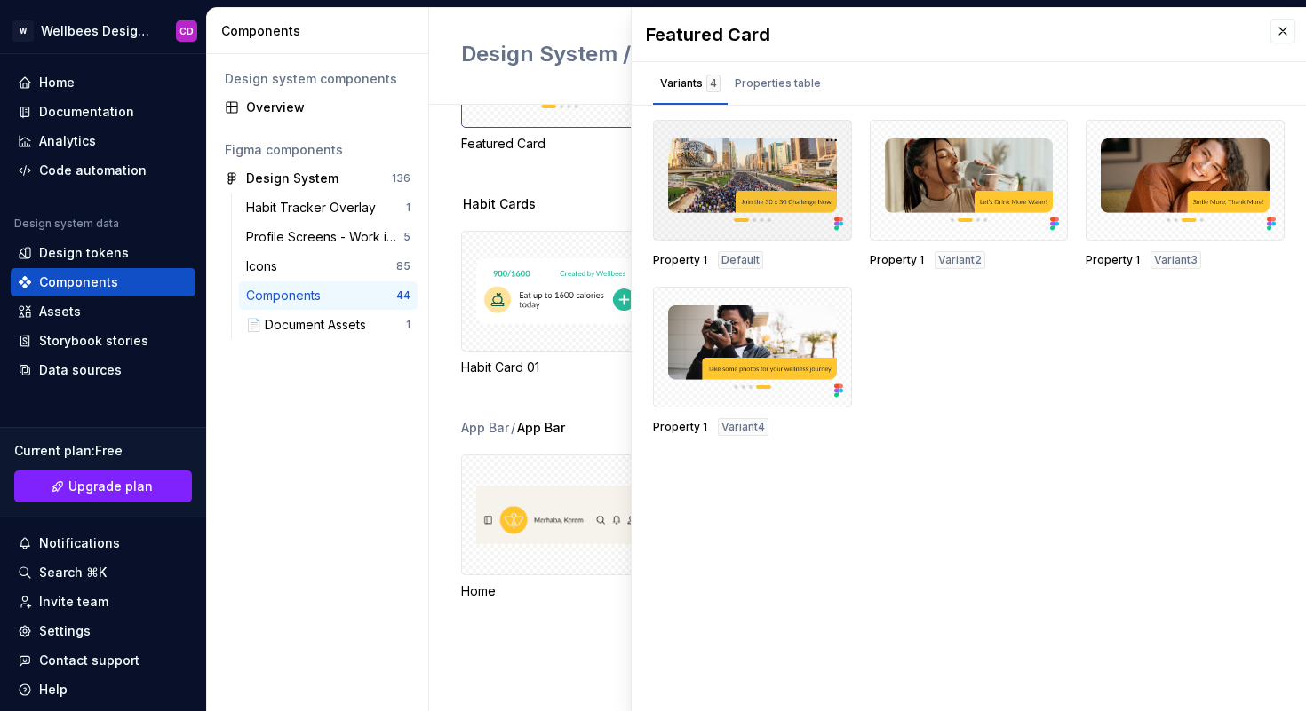
click at [768, 207] on div at bounding box center [752, 180] width 199 height 121
click at [684, 258] on span "Property 1" at bounding box center [680, 260] width 54 height 14
click at [728, 258] on span "Default" at bounding box center [740, 260] width 38 height 14
click at [315, 413] on div "Design system components Overview Figma components Design System 136 Habit Trac…" at bounding box center [317, 382] width 221 height 657
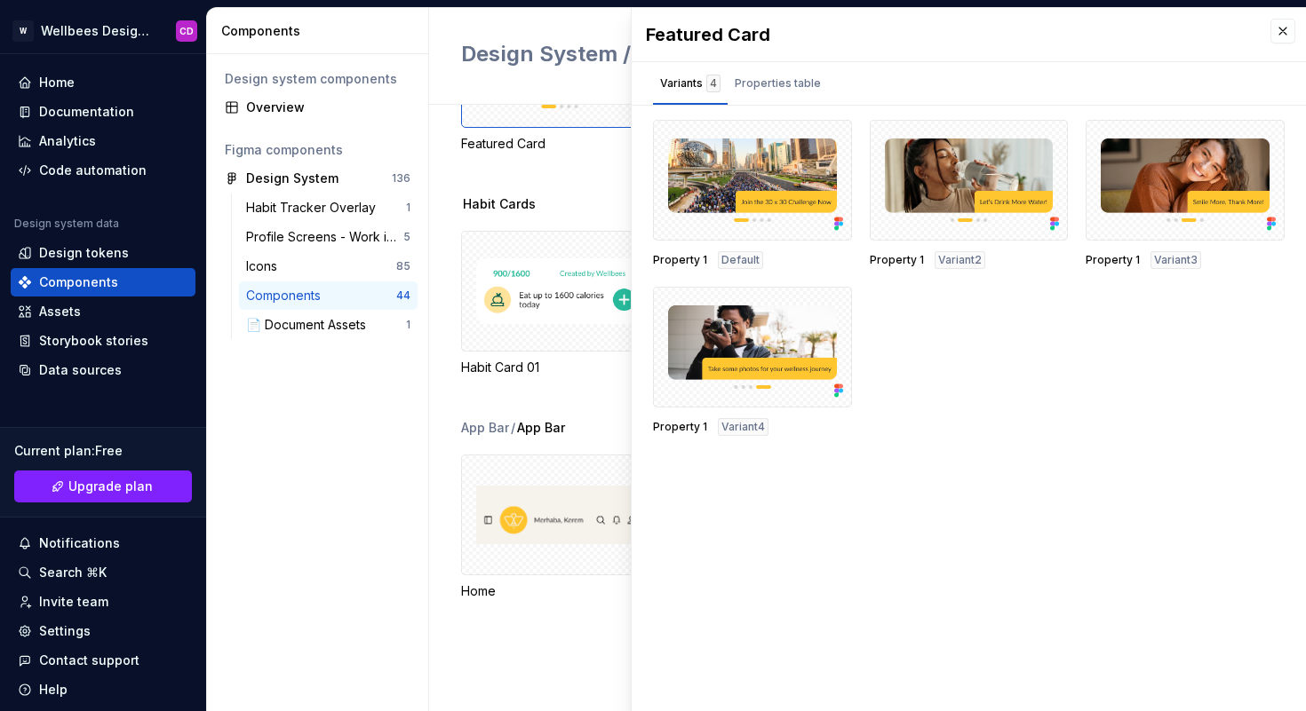
click at [272, 52] on div "Components" at bounding box center [318, 31] width 222 height 46
click at [70, 366] on div "Data sources" at bounding box center [80, 370] width 83 height 18
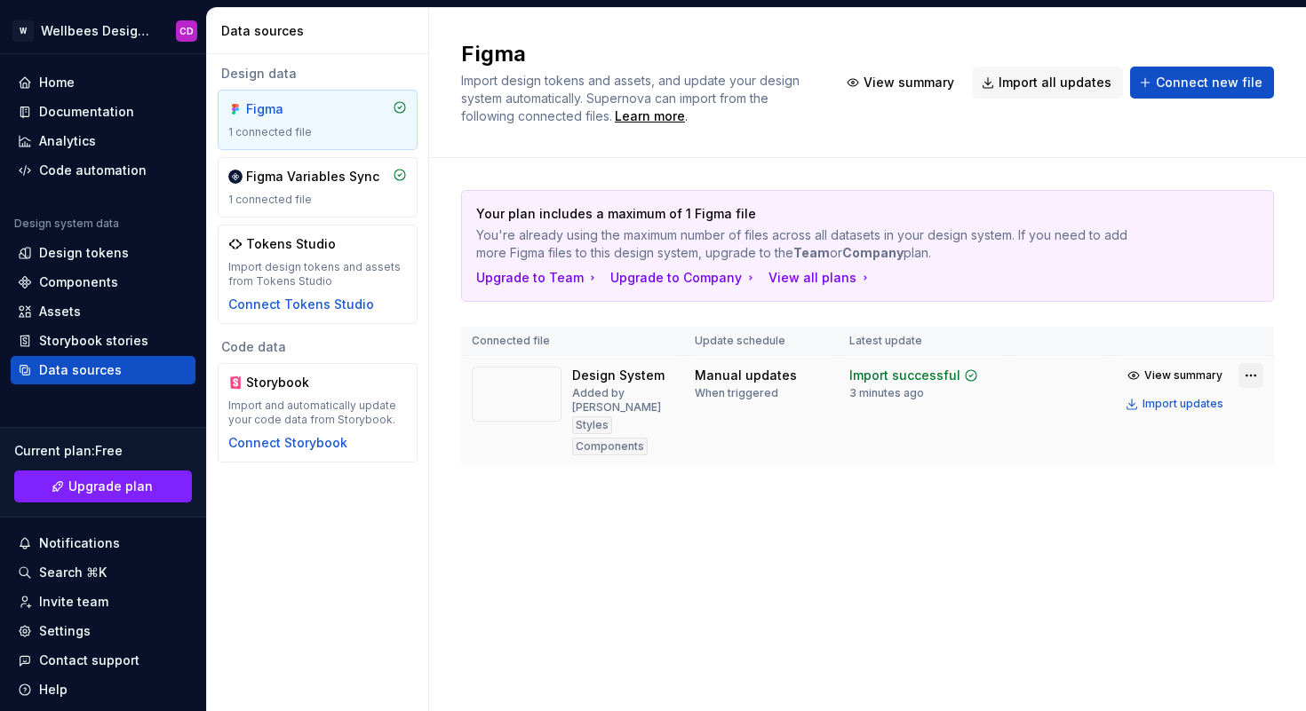
click at [1252, 374] on html "W Wellbees Design System CD Home Documentation Analytics Code automation Design…" at bounding box center [653, 355] width 1306 height 711
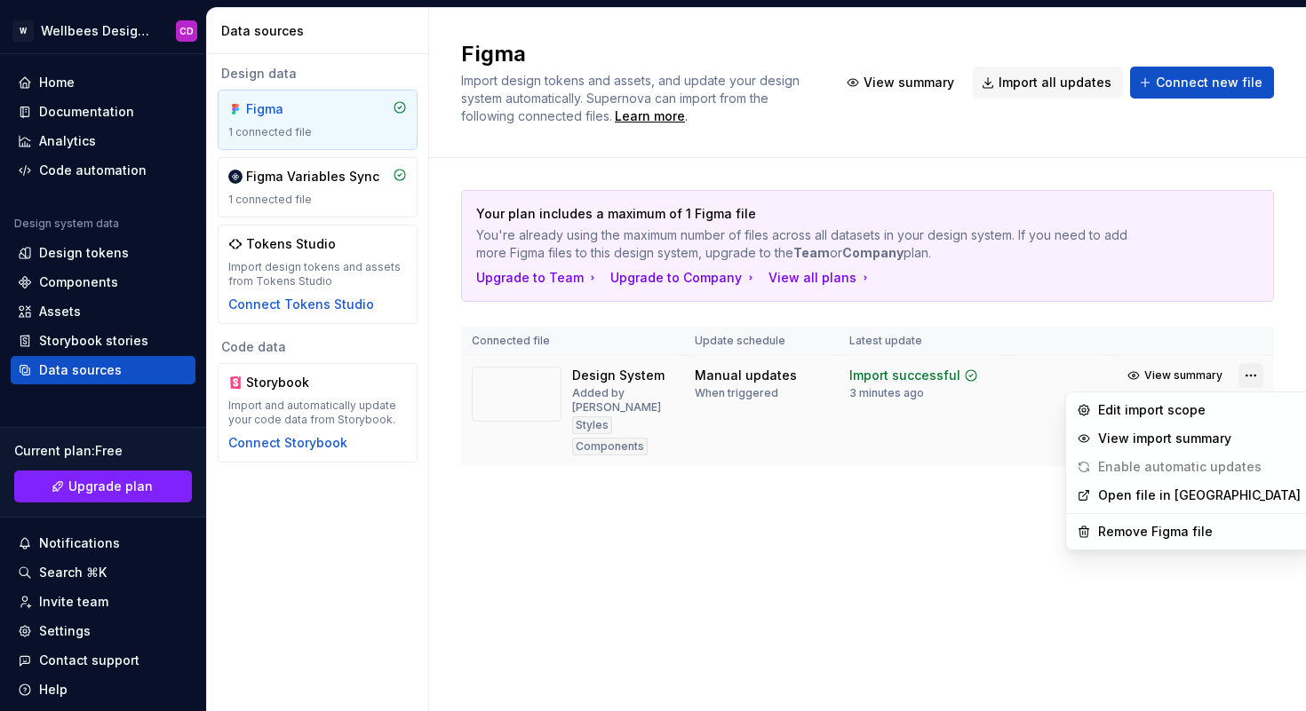
click at [1252, 374] on html "W Wellbees Design System CD Home Documentation Analytics Code automation Design…" at bounding box center [653, 355] width 1306 height 711
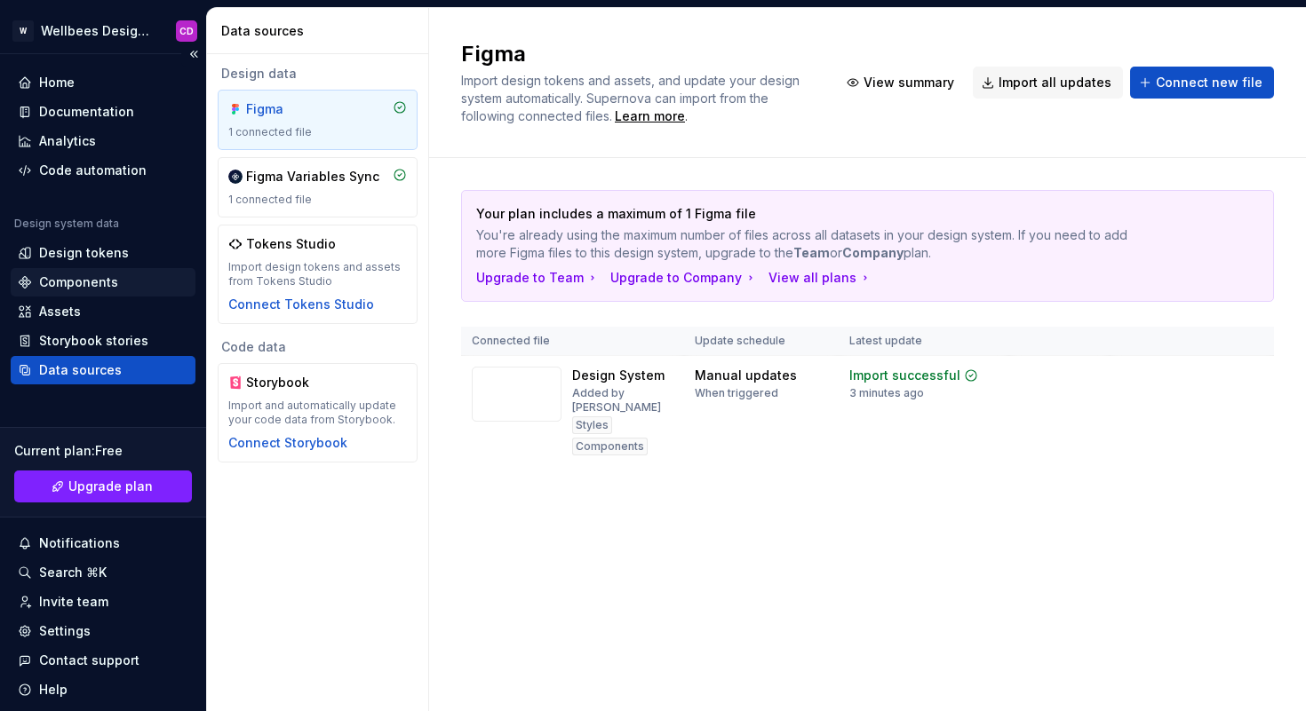
click at [99, 282] on div "Components" at bounding box center [78, 283] width 79 height 18
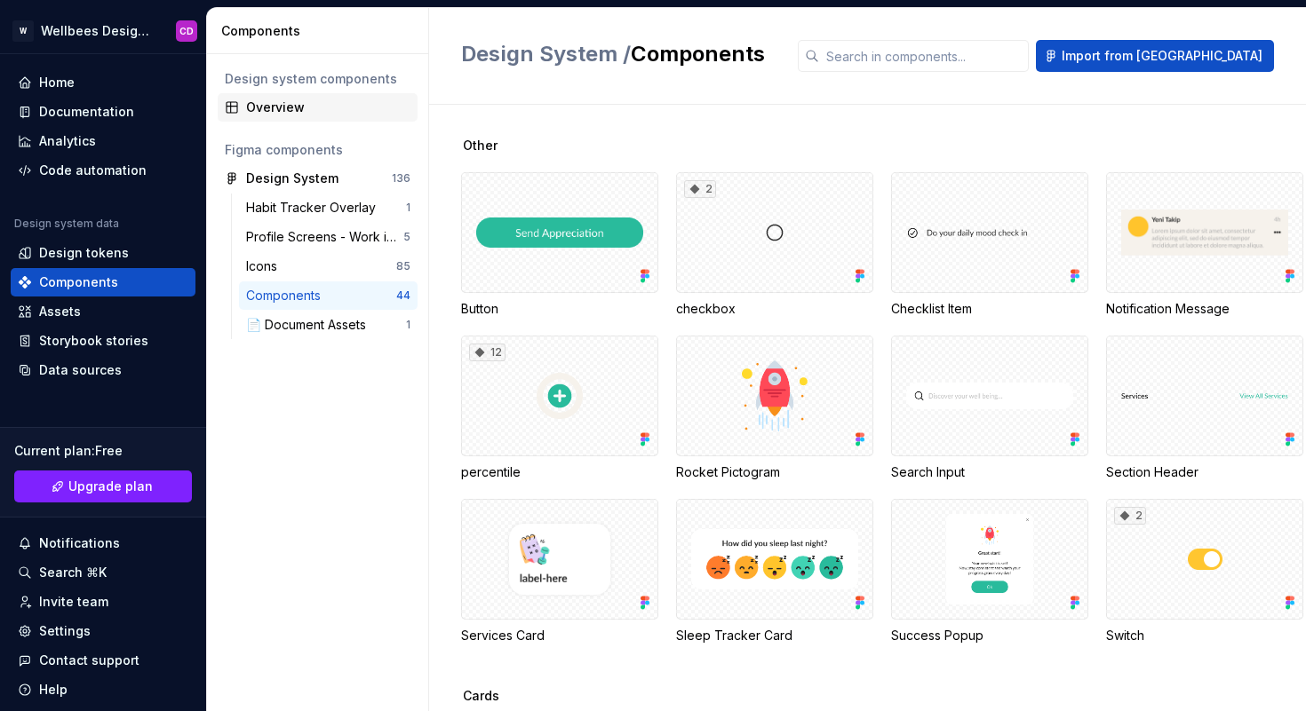
click at [294, 106] on div "Overview" at bounding box center [328, 108] width 164 height 18
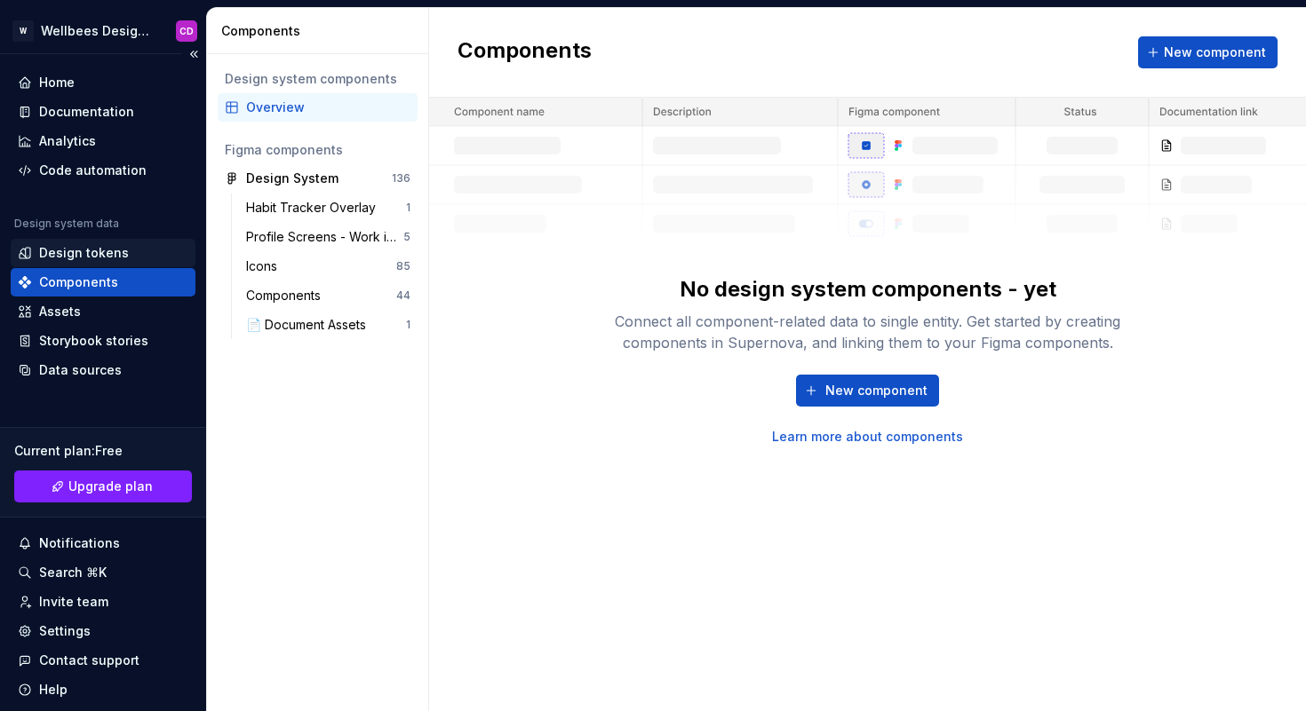
click at [117, 256] on div "Design tokens" at bounding box center [84, 253] width 90 height 18
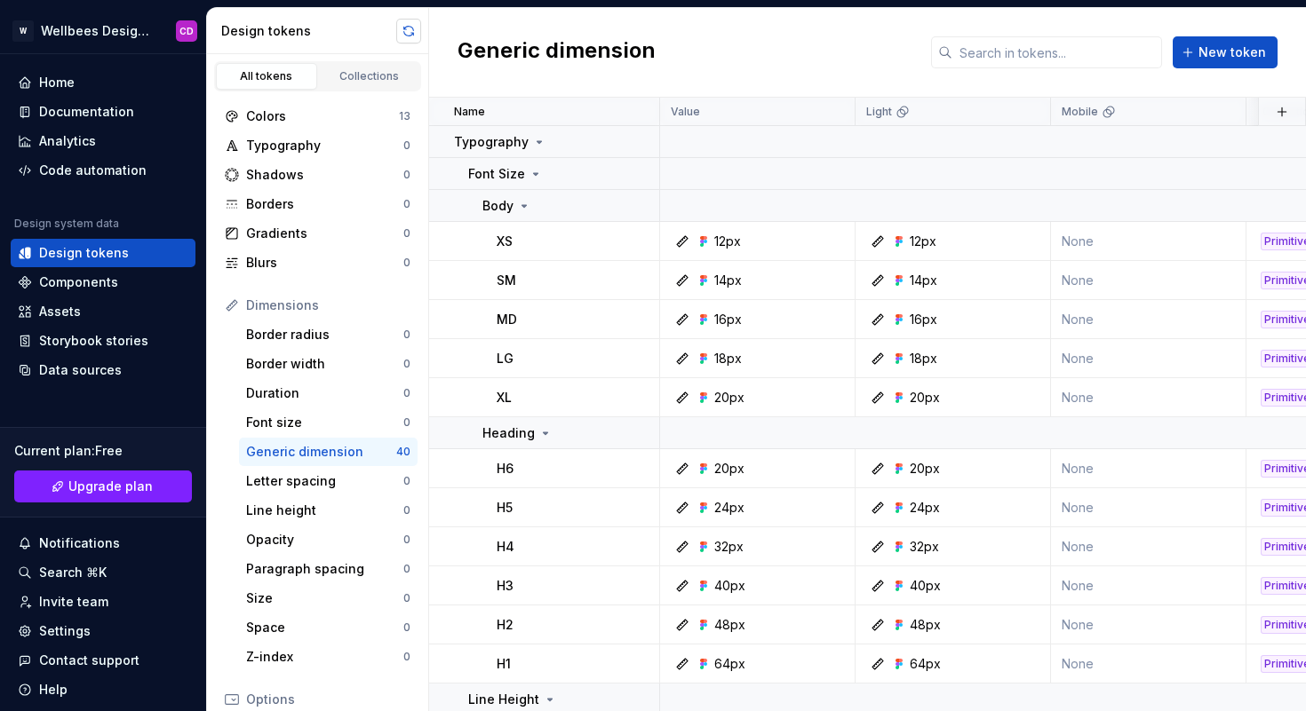
click at [405, 34] on button "button" at bounding box center [408, 31] width 25 height 25
click at [62, 369] on div "Data sources" at bounding box center [80, 370] width 83 height 18
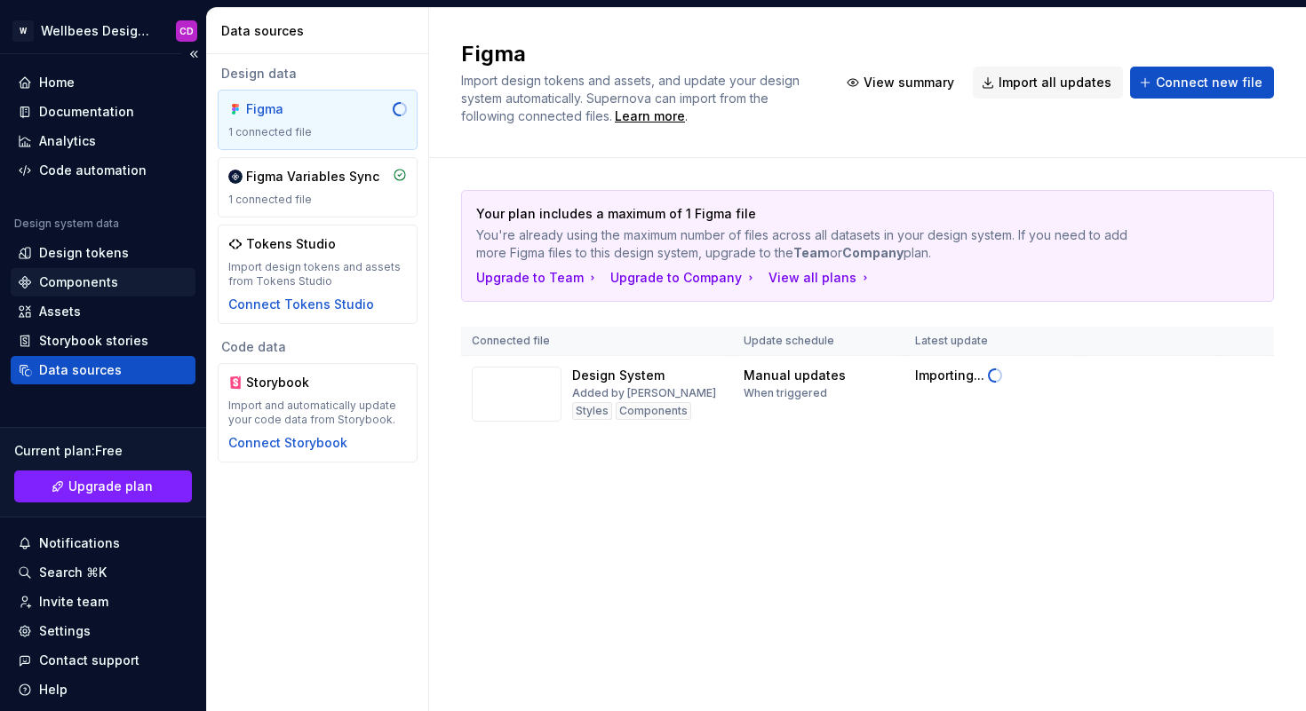
click at [92, 274] on div "Components" at bounding box center [78, 283] width 79 height 18
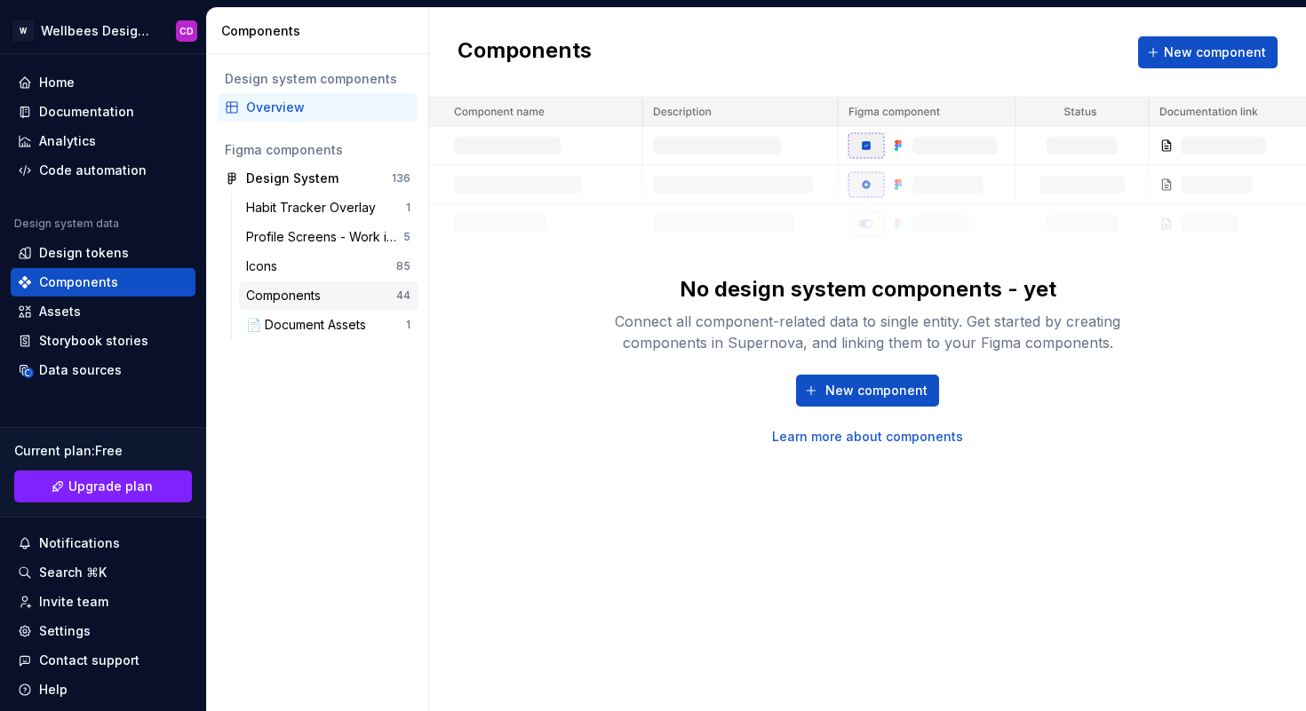
click at [314, 296] on div "Components" at bounding box center [287, 296] width 82 height 18
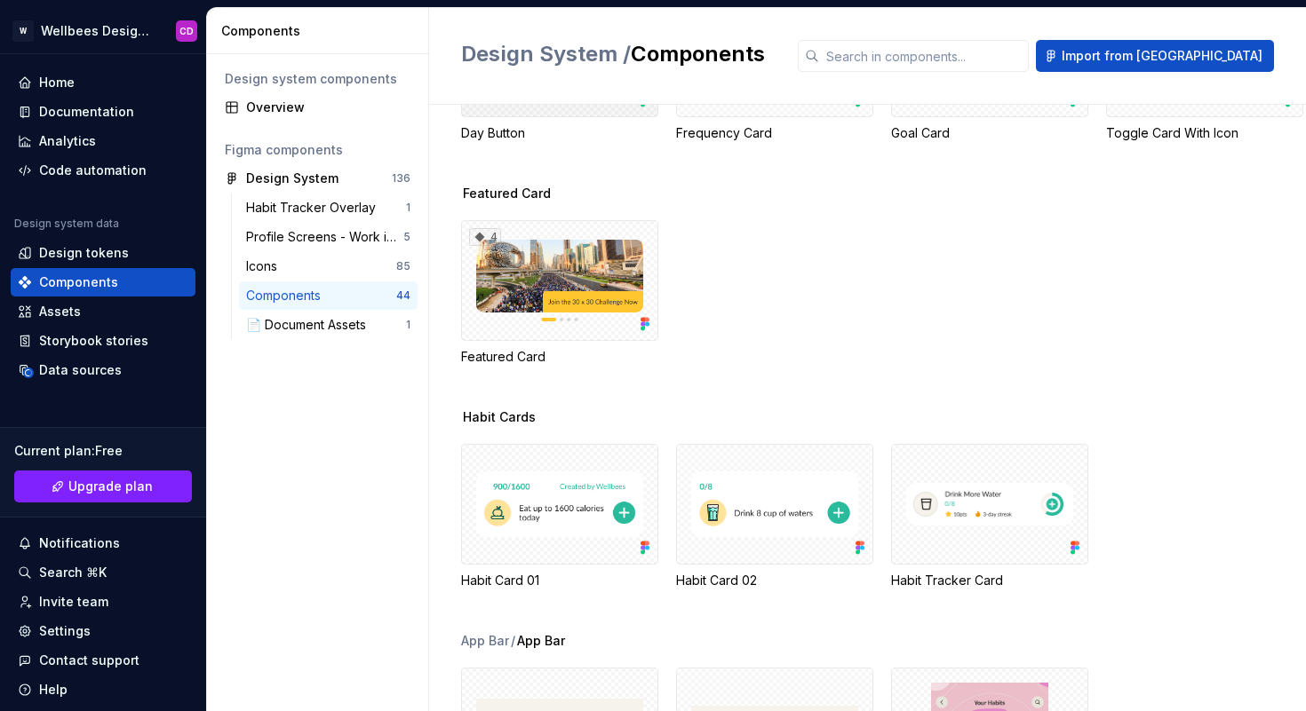
scroll to position [1696, 0]
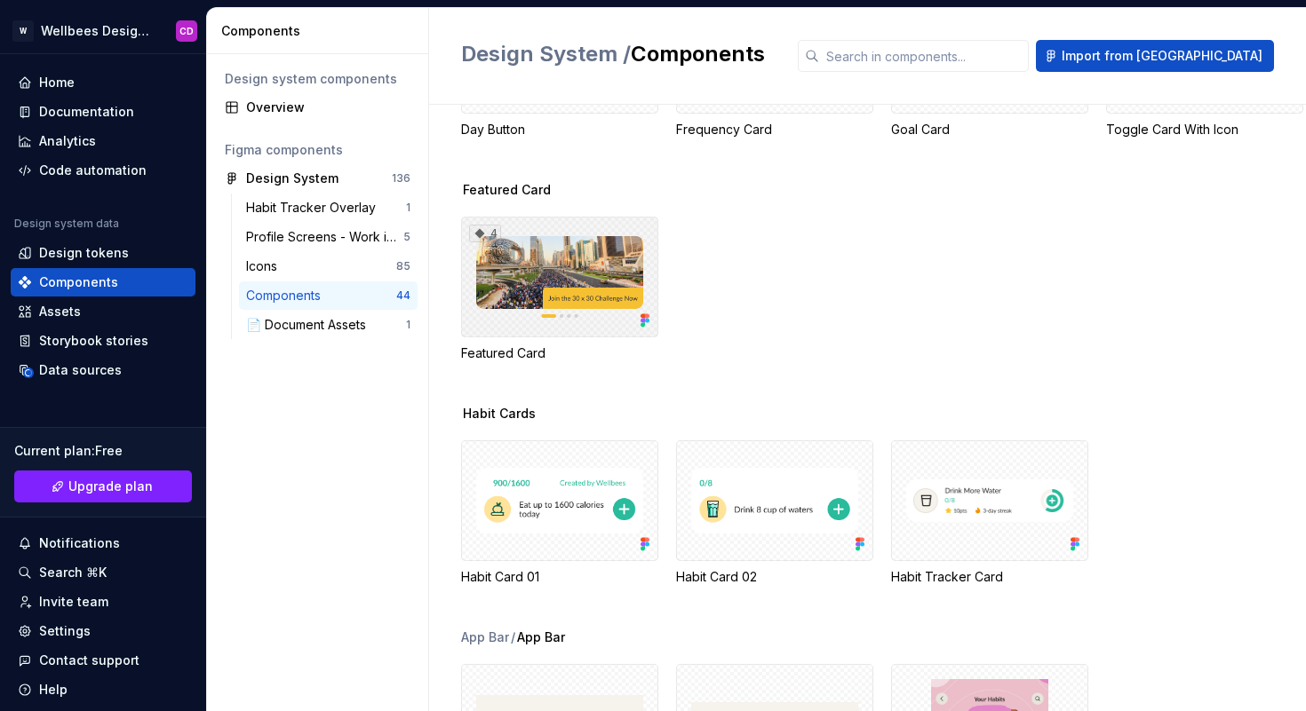
click at [584, 337] on div "4" at bounding box center [559, 277] width 197 height 121
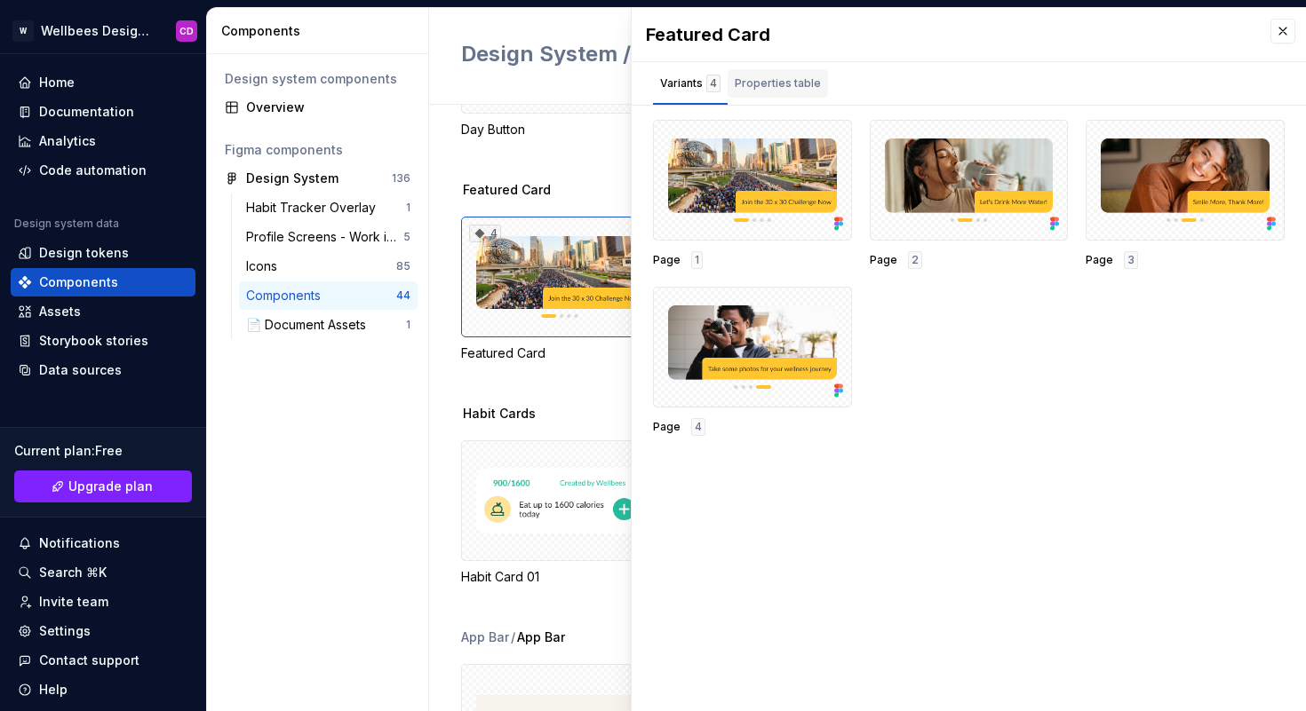
click at [766, 95] on div "Properties table" at bounding box center [777, 83] width 100 height 28
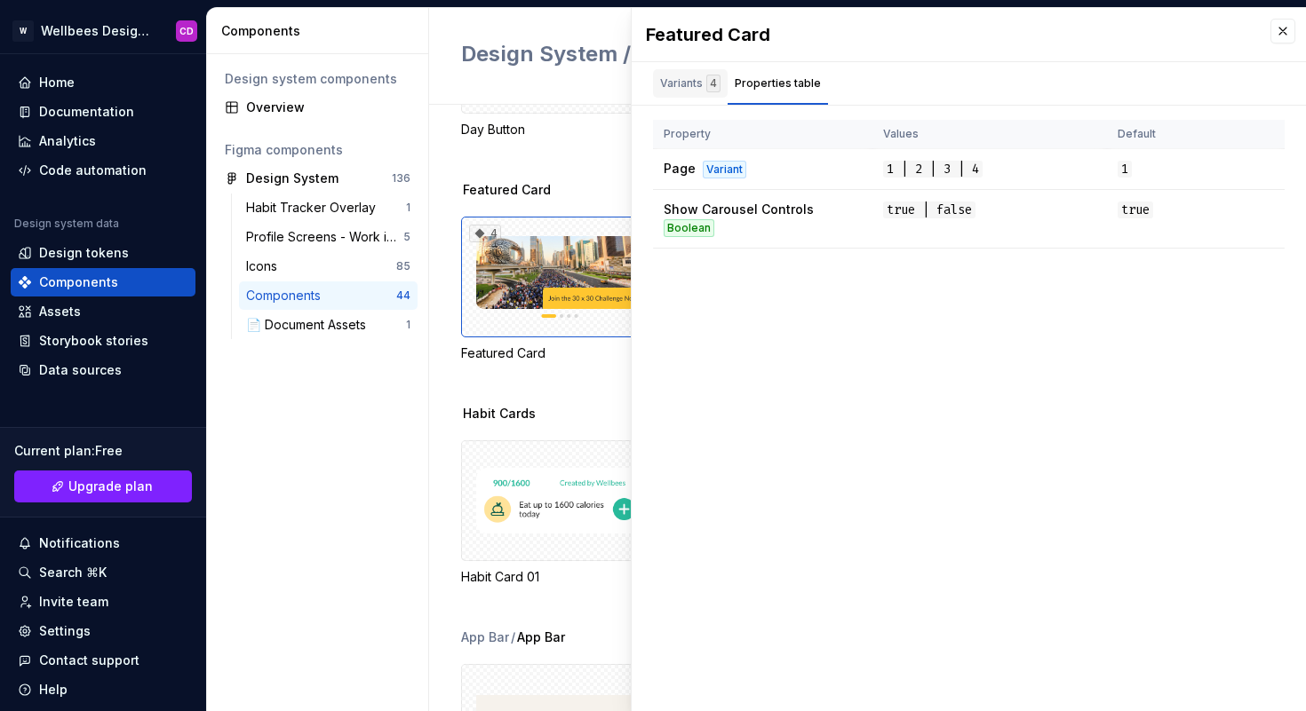
click at [694, 86] on div "Variants 4" at bounding box center [690, 84] width 60 height 18
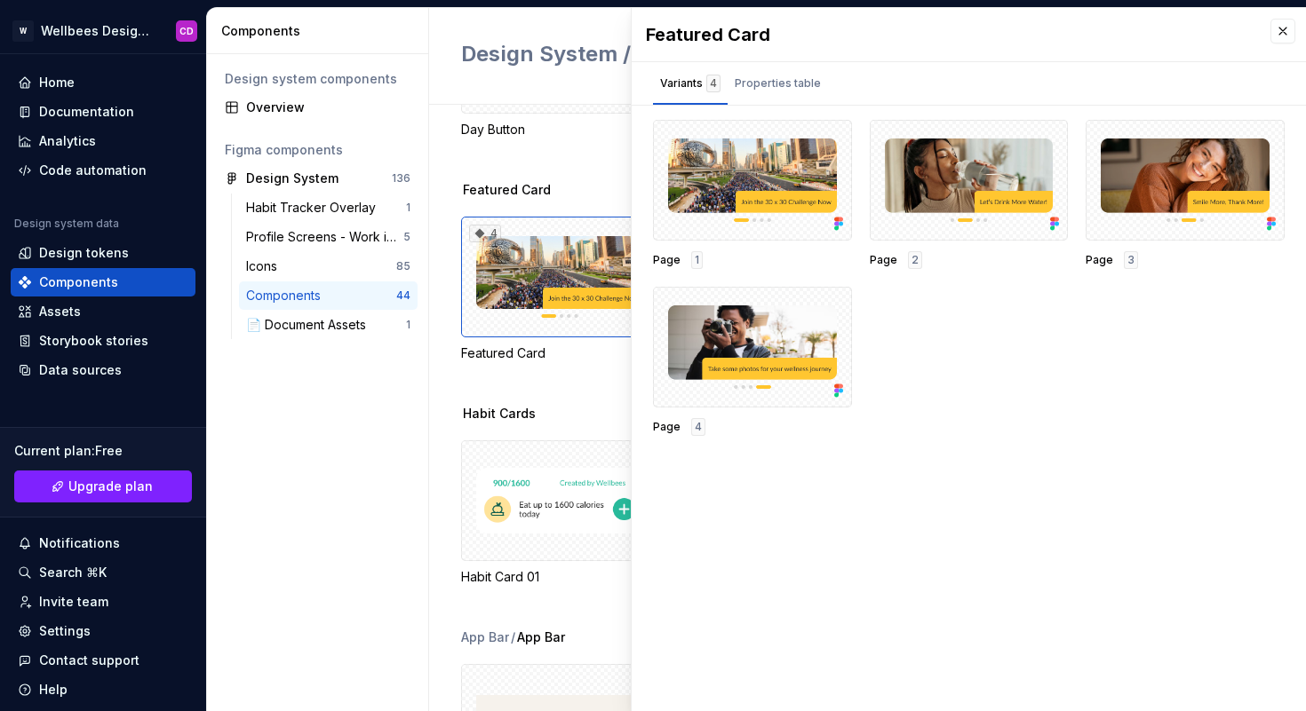
click at [290, 514] on div "Design system components Overview Figma components Design System 136 Habit Trac…" at bounding box center [317, 382] width 221 height 657
click at [290, 268] on div "Icons" at bounding box center [321, 267] width 150 height 18
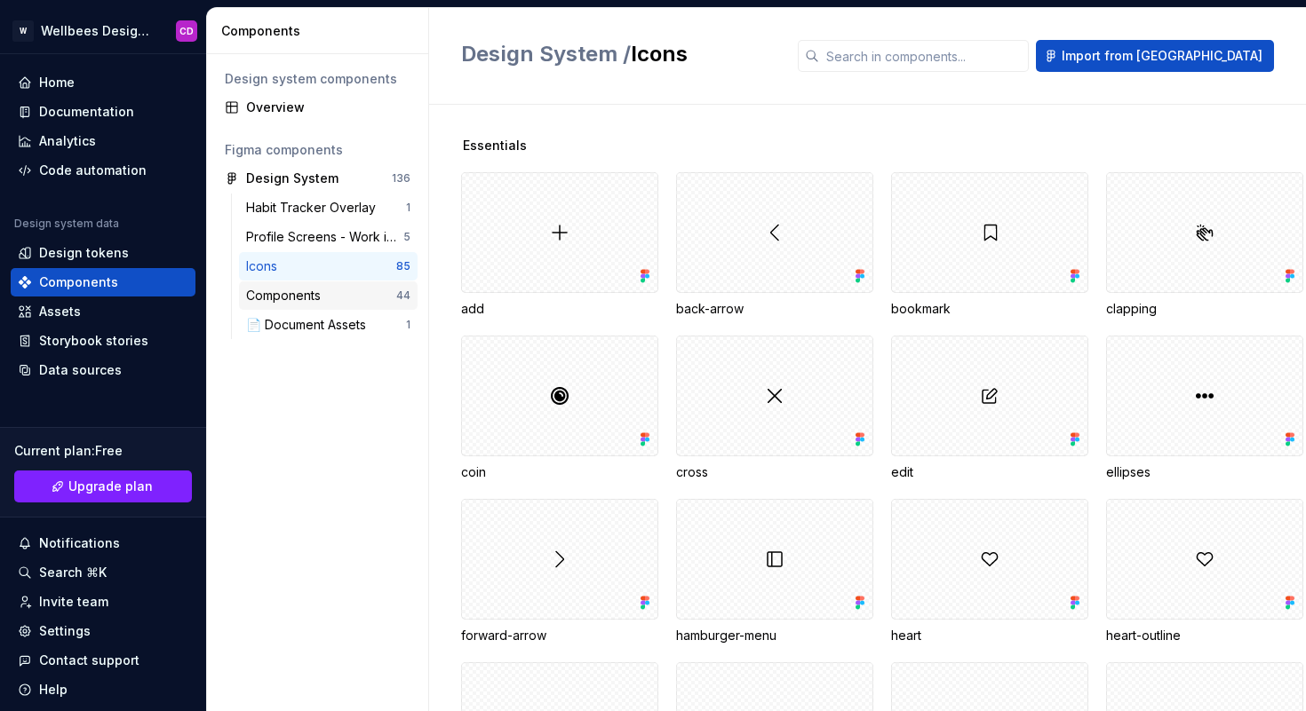
click at [292, 297] on div "Components" at bounding box center [287, 296] width 82 height 18
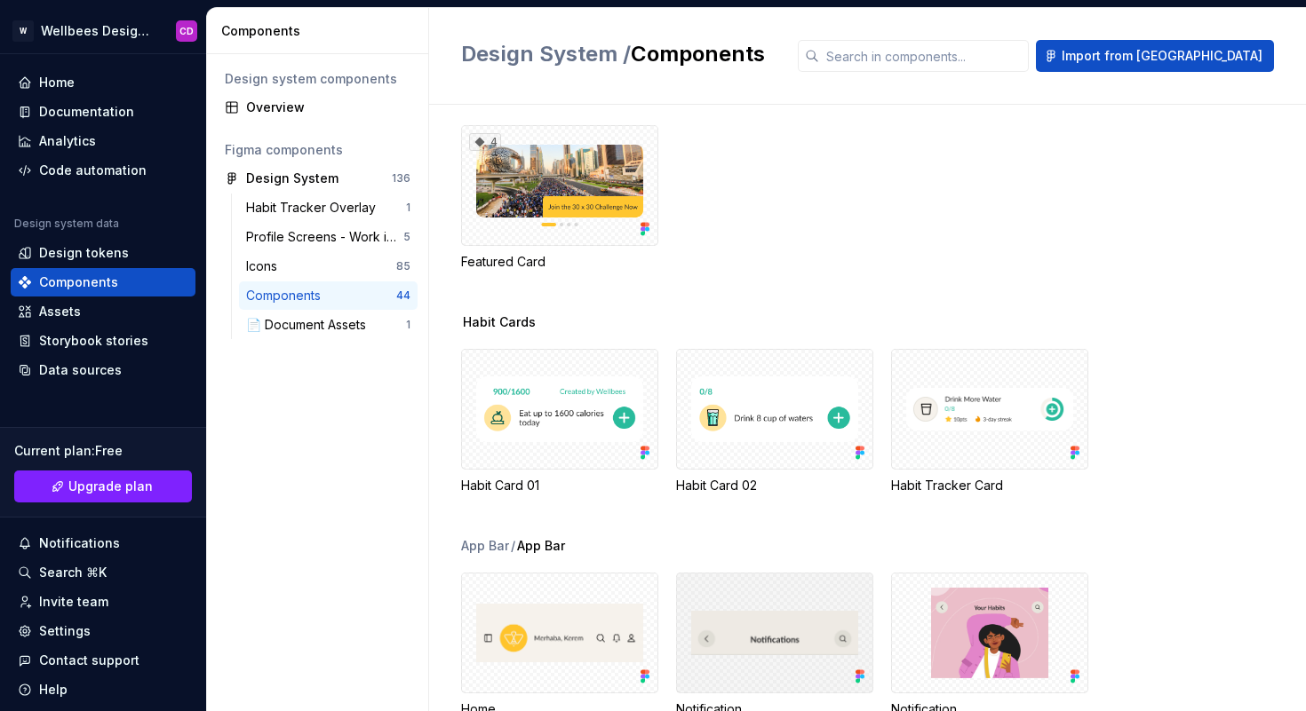
scroll to position [1950, 0]
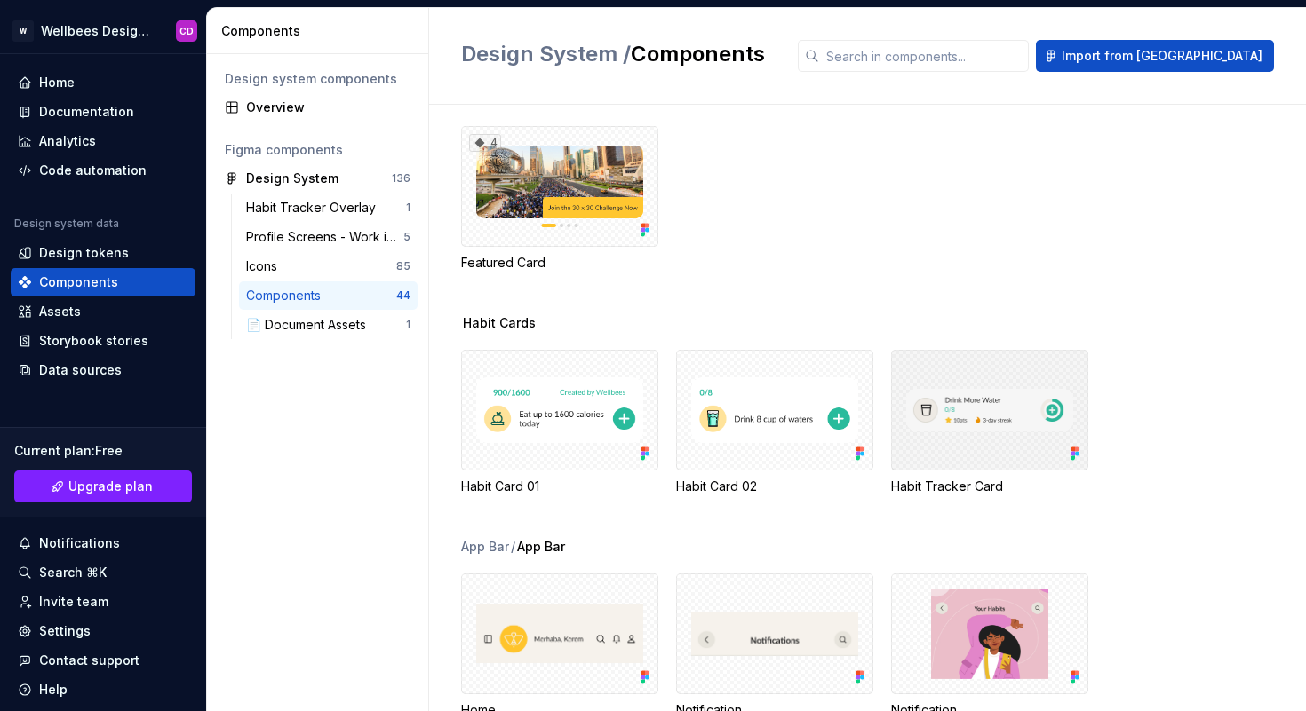
click at [992, 406] on div at bounding box center [989, 410] width 197 height 121
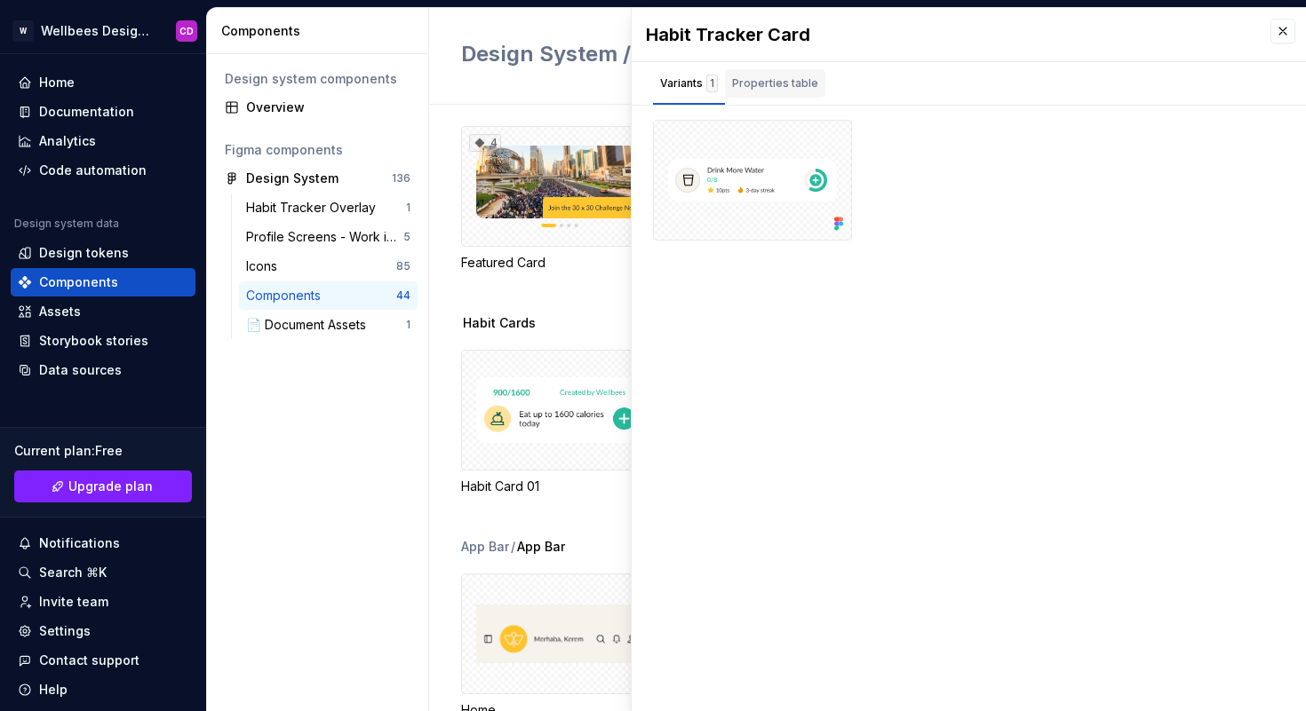
click at [780, 81] on div "Properties table" at bounding box center [775, 84] width 86 height 18
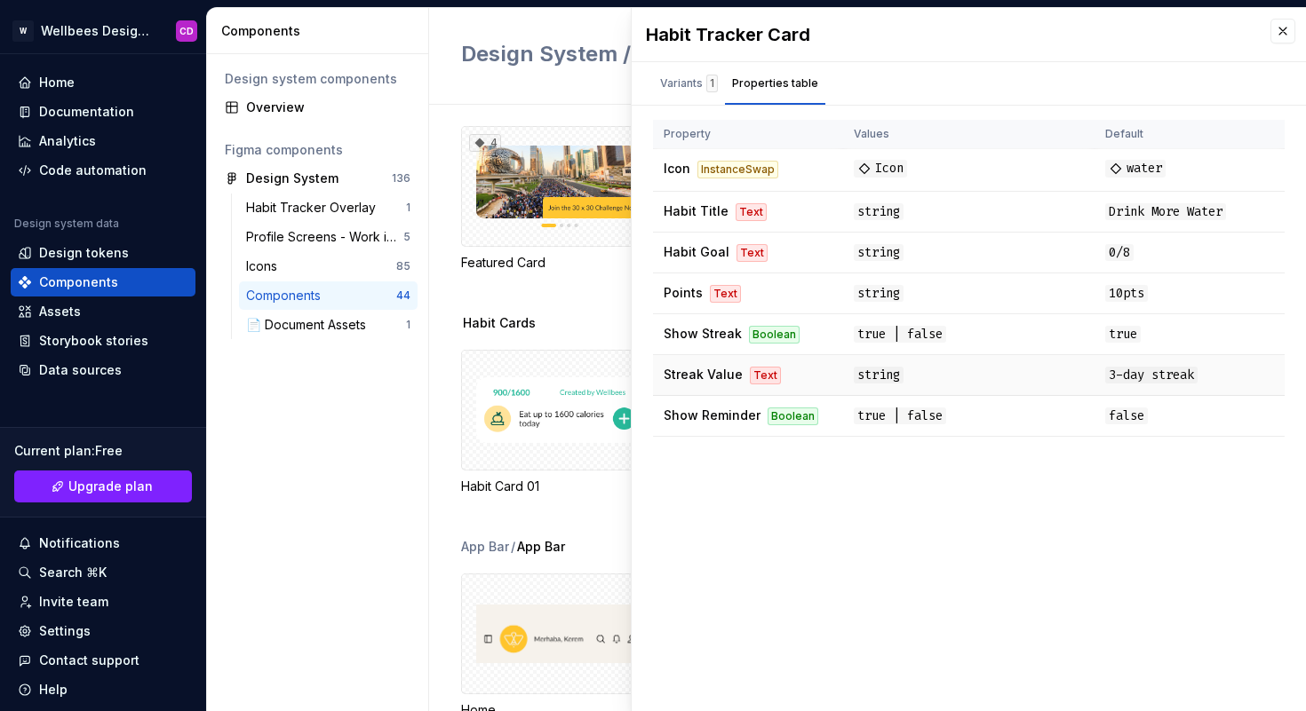
click at [706, 366] on td "Streak Value Text" at bounding box center [748, 375] width 190 height 41
click at [845, 372] on td "string" at bounding box center [968, 375] width 251 height 41
click at [1286, 33] on button "button" at bounding box center [1282, 31] width 25 height 25
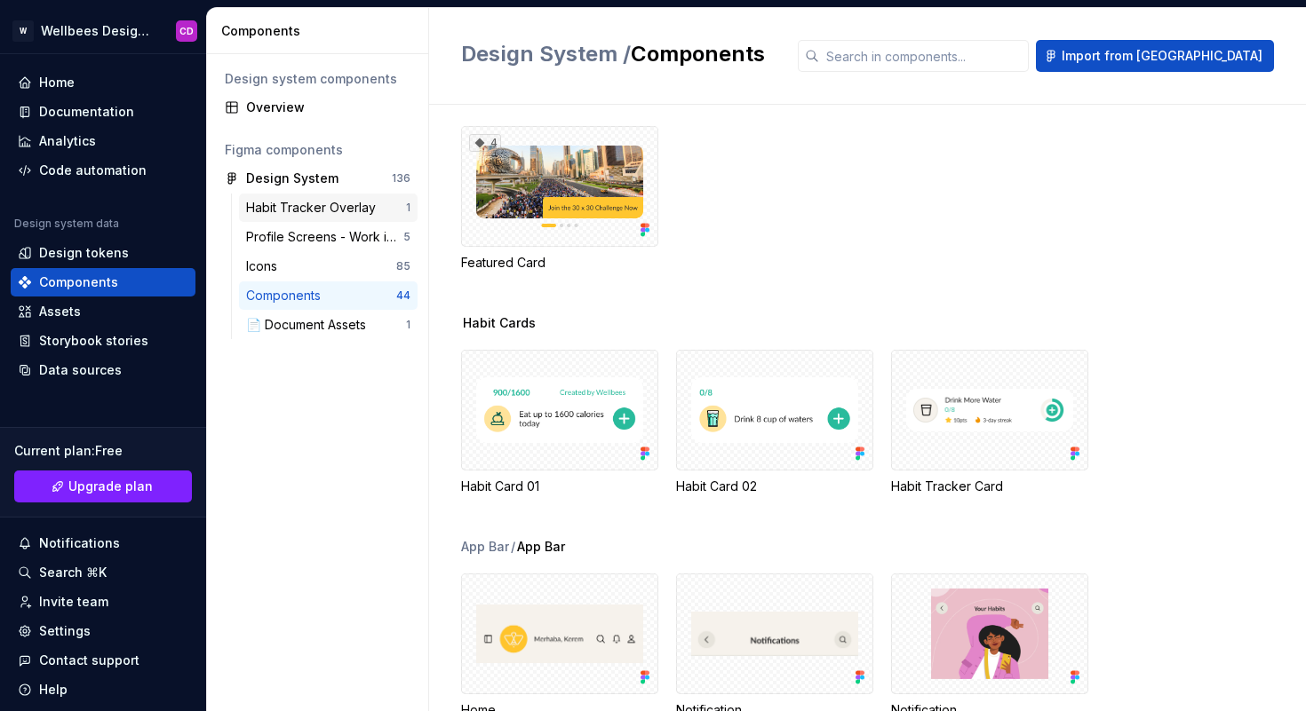
click at [303, 208] on div "Habit Tracker Overlay" at bounding box center [314, 208] width 137 height 18
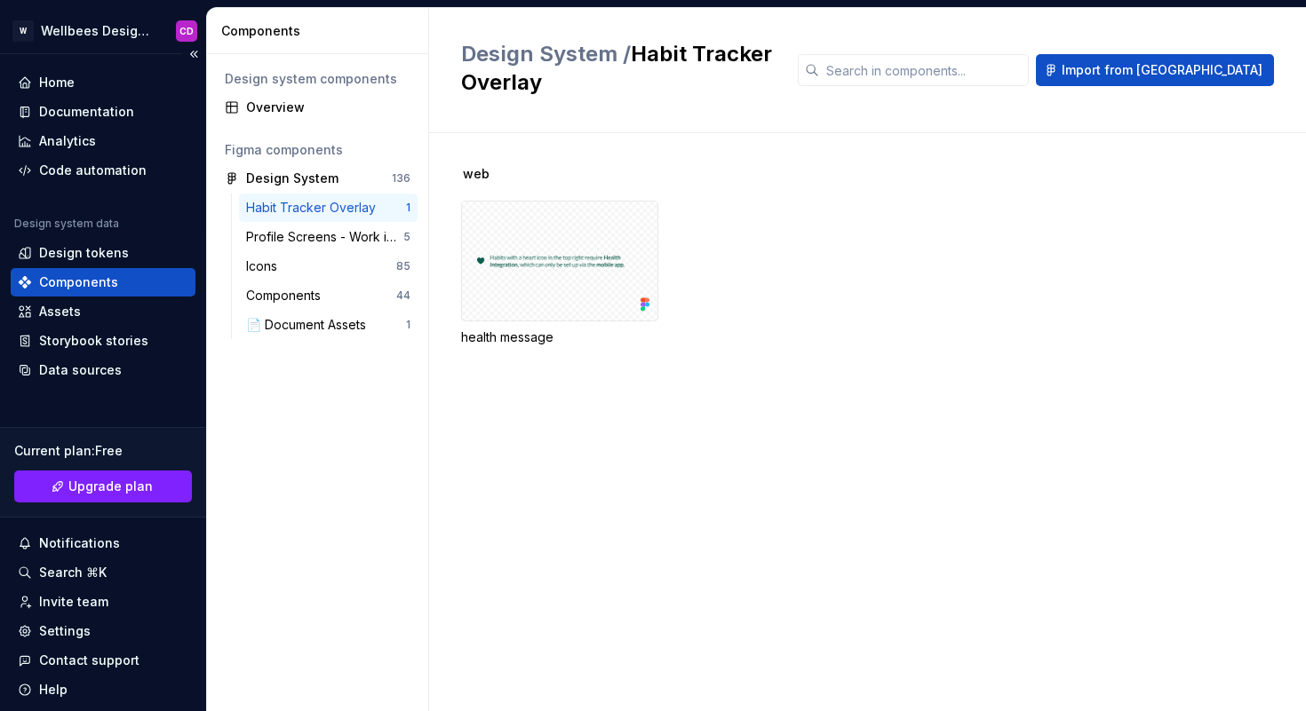
click at [73, 282] on div "Components" at bounding box center [78, 283] width 79 height 18
click at [67, 258] on div "Design tokens" at bounding box center [84, 253] width 90 height 18
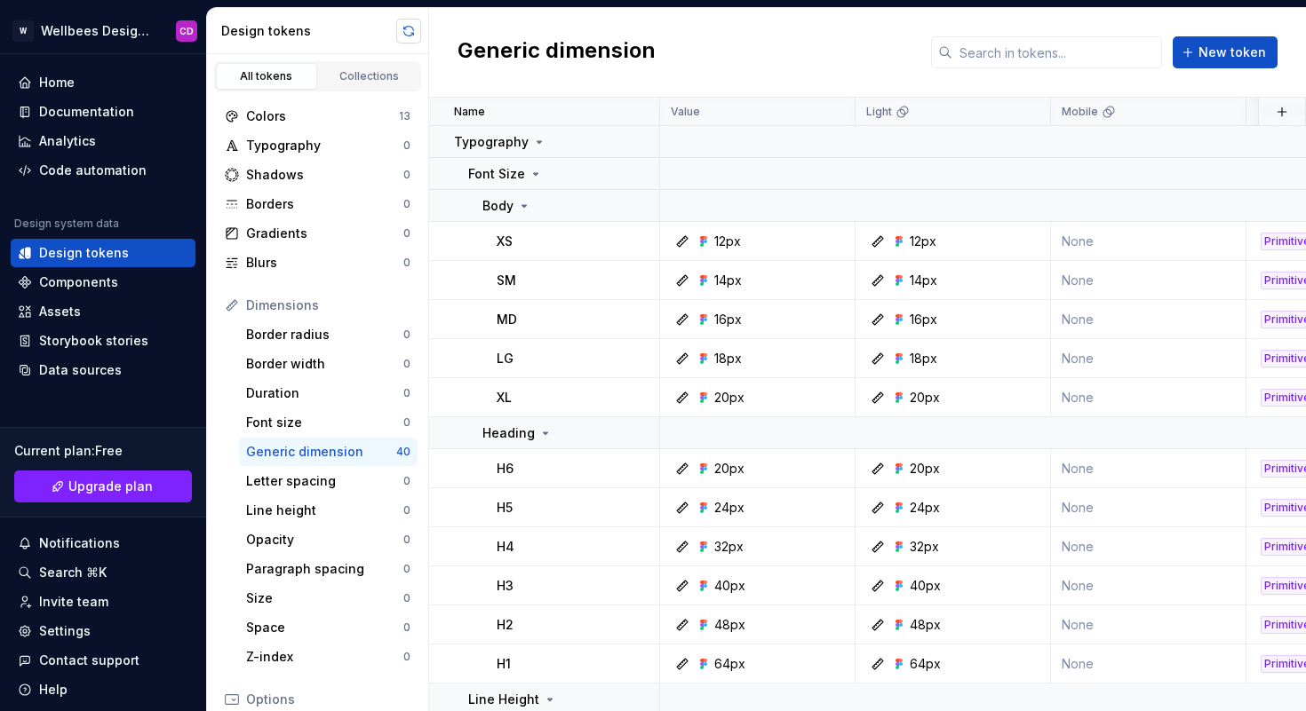
click at [411, 25] on button "button" at bounding box center [408, 31] width 25 height 25
click at [90, 286] on div "Components" at bounding box center [78, 283] width 79 height 18
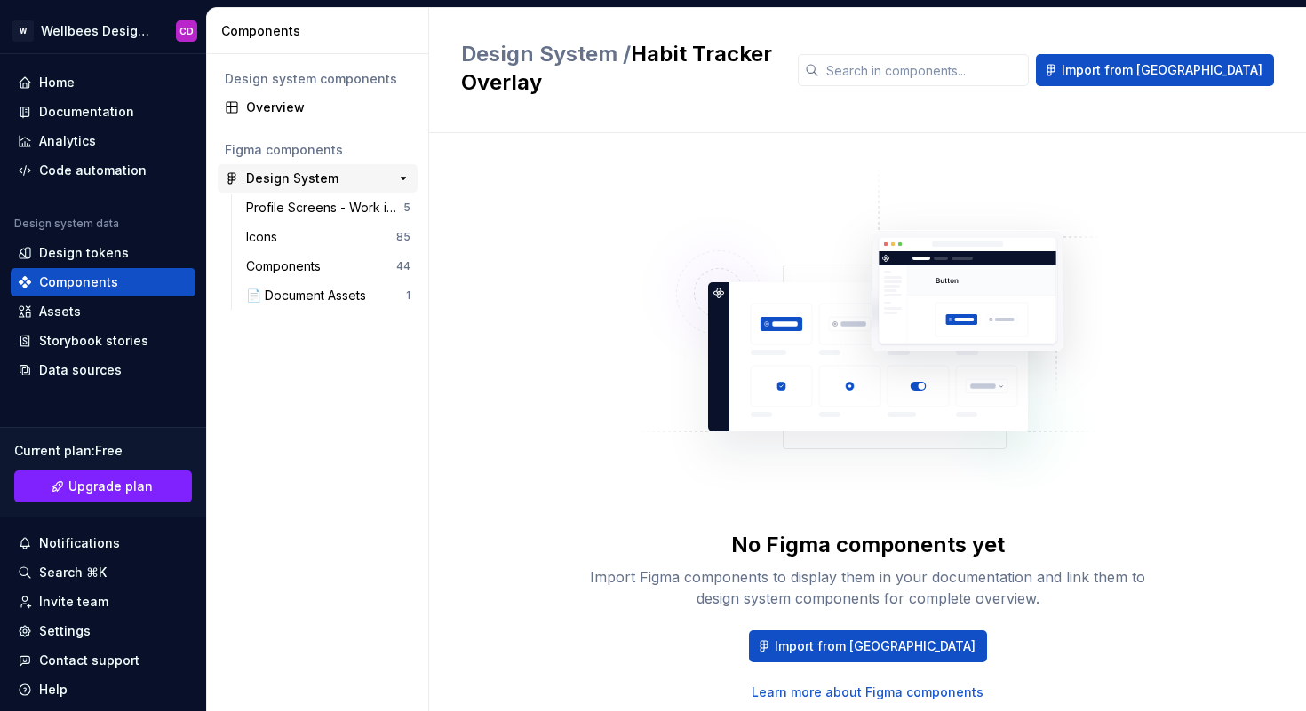
click at [280, 175] on div "Design System" at bounding box center [292, 179] width 92 height 18
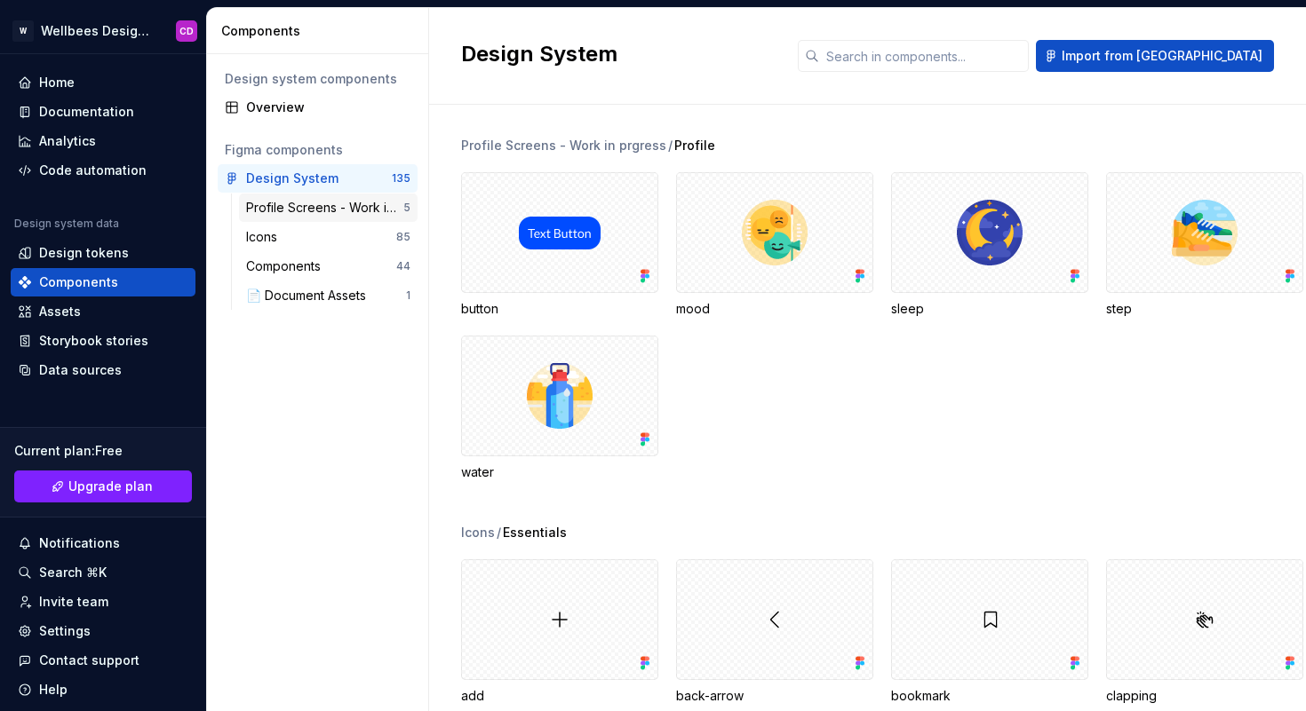
click at [280, 202] on div "Profile Screens - Work in prgress" at bounding box center [324, 208] width 157 height 18
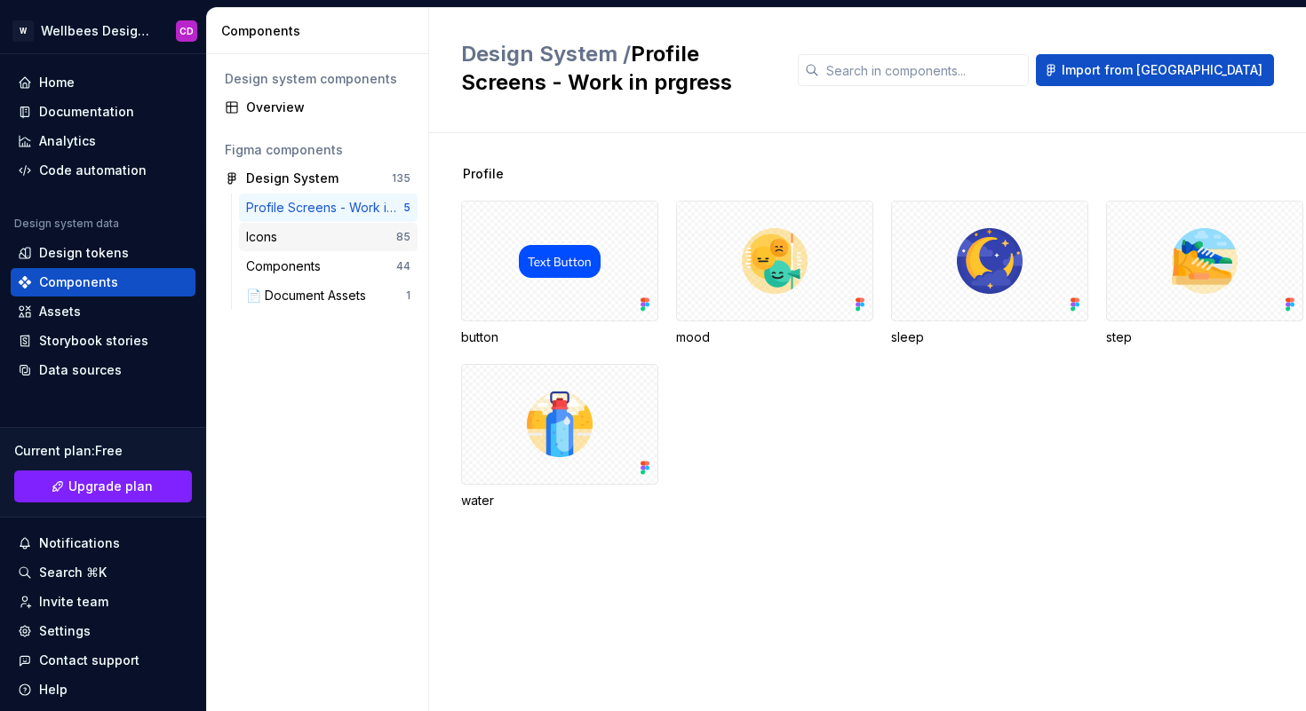
click at [303, 235] on div "Icons" at bounding box center [321, 237] width 150 height 18
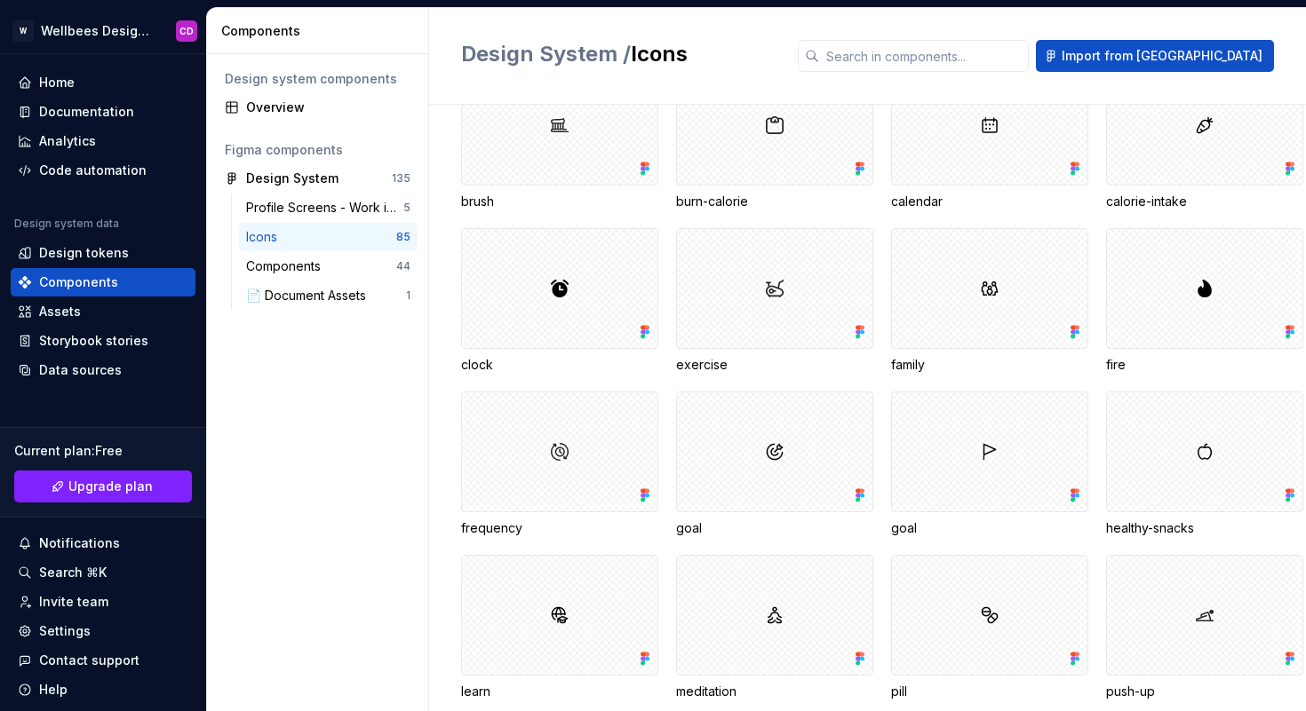
scroll to position [1321, 0]
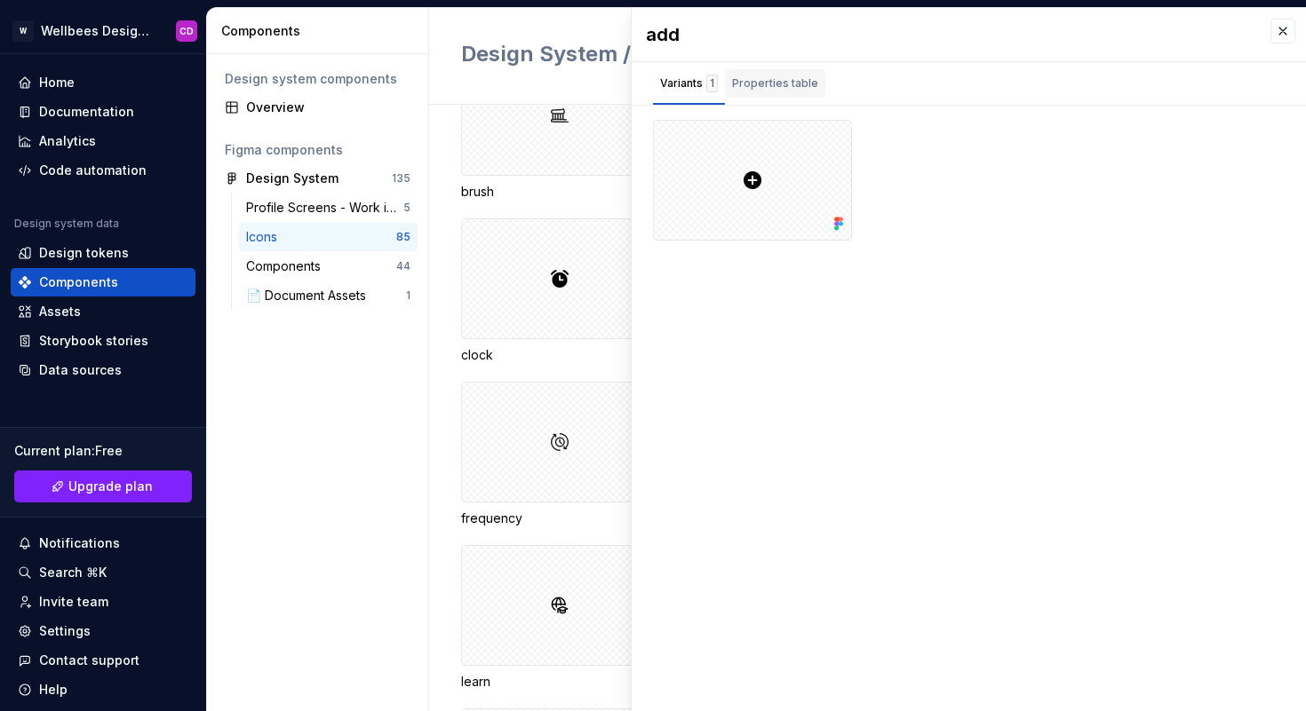
click at [791, 91] on div "Properties table" at bounding box center [775, 84] width 86 height 18
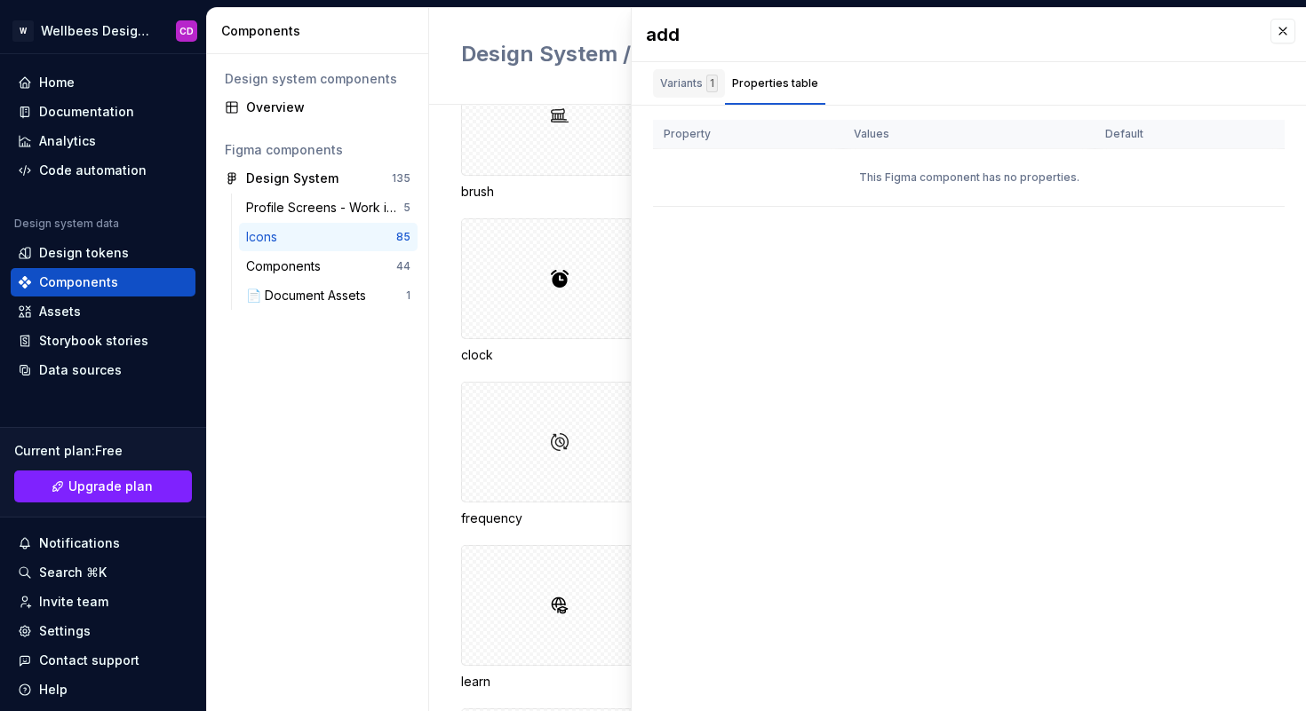
click at [694, 80] on div "Variants 1" at bounding box center [689, 84] width 58 height 18
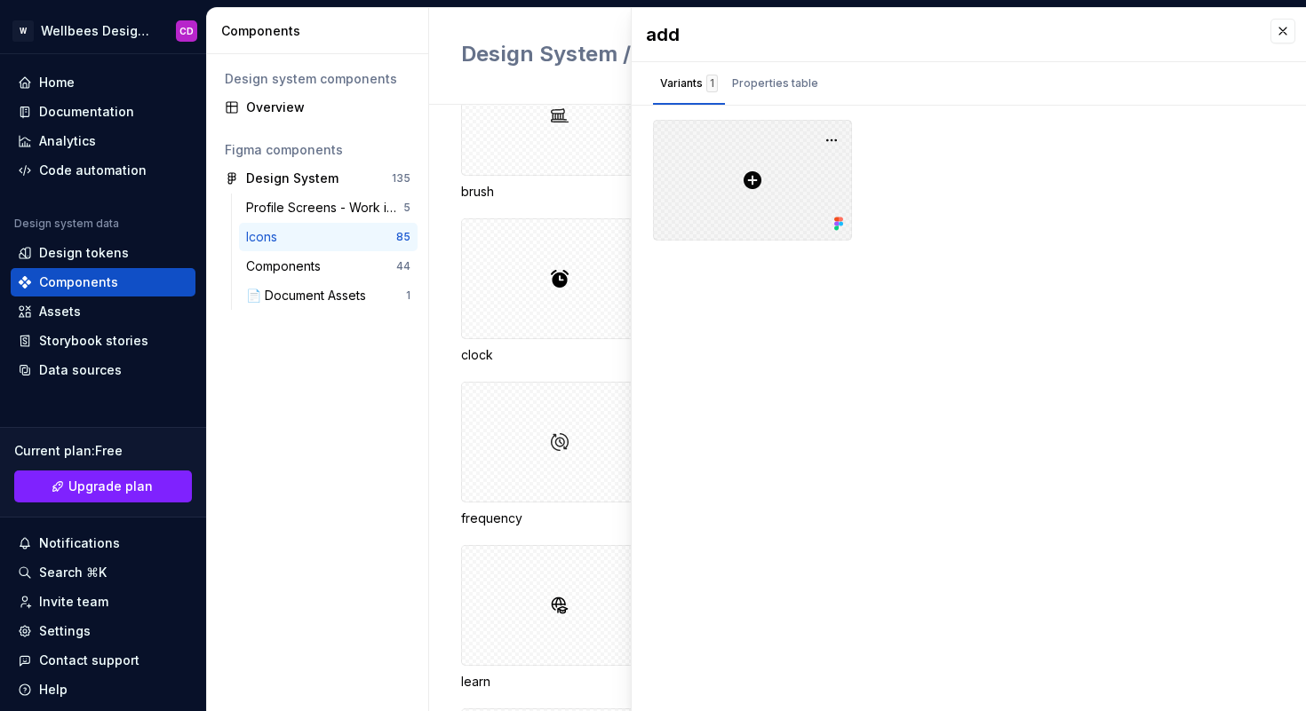
click at [748, 181] on div at bounding box center [752, 180] width 199 height 121
click at [832, 136] on button "button" at bounding box center [831, 140] width 25 height 25
click at [880, 160] on div at bounding box center [968, 180] width 631 height 121
click at [520, 37] on div "add" at bounding box center [559, 29] width 197 height 18
click at [277, 265] on div "Components" at bounding box center [287, 267] width 82 height 18
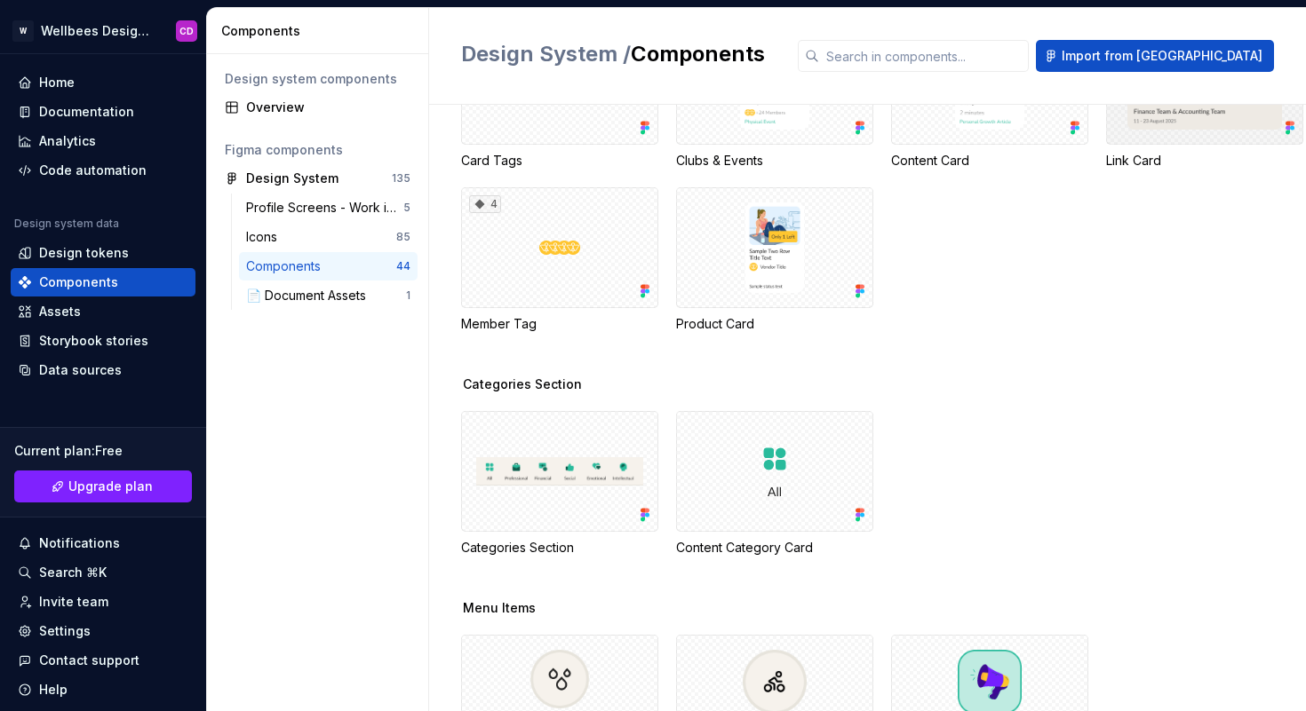
scroll to position [661, 0]
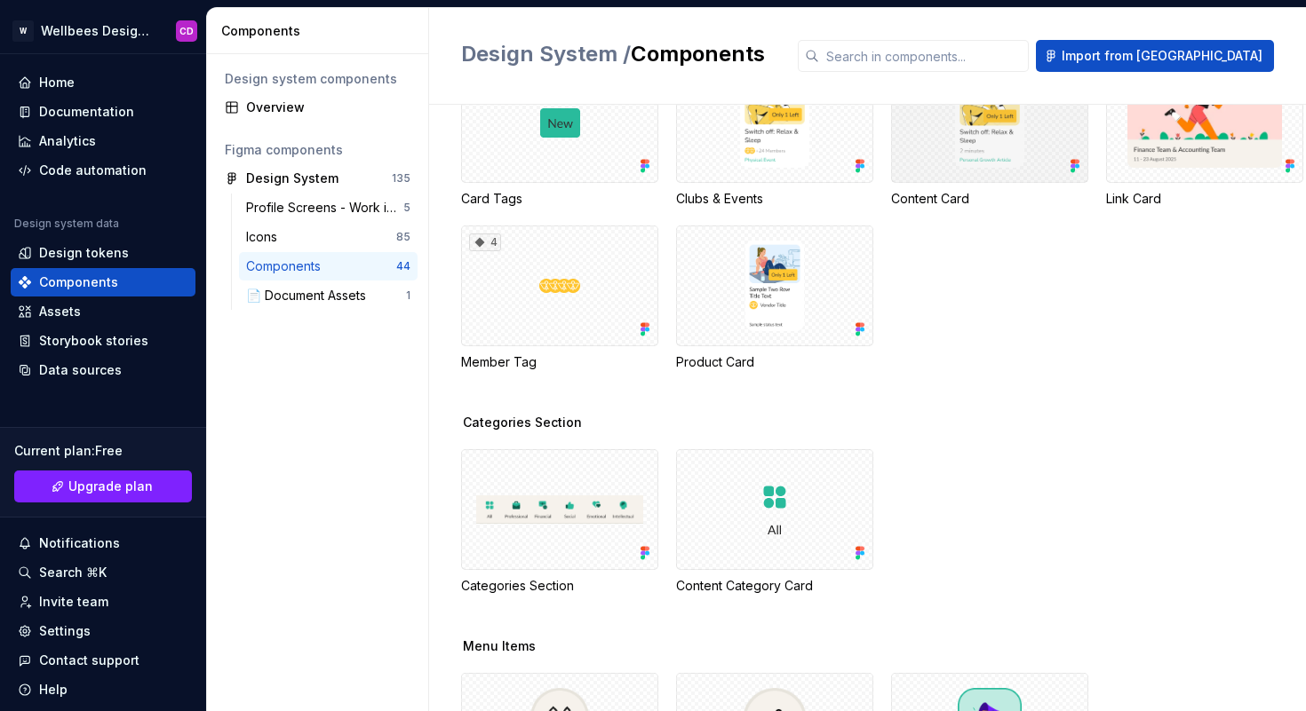
click at [921, 183] on div at bounding box center [989, 122] width 197 height 121
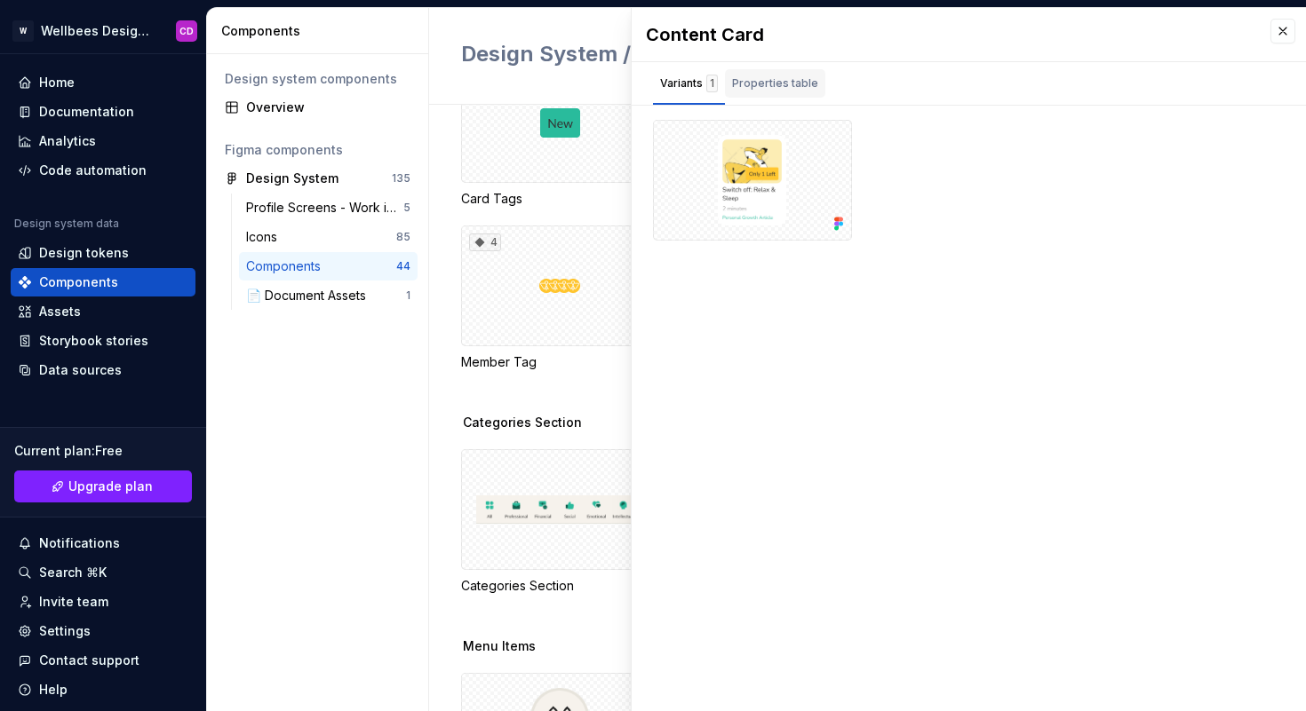
click at [791, 92] on div "Properties table" at bounding box center [775, 83] width 100 height 28
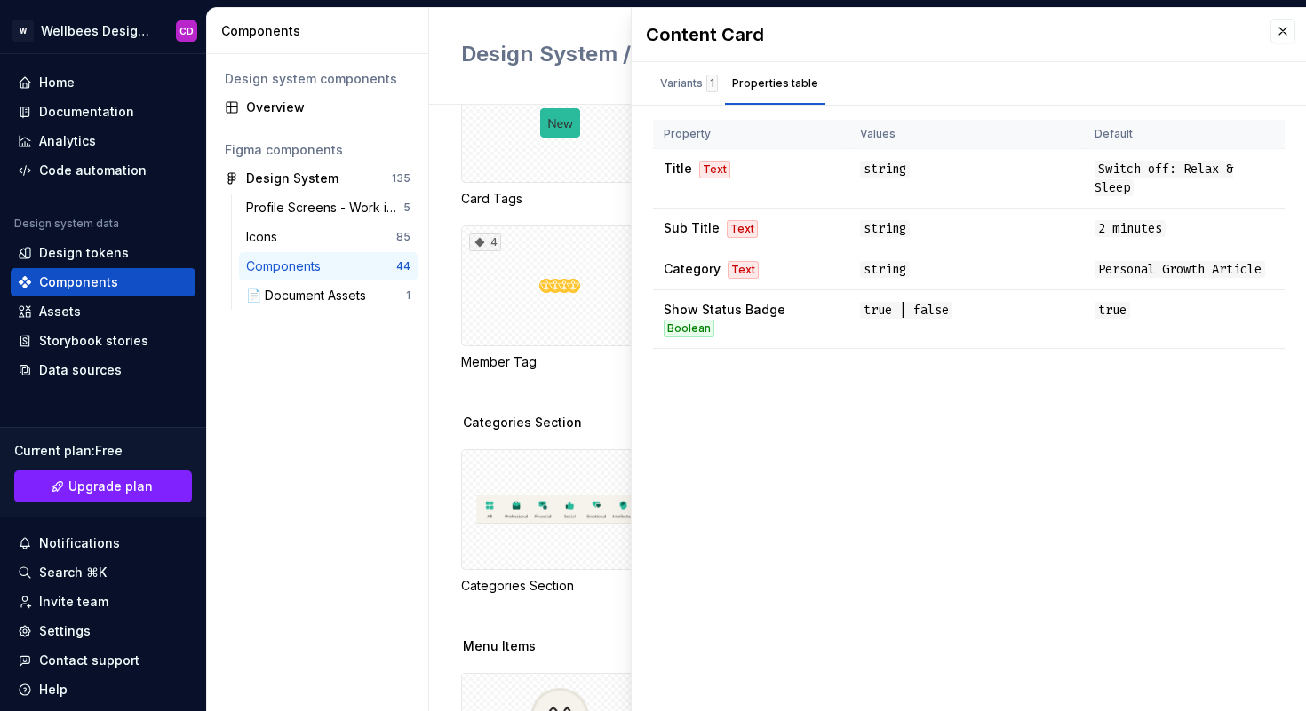
click at [1283, 38] on button "button" at bounding box center [1282, 31] width 25 height 25
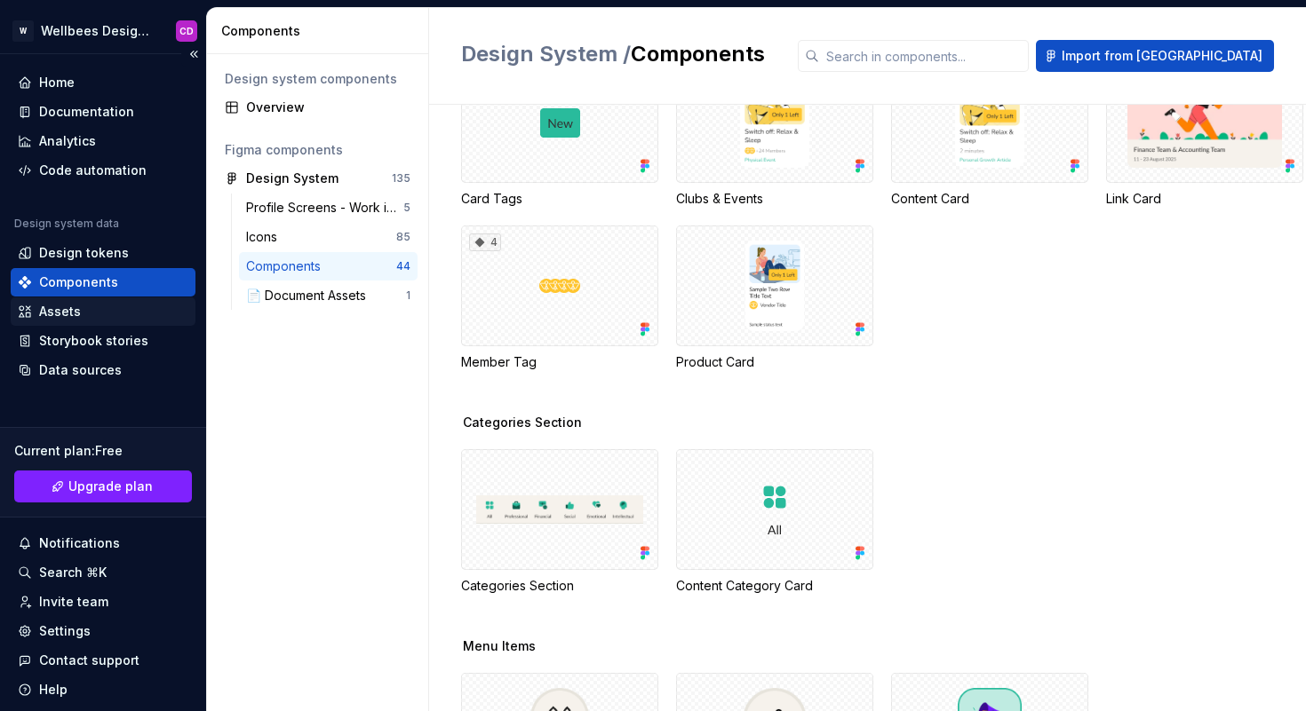
click at [71, 309] on div "Assets" at bounding box center [60, 312] width 42 height 18
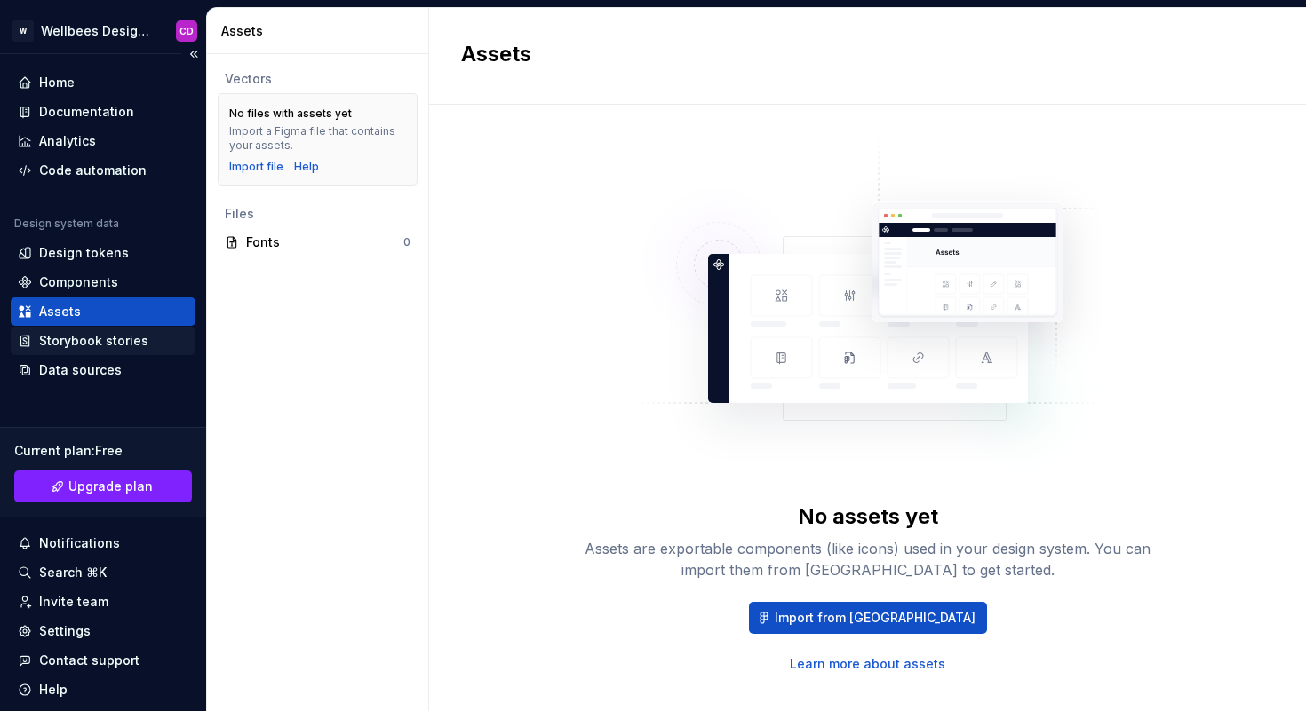
click at [106, 345] on div "Storybook stories" at bounding box center [93, 341] width 109 height 18
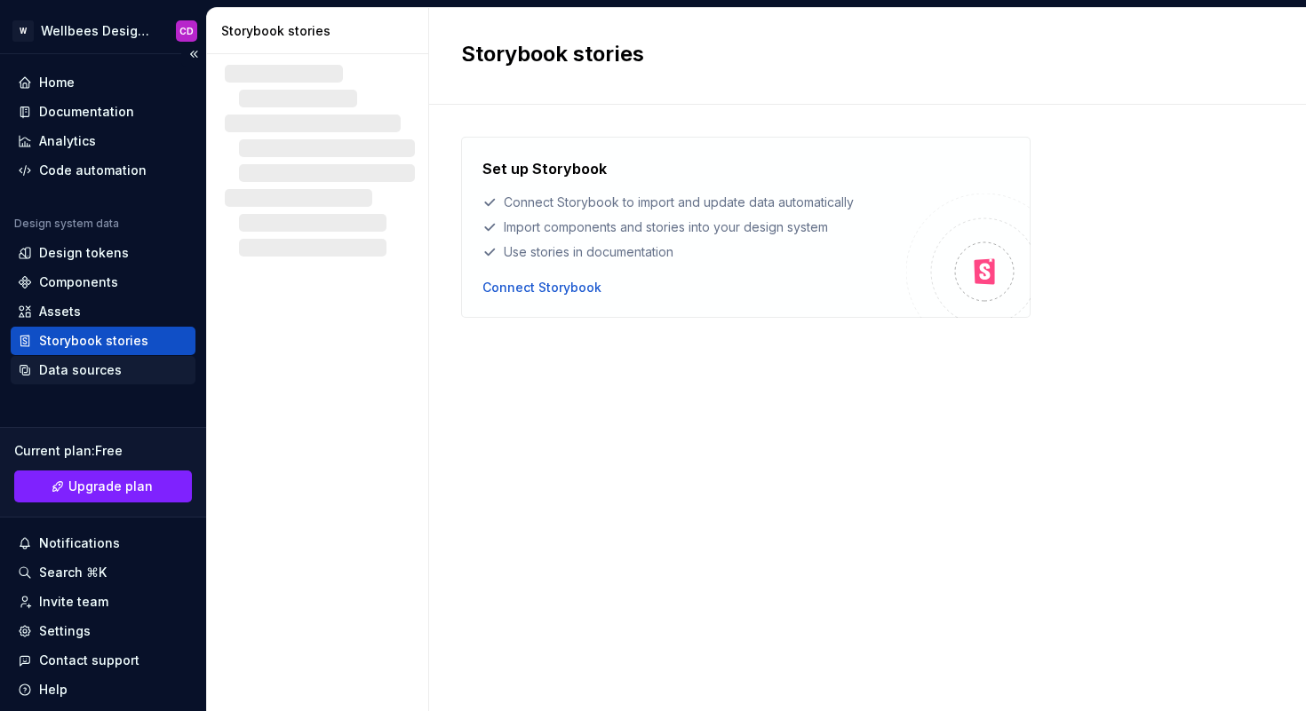
click at [98, 361] on div "Data sources" at bounding box center [80, 370] width 83 height 18
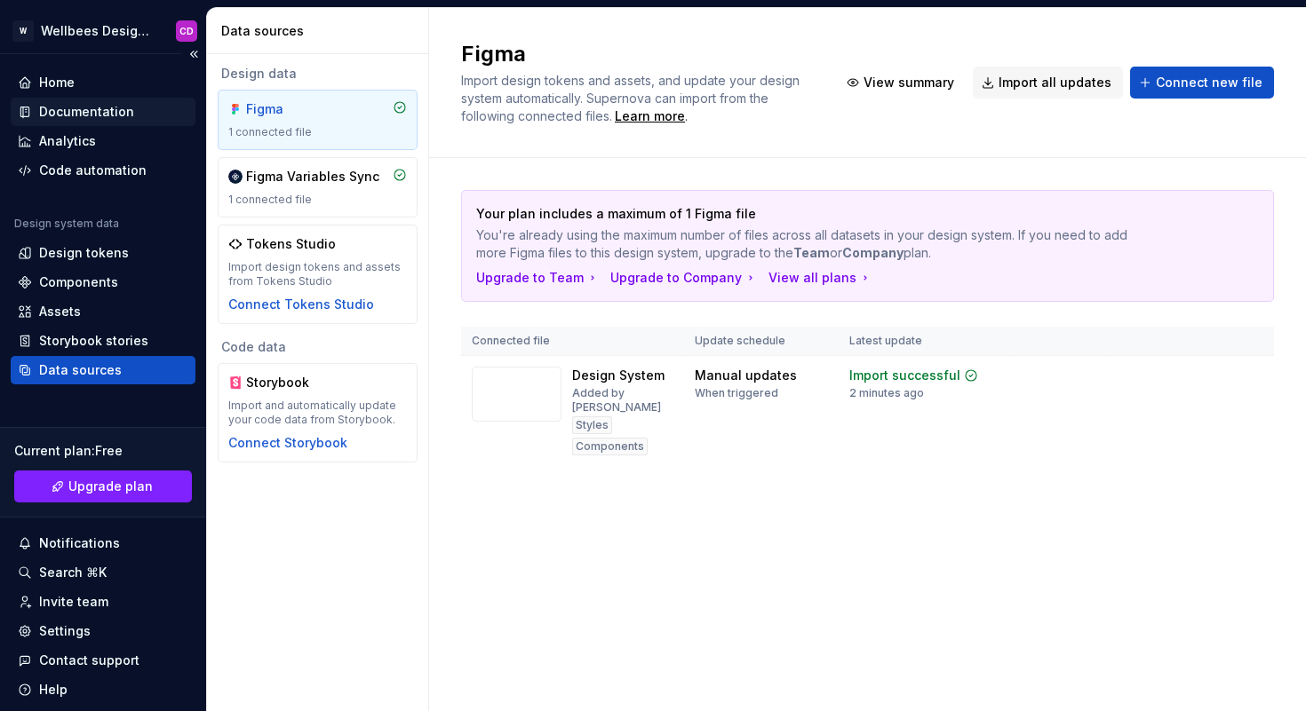
click at [68, 109] on div "Documentation" at bounding box center [86, 112] width 95 height 18
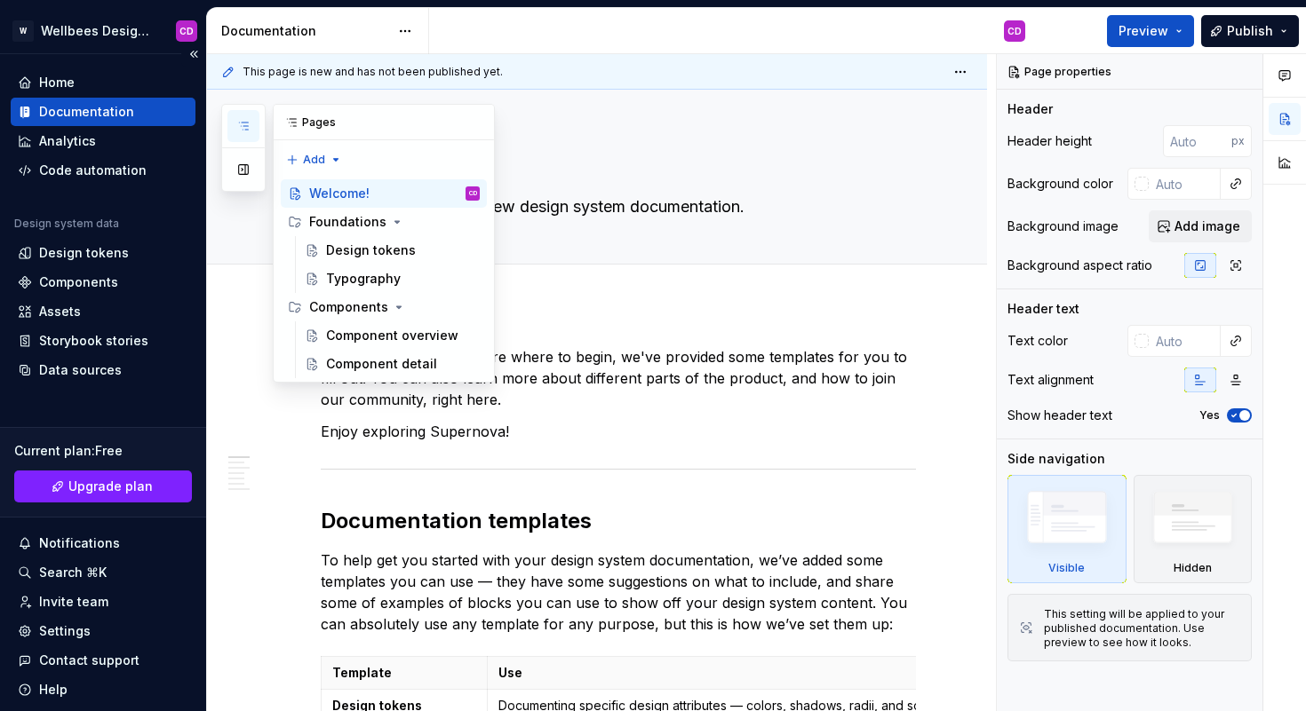
type textarea "*"
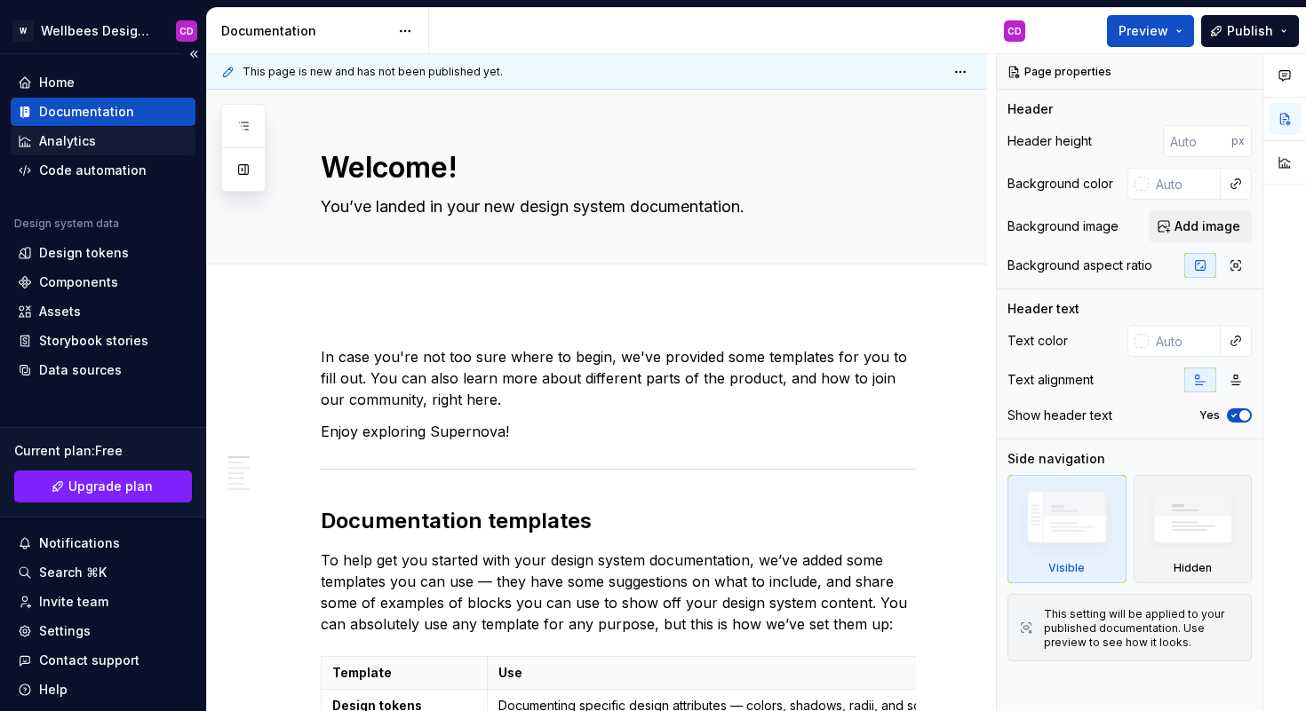
click at [115, 138] on div "Analytics" at bounding box center [103, 141] width 171 height 18
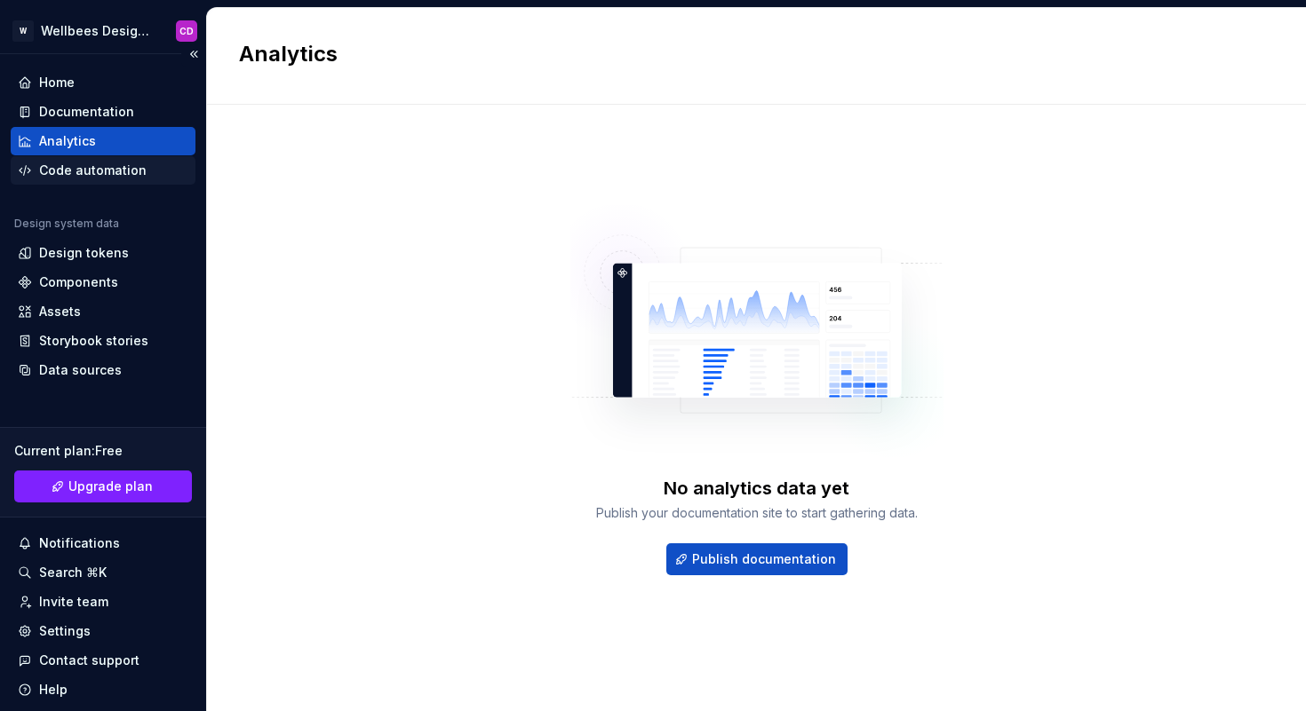
click at [101, 163] on div "Code automation" at bounding box center [92, 171] width 107 height 18
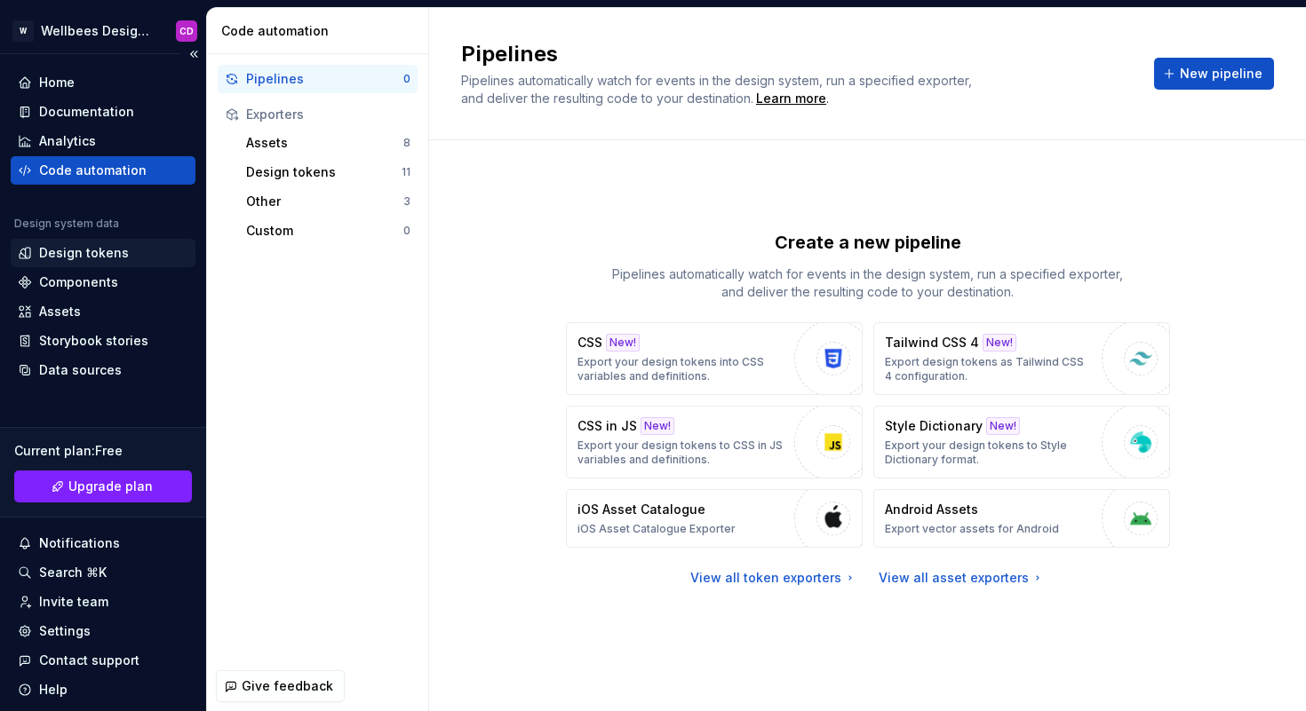
click at [99, 244] on div "Design tokens" at bounding box center [84, 253] width 90 height 18
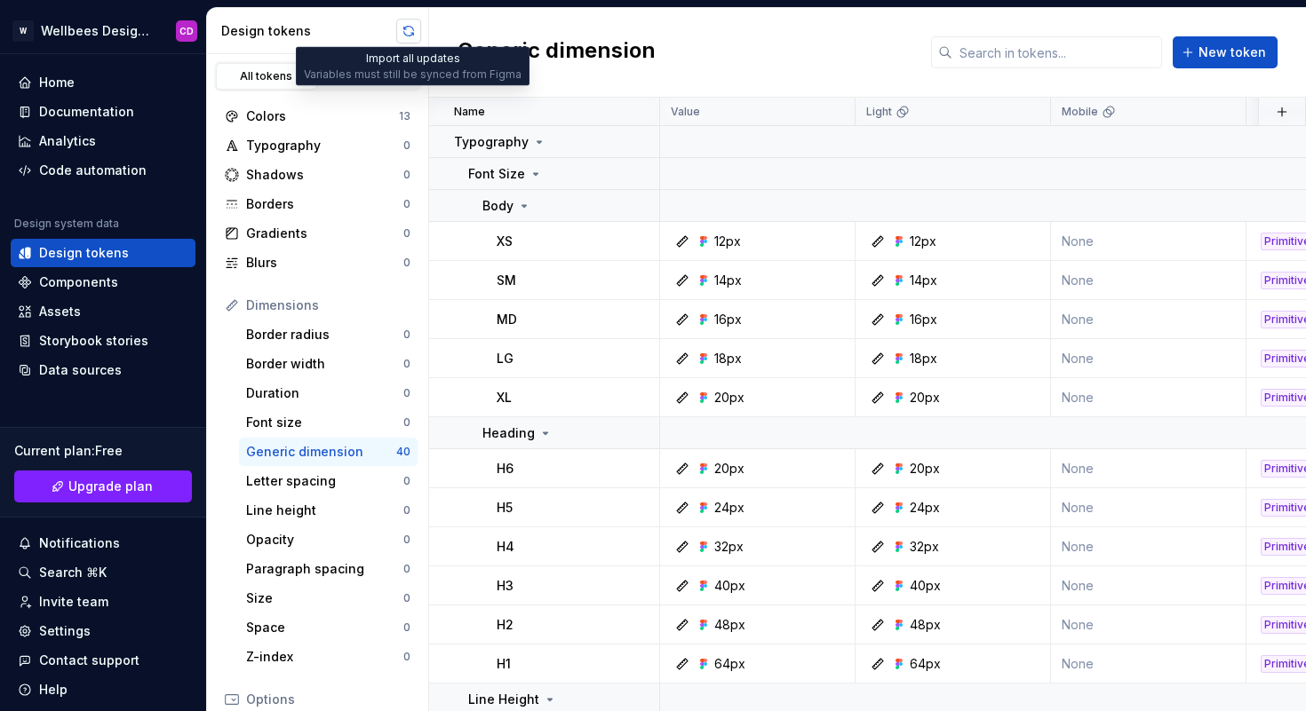
click at [410, 34] on button "button" at bounding box center [408, 31] width 25 height 25
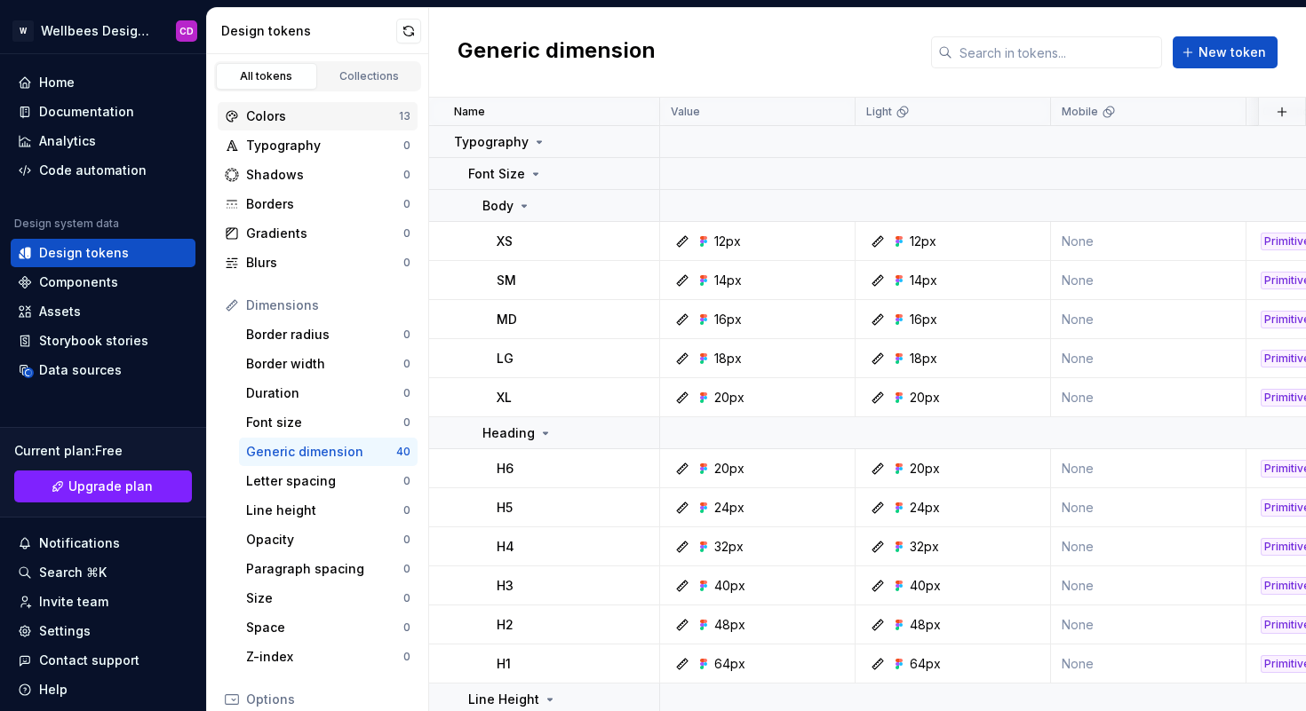
click at [340, 114] on div "Colors" at bounding box center [322, 116] width 153 height 18
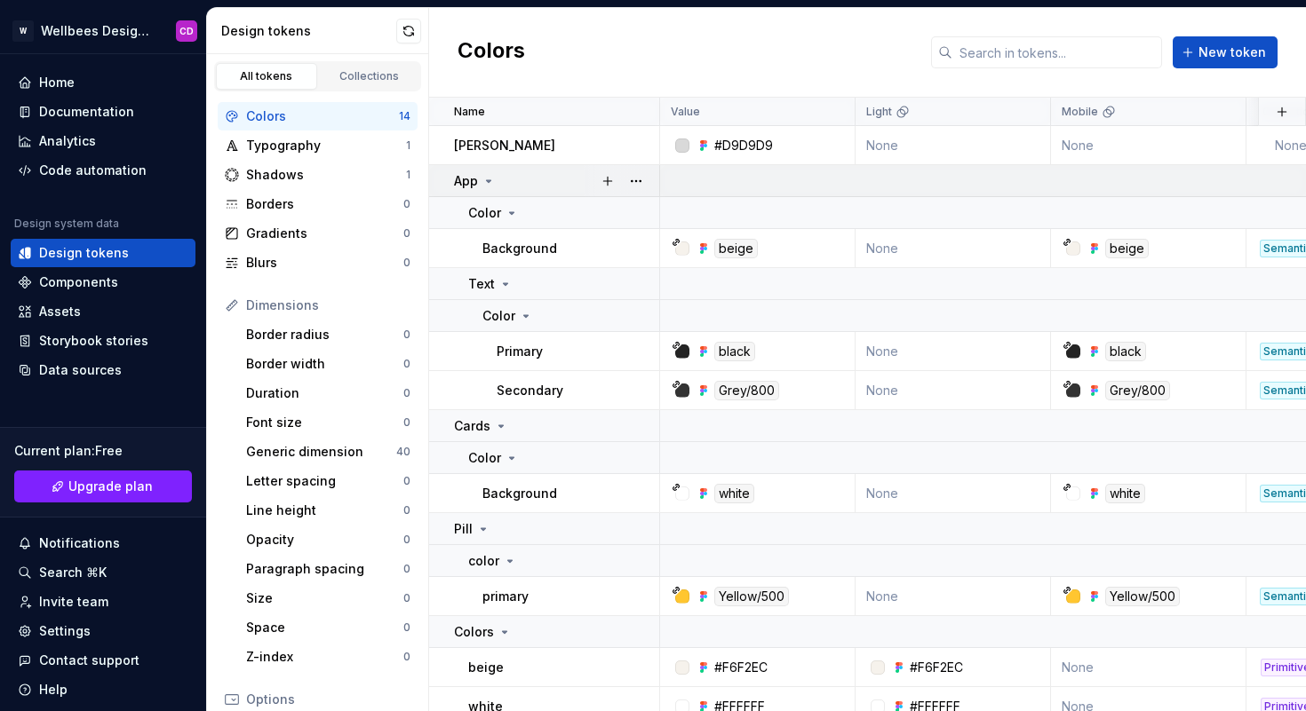
click at [486, 176] on icon at bounding box center [488, 181] width 14 height 14
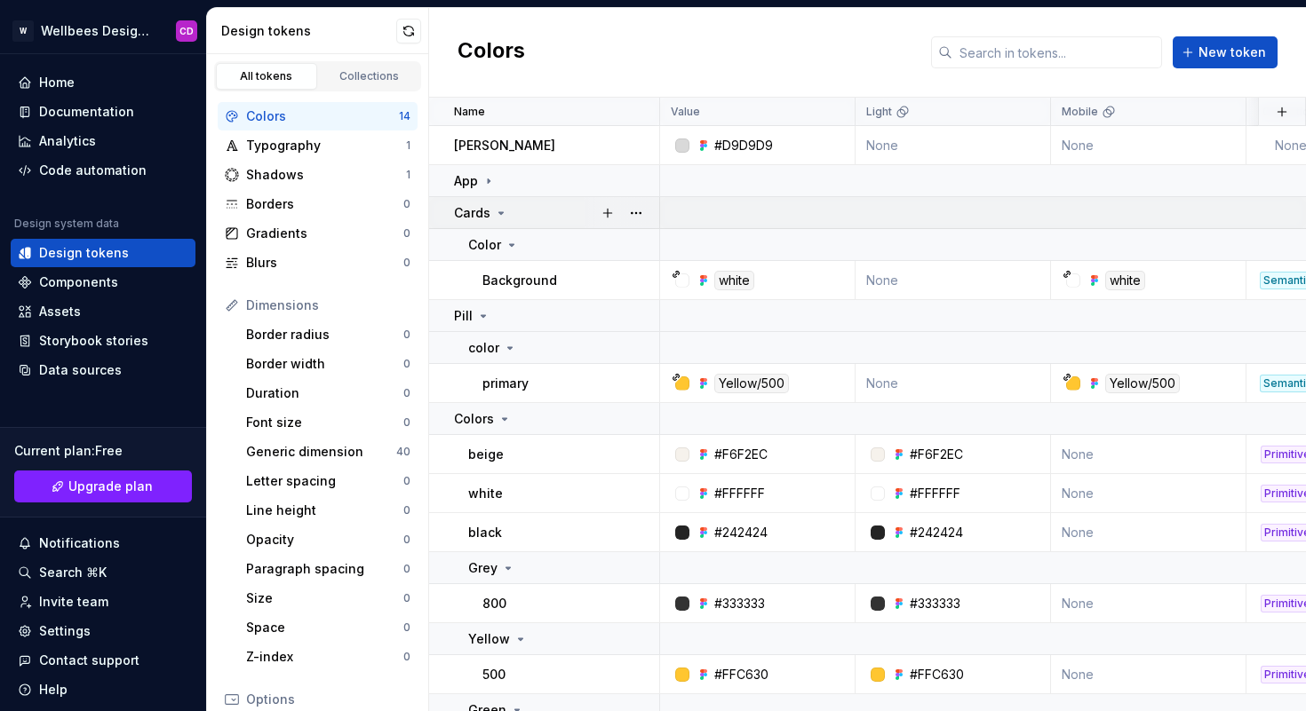
click at [504, 214] on icon at bounding box center [501, 213] width 14 height 14
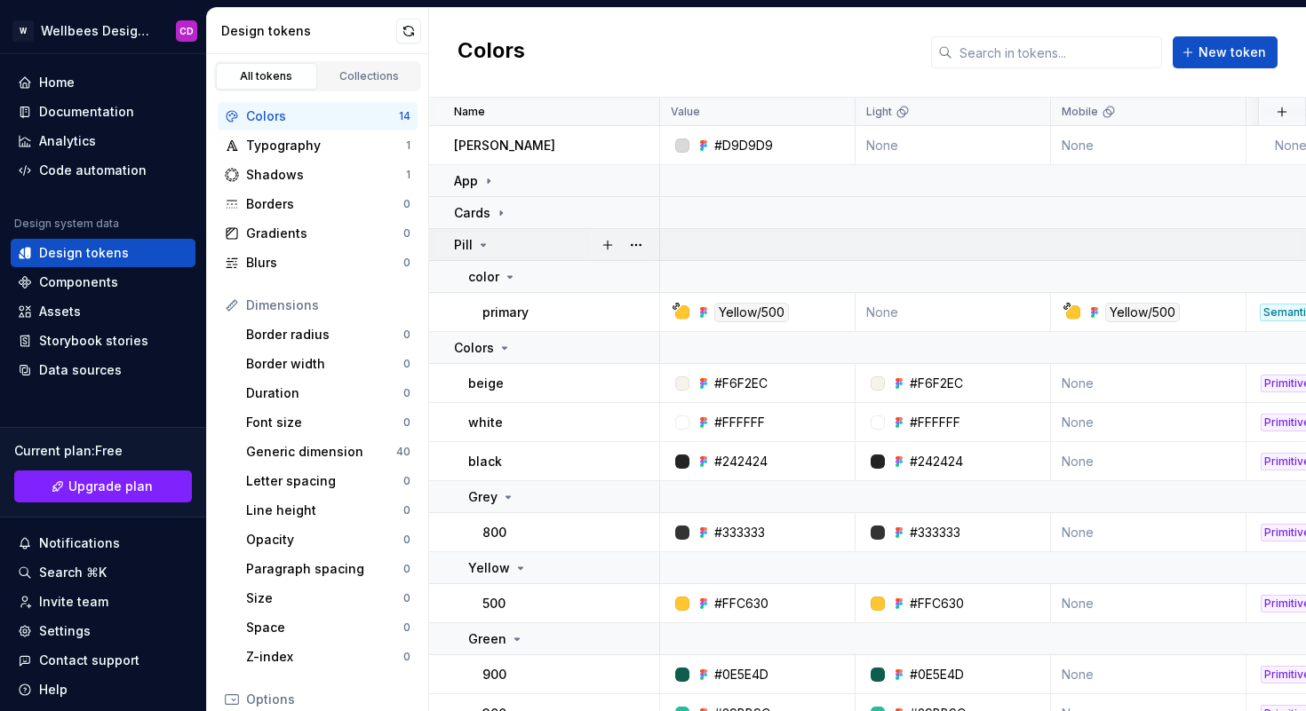
click at [488, 245] on icon at bounding box center [483, 245] width 14 height 14
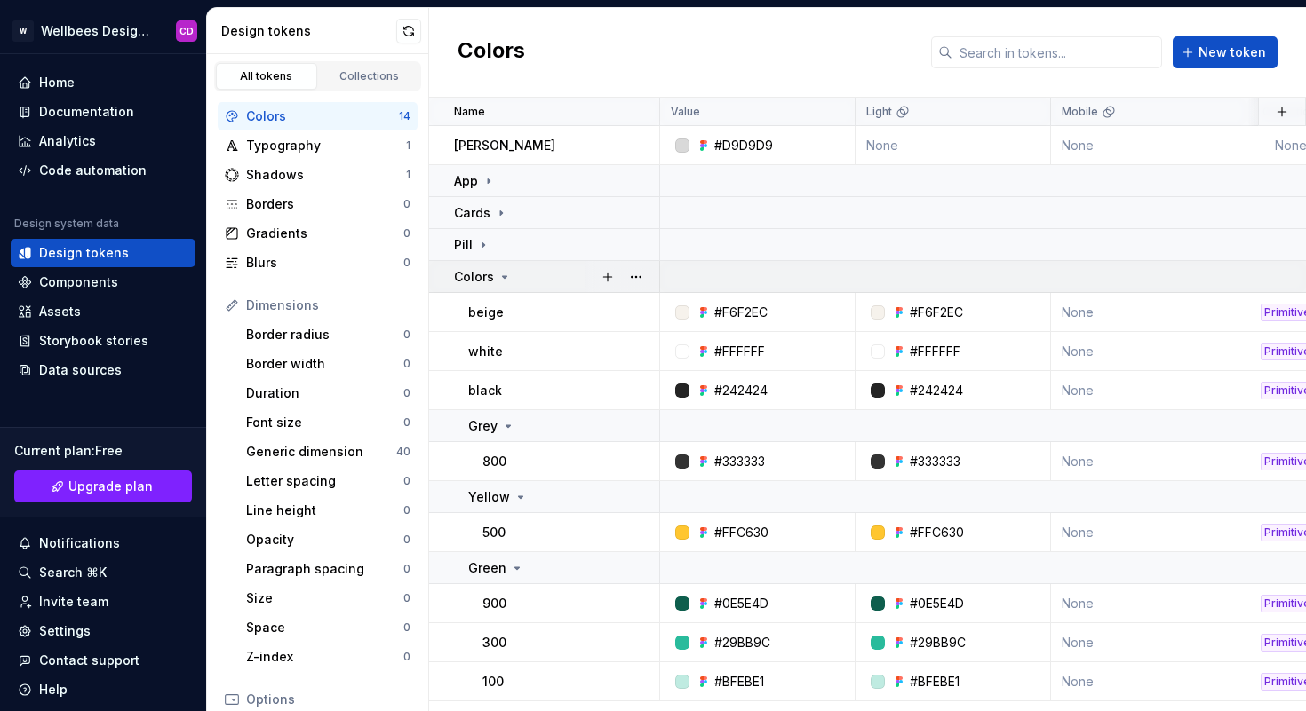
click at [501, 274] on icon at bounding box center [504, 277] width 14 height 14
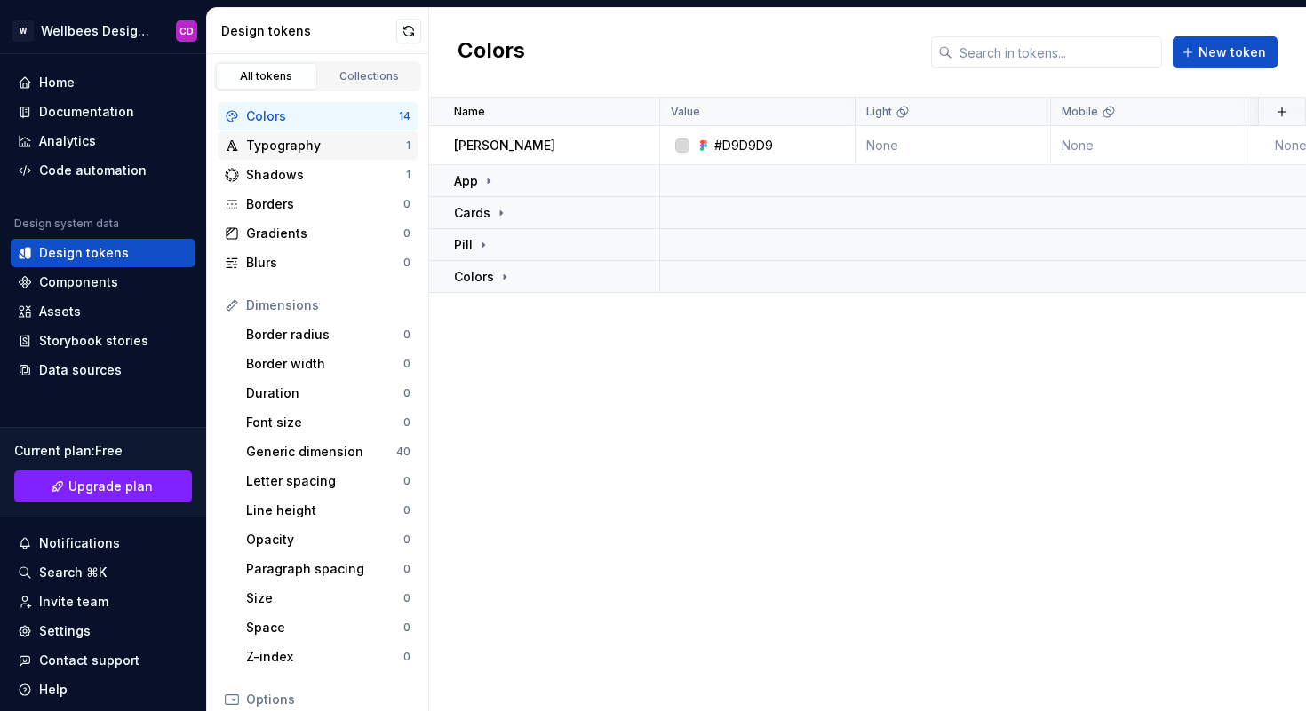
click at [350, 148] on div "Typography" at bounding box center [326, 146] width 160 height 18
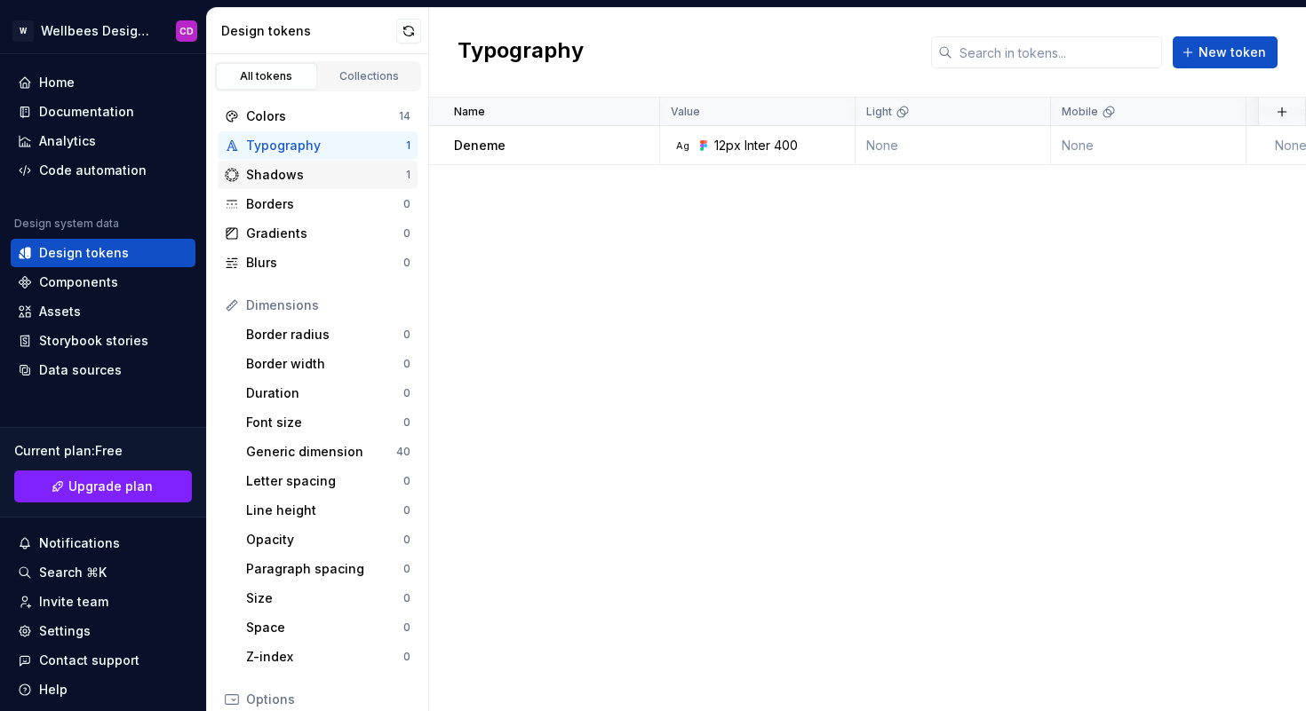
click at [327, 171] on div "Shadows" at bounding box center [326, 175] width 160 height 18
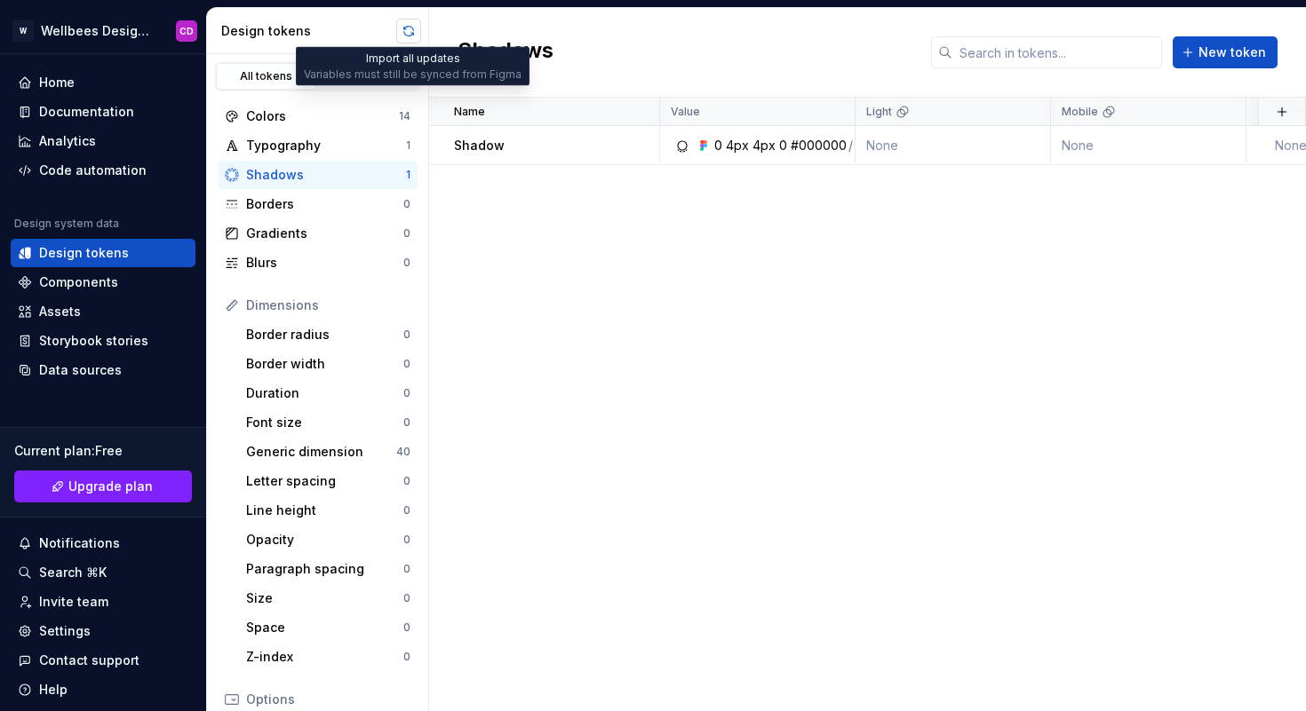
click at [405, 34] on button "button" at bounding box center [408, 31] width 25 height 25
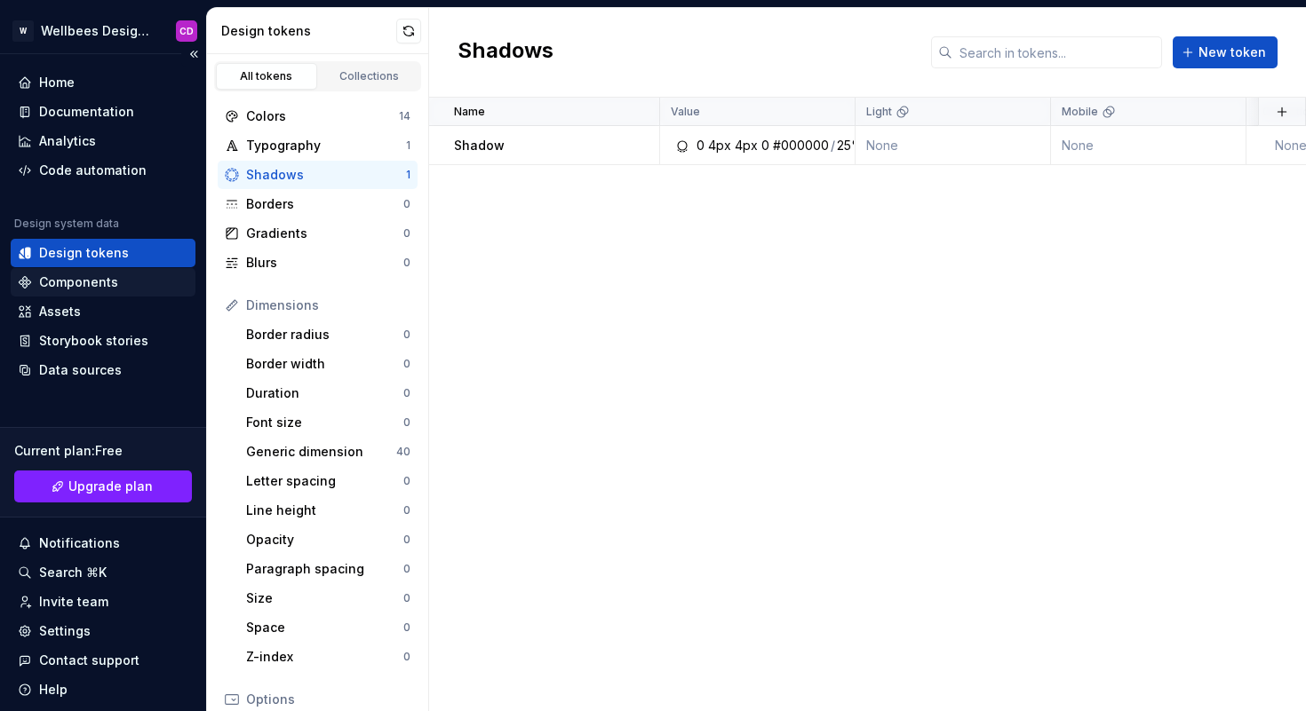
click at [88, 272] on div "Components" at bounding box center [103, 282] width 185 height 28
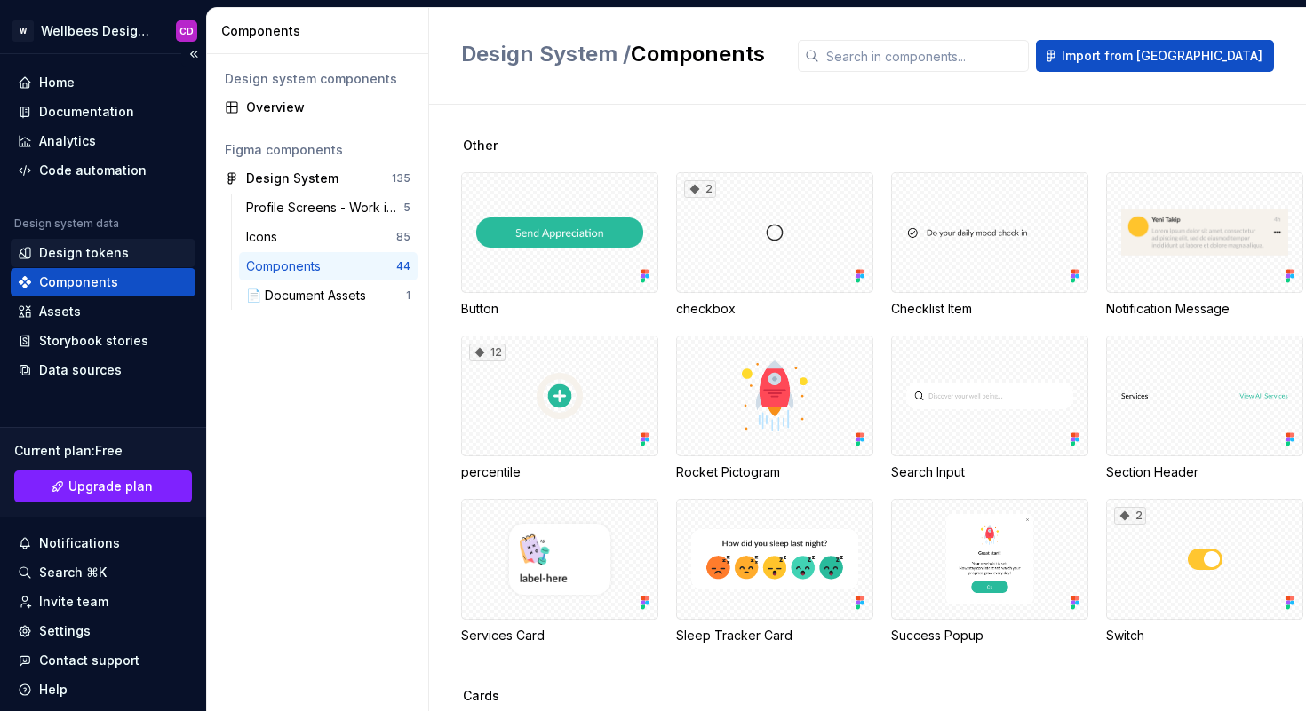
click at [87, 252] on div "Design tokens" at bounding box center [84, 253] width 90 height 18
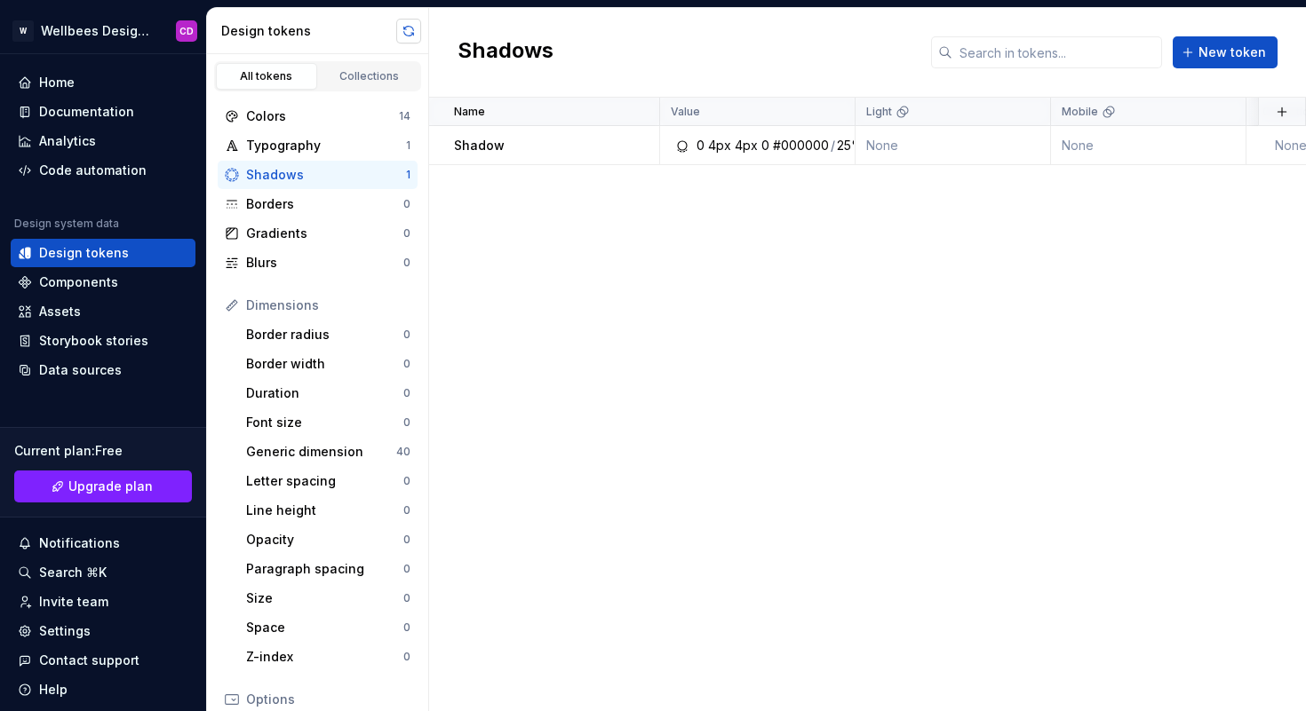
click at [405, 30] on button "button" at bounding box center [408, 31] width 25 height 25
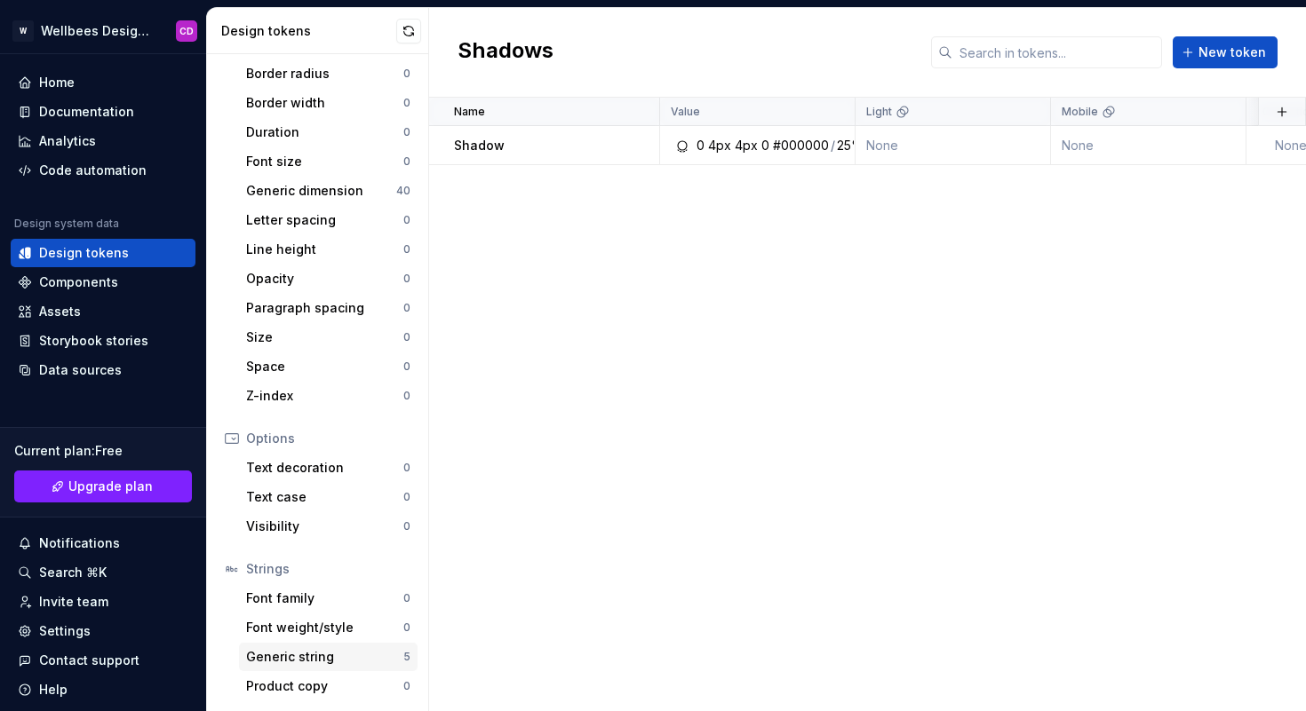
click at [289, 657] on div "Generic string" at bounding box center [324, 657] width 157 height 18
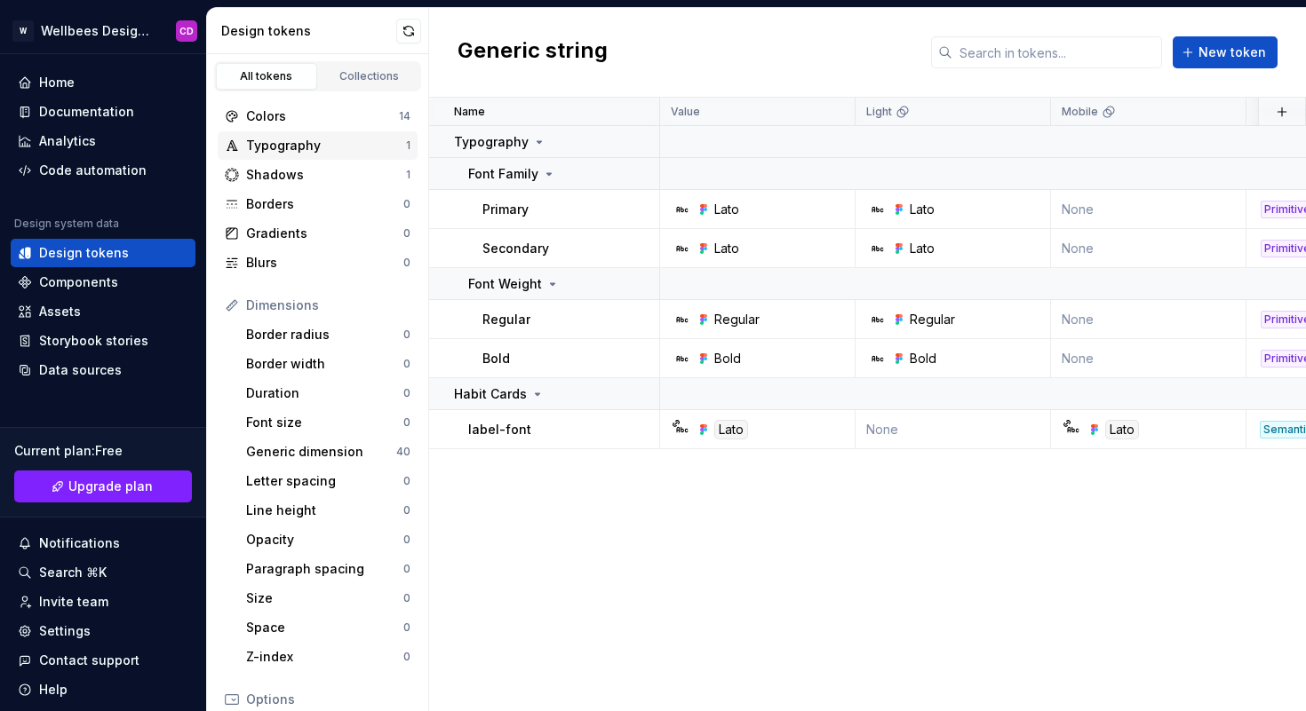
click at [295, 137] on div "Typography" at bounding box center [326, 146] width 160 height 18
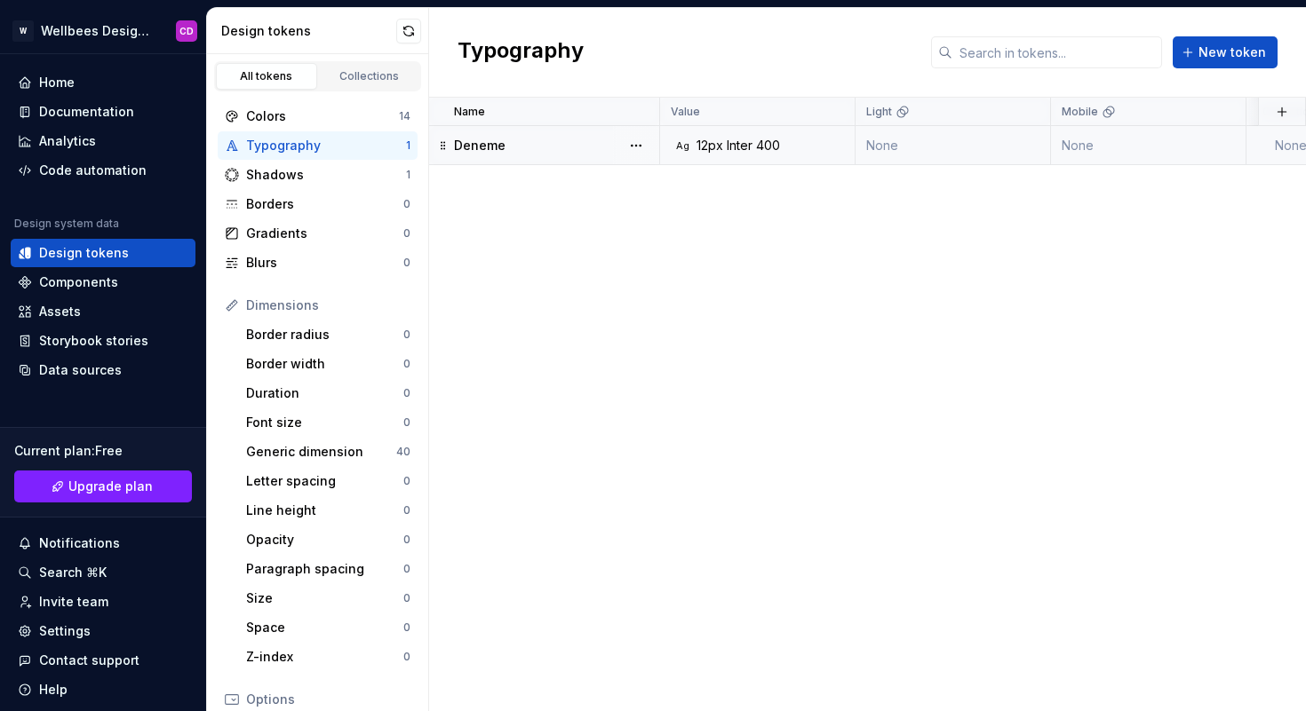
click at [525, 144] on div "Deneme" at bounding box center [556, 146] width 204 height 18
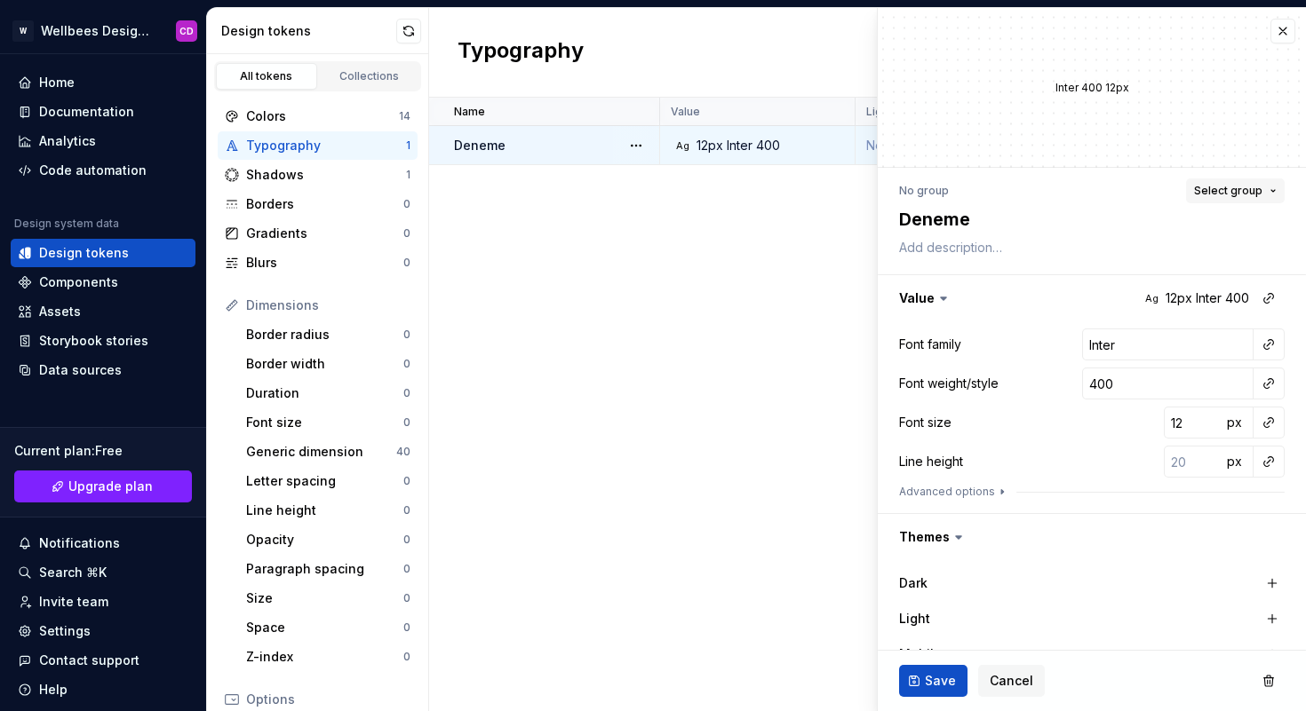
click at [1234, 187] on span "Select group" at bounding box center [1228, 191] width 68 height 14
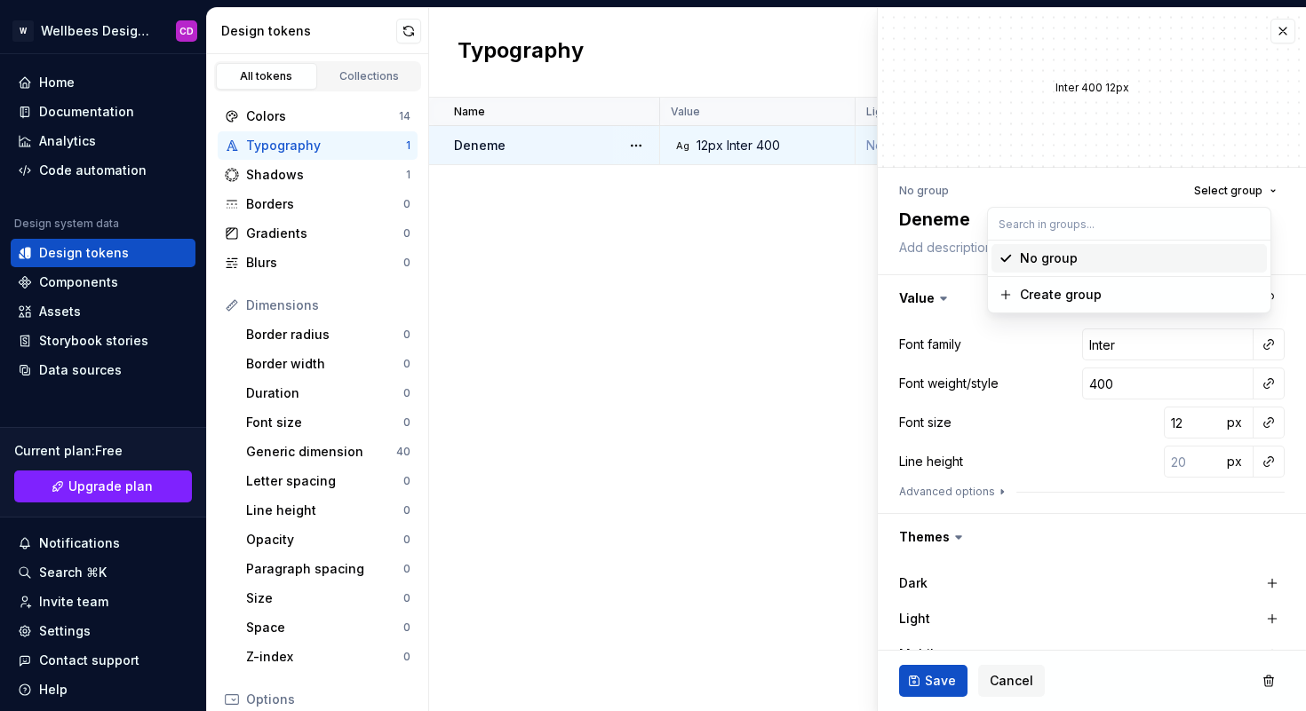
click at [1091, 191] on div "No group Select group" at bounding box center [1091, 191] width 385 height 25
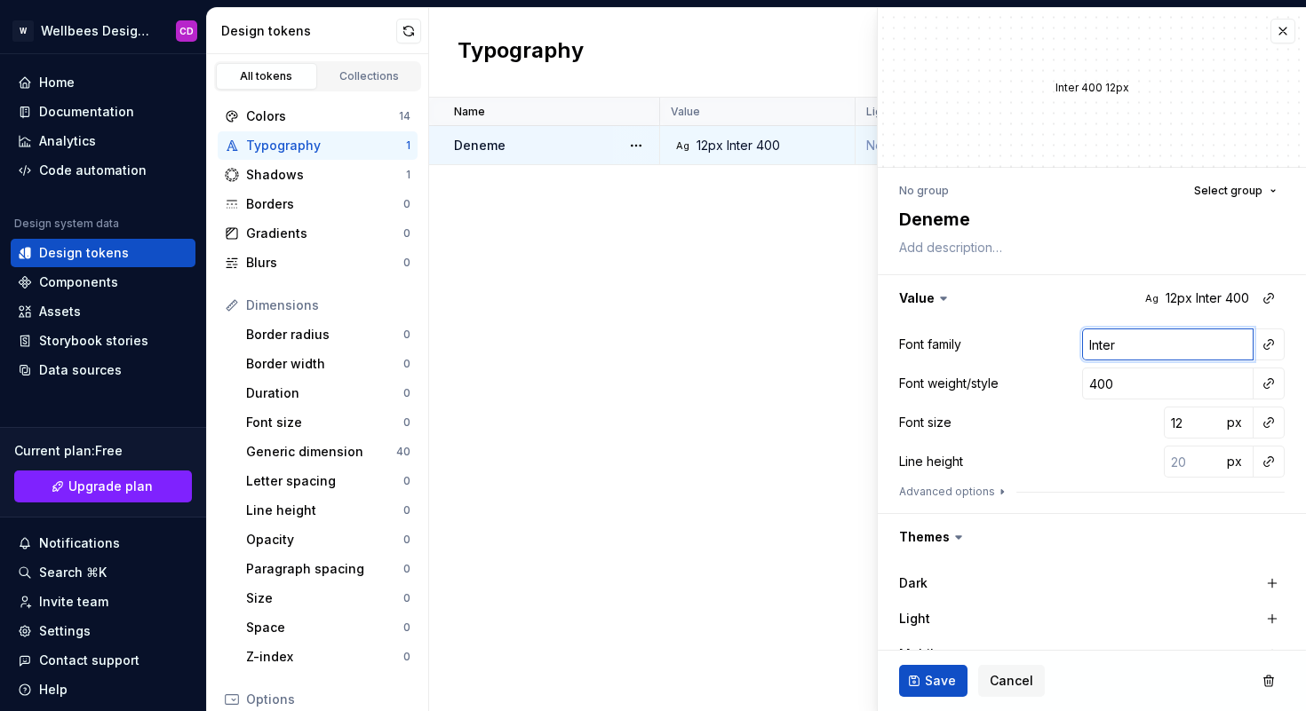
click at [1125, 342] on input "Inter" at bounding box center [1167, 345] width 171 height 32
type textarea "*"
click at [1256, 339] on button "button" at bounding box center [1268, 344] width 25 height 25
click at [1226, 339] on html "W Wellbees Design System CD Home Documentation Analytics Code automation Design…" at bounding box center [653, 355] width 1306 height 711
click at [1171, 341] on input "Inter" at bounding box center [1167, 345] width 171 height 32
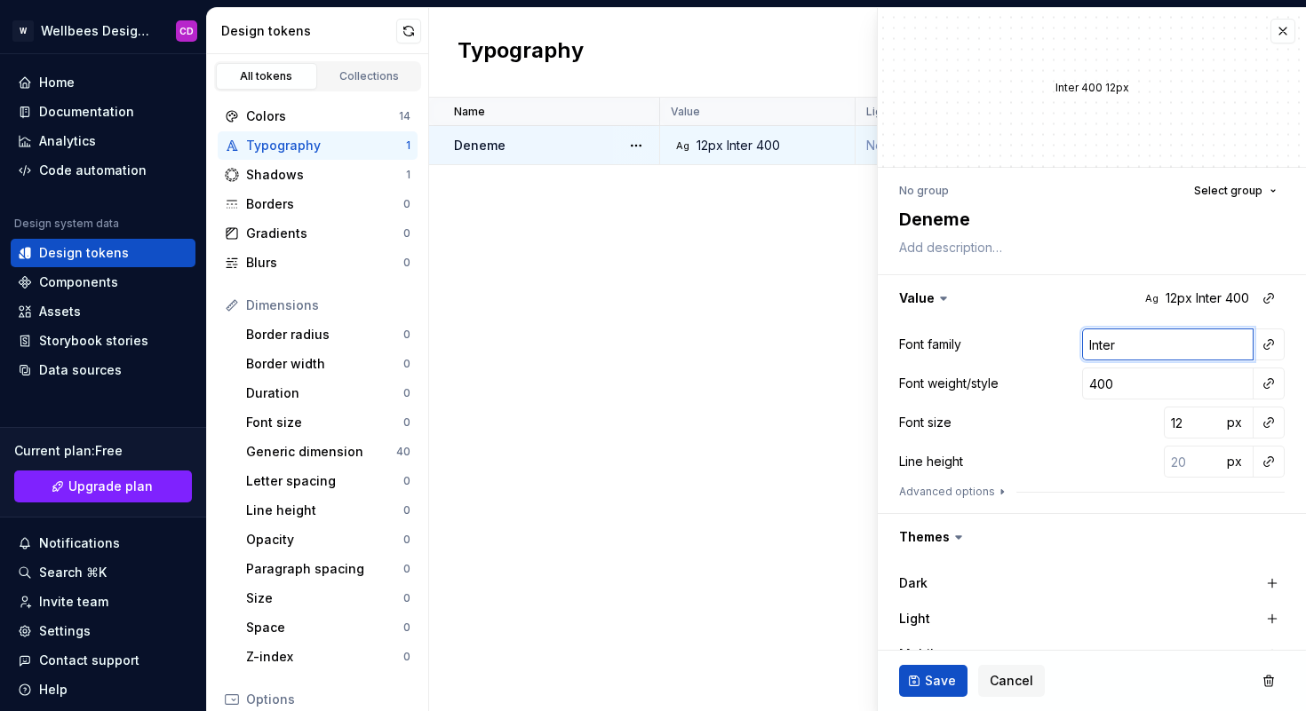
type input "Interj"
type textarea "*"
type input "Interjh"
type textarea "*"
type input "Interjhj"
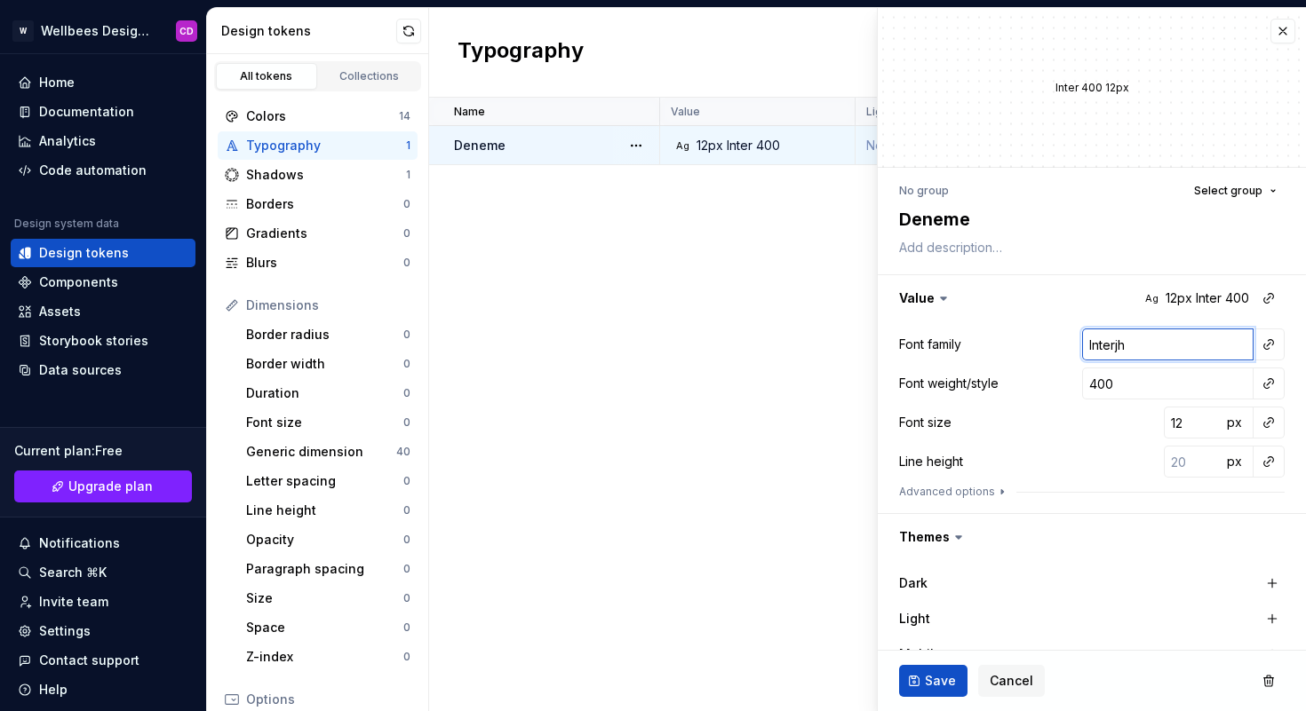
type textarea "*"
type input "Interjhjh"
type textarea "*"
type input "Interjhjhj"
type textarea "*"
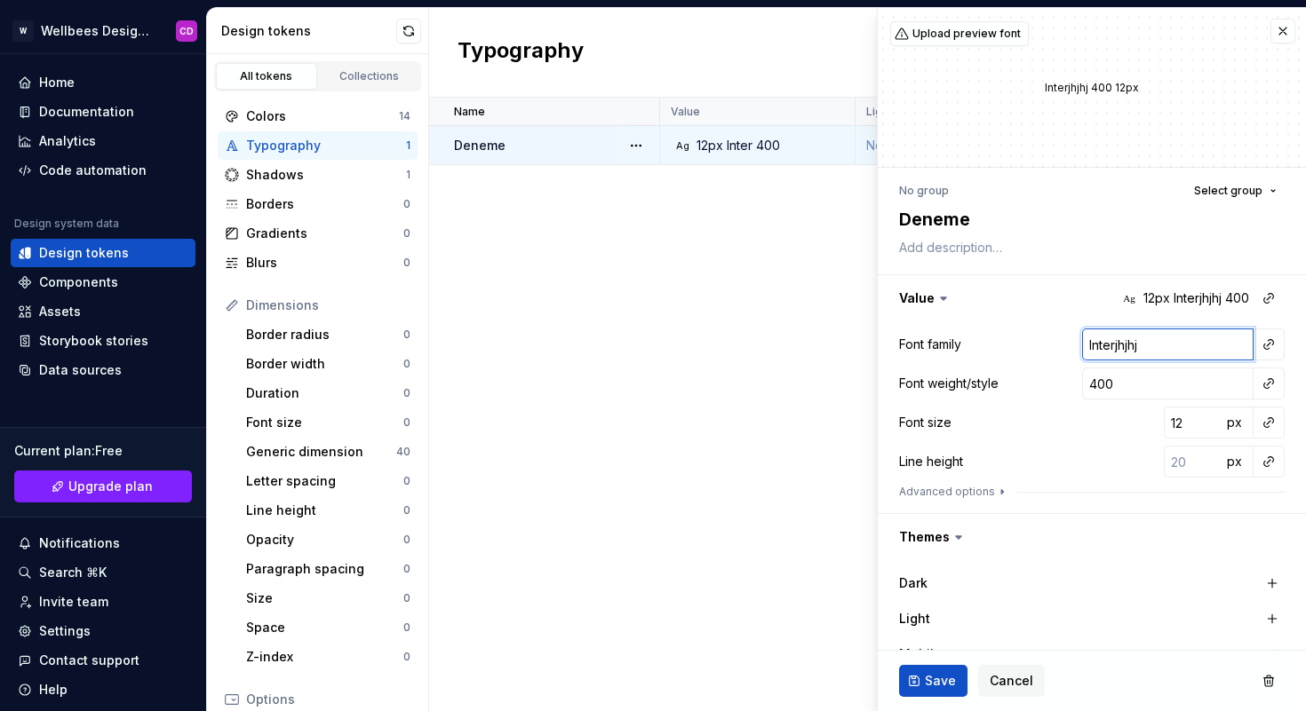
type input "Interjhjh"
type textarea "*"
type input "Interjhj"
type textarea "*"
type input "Interjh"
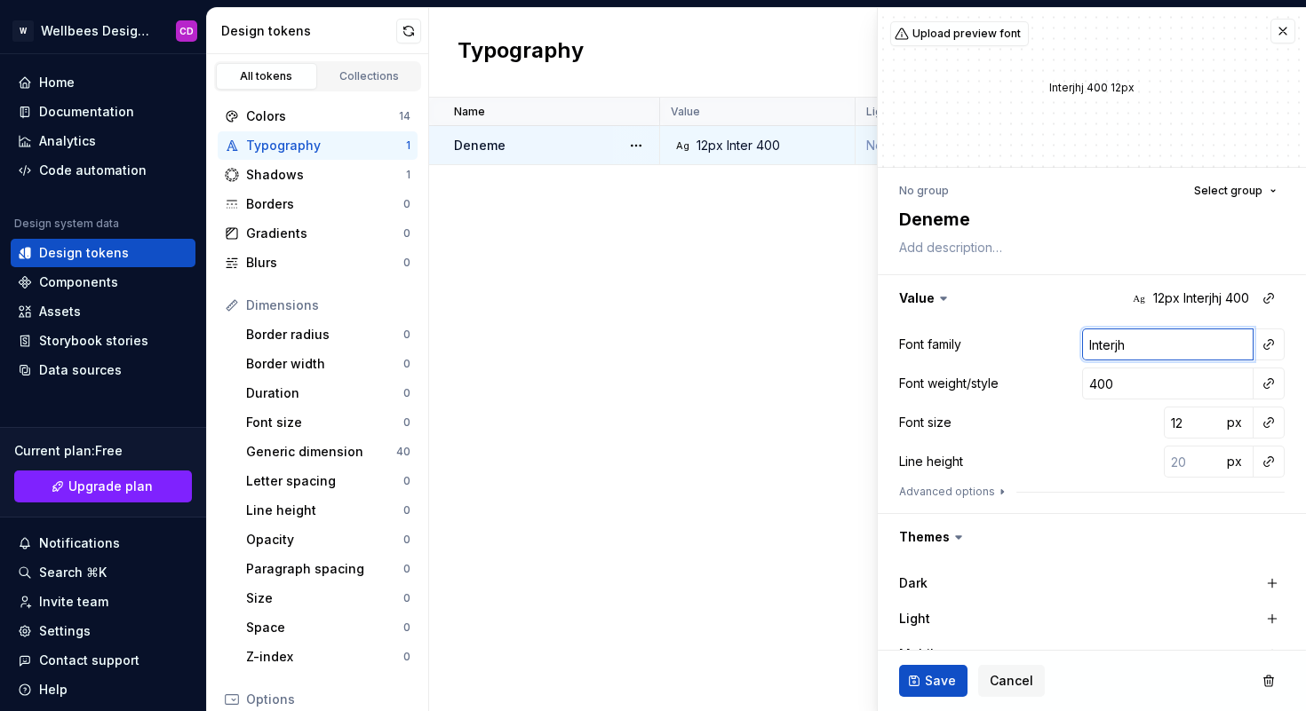
type textarea "*"
type input "Interj"
type textarea "*"
type input "Inter"
type textarea "*"
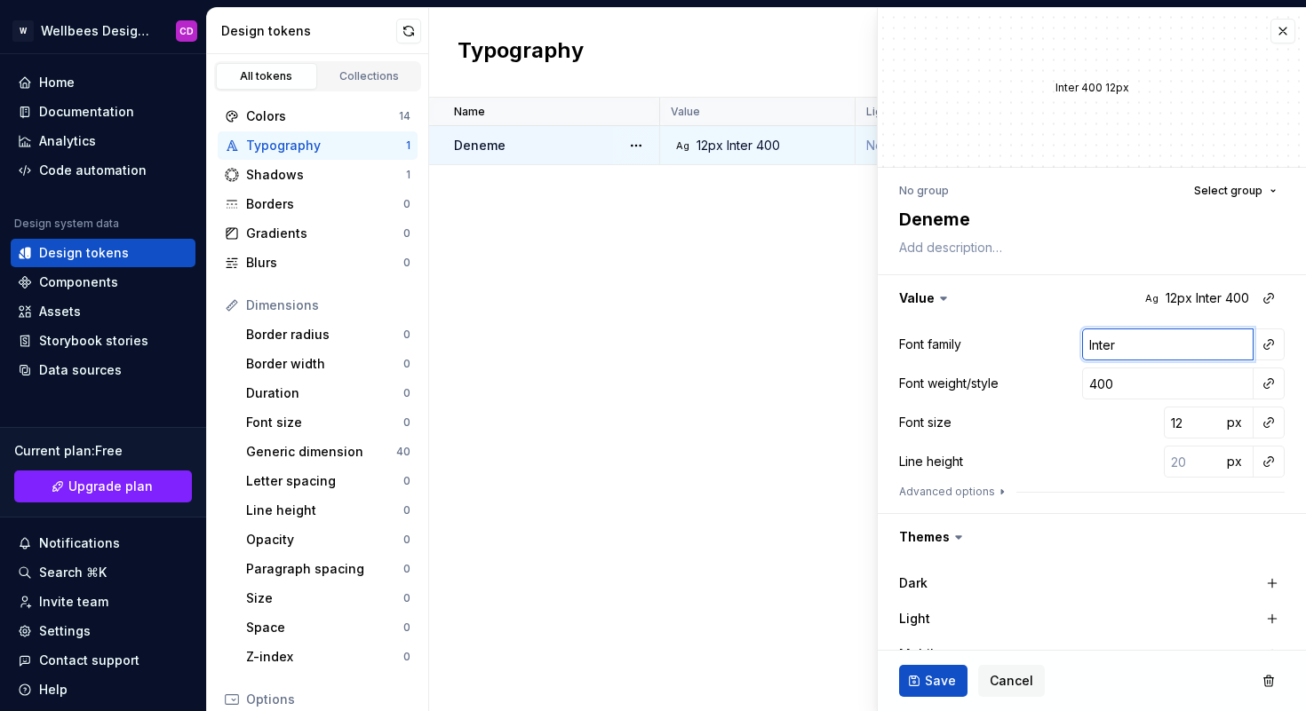
type input "Inter"
type textarea "*"
type input "Inter D"
type textarea "*"
type input "Inter Dn"
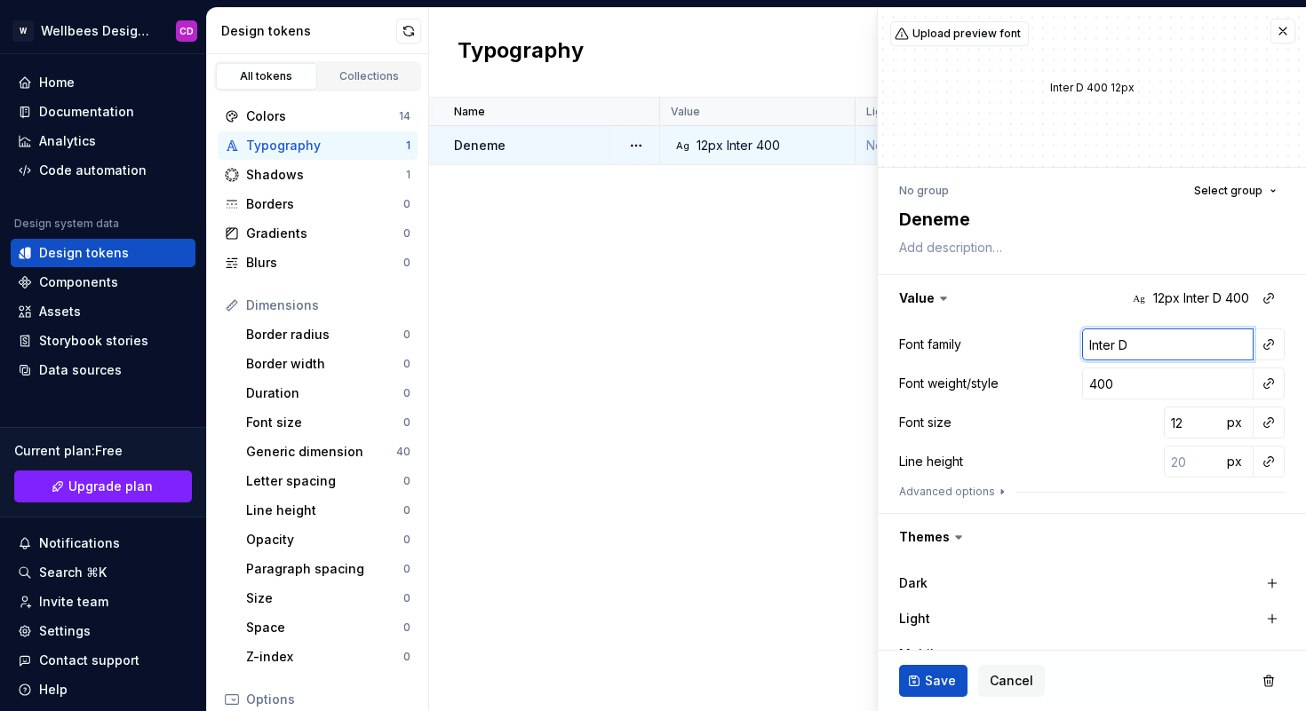
type textarea "*"
type input "Inter D"
type textarea "*"
type input "Inter De"
type textarea "*"
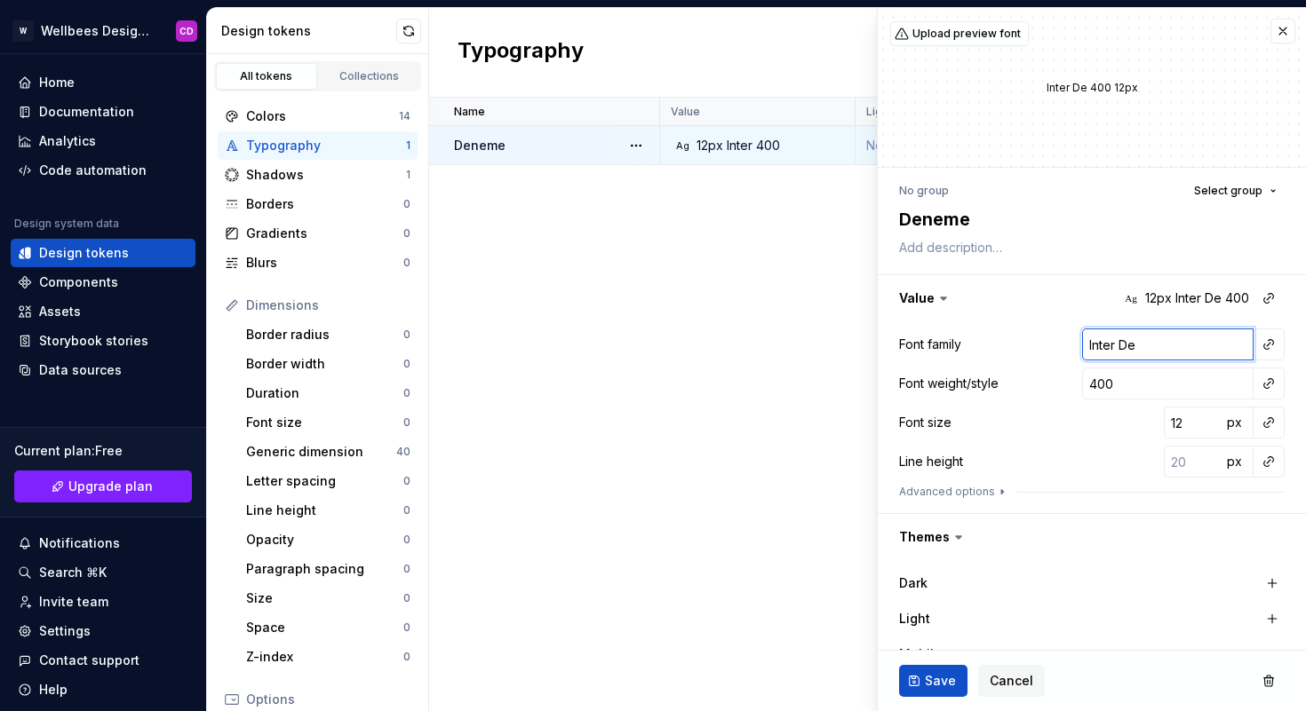
type input "Inter Den"
type textarea "*"
type input "Inter Dene"
type textarea "*"
type input "Inter Denem"
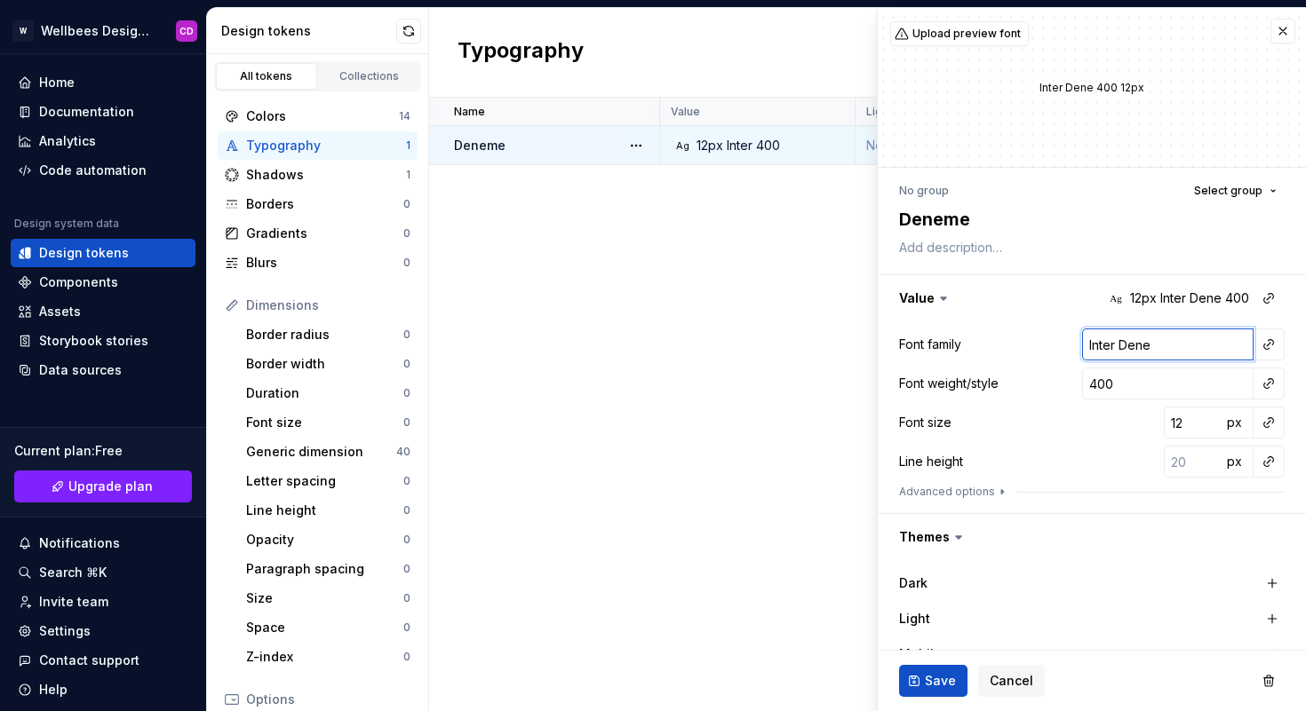
type textarea "*"
type input "Inter Deneme"
type textarea "*"
type input "Inter Deneme"
click at [939, 671] on button "Save" at bounding box center [933, 681] width 68 height 32
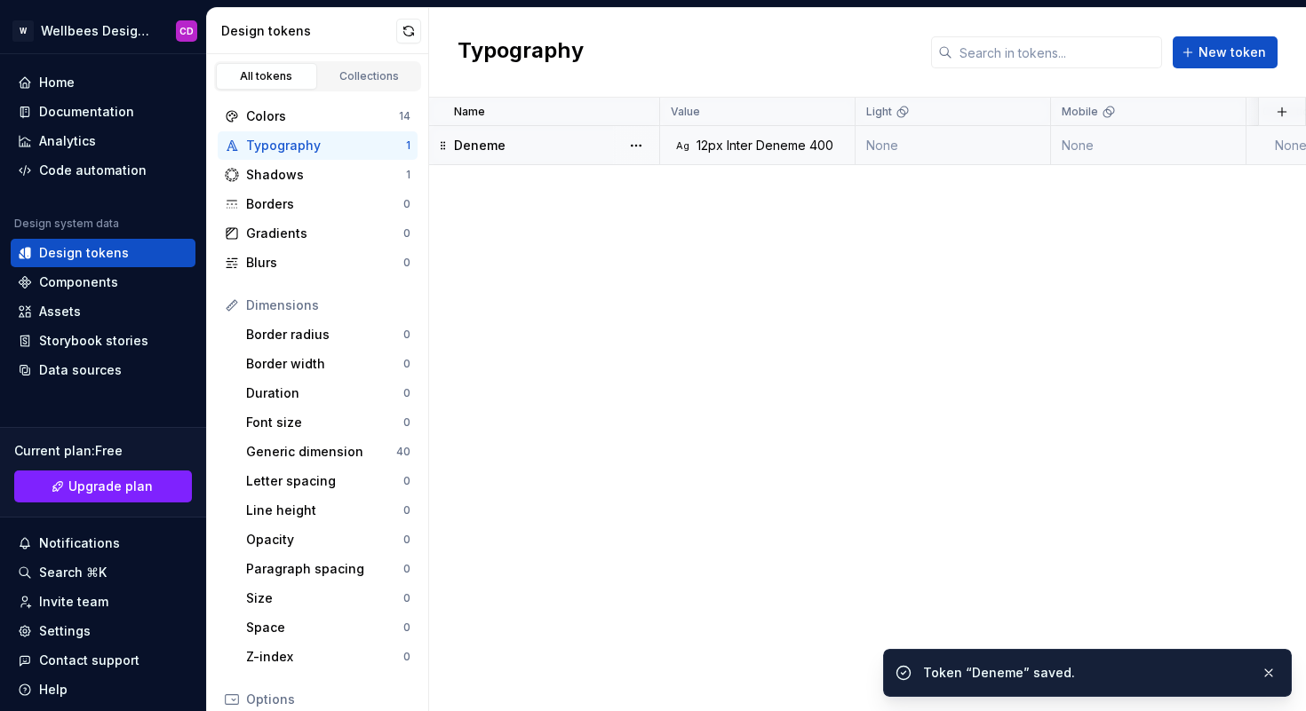
click at [693, 202] on div "Name Value Light Mobile Collection Dark Token set Description Last updated Dene…" at bounding box center [867, 405] width 877 height 614
click at [400, 29] on button "button" at bounding box center [408, 31] width 25 height 25
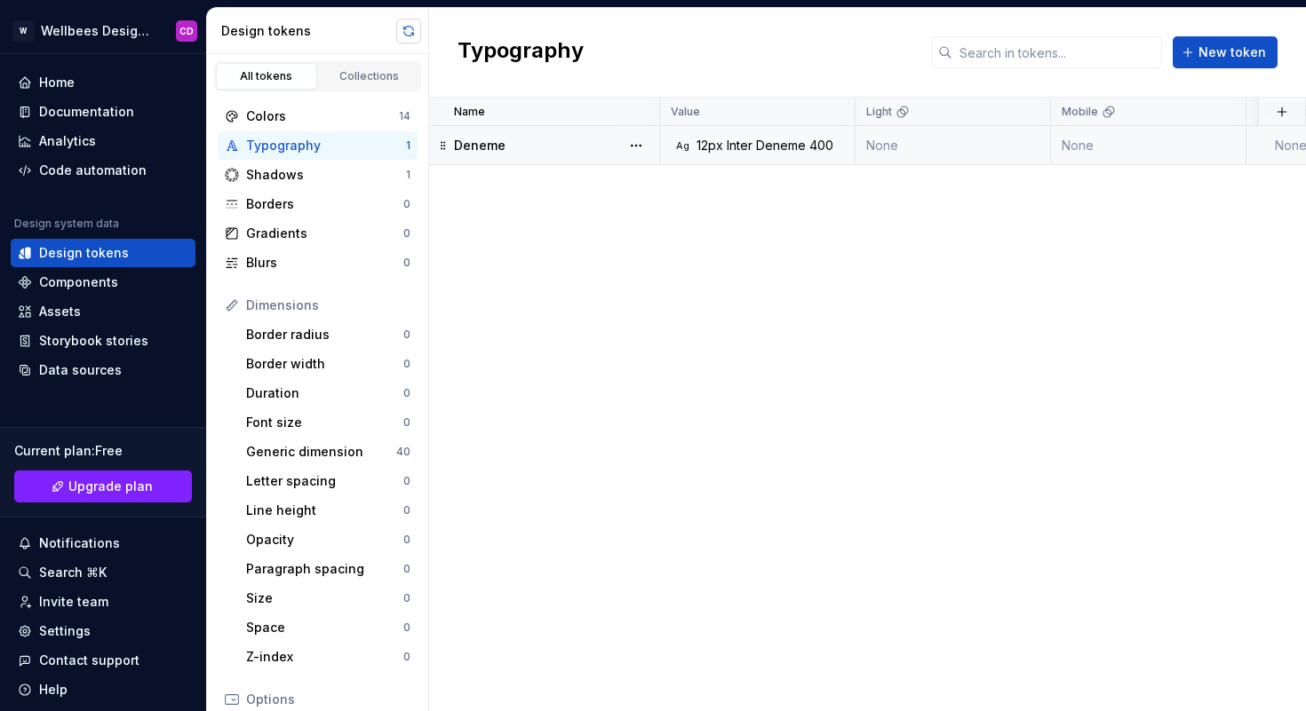
click at [407, 34] on button "button" at bounding box center [408, 31] width 25 height 25
click at [94, 373] on div "Data sources" at bounding box center [80, 370] width 83 height 18
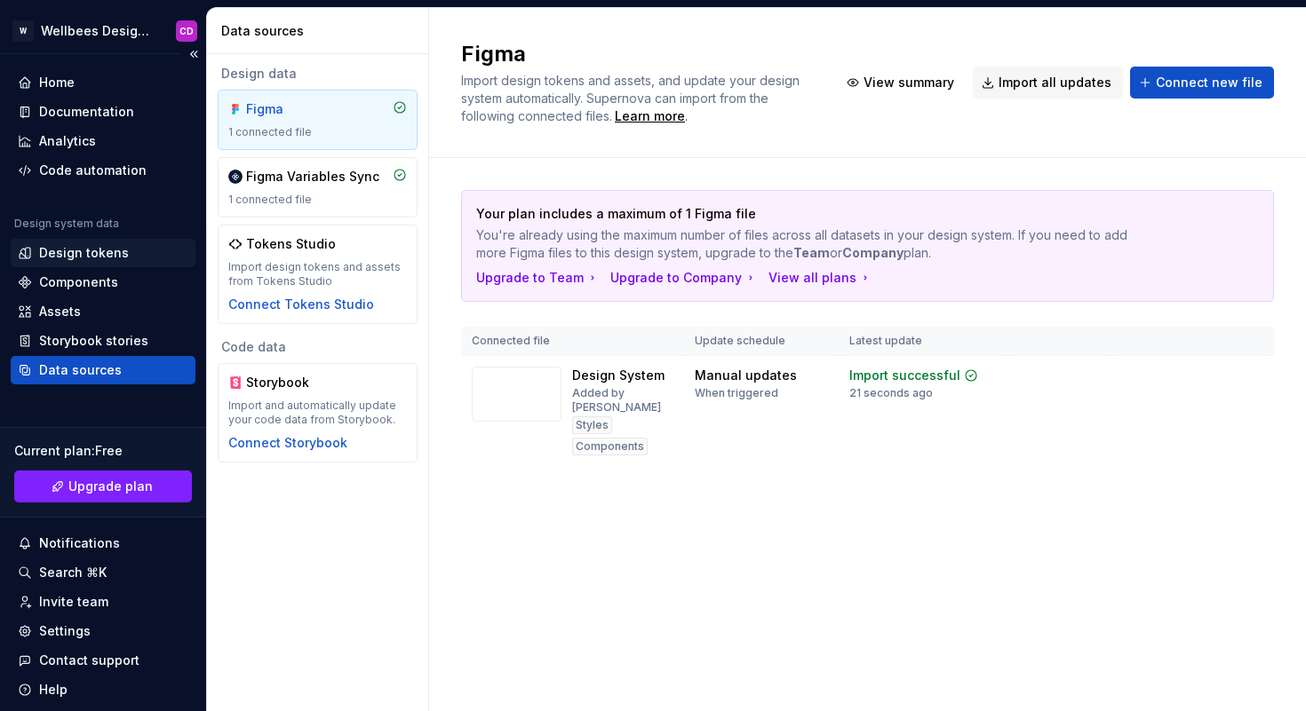
click at [83, 252] on div "Design tokens" at bounding box center [84, 253] width 90 height 18
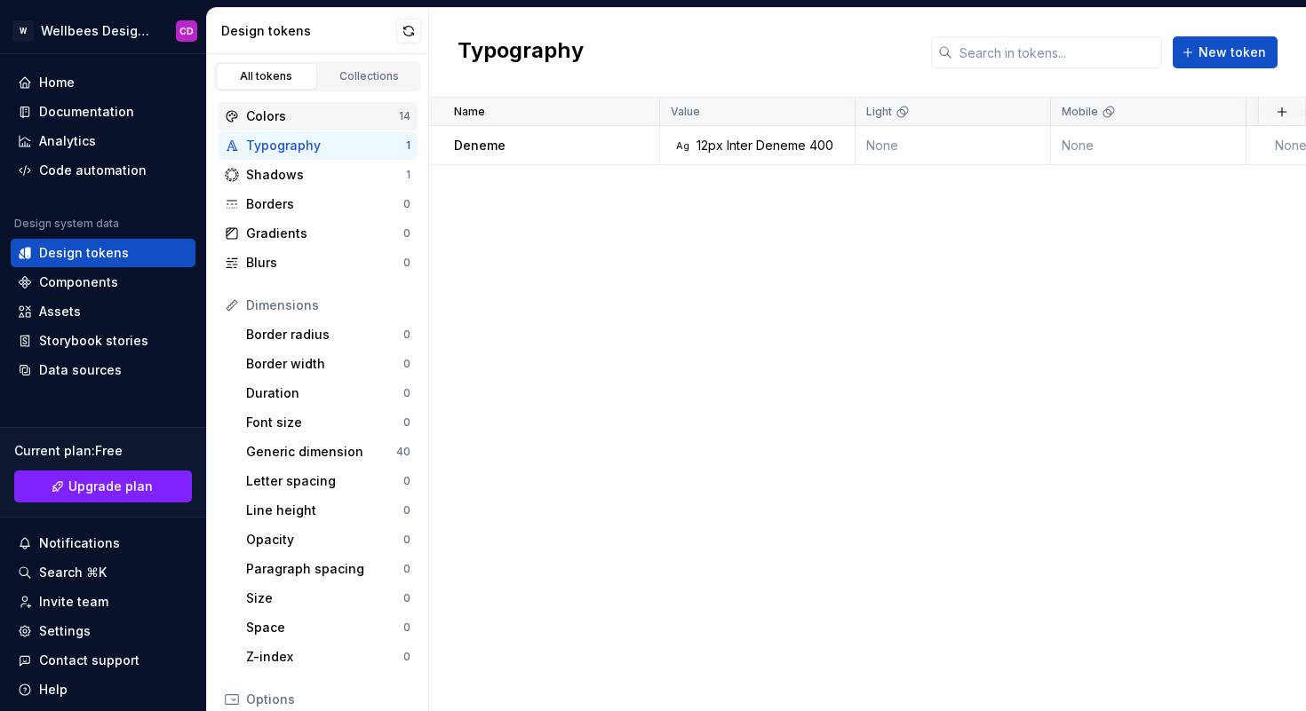
click at [266, 116] on div "Colors" at bounding box center [322, 116] width 153 height 18
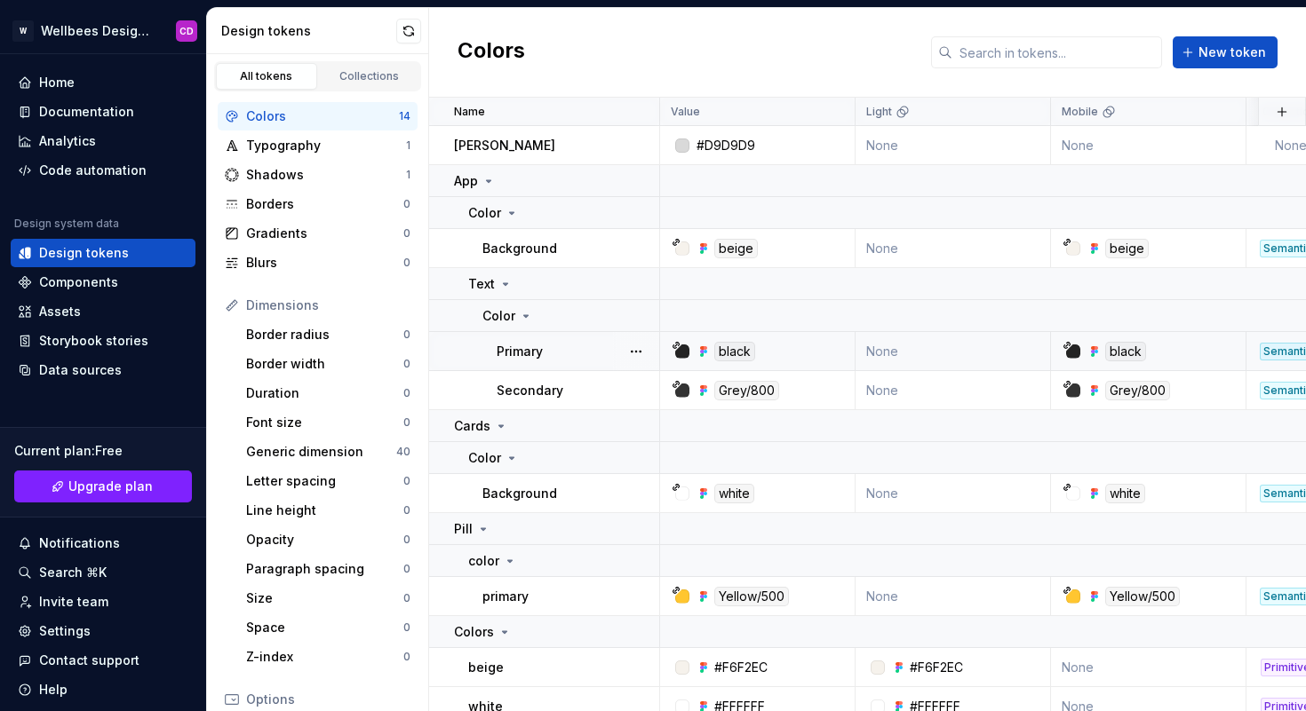
scroll to position [355, 0]
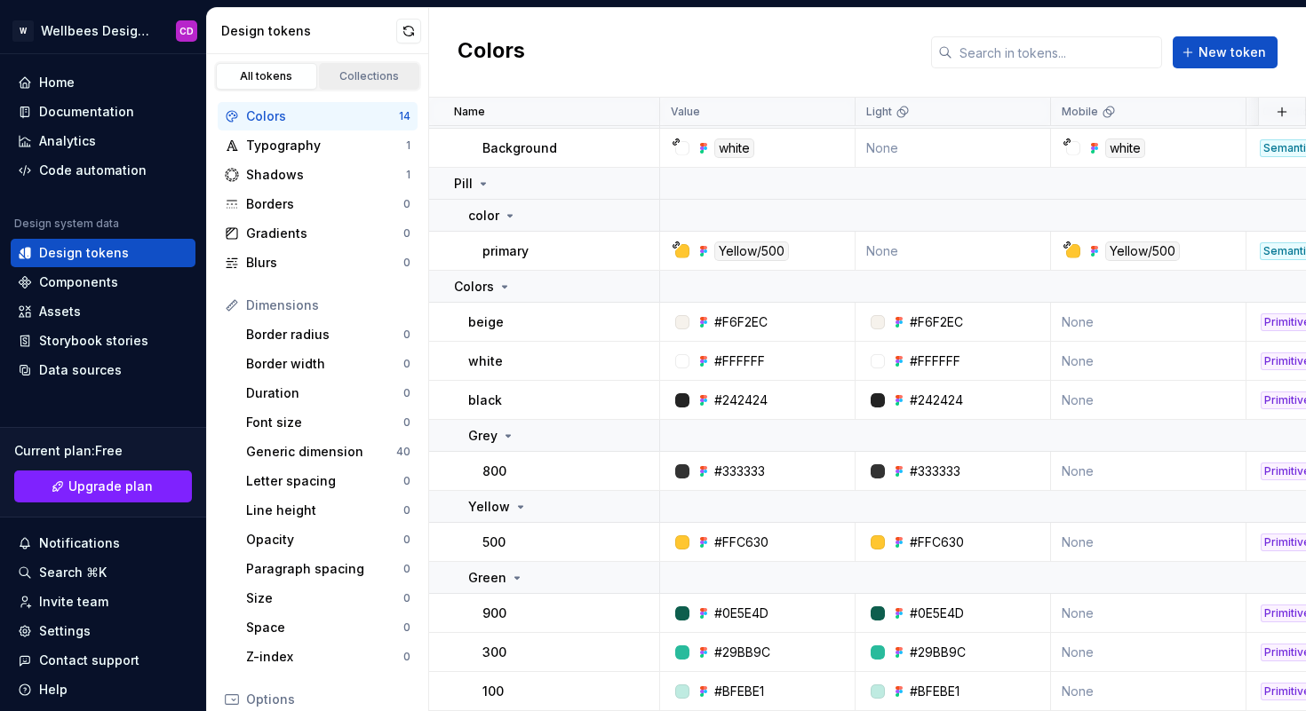
click at [359, 83] on link "Collections" at bounding box center [369, 76] width 101 height 27
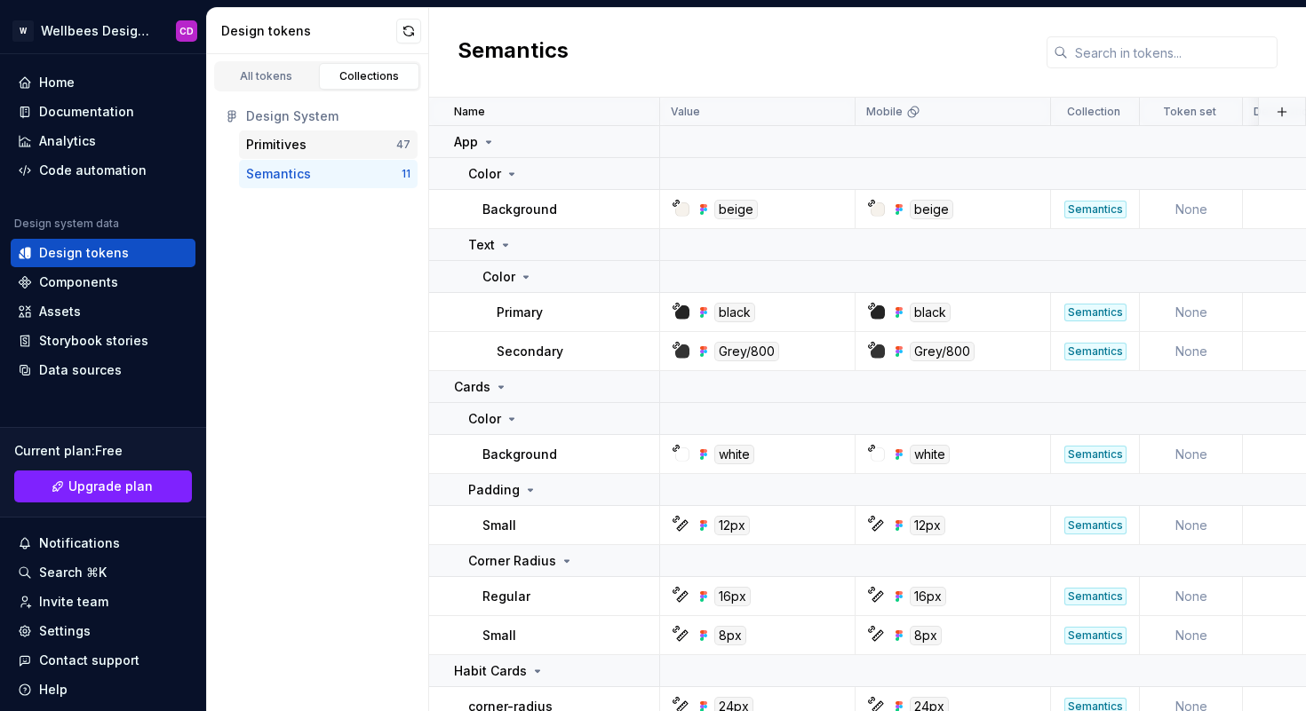
click at [308, 147] on div "Primitives" at bounding box center [321, 145] width 150 height 18
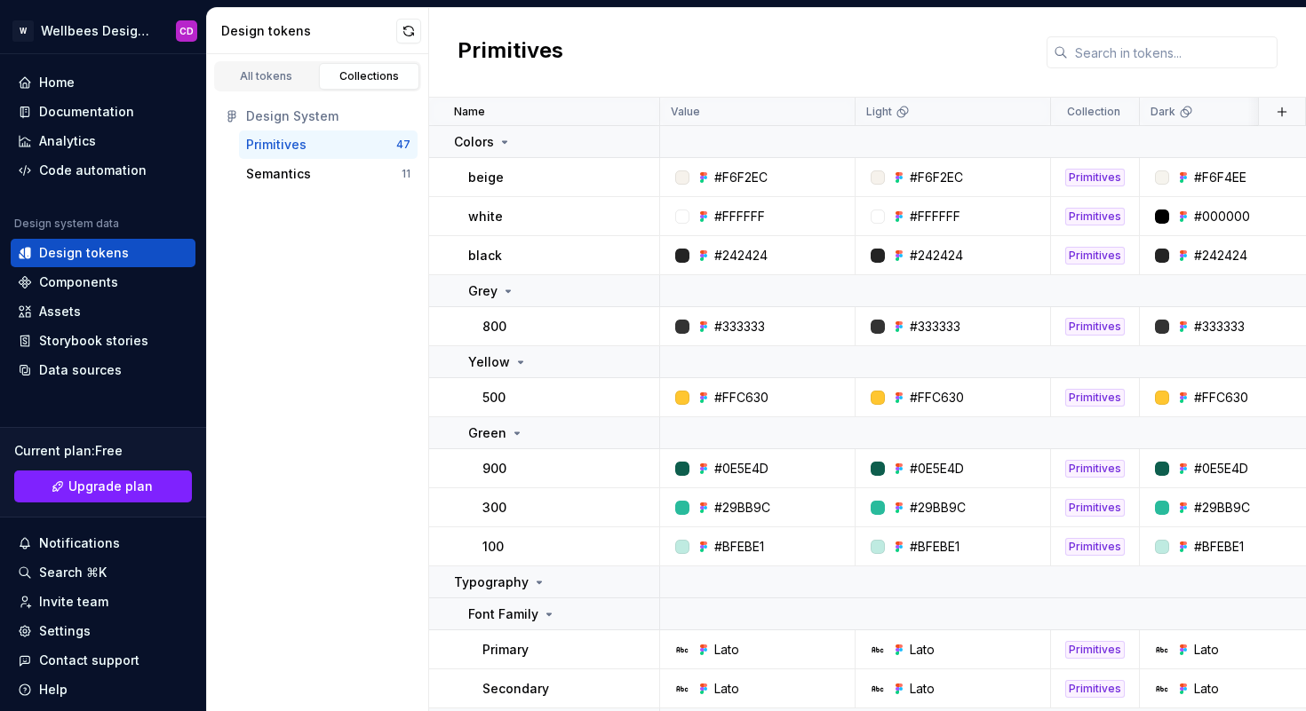
click at [370, 79] on div "Collections" at bounding box center [369, 76] width 89 height 14
click at [267, 71] on div "All tokens" at bounding box center [266, 76] width 89 height 14
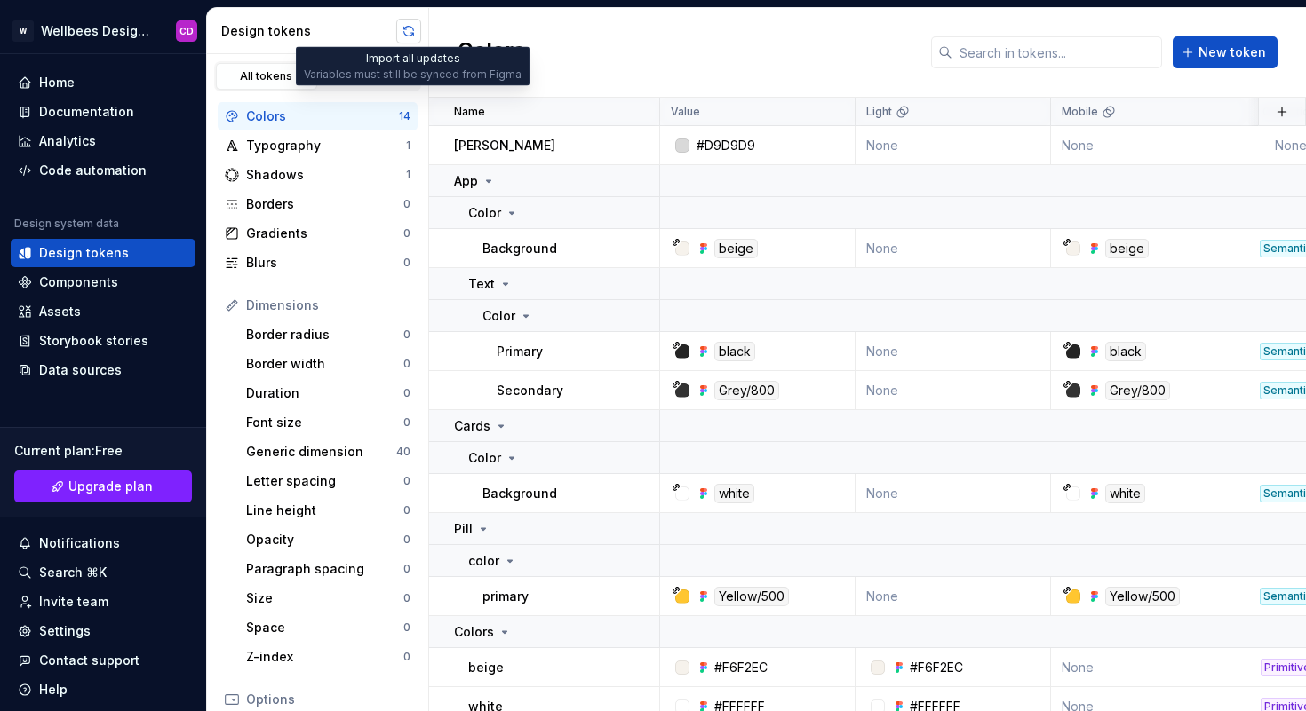
click at [409, 39] on button "button" at bounding box center [408, 31] width 25 height 25
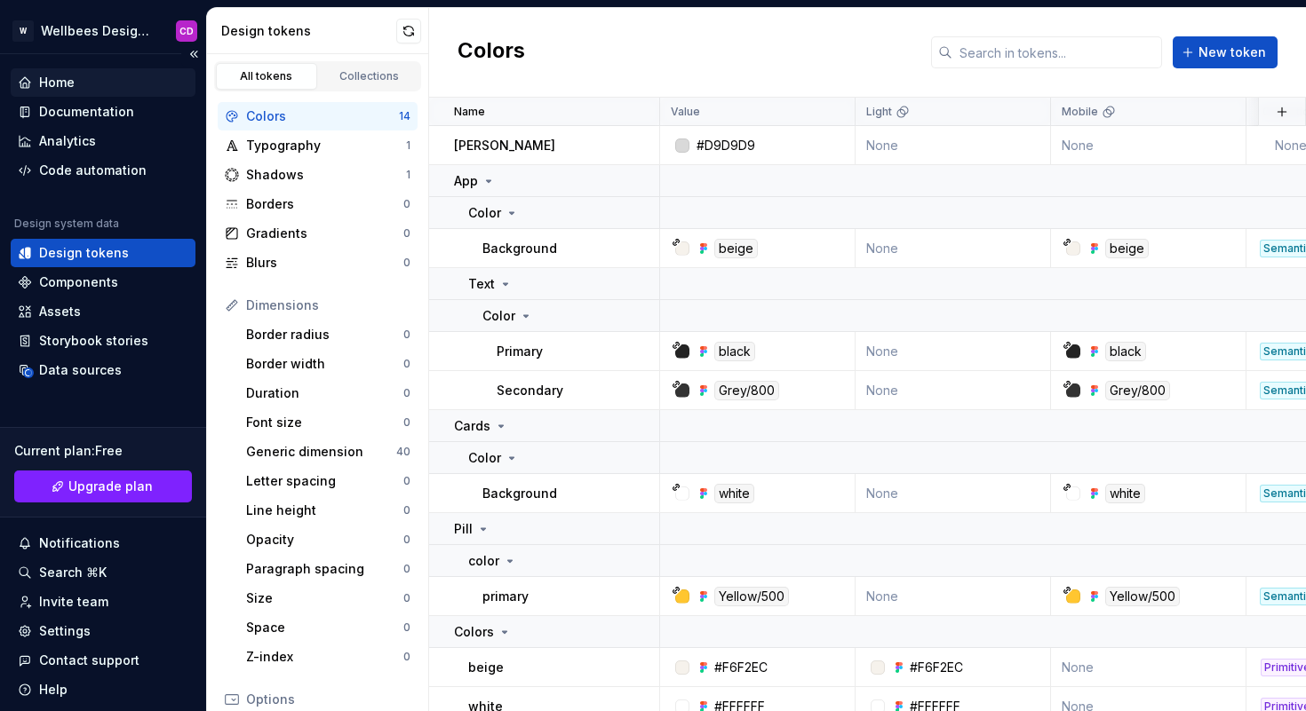
click at [85, 83] on div "Home" at bounding box center [103, 83] width 171 height 18
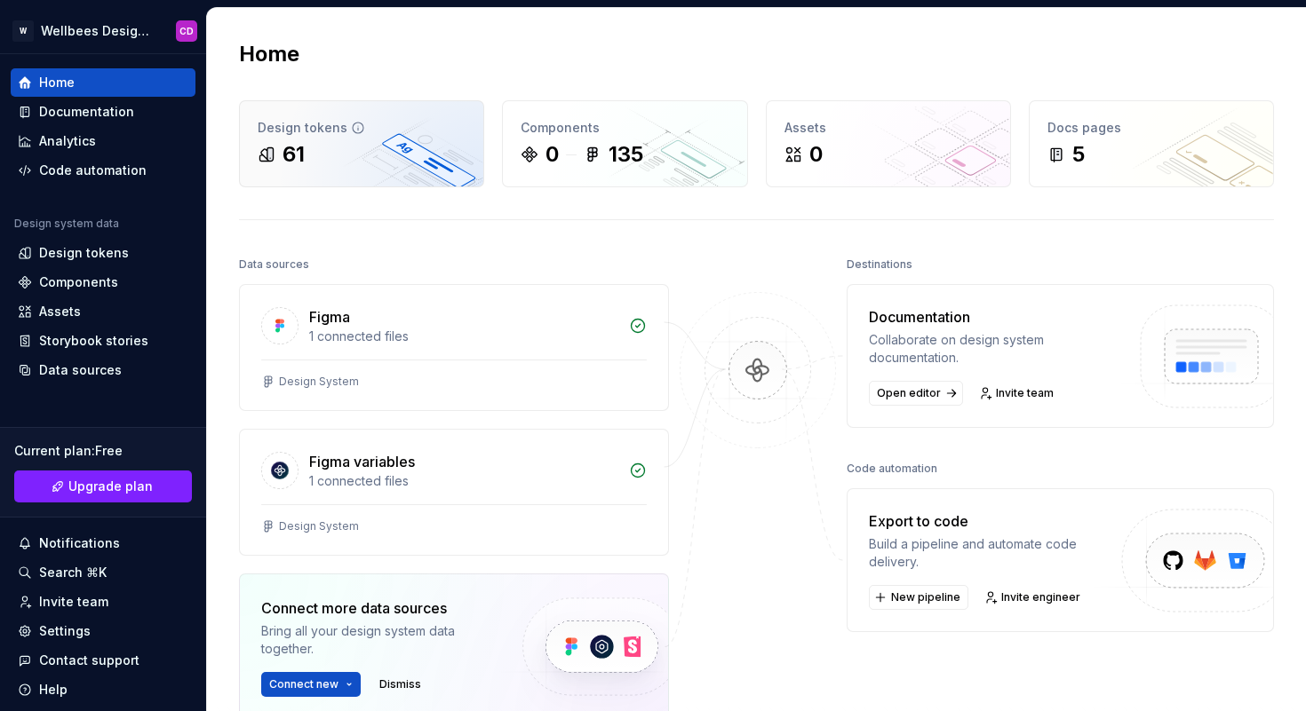
click at [386, 145] on div "61" at bounding box center [362, 154] width 208 height 28
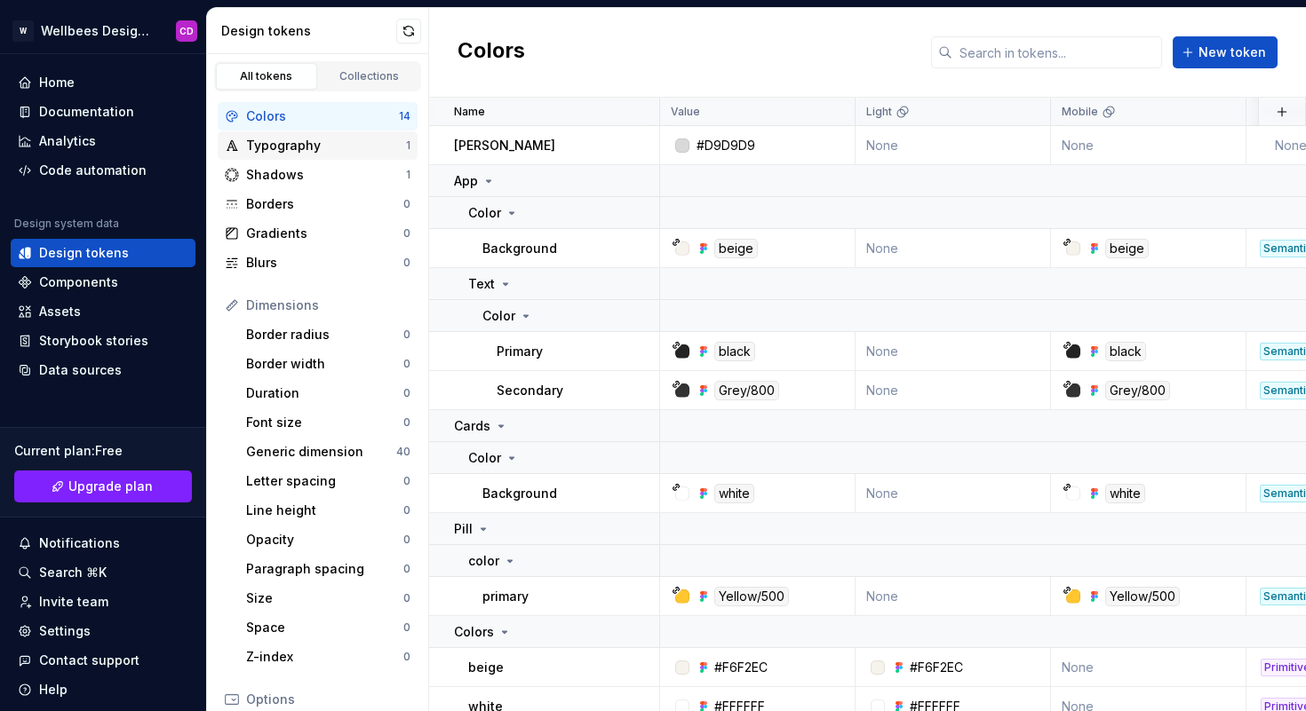
click at [265, 144] on div "Typography" at bounding box center [326, 146] width 160 height 18
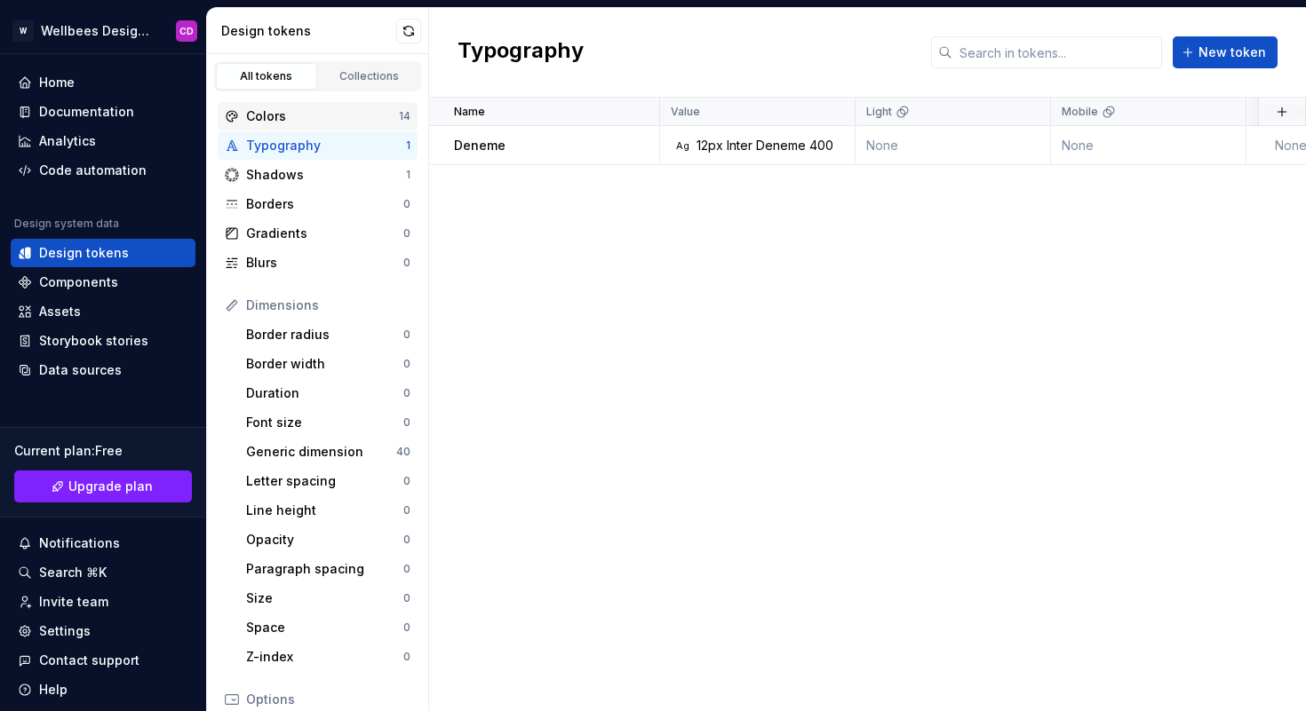
click at [282, 106] on div "Colors 14" at bounding box center [318, 116] width 200 height 28
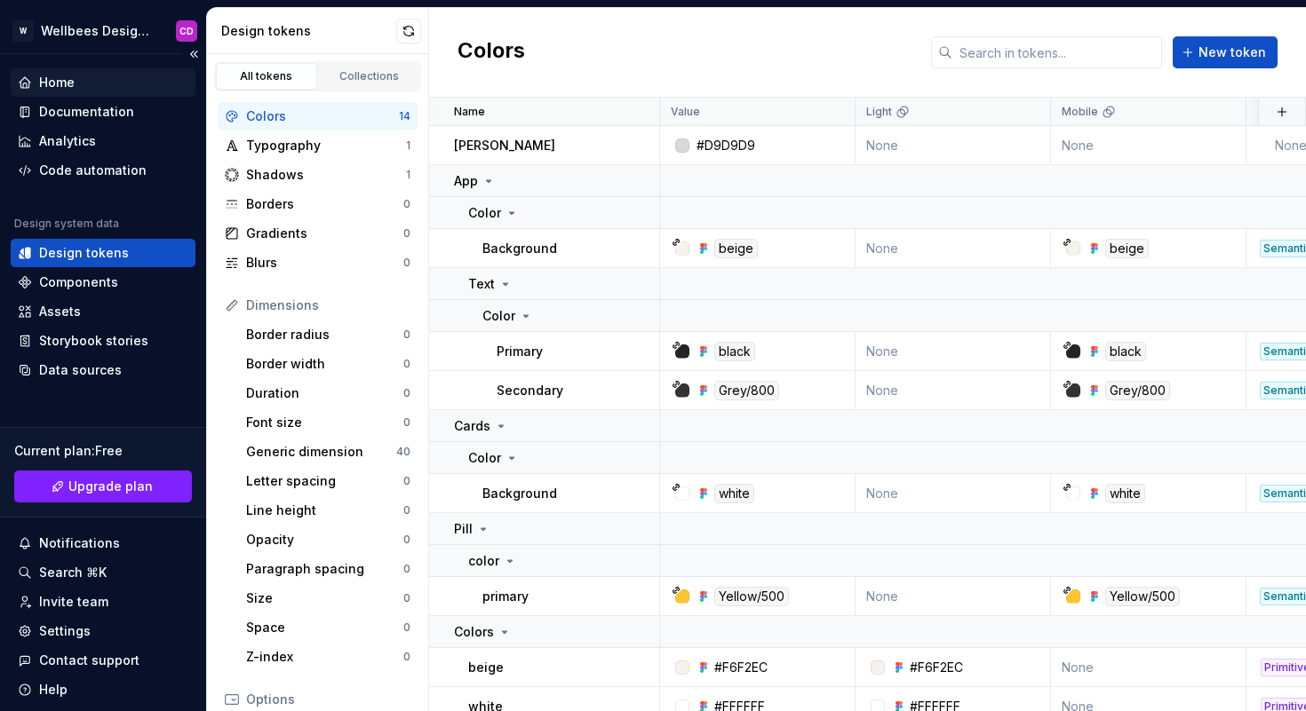
click at [76, 79] on div "Home" at bounding box center [103, 83] width 171 height 18
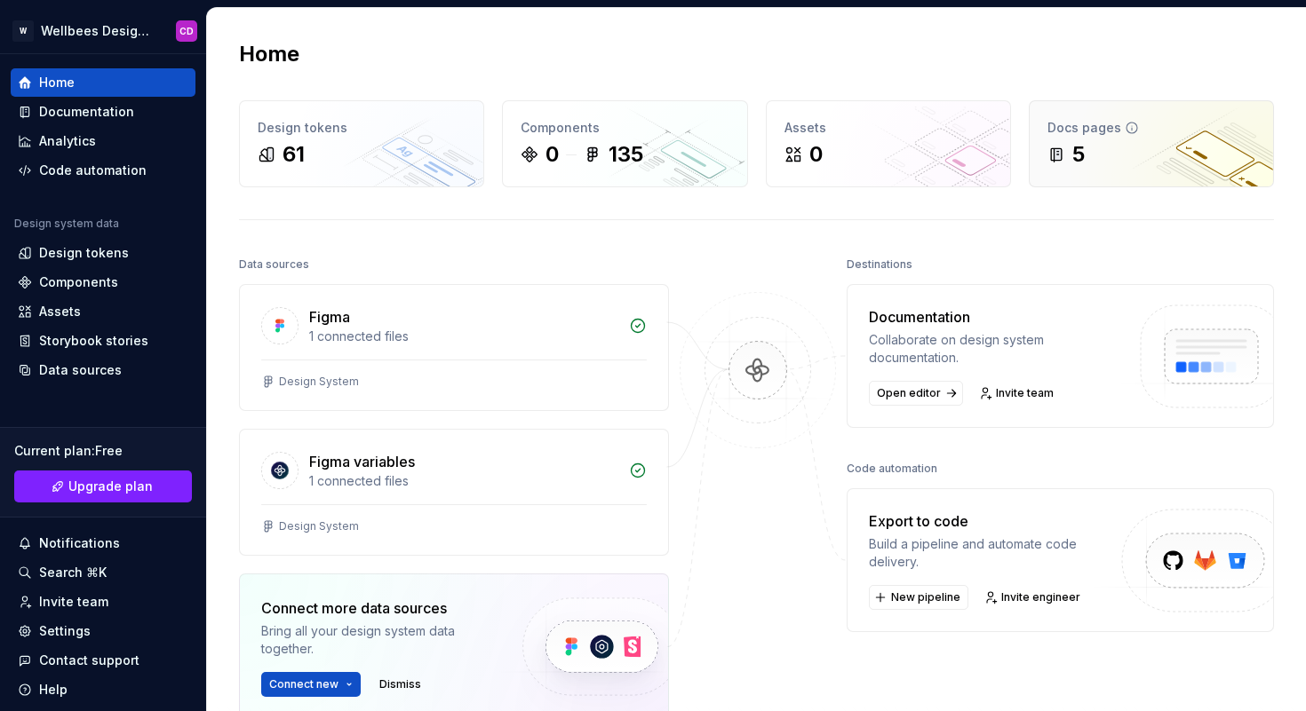
click at [1153, 139] on div "Docs pages 5" at bounding box center [1150, 143] width 243 height 85
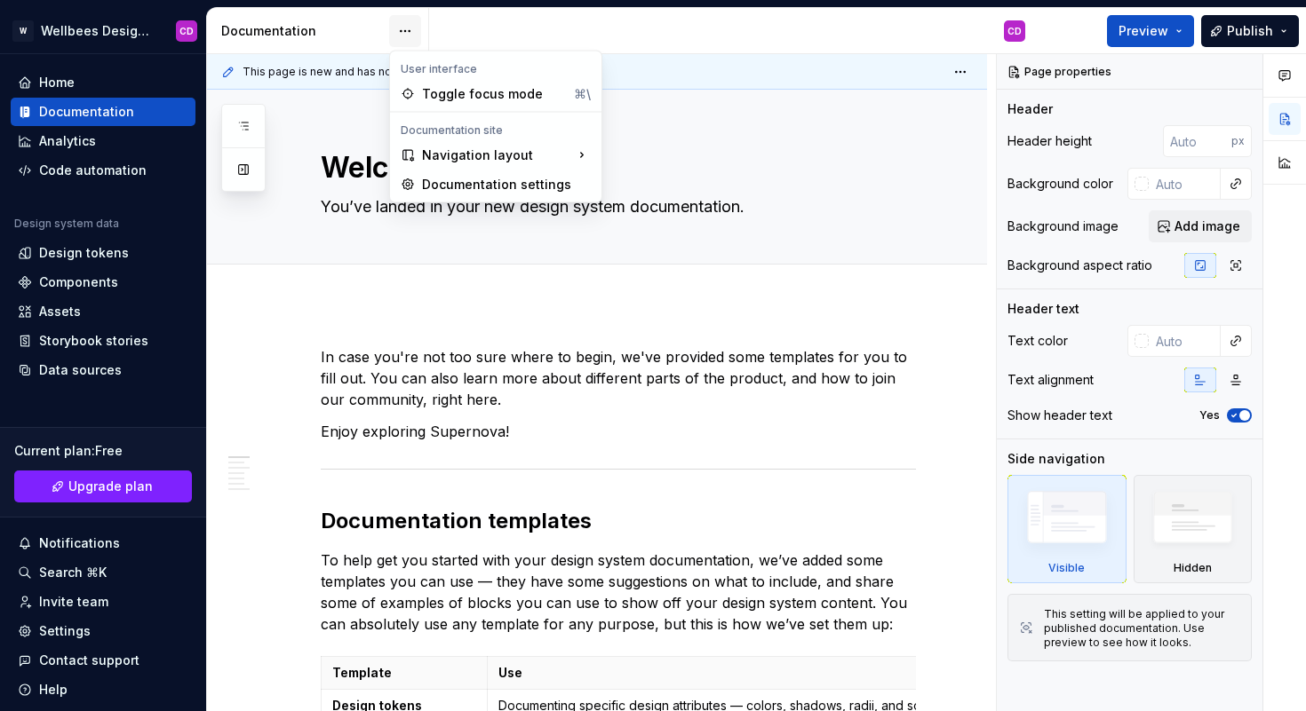
click at [405, 28] on html "W Wellbees Design System CD Home Documentation Analytics Code automation Design…" at bounding box center [653, 355] width 1306 height 711
click at [552, 36] on html "W Wellbees Design System CD Home Documentation Analytics Code automation Design…" at bounding box center [653, 355] width 1306 height 711
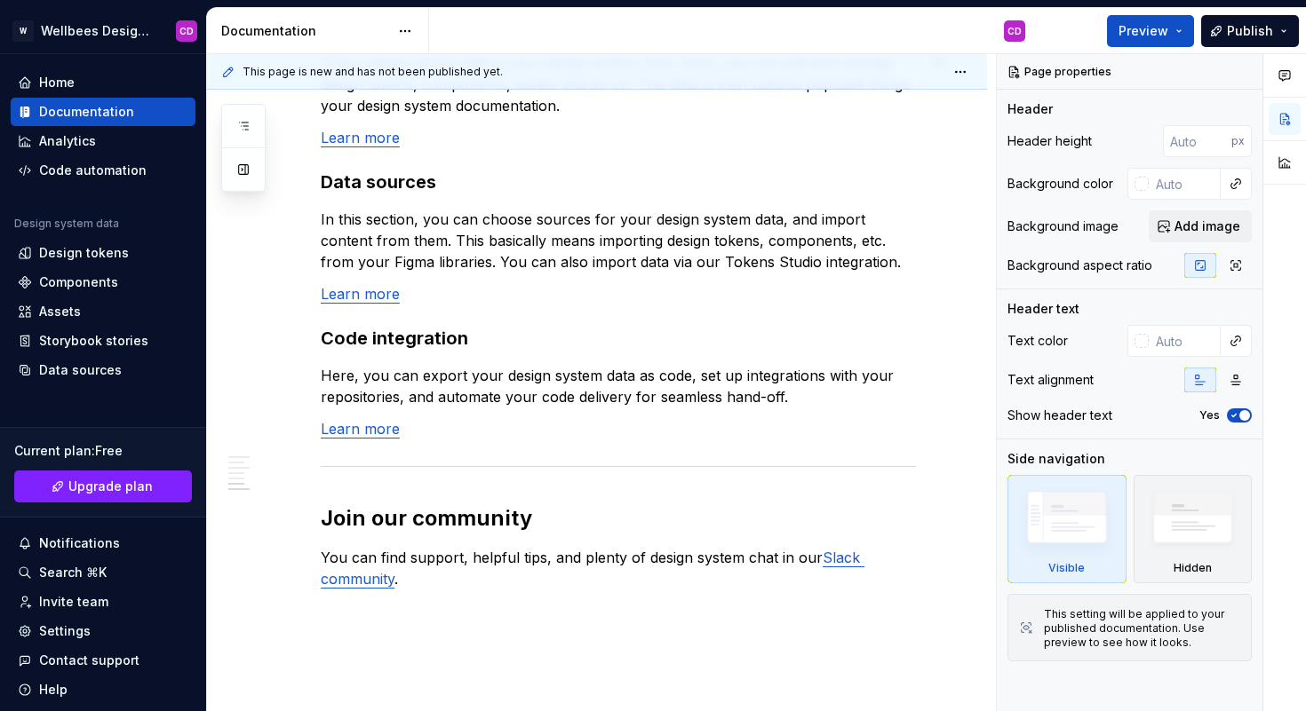
scroll to position [1567, 0]
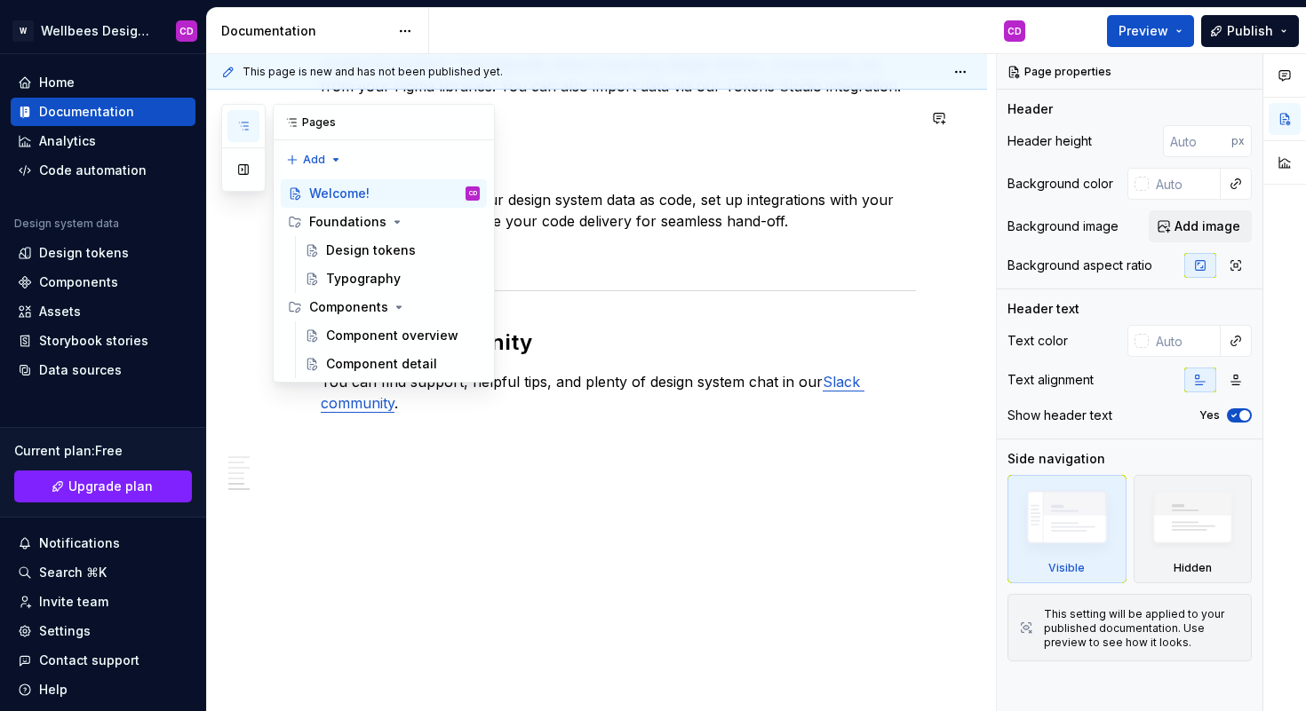
click at [246, 119] on icon "button" at bounding box center [243, 126] width 14 height 14
click at [394, 249] on div "Design tokens" at bounding box center [371, 251] width 90 height 18
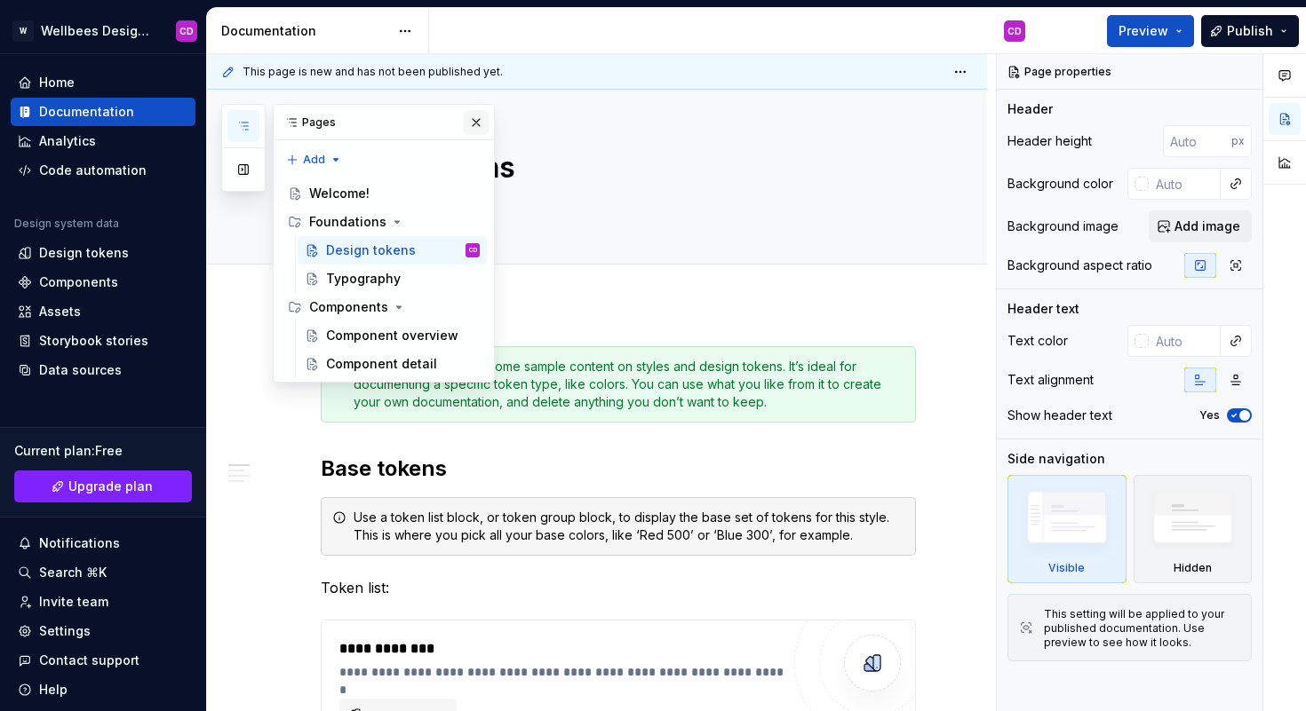
click at [477, 126] on button "button" at bounding box center [476, 122] width 25 height 25
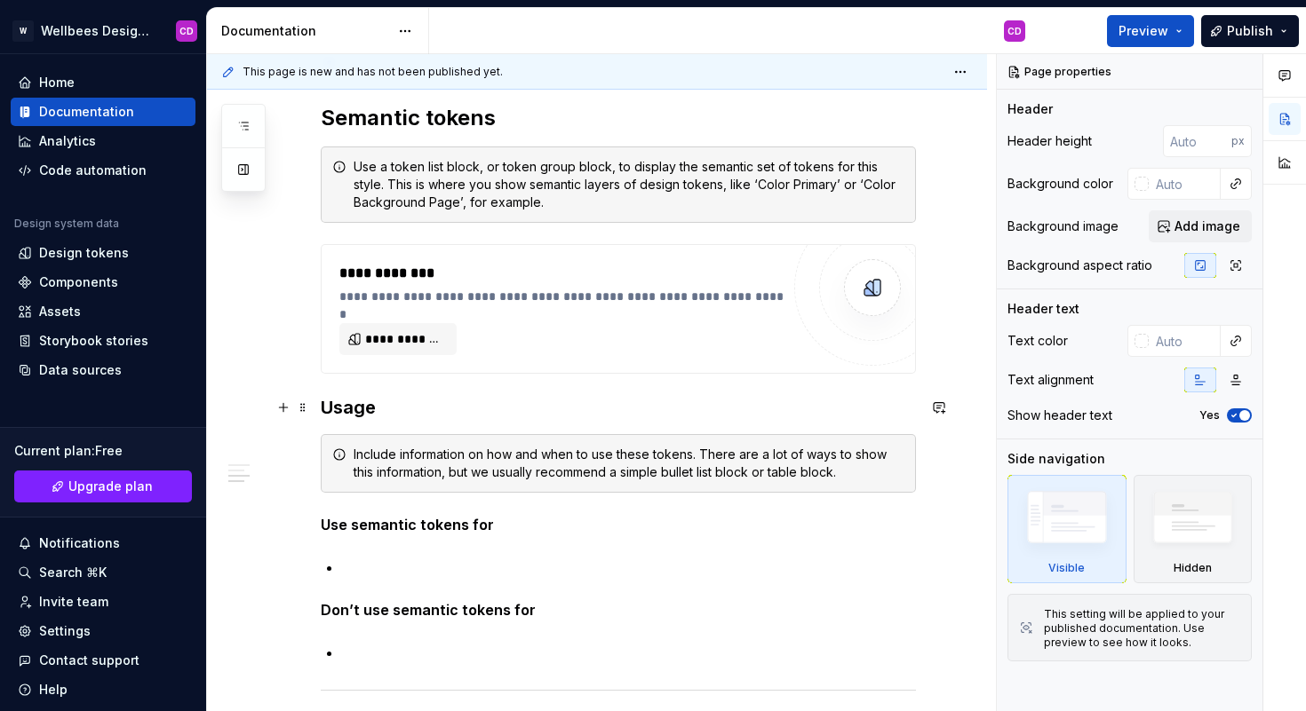
scroll to position [1163, 0]
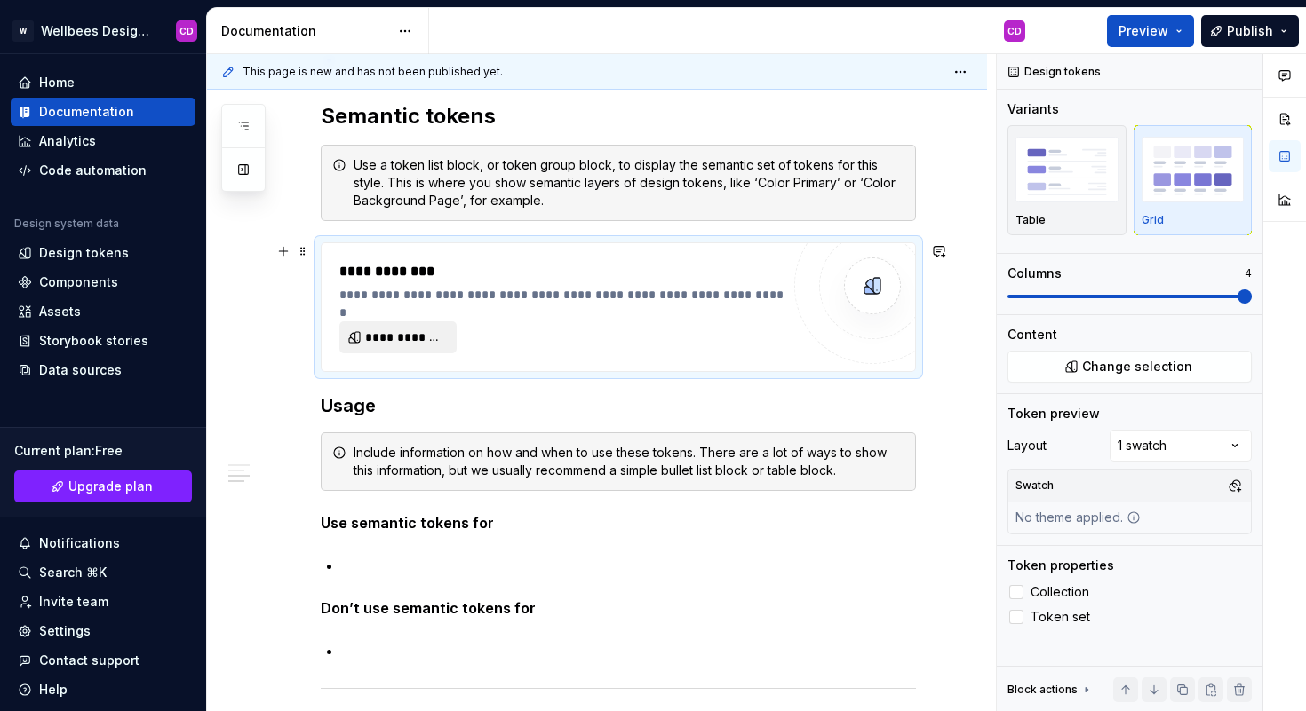
click at [418, 337] on span "**********" at bounding box center [405, 338] width 80 height 18
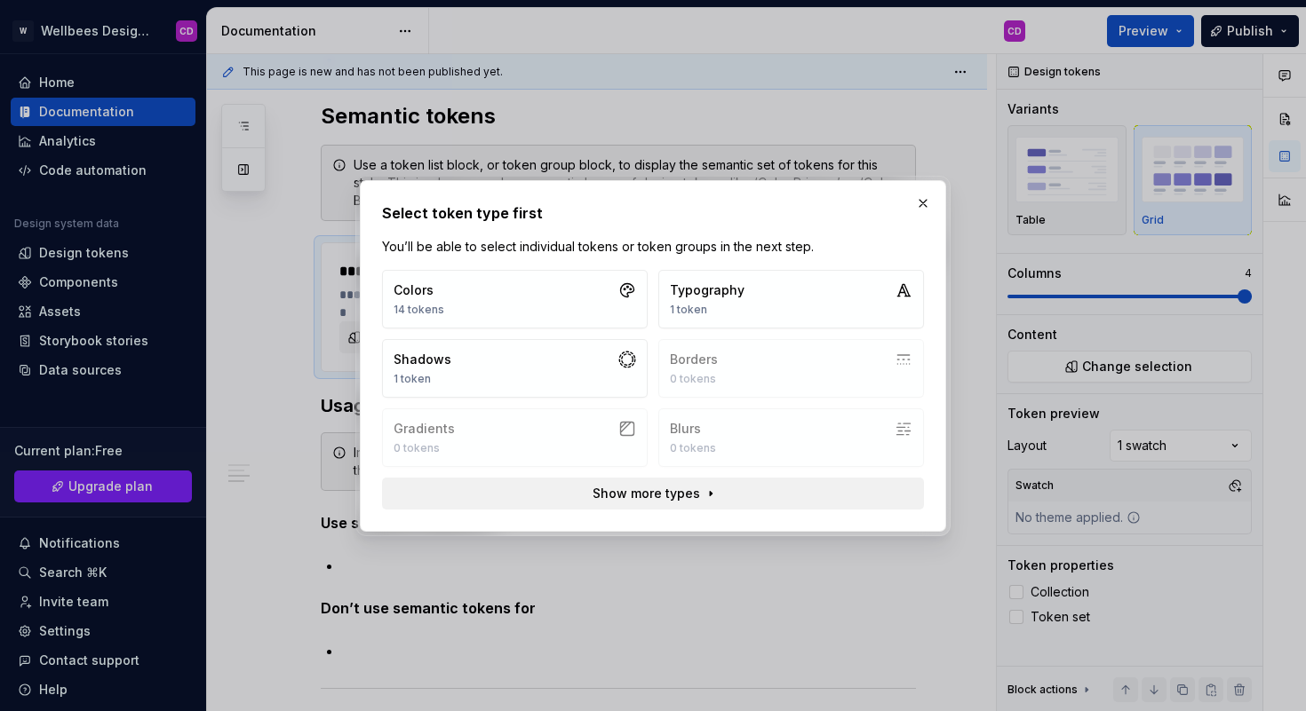
click at [639, 492] on span "Show more types" at bounding box center [645, 494] width 107 height 18
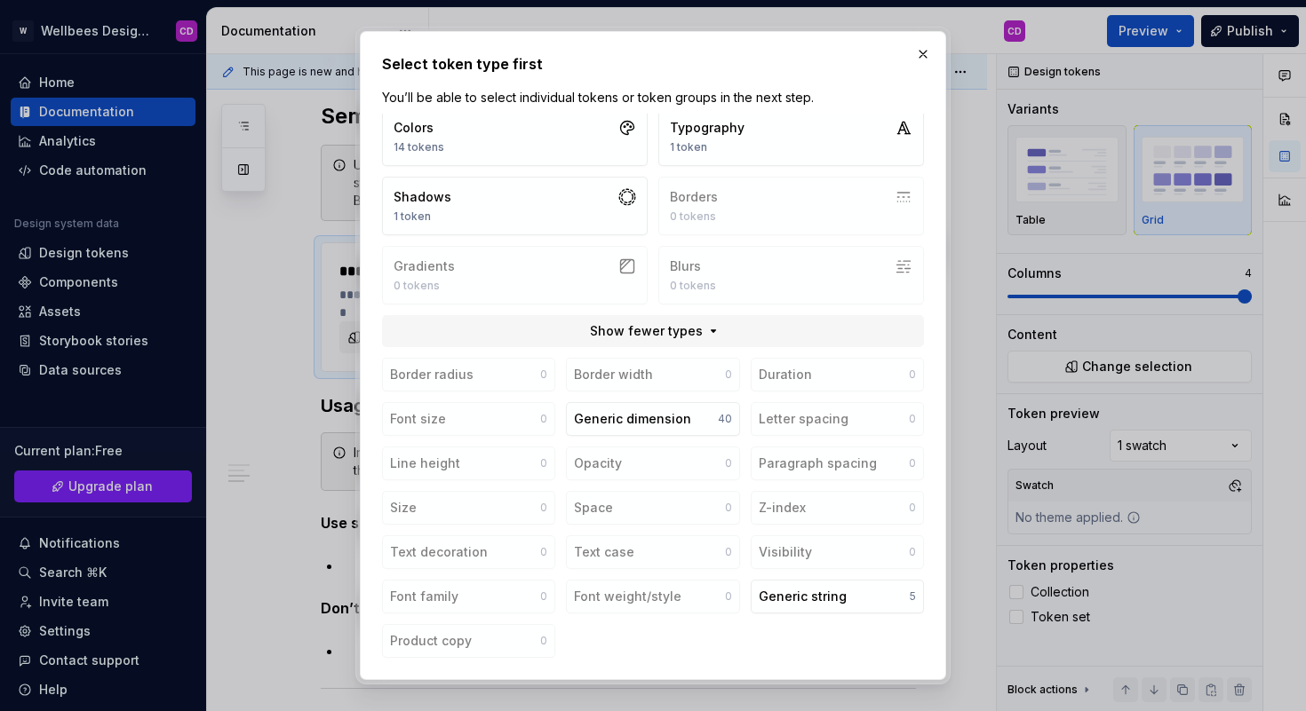
scroll to position [0, 0]
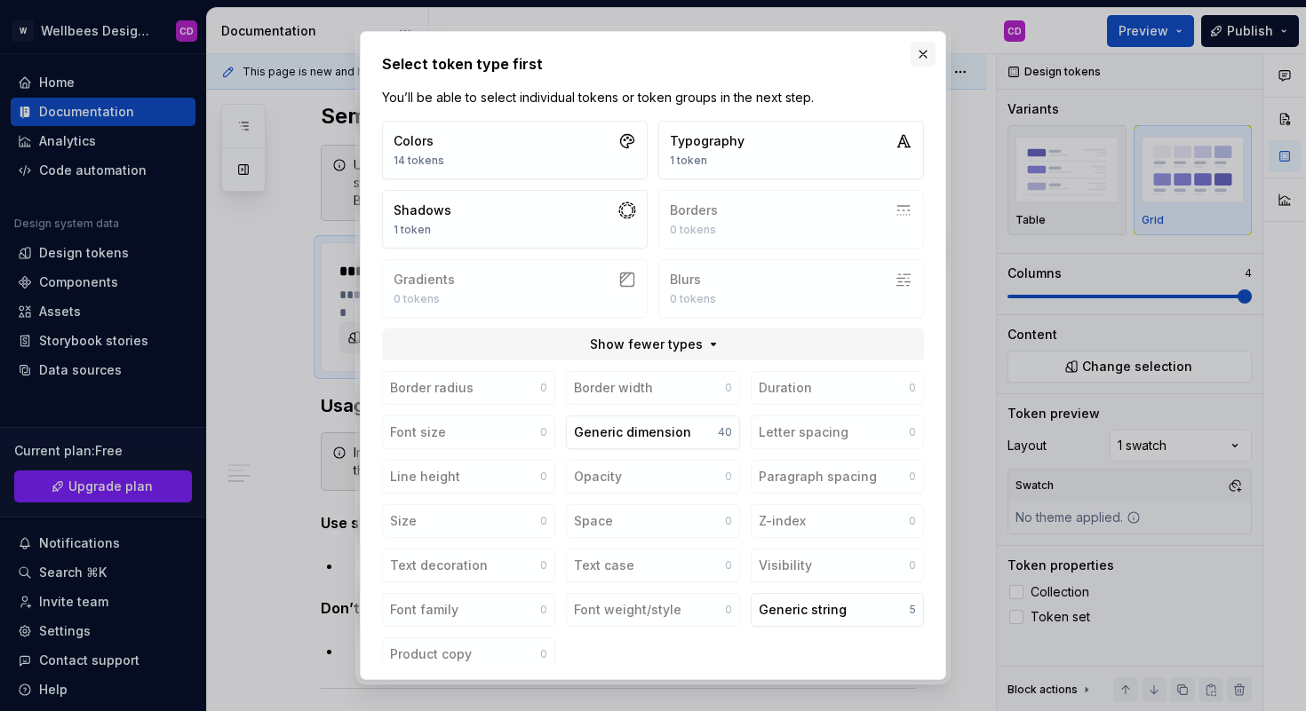
click at [925, 51] on button "button" at bounding box center [922, 54] width 25 height 25
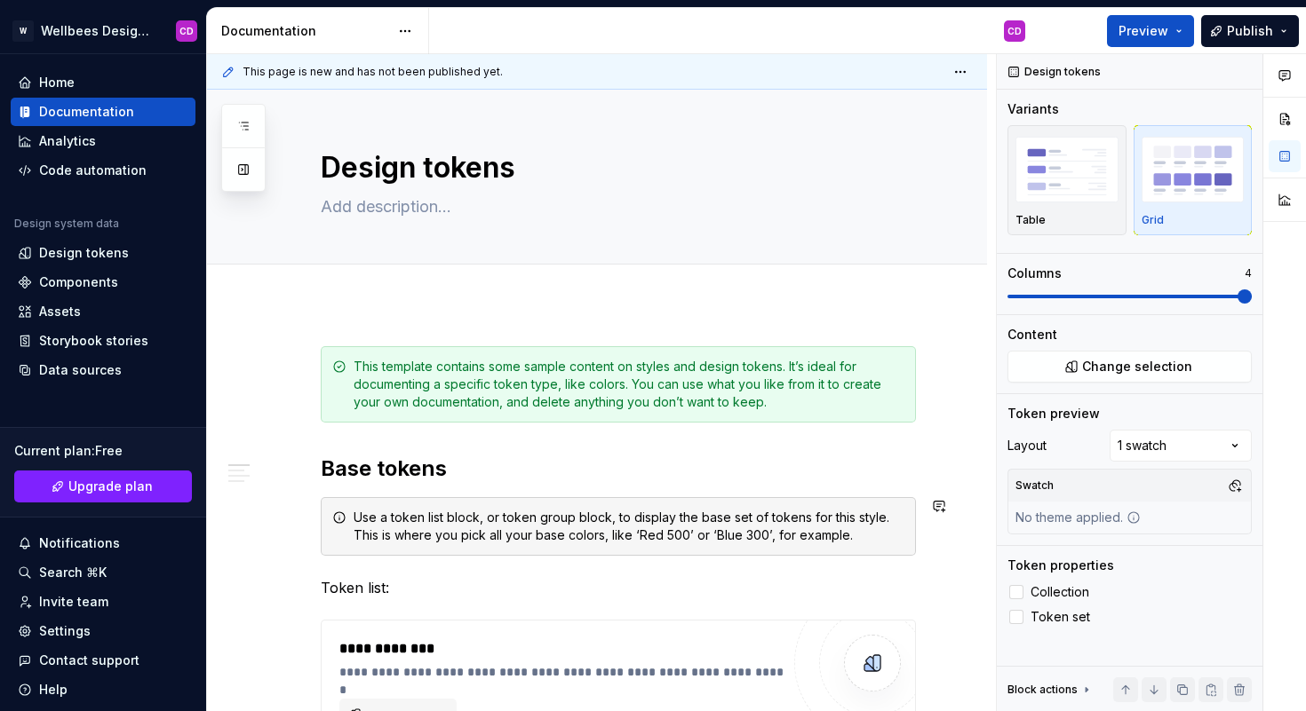
type textarea "*"
click at [67, 83] on div "Home" at bounding box center [57, 83] width 36 height 18
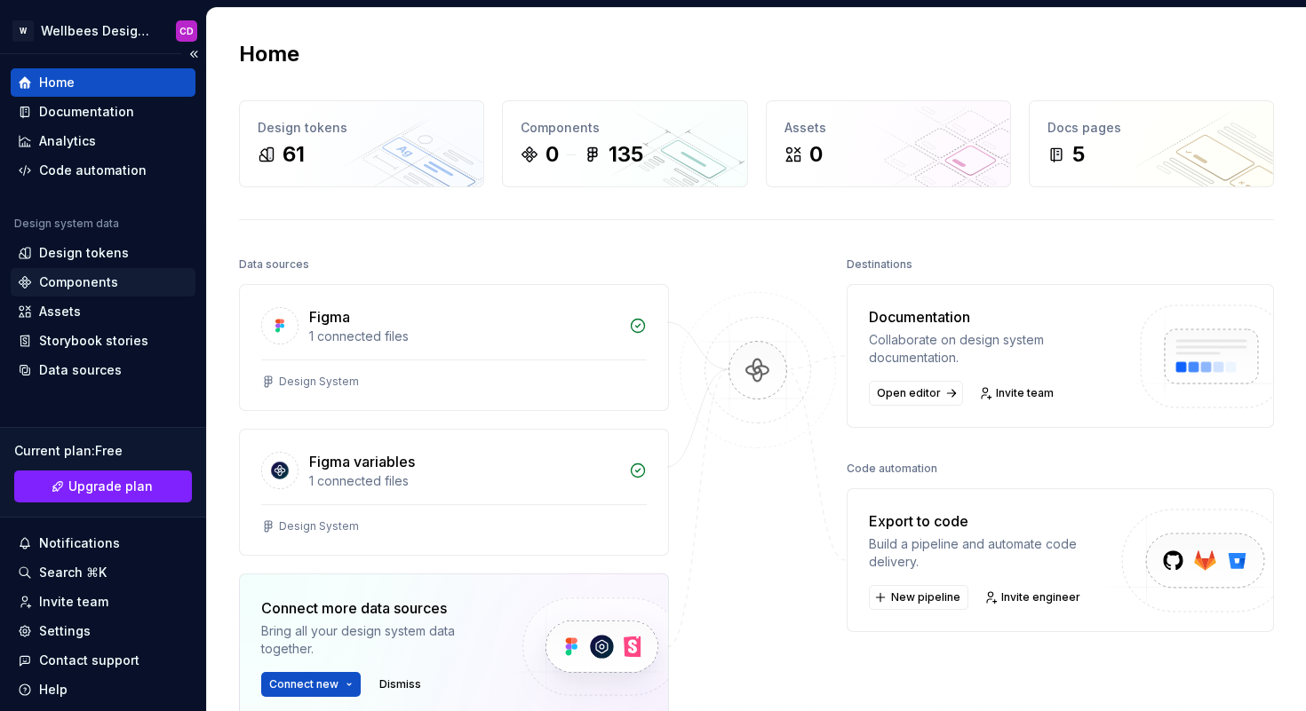
click at [63, 279] on div "Components" at bounding box center [78, 283] width 79 height 18
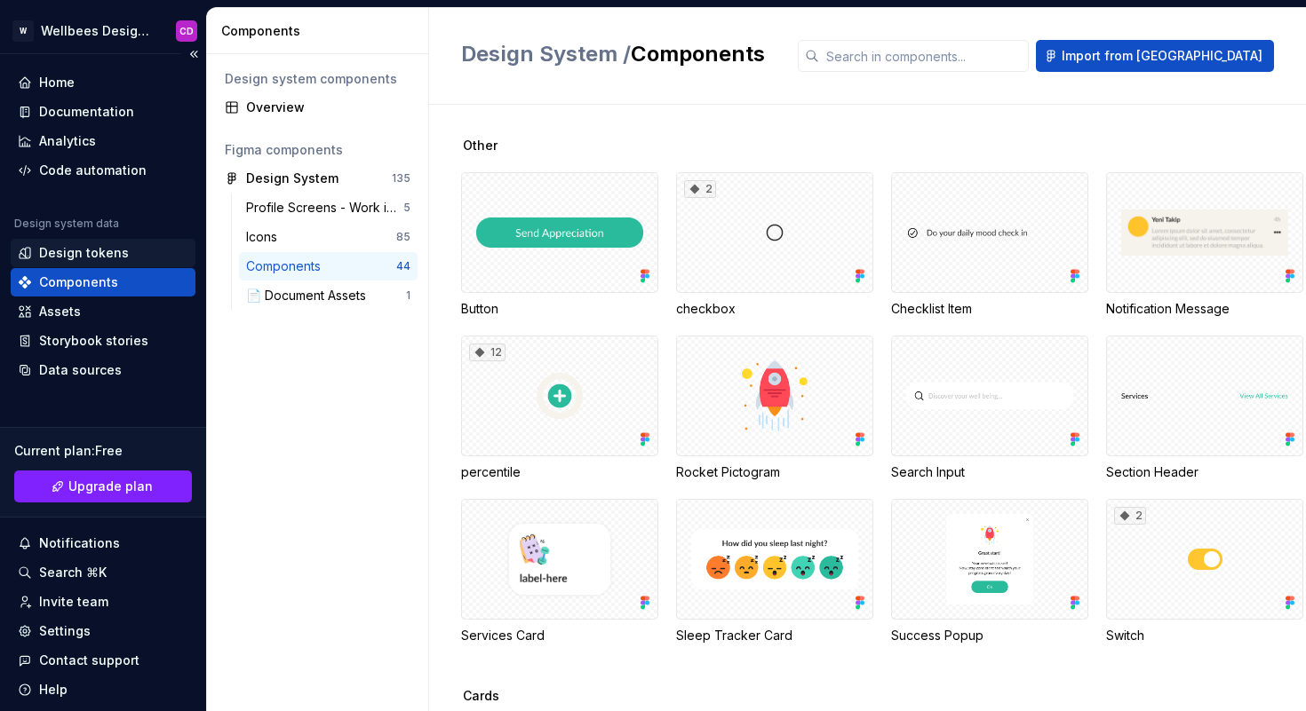
click at [68, 260] on div "Design tokens" at bounding box center [84, 253] width 90 height 18
